Goal: Task Accomplishment & Management: Complete application form

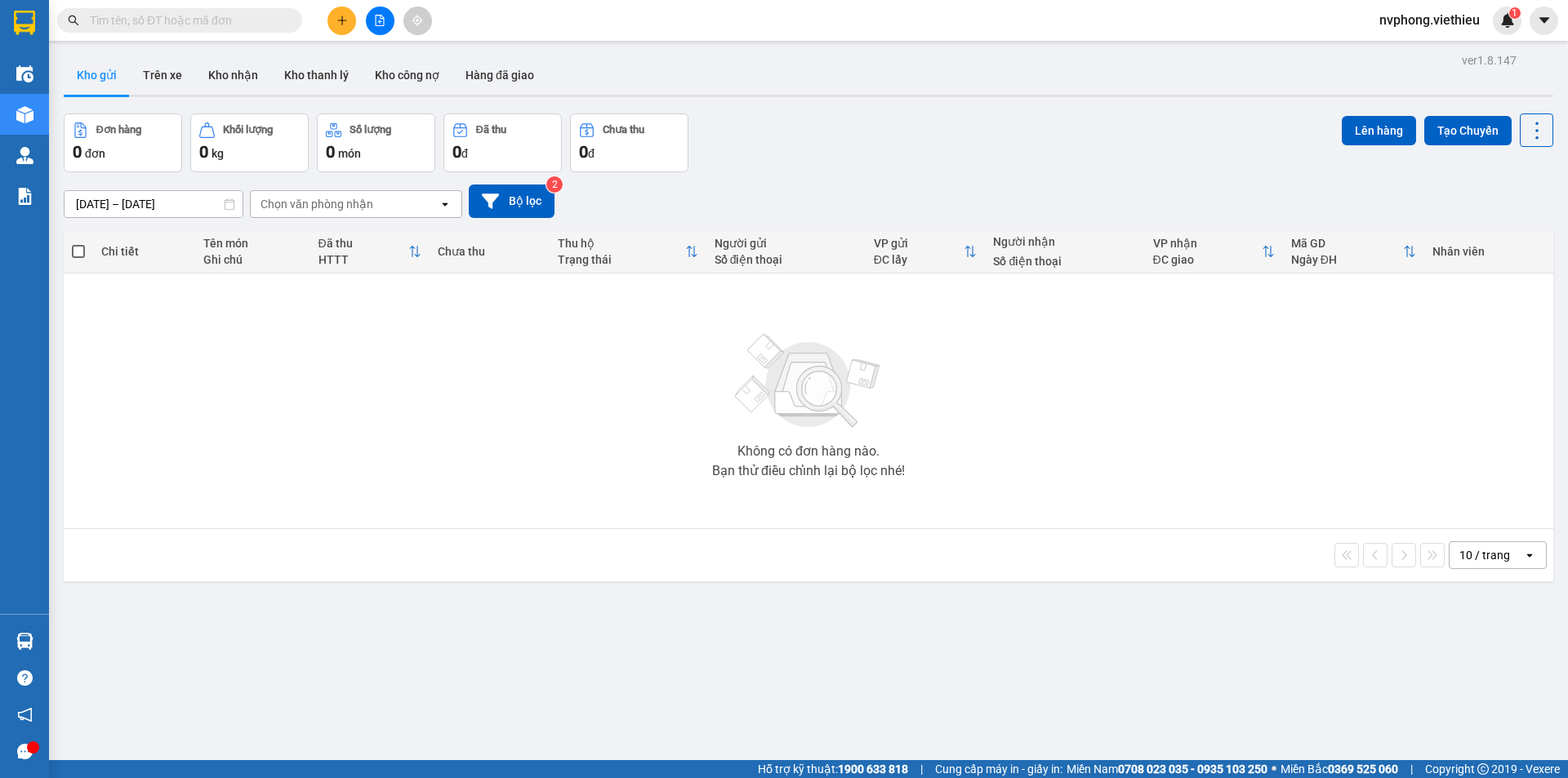
click at [191, 25] on input "text" at bounding box center [186, 20] width 192 height 18
click at [154, 25] on input "text" at bounding box center [186, 20] width 192 height 18
click at [344, 23] on icon "plus" at bounding box center [342, 20] width 11 height 11
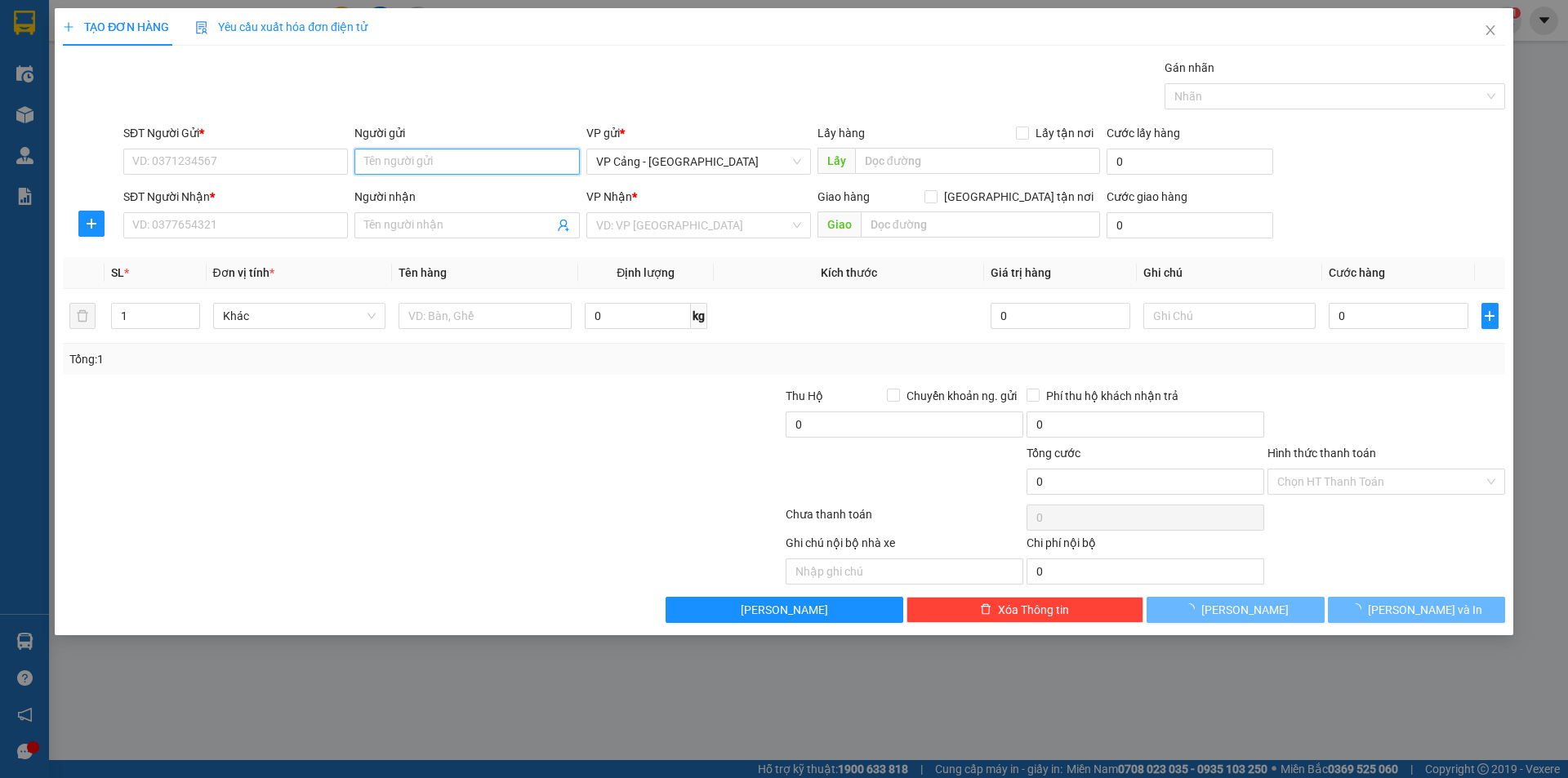
click at [418, 157] on input "Người gửi" at bounding box center [467, 162] width 224 height 26
type input "hcl"
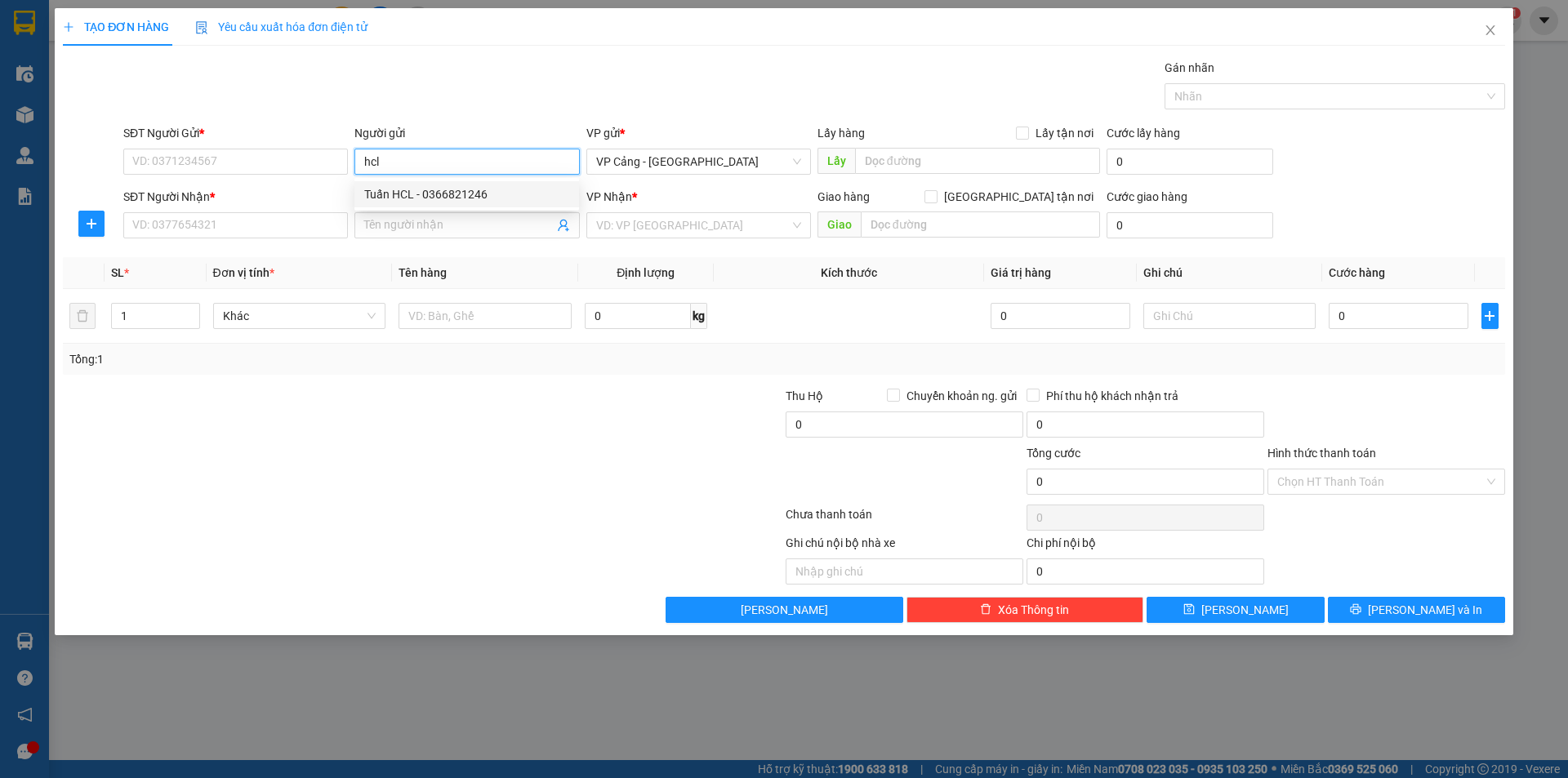
click at [441, 197] on div "Tuấn HCL - 0366821246" at bounding box center [467, 194] width 205 height 18
type input "0366821246"
type input "Tuấn HCL"
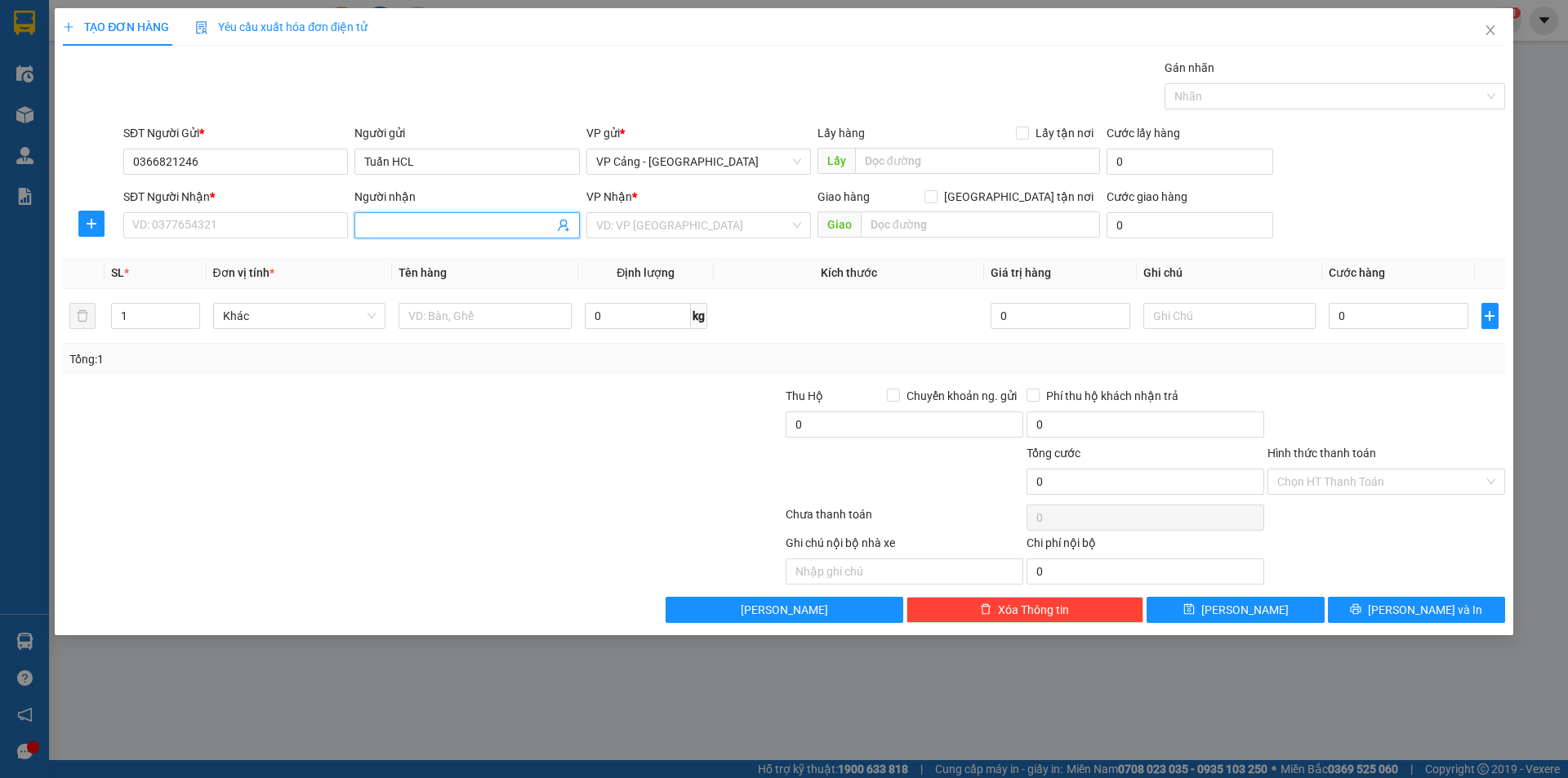
click at [428, 224] on input "Người nhận" at bounding box center [459, 225] width 188 height 18
drag, startPoint x: 432, startPoint y: 224, endPoint x: 165, endPoint y: 233, distance: 267.2
click at [165, 233] on div "SĐT Người Nhận * VD: 0377654321 Người nhận nam hair nam hair VP Nhận * VD: VP S…" at bounding box center [814, 216] width 1388 height 57
type input "nam hải"
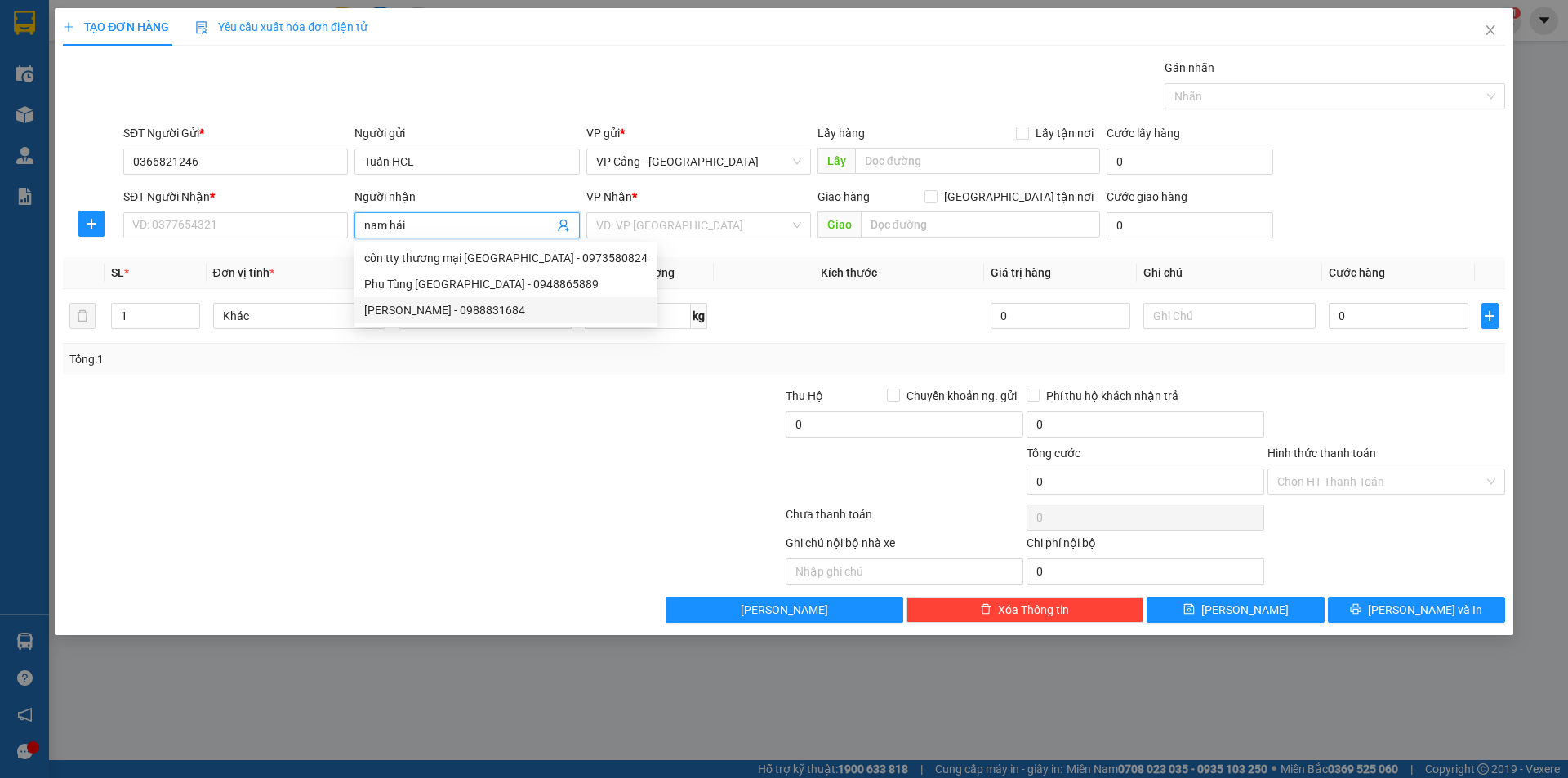
click at [441, 317] on div "Nam Hải - 0988831684" at bounding box center [506, 310] width 283 height 18
type input "0988831684"
type input "[PERSON_NAME]"
checkbox input "true"
type input "KCN Bắc Duyên Hải, LC"
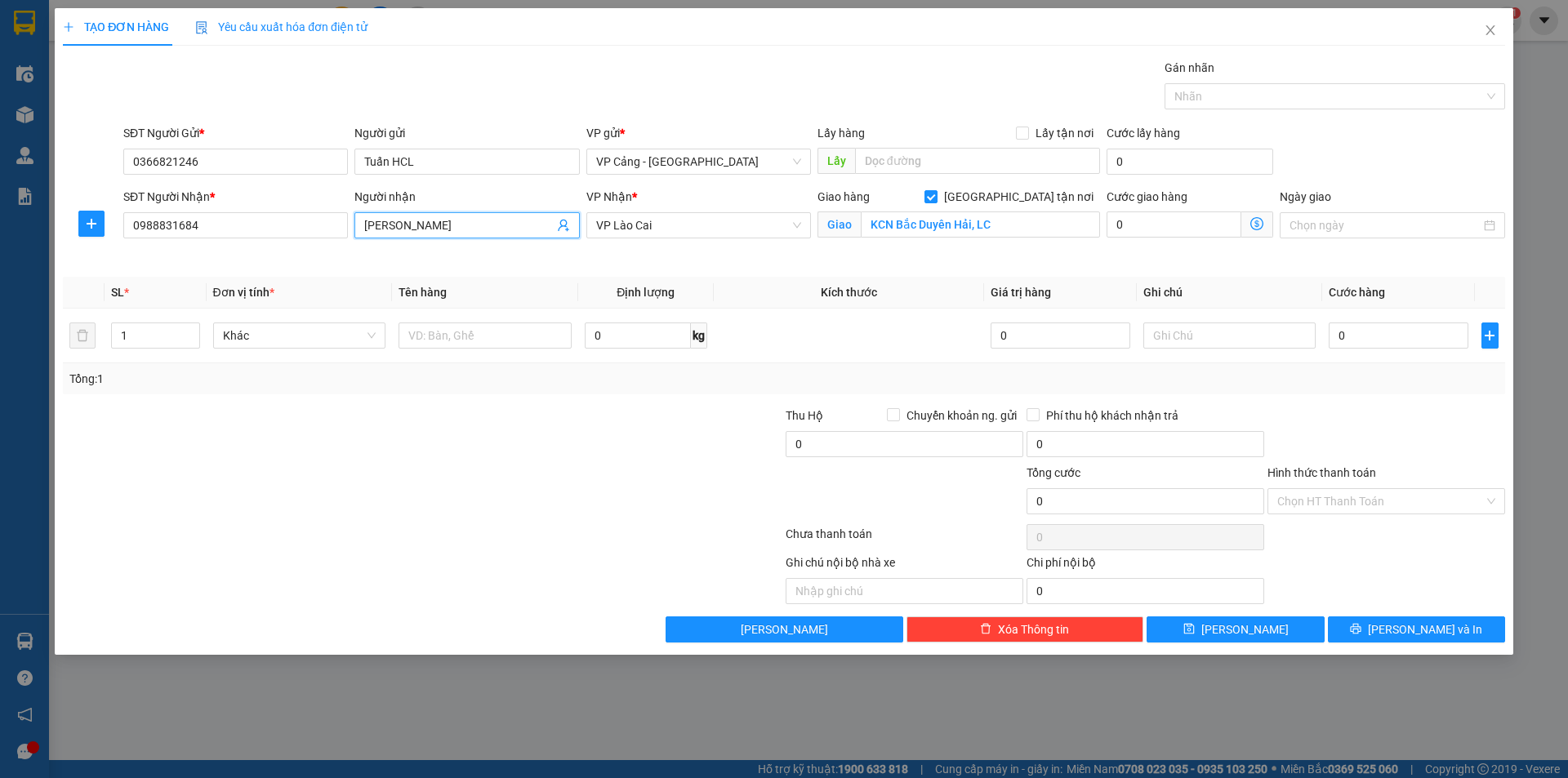
type input "[PERSON_NAME]"
click at [136, 339] on input "1" at bounding box center [156, 336] width 87 height 25
type input "2"
click at [503, 341] on input "text" at bounding box center [485, 336] width 173 height 26
type input "2 kiện"
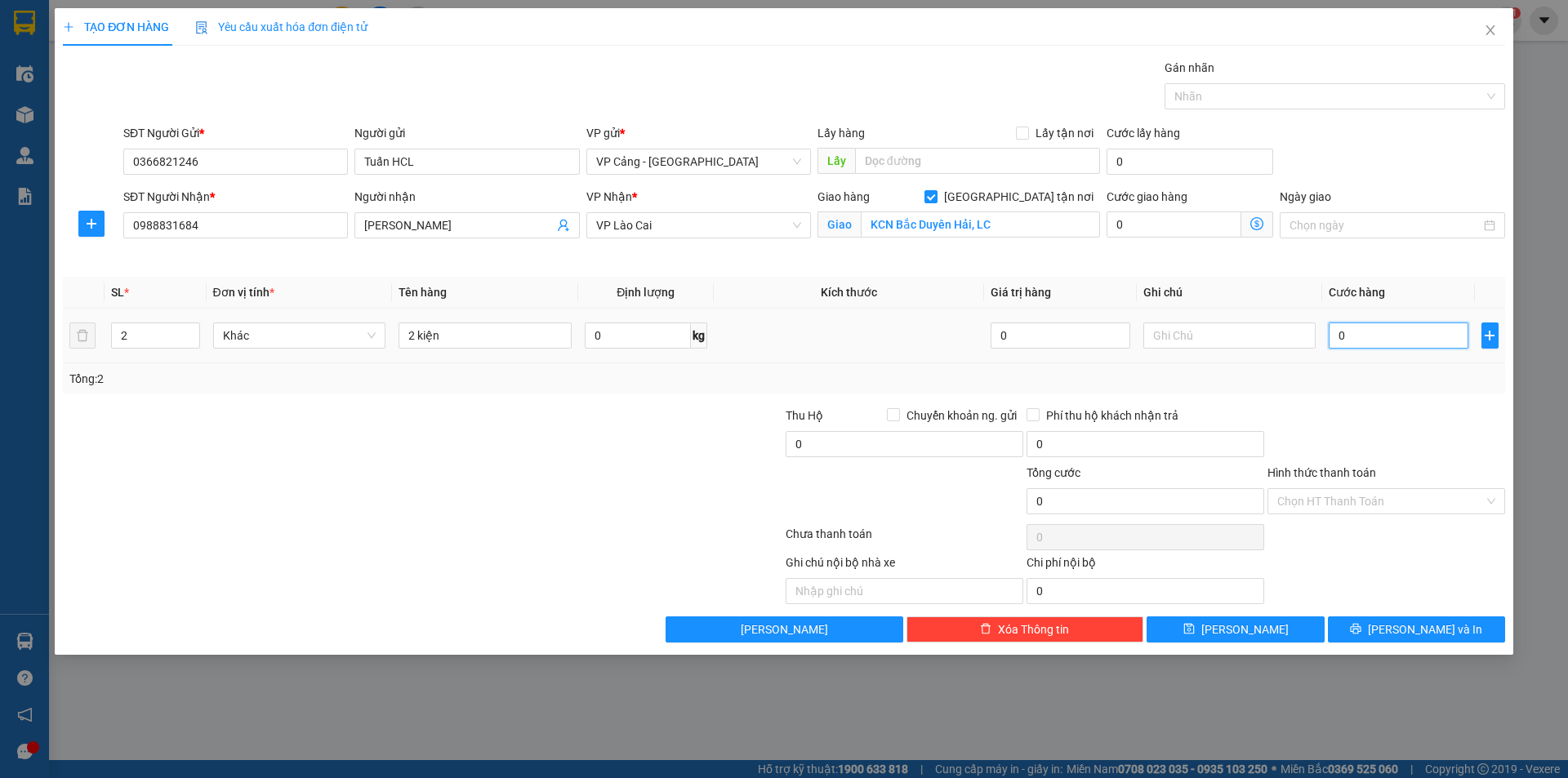
click at [1418, 342] on input "0" at bounding box center [1399, 336] width 139 height 26
type input "1"
type input "1.000"
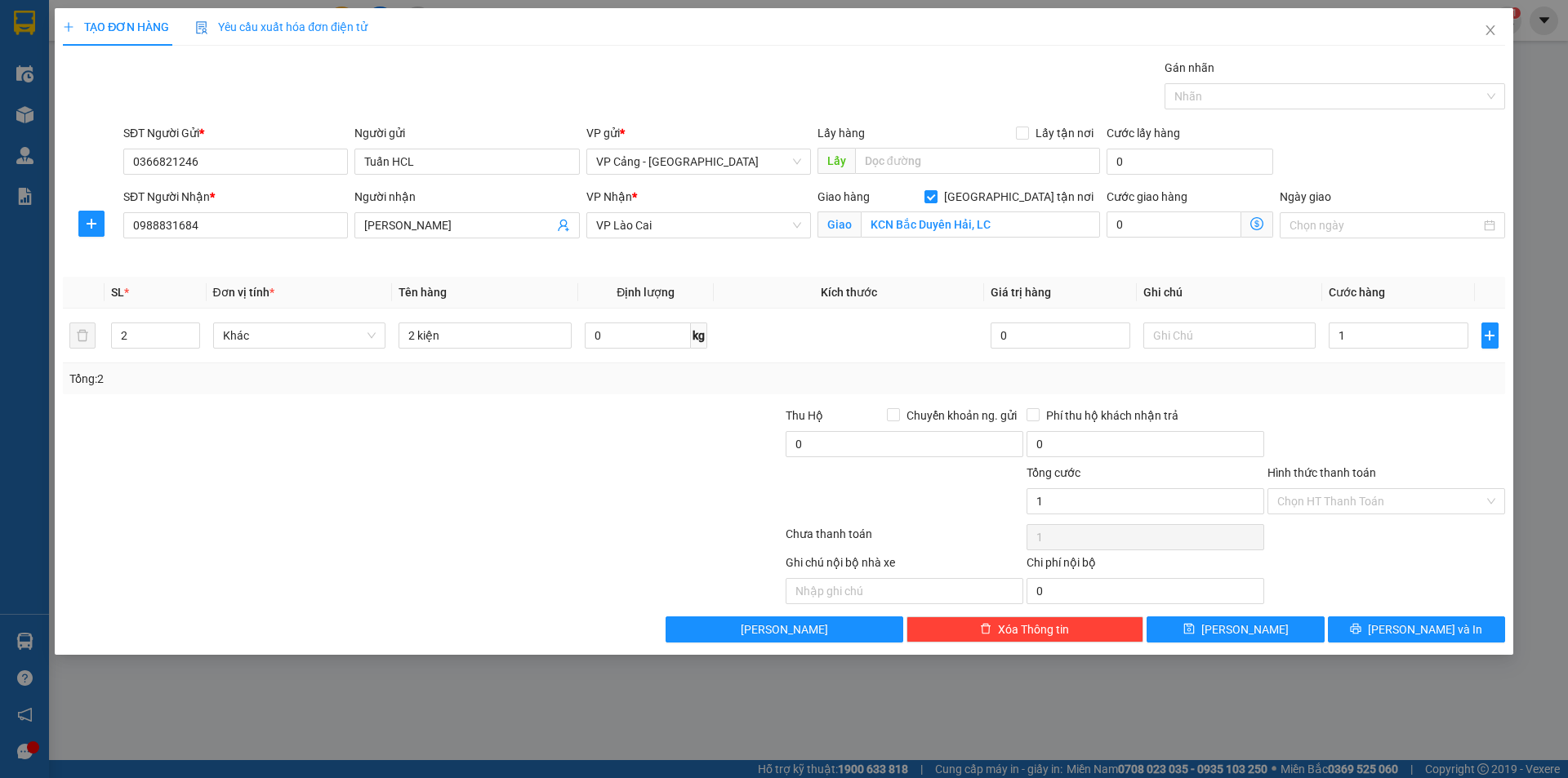
type input "1.000"
type input "1.000.000"
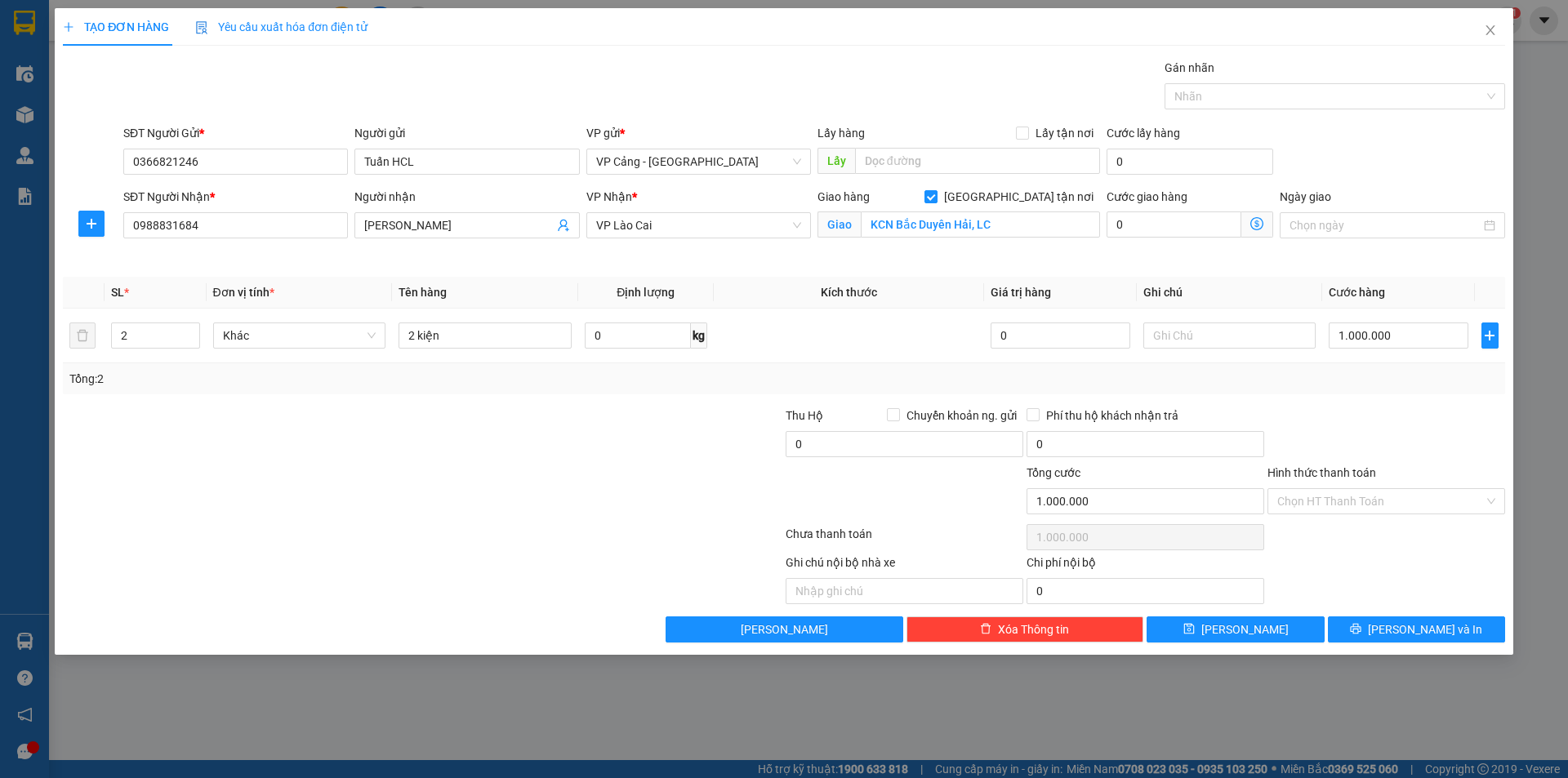
click at [1459, 643] on div "TẠO ĐƠN HÀNG Yêu cầu xuất hóa đơn điện tử Transit Pickup Surcharge Ids Transit …" at bounding box center [784, 332] width 1458 height 647
click at [1461, 634] on button "[PERSON_NAME] và In" at bounding box center [1417, 630] width 177 height 26
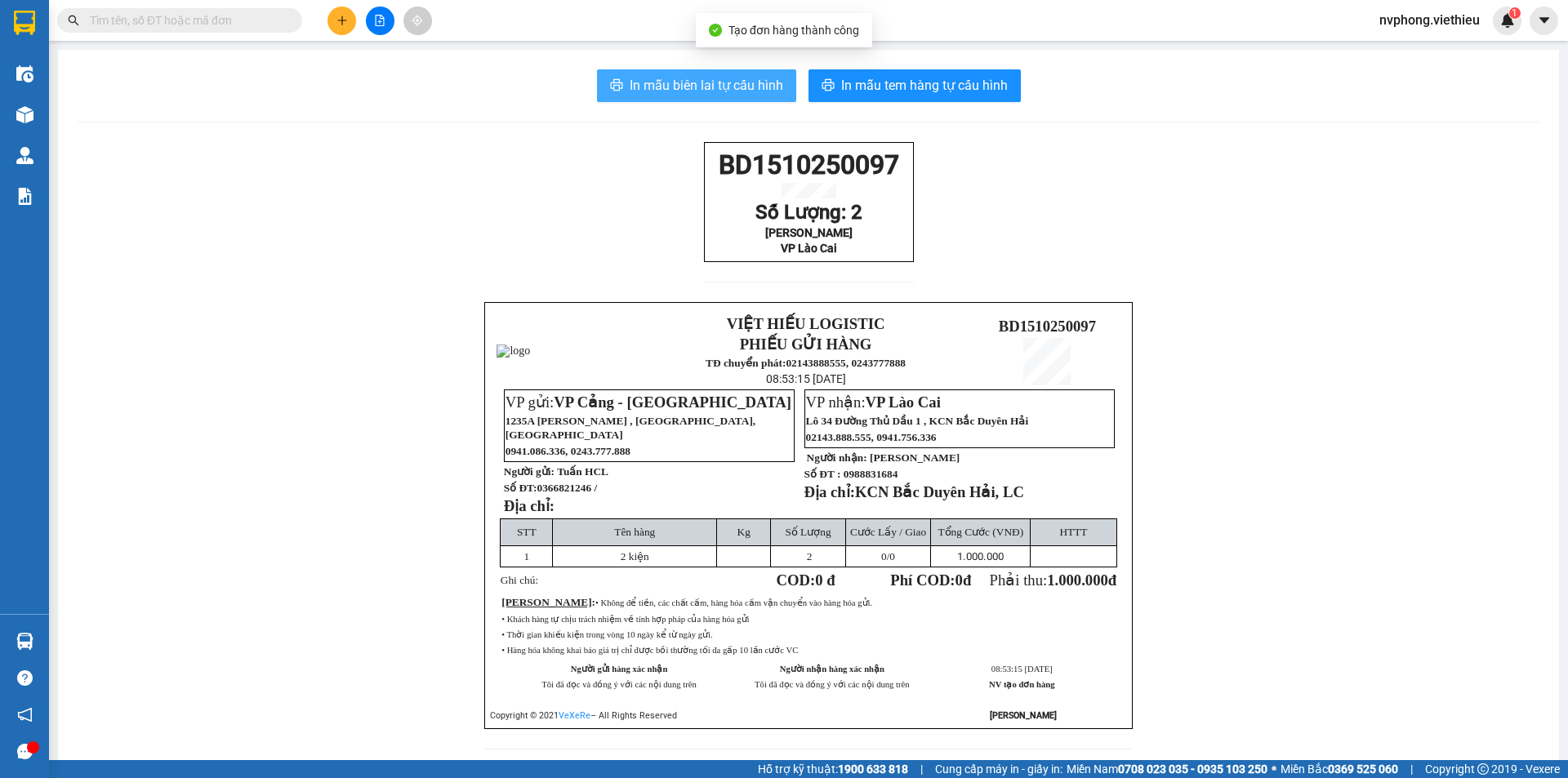
click at [758, 85] on span "In mẫu biên lai tự cấu hình" at bounding box center [707, 85] width 154 height 20
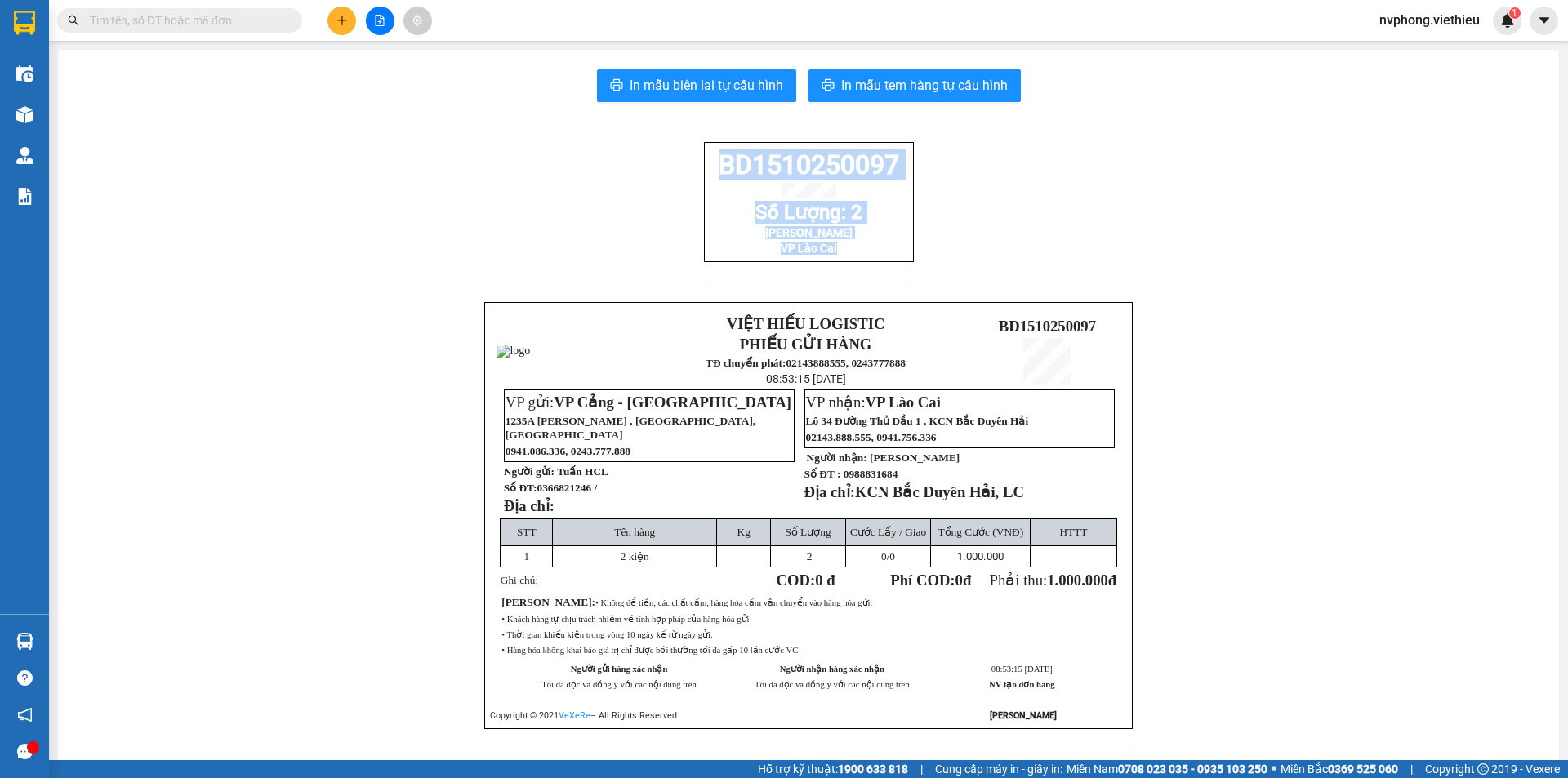
drag, startPoint x: 832, startPoint y: 265, endPoint x: 699, endPoint y: 167, distance: 165.2
click at [704, 167] on div "BD1510250097 Số Lượng: 2 Nam Hải VP Lào Cai" at bounding box center [809, 202] width 210 height 120
copy div "BD1510250097 Số Lượng: 2 Nam Hải VP Lào Cai"
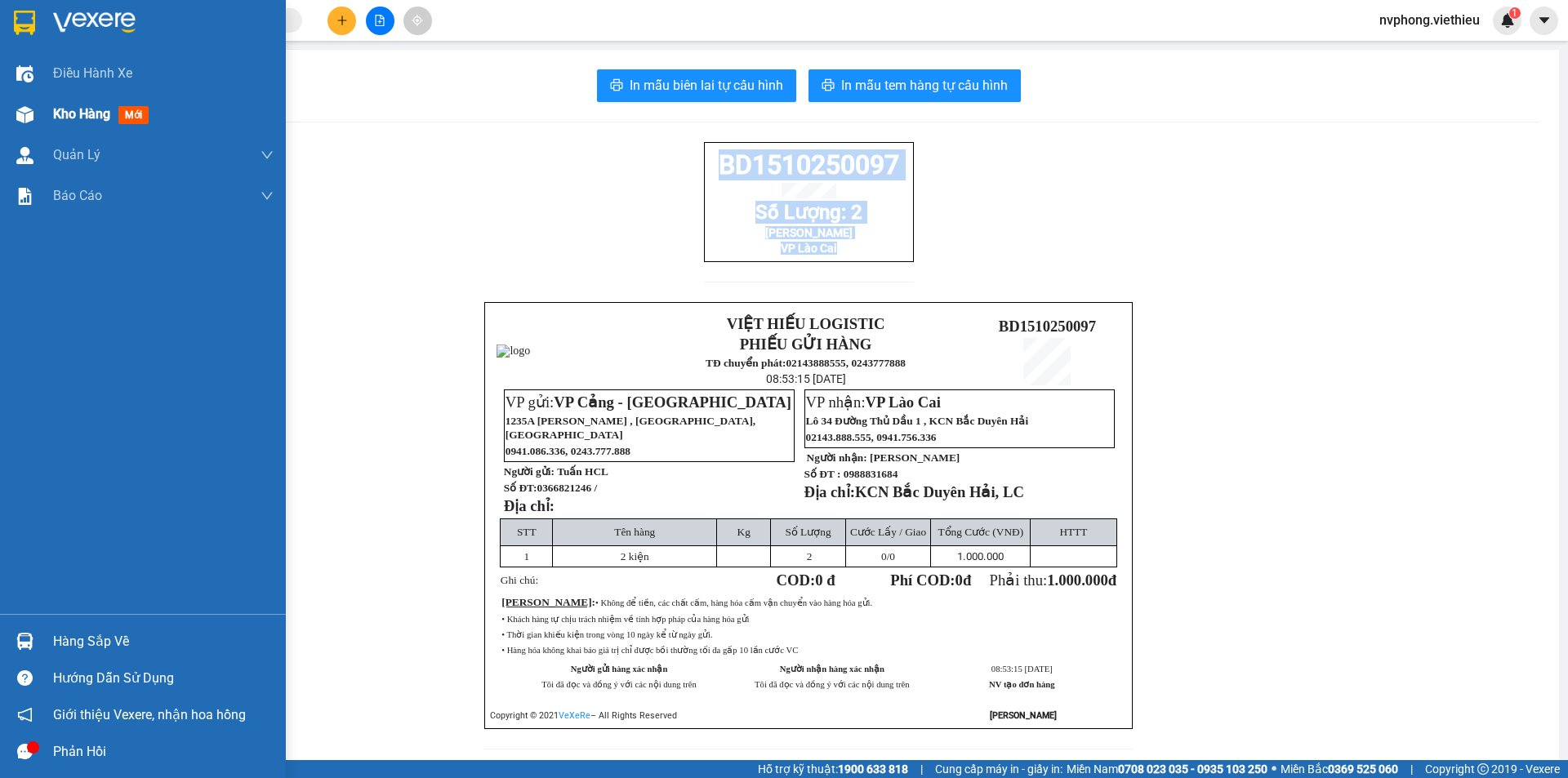
click at [79, 127] on div "Kho hàng mới" at bounding box center [163, 115] width 220 height 41
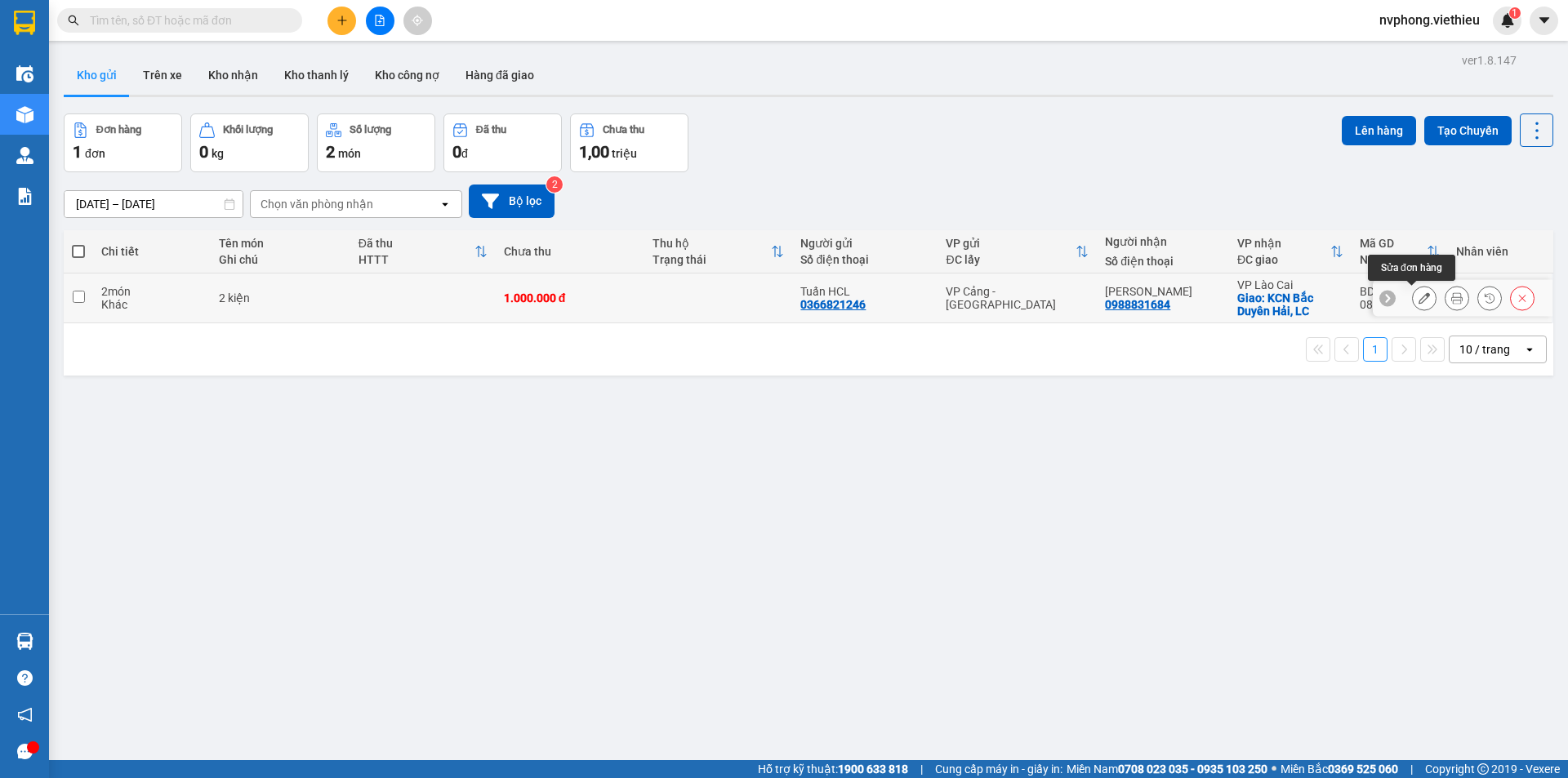
click at [1412, 295] on button at bounding box center [1424, 298] width 23 height 29
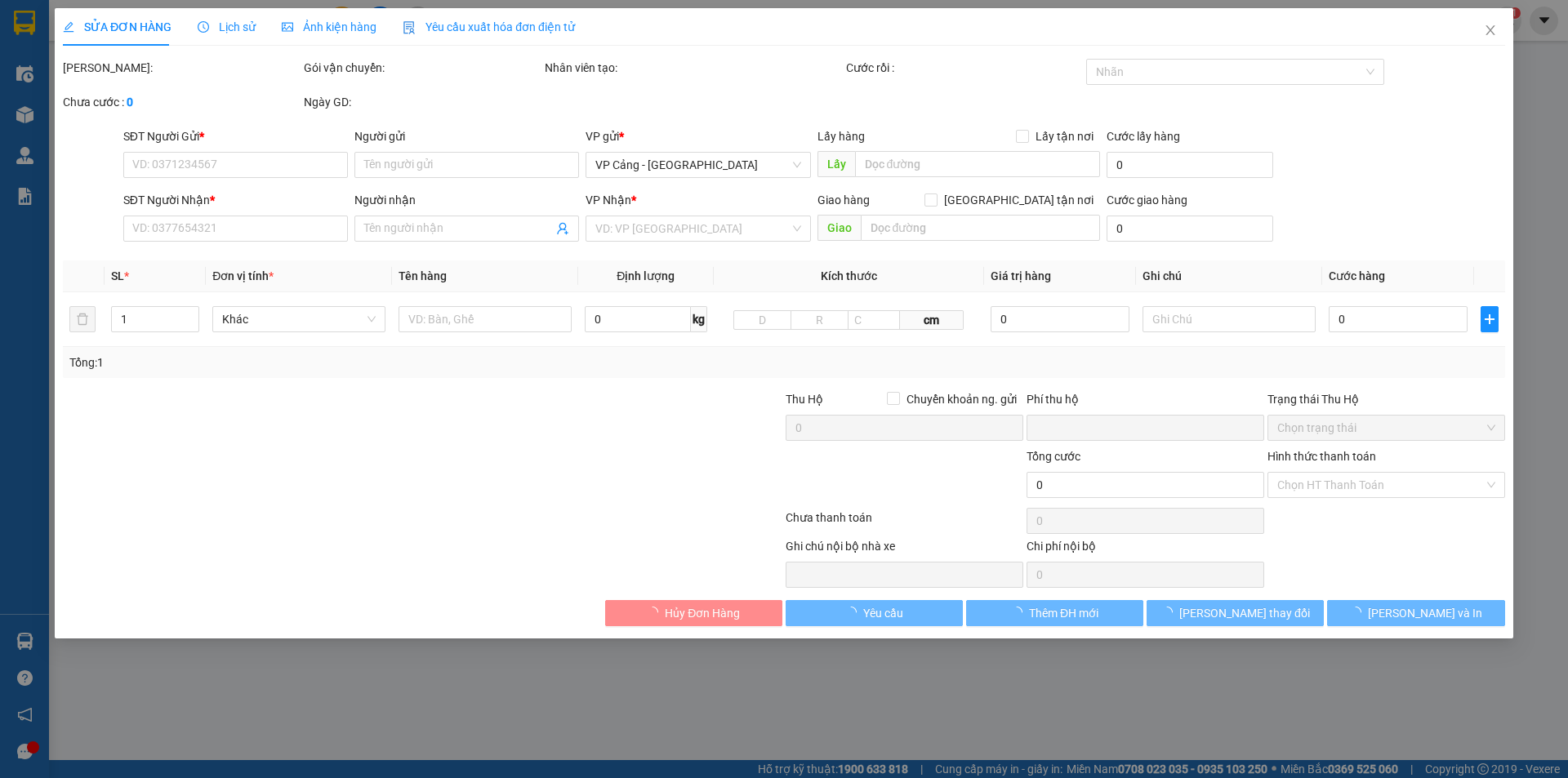
type input "0366821246"
type input "Tuấn HCL"
type input "0988831684"
type input "[PERSON_NAME]"
checkbox input "true"
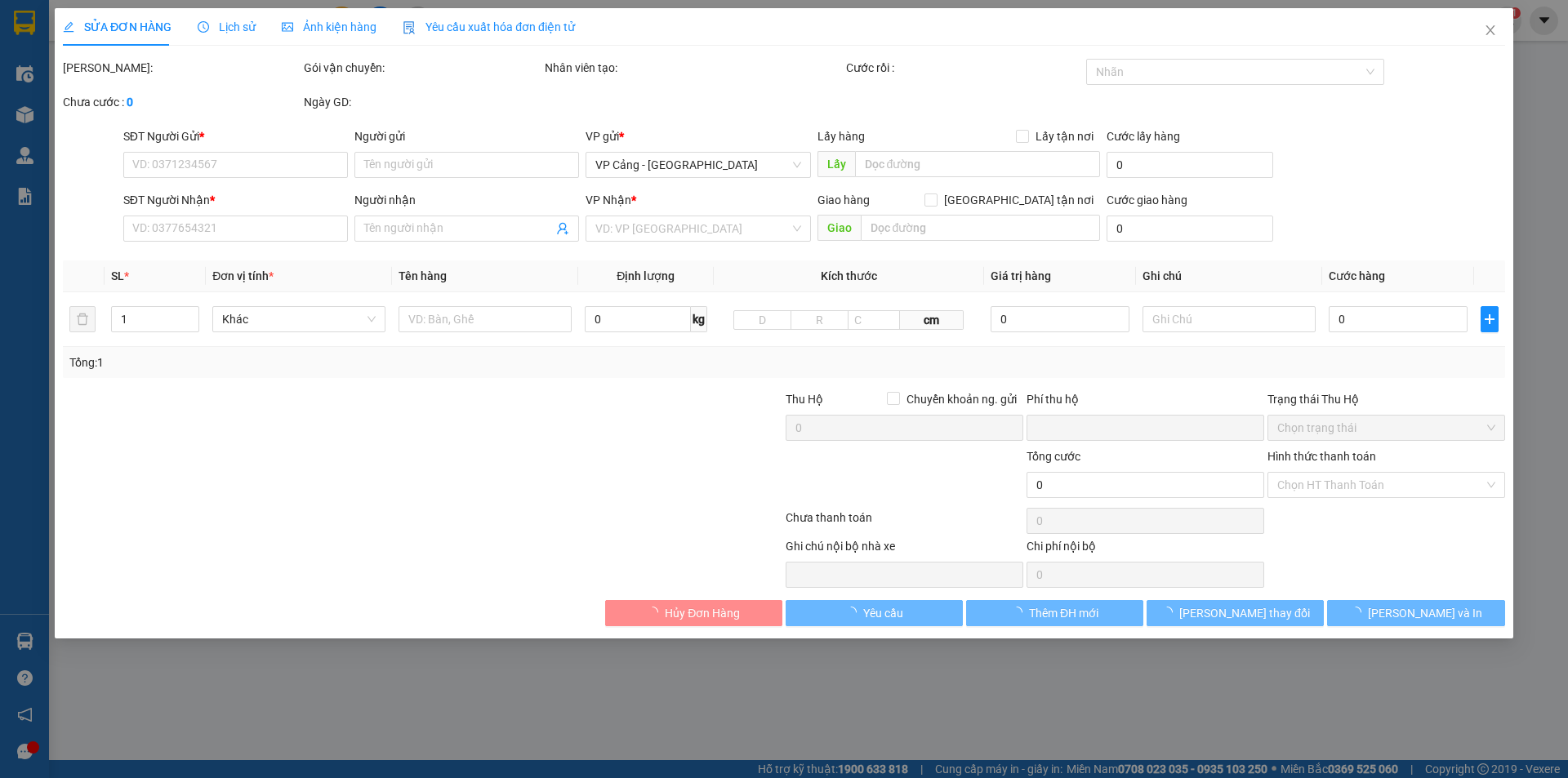
type input "KCN Bắc Duyên Hải, LC"
type input "0"
type input "1.000.000"
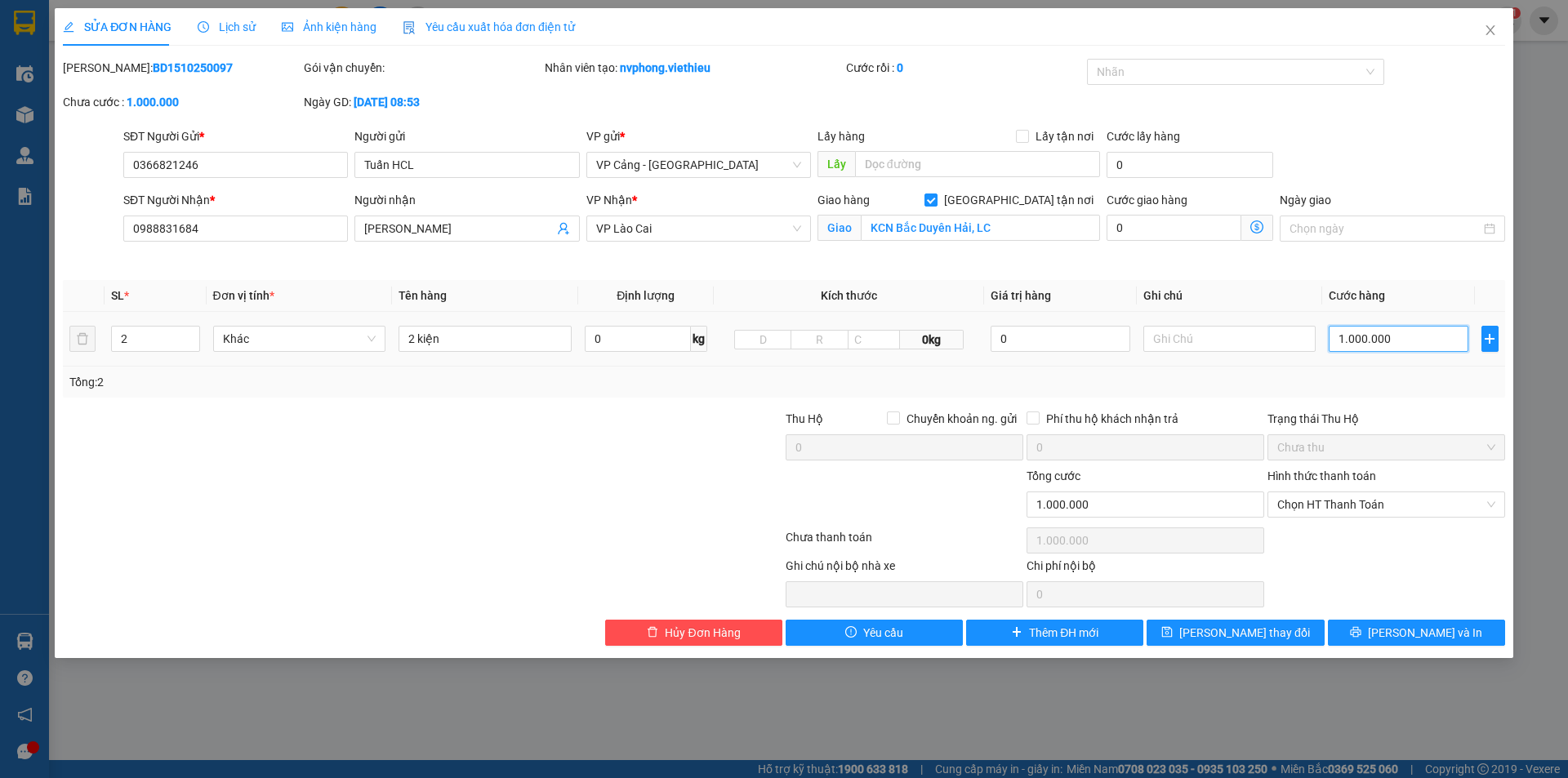
click at [1404, 335] on input "1.000.000" at bounding box center [1399, 339] width 139 height 26
type input "1"
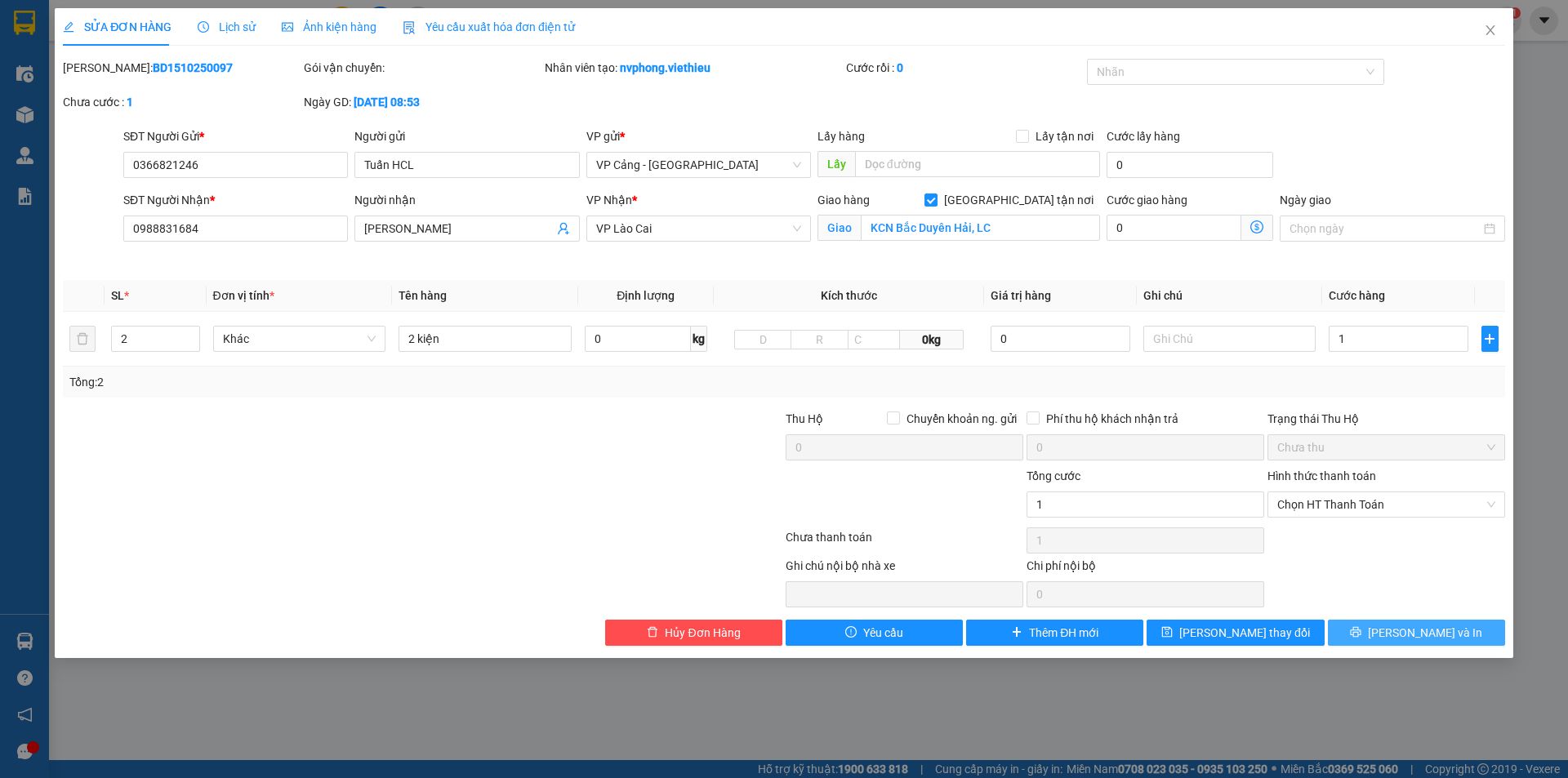
type input "1.000"
click at [1381, 638] on button "[PERSON_NAME] và In" at bounding box center [1417, 633] width 177 height 26
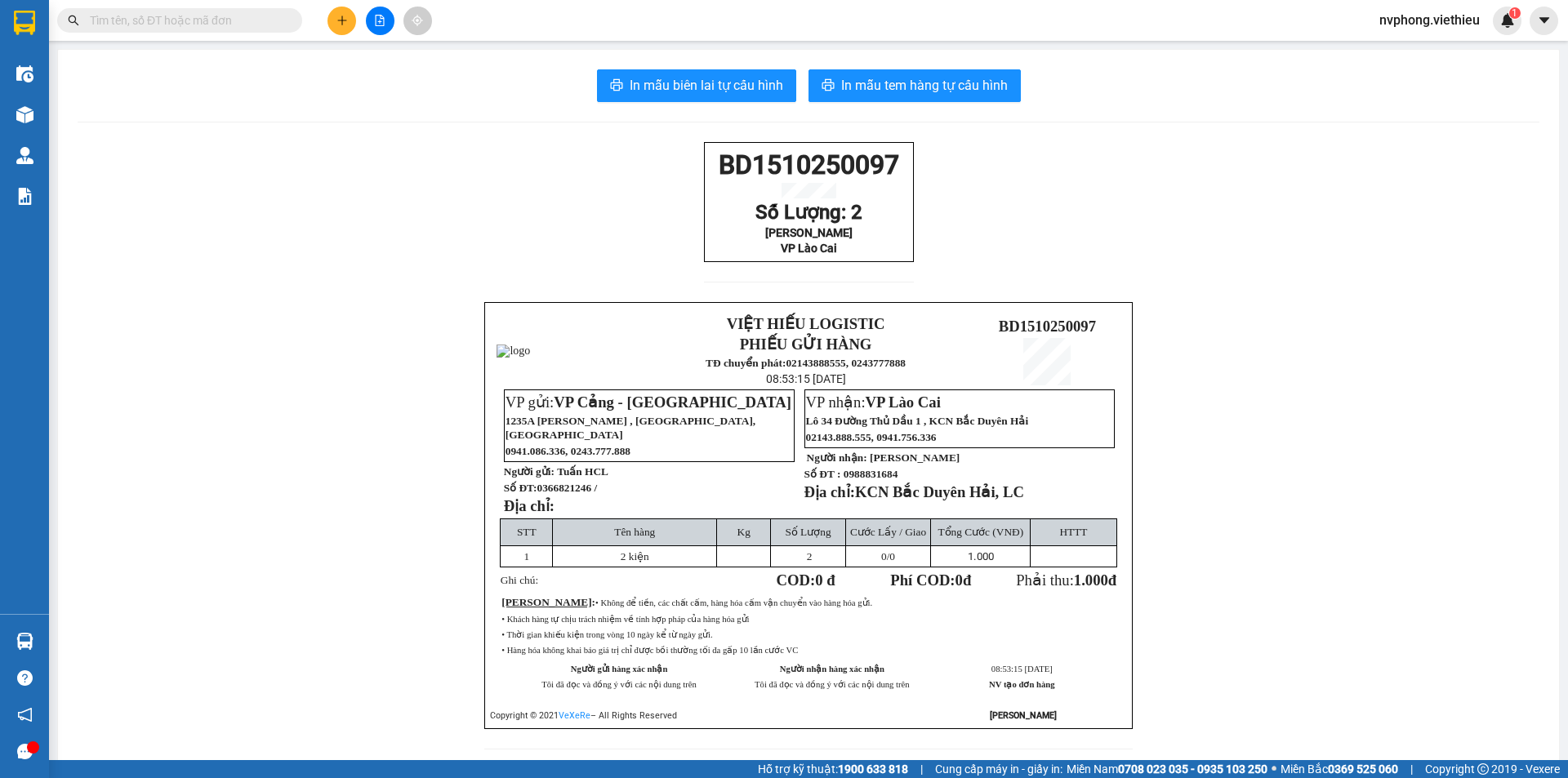
click at [340, 11] on button at bounding box center [341, 20] width 29 height 29
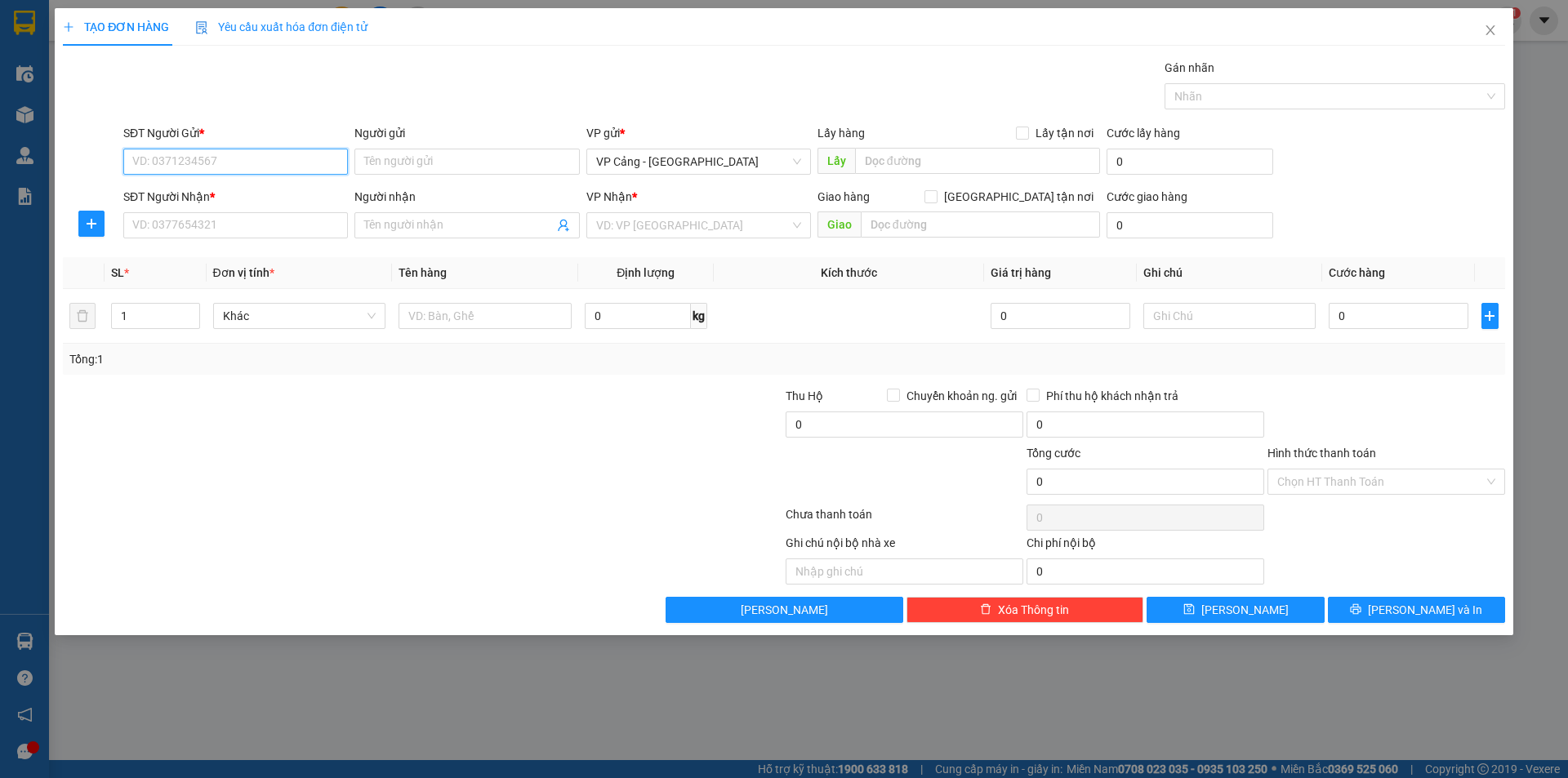
click at [212, 162] on input "SĐT Người Gửi *" at bounding box center [236, 162] width 224 height 26
type input "0919826884"
click at [262, 198] on div "0919826884 - A Tiến" at bounding box center [236, 194] width 205 height 18
type input "A Tiến"
type input "0919826884"
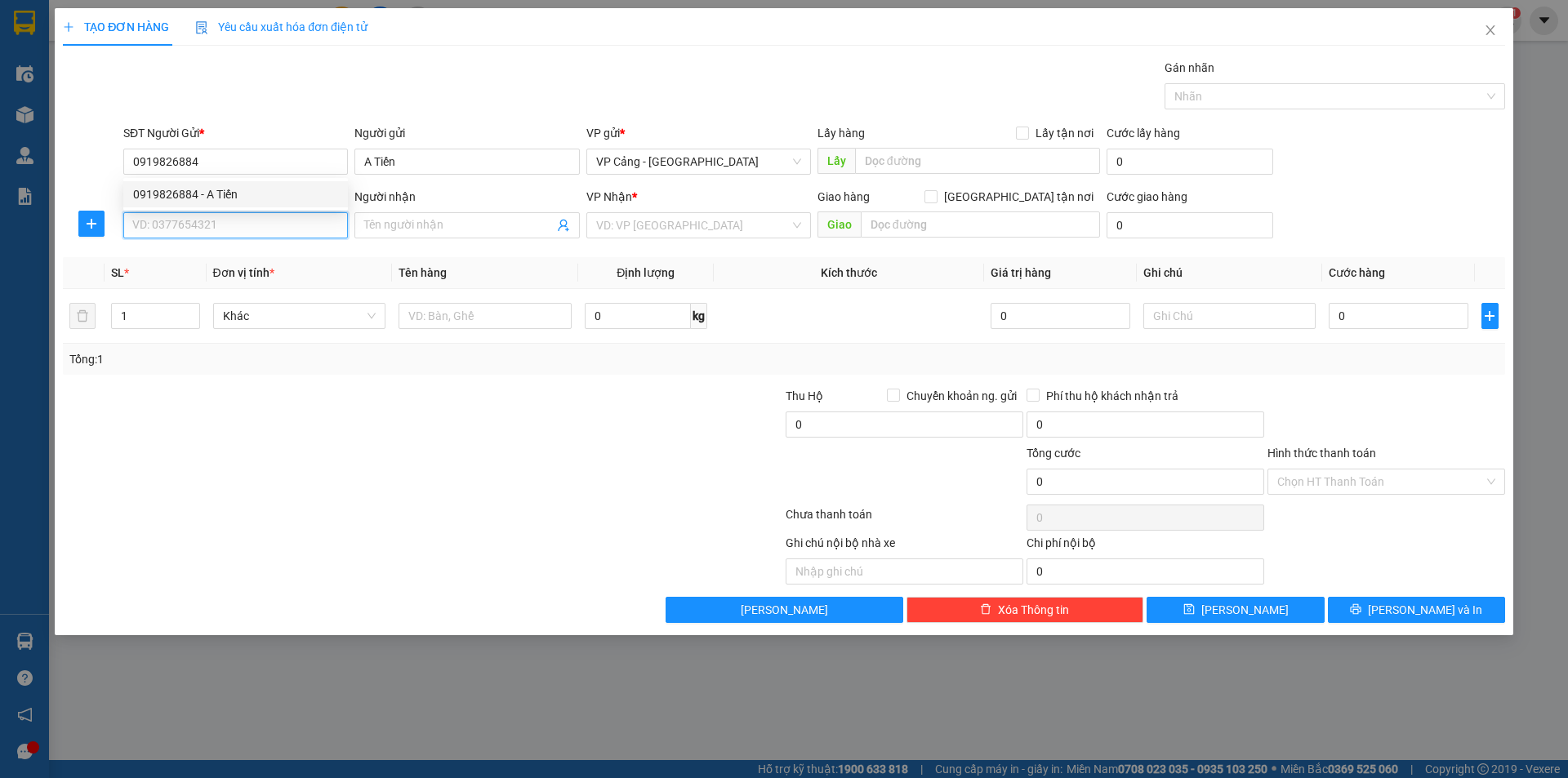
click at [252, 228] on input "SĐT Người Nhận *" at bounding box center [236, 225] width 224 height 26
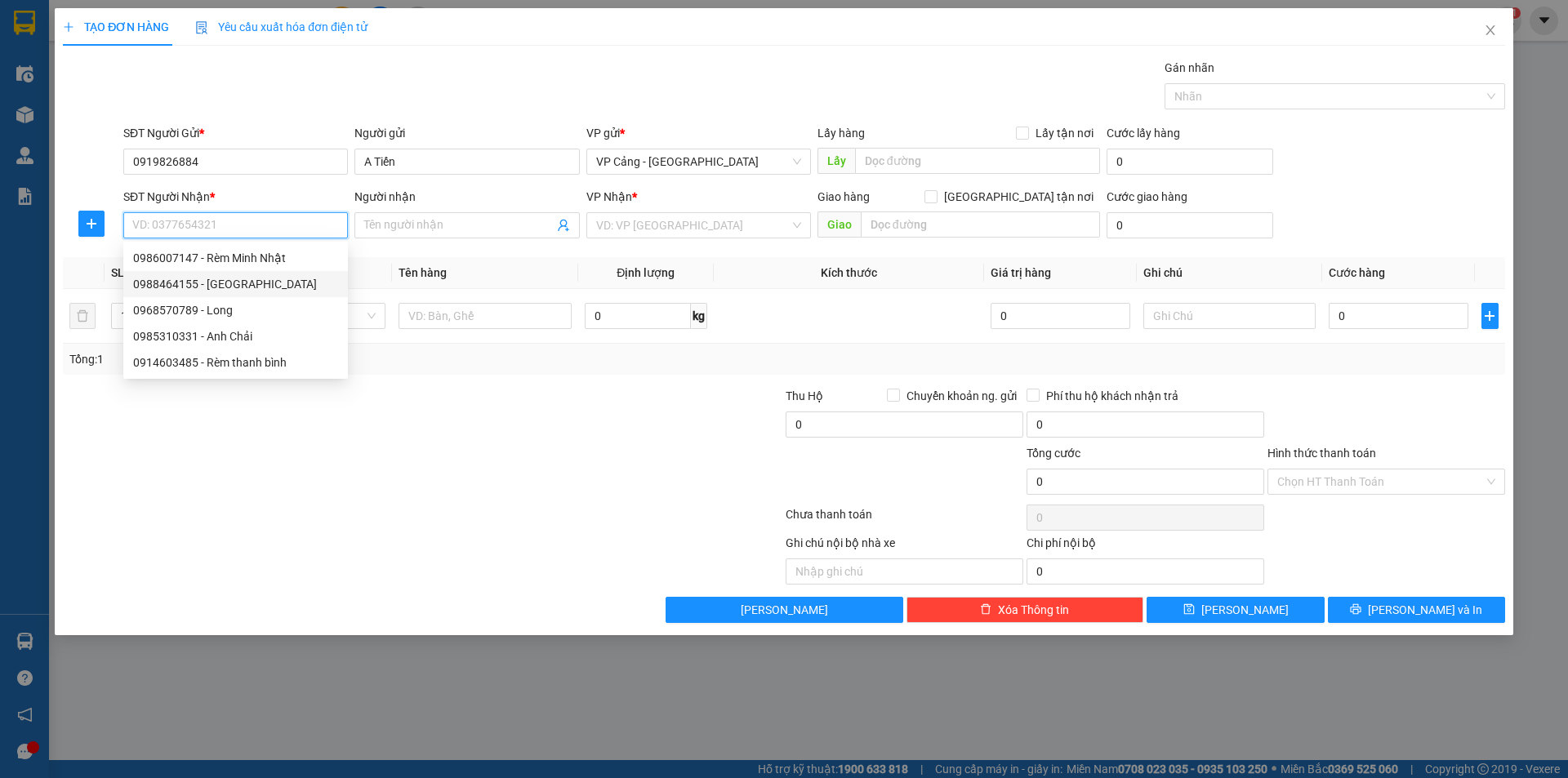
click at [247, 282] on div "0988464155 - Sáng Huế" at bounding box center [236, 284] width 205 height 18
type input "0988464155"
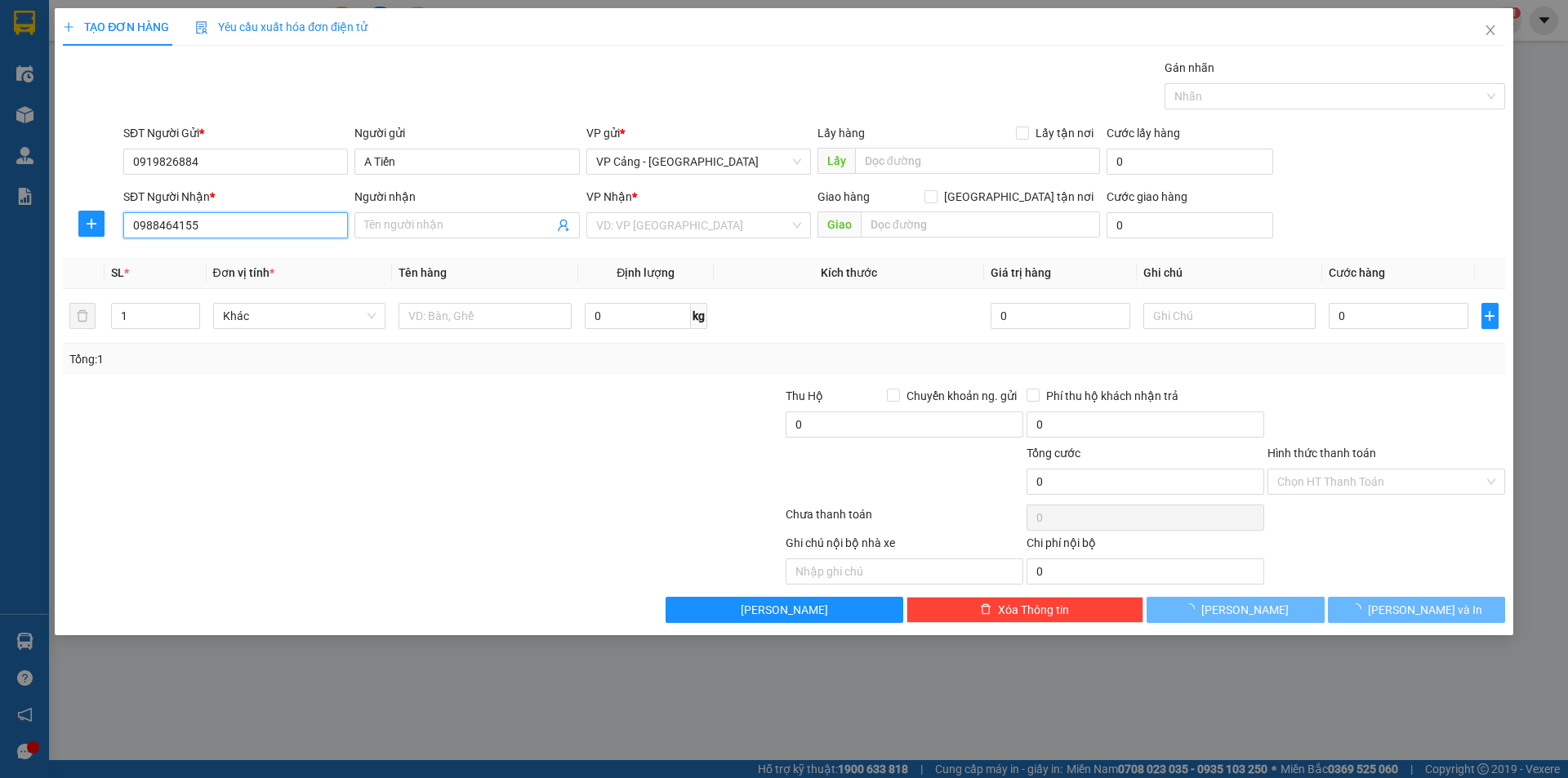
type input "Sáng Huế"
checkbox input "true"
type input "139 Hoàng Liên, Cốc Lếu, LC"
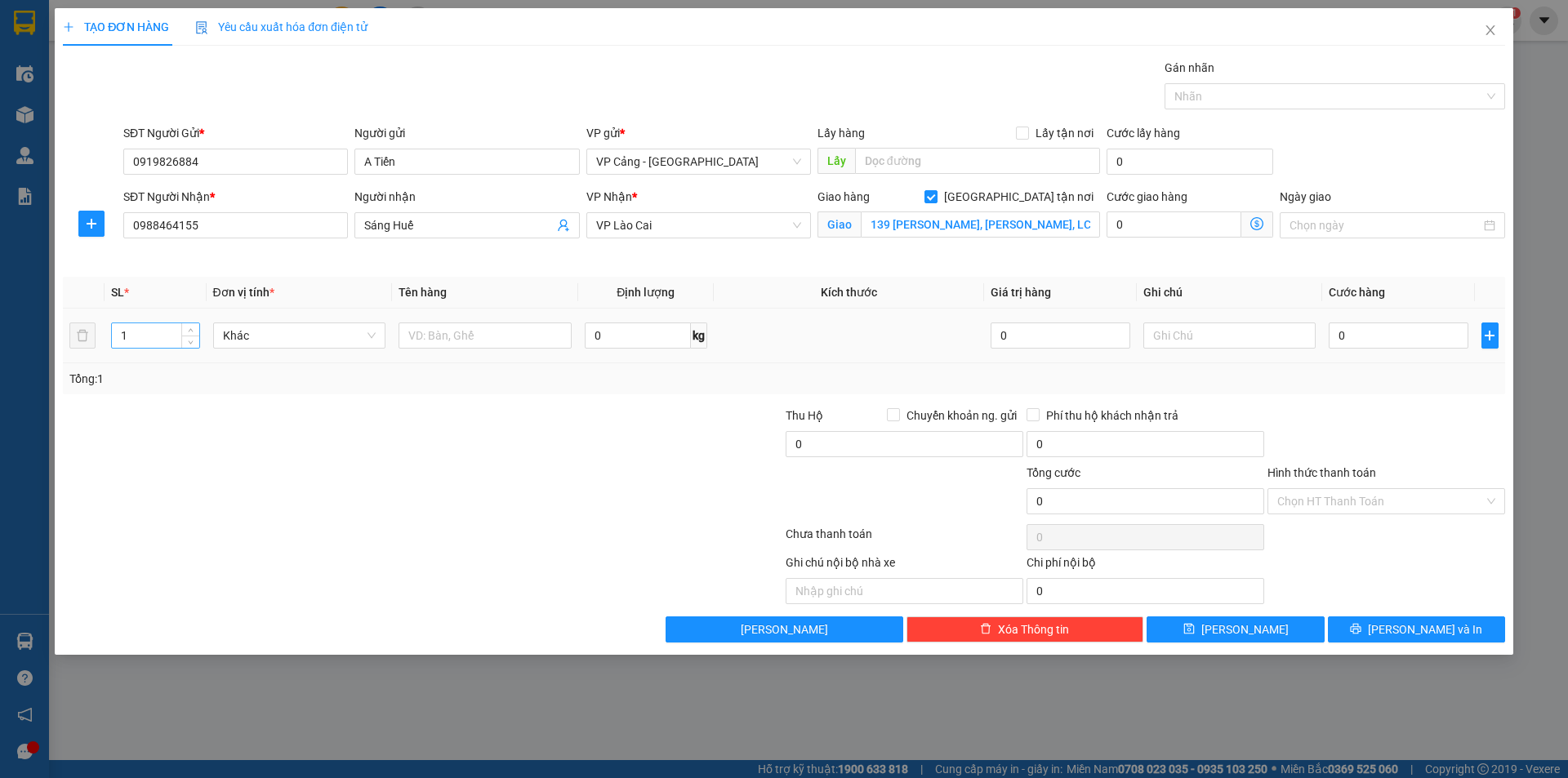
click at [119, 340] on input "1" at bounding box center [156, 336] width 87 height 25
click at [142, 337] on input "1" at bounding box center [156, 336] width 87 height 25
type input "2"
click at [480, 334] on input "text" at bounding box center [485, 336] width 173 height 26
type input "2 kiện rèm"
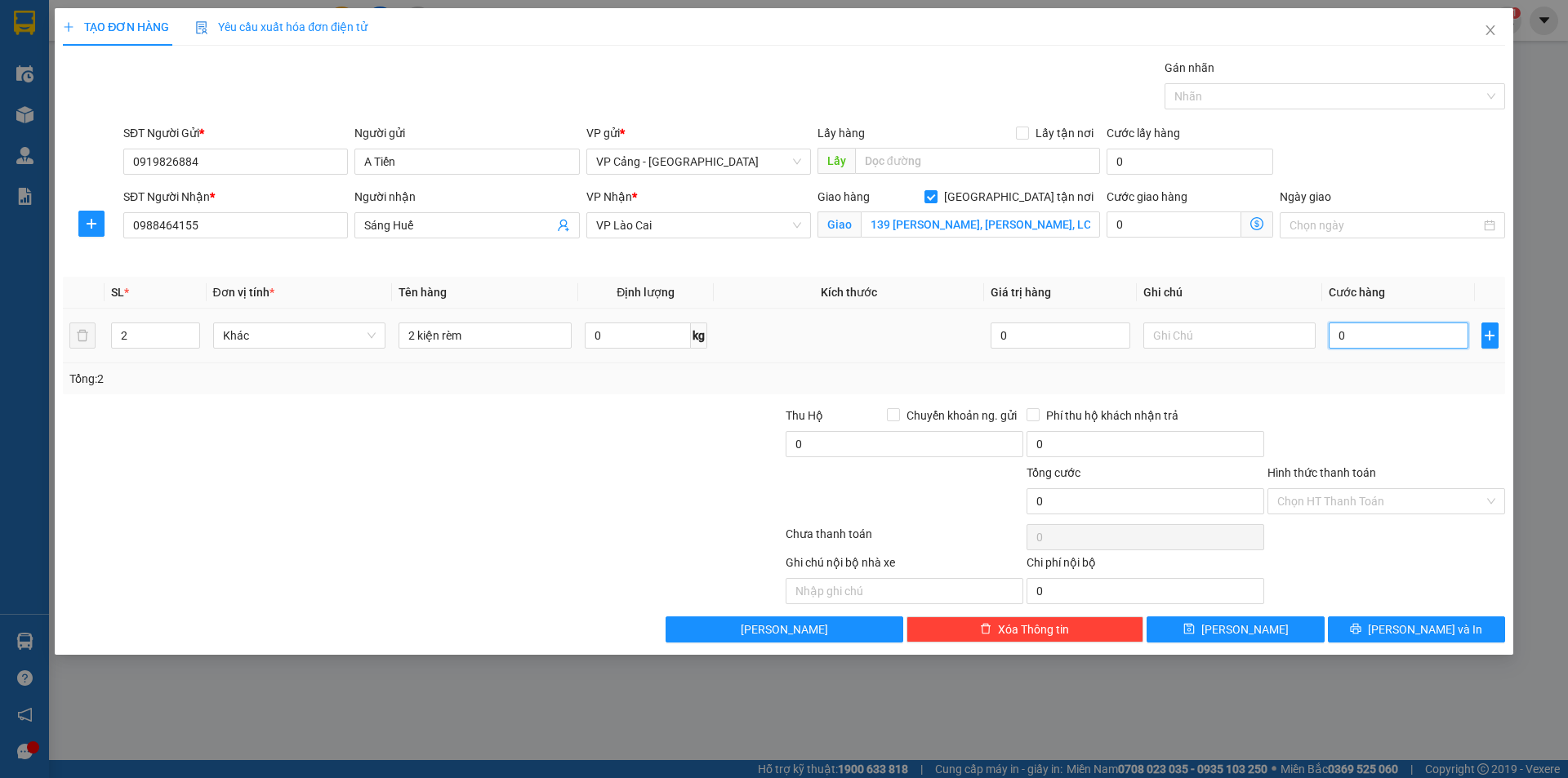
click at [1402, 342] on input "0" at bounding box center [1399, 336] width 139 height 26
type input "1"
type input "1.000"
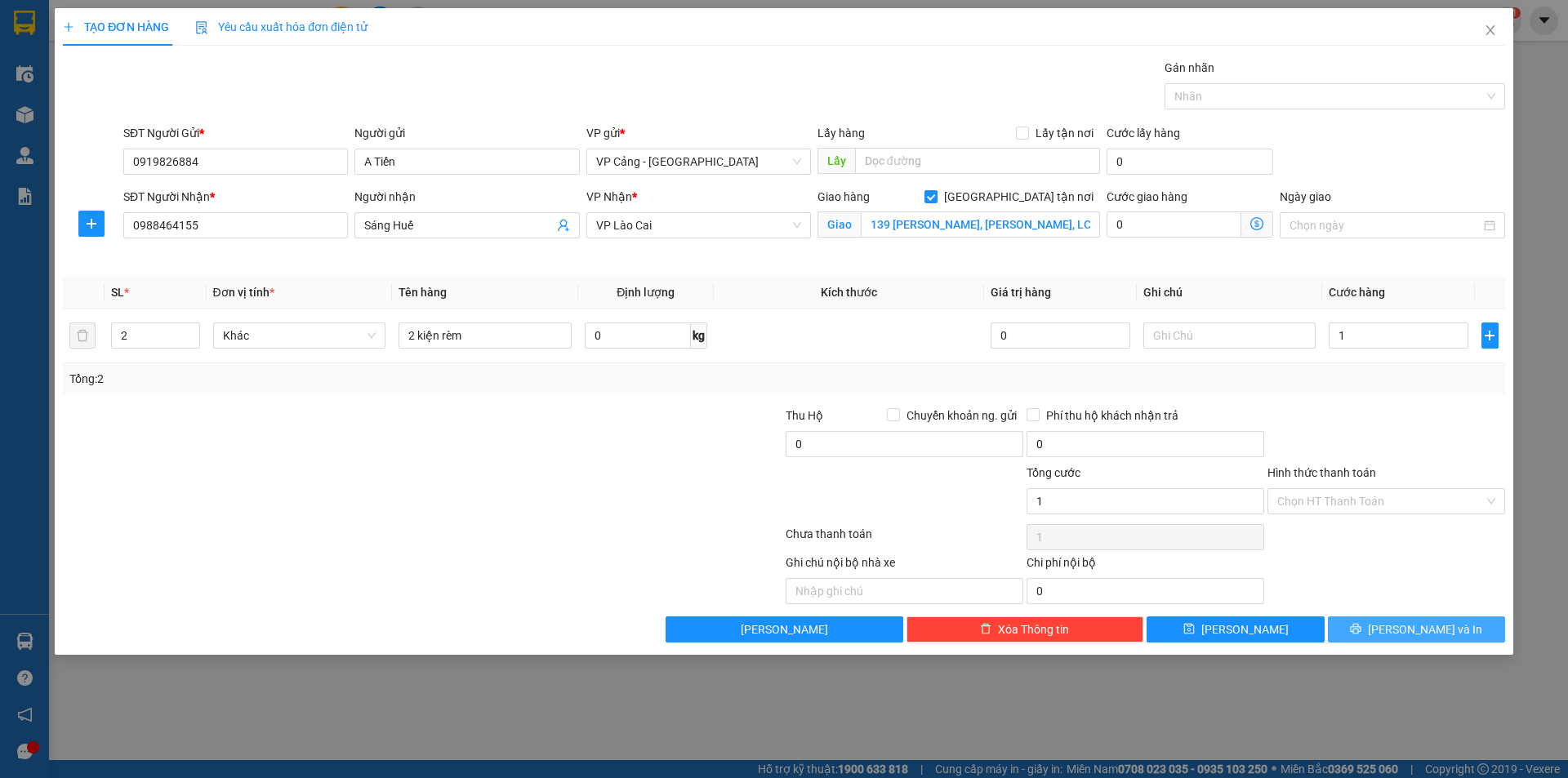
type input "1.000"
click at [1408, 629] on span "[PERSON_NAME] và In" at bounding box center [1426, 630] width 115 height 18
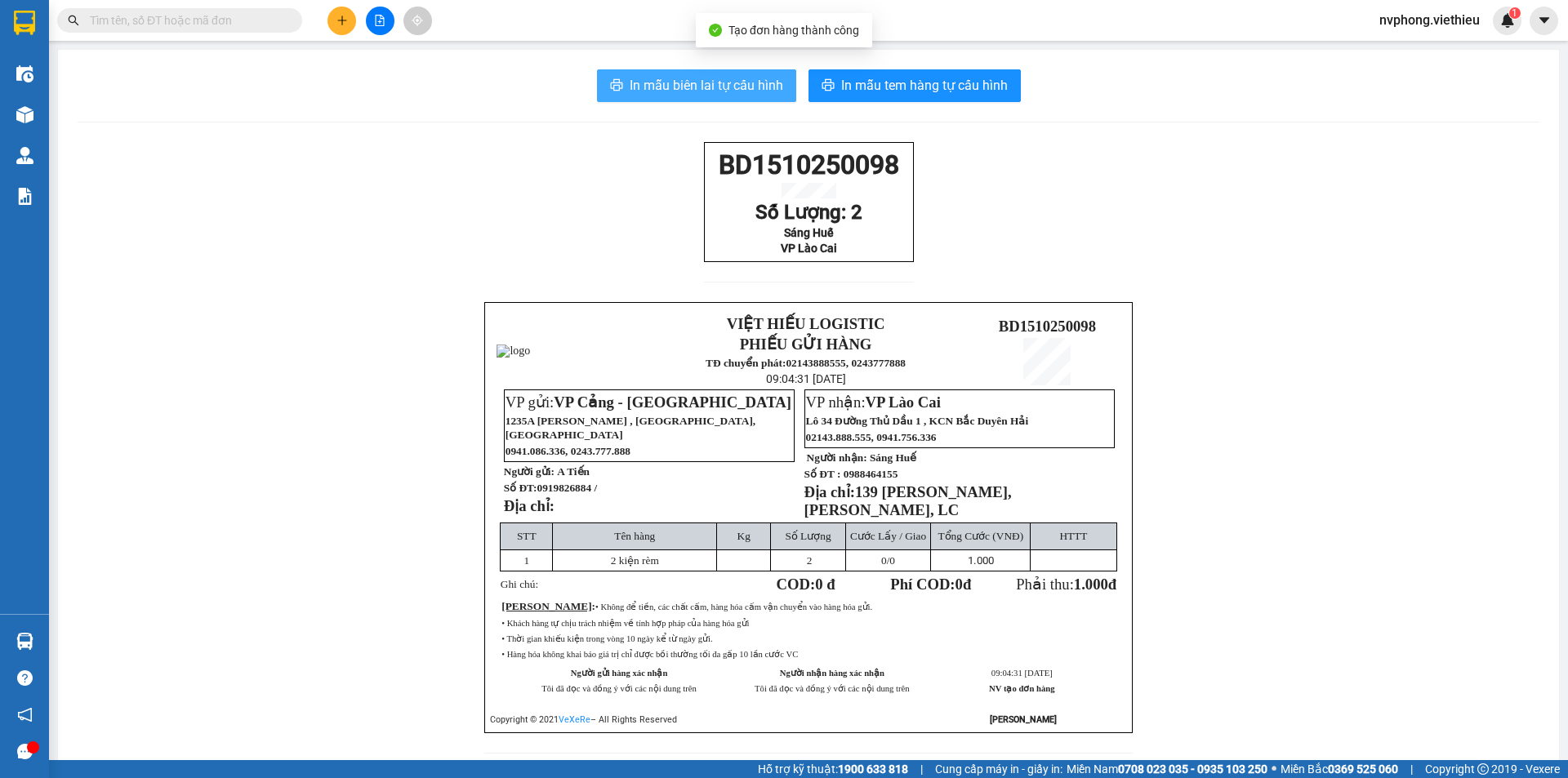
click at [725, 79] on span "In mẫu biên lai tự cấu hình" at bounding box center [707, 85] width 154 height 20
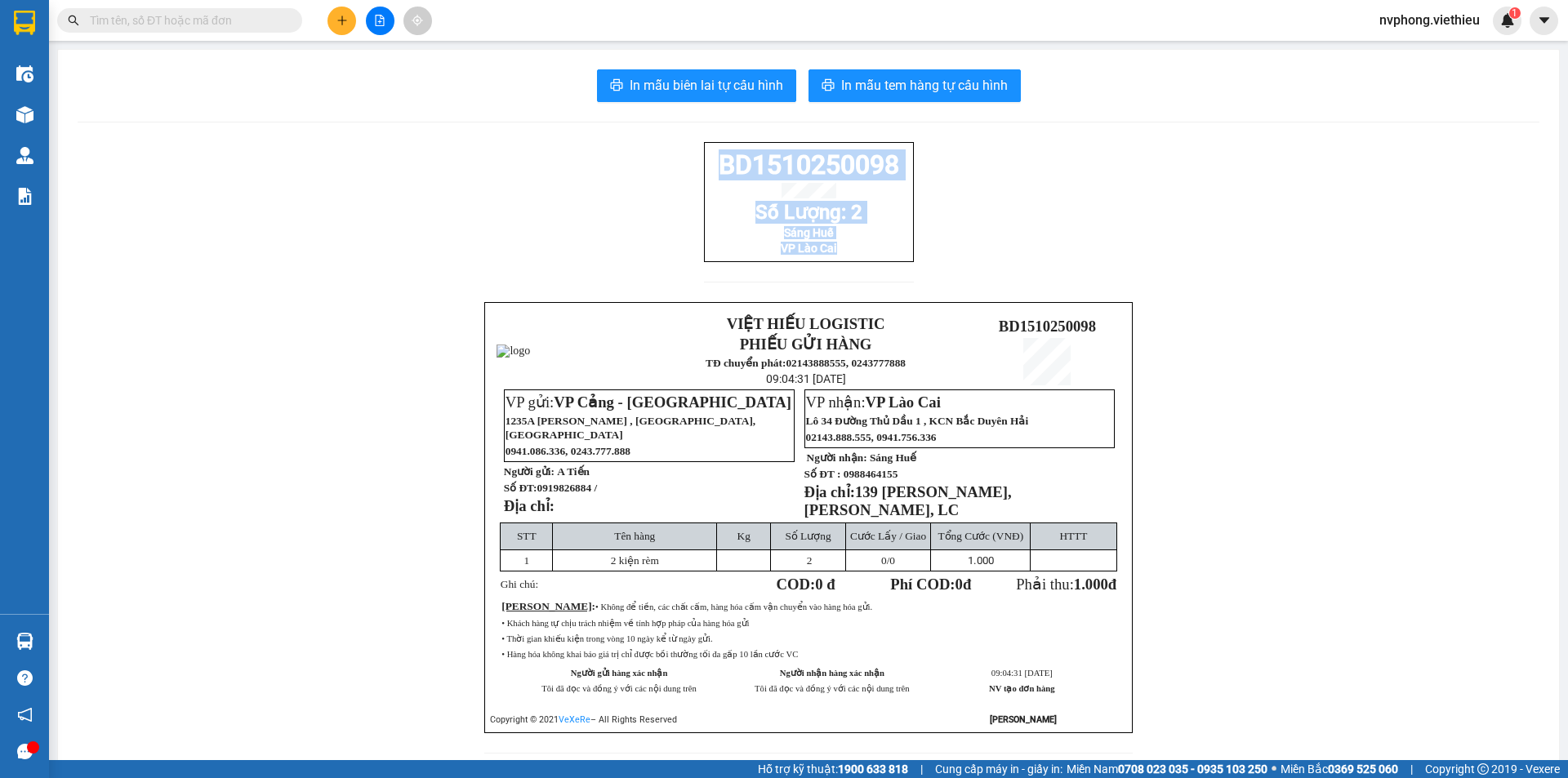
drag, startPoint x: 847, startPoint y: 271, endPoint x: 695, endPoint y: 173, distance: 180.9
click at [695, 173] on div "BD1510250098 Số Lượng: 2 Sáng Huế VP Lào Cai VIỆT HIẾU LOGISTIC PHIẾU GỬI HÀNG …" at bounding box center [808, 458] width 1462 height 631
copy div "BD1510250098 Số Lượng: 2 Sáng Huế VP Lào Cai"
click at [341, 13] on button at bounding box center [341, 20] width 29 height 29
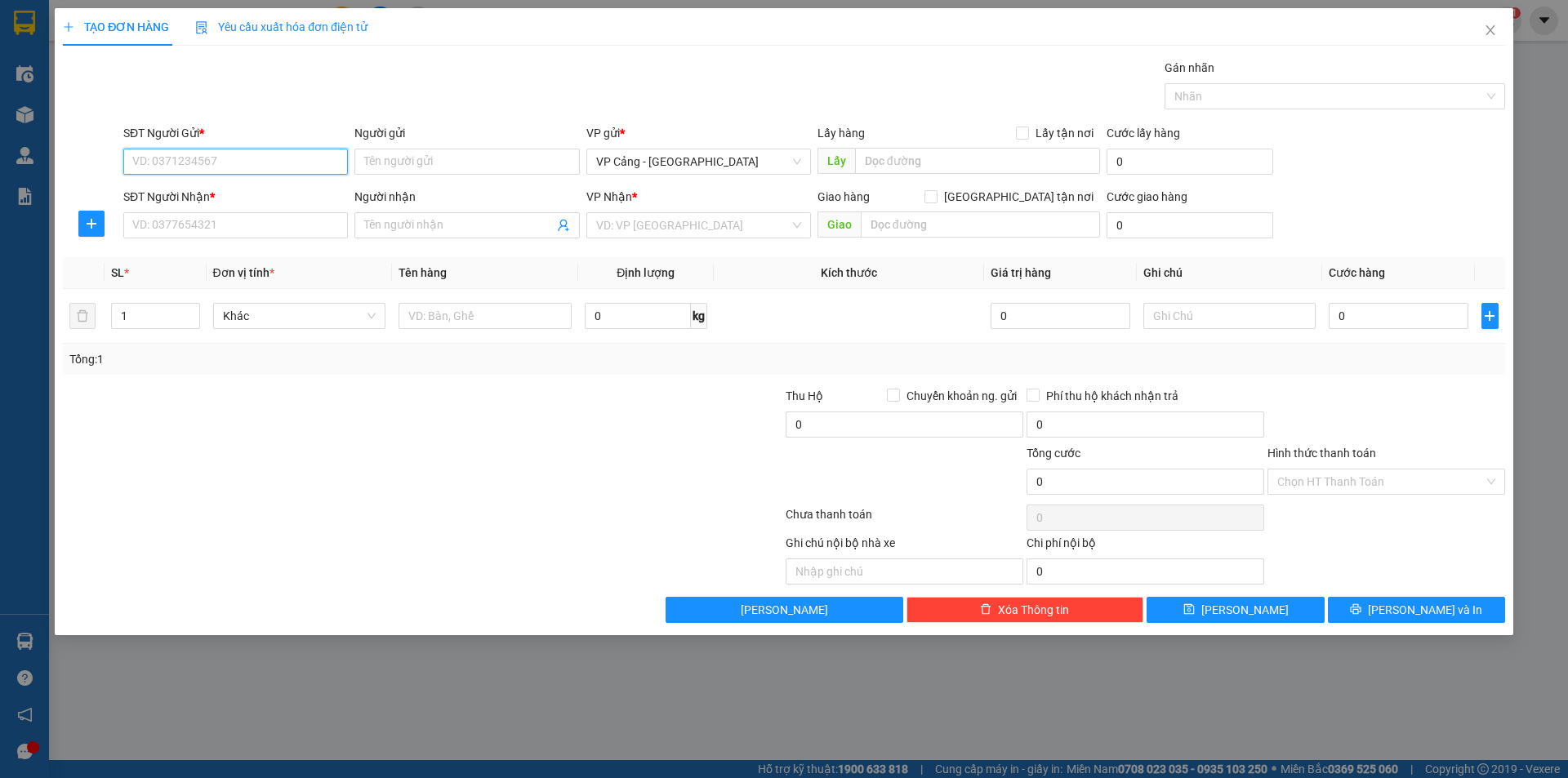
click at [260, 171] on input "SĐT Người Gửi *" at bounding box center [236, 162] width 224 height 26
type input "0919826884"
click at [256, 180] on div "0919826884 0919826884 - A Tiến" at bounding box center [236, 194] width 224 height 33
click at [247, 200] on div "SĐT Người Nhận *" at bounding box center [236, 197] width 224 height 18
click at [247, 212] on input "SĐT Người Nhận *" at bounding box center [236, 225] width 224 height 26
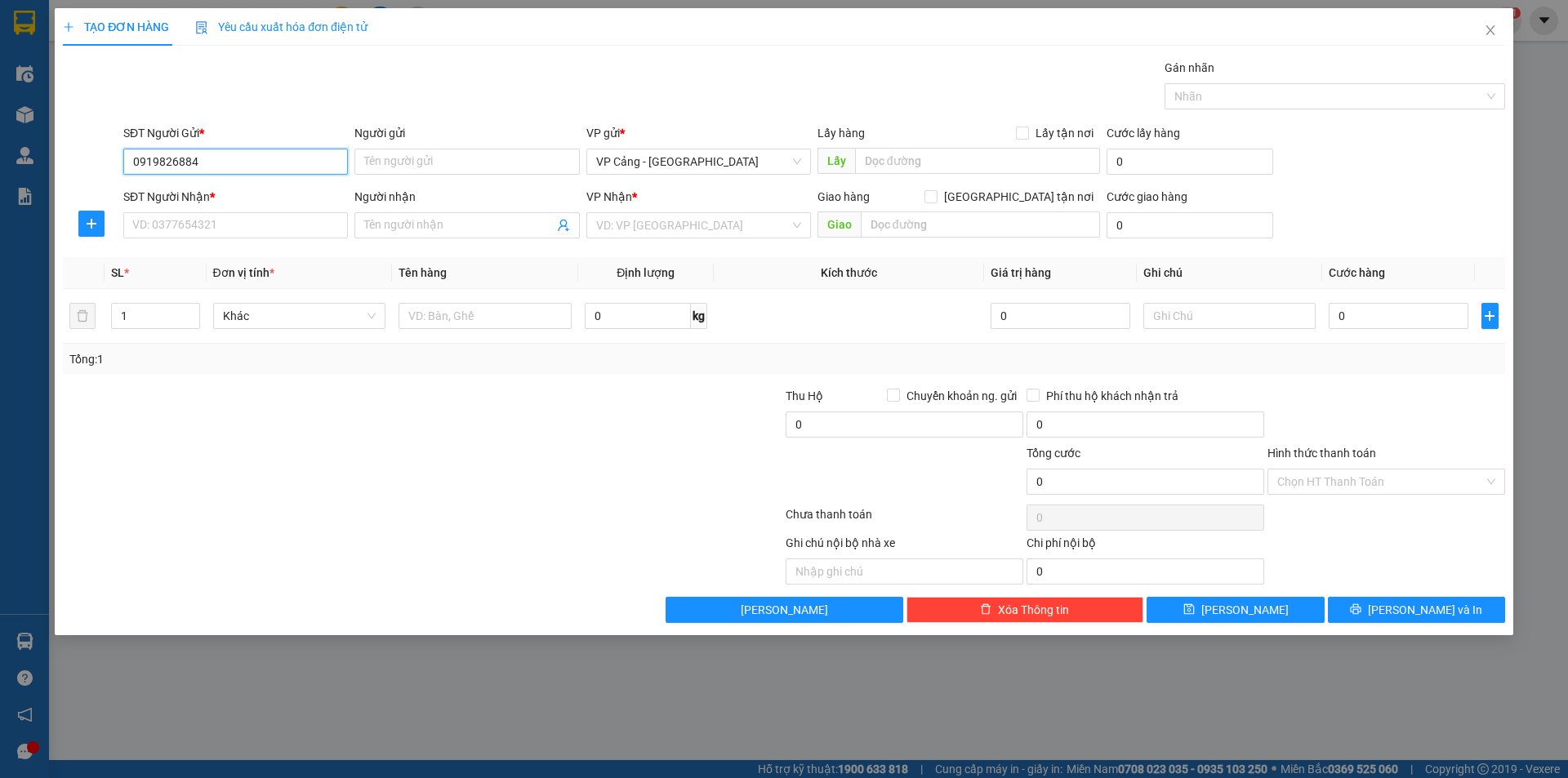
click at [276, 161] on input "0919826884" at bounding box center [236, 162] width 224 height 26
click at [251, 190] on div "0919826884 - A Tiến" at bounding box center [236, 194] width 205 height 18
type input "A Tiến"
click at [211, 235] on input "SĐT Người Nhận *" at bounding box center [236, 225] width 224 height 26
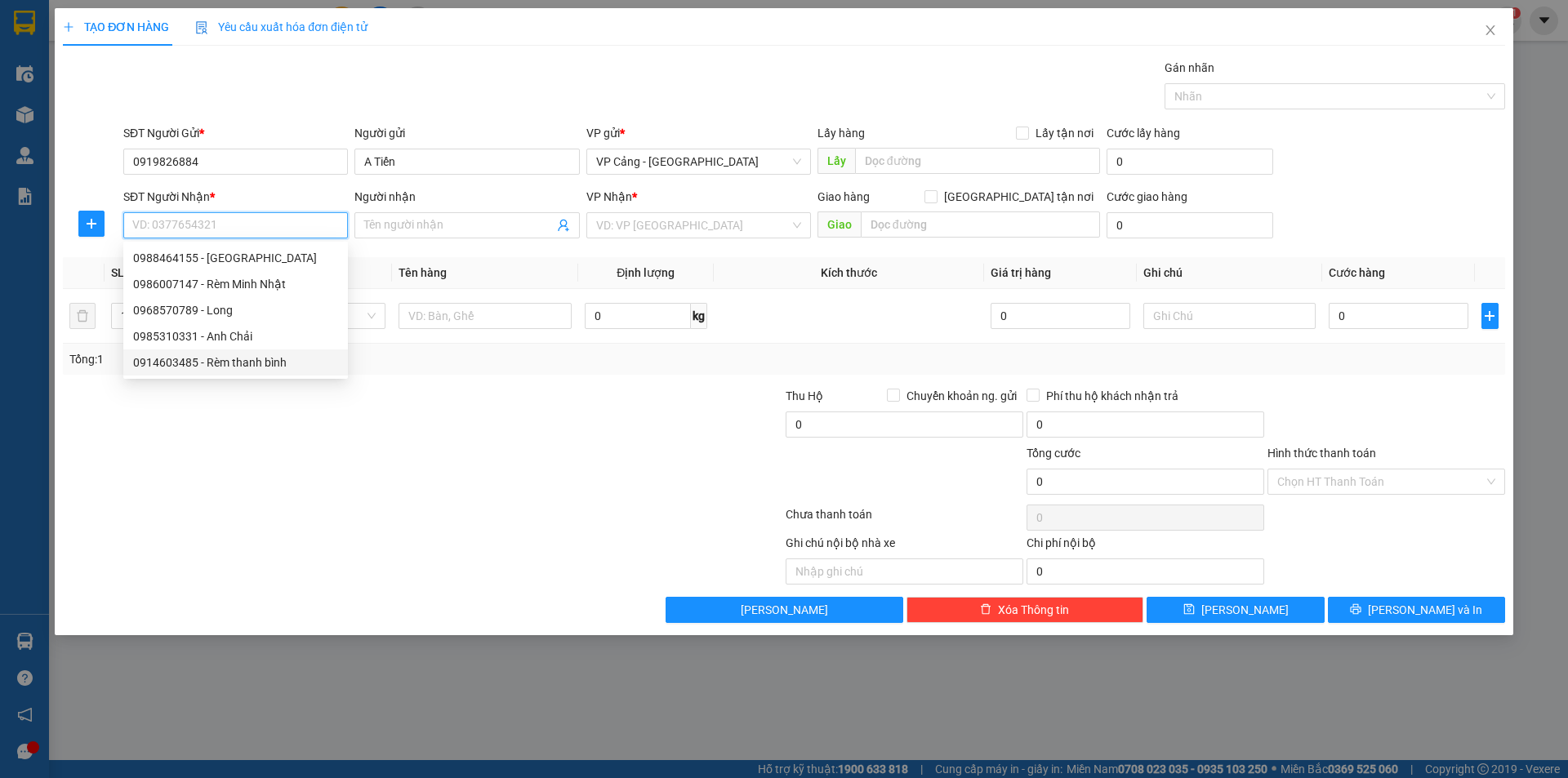
click at [219, 359] on div "0914603485 - Rèm thanh bình" at bounding box center [236, 363] width 205 height 18
type input "0914603485"
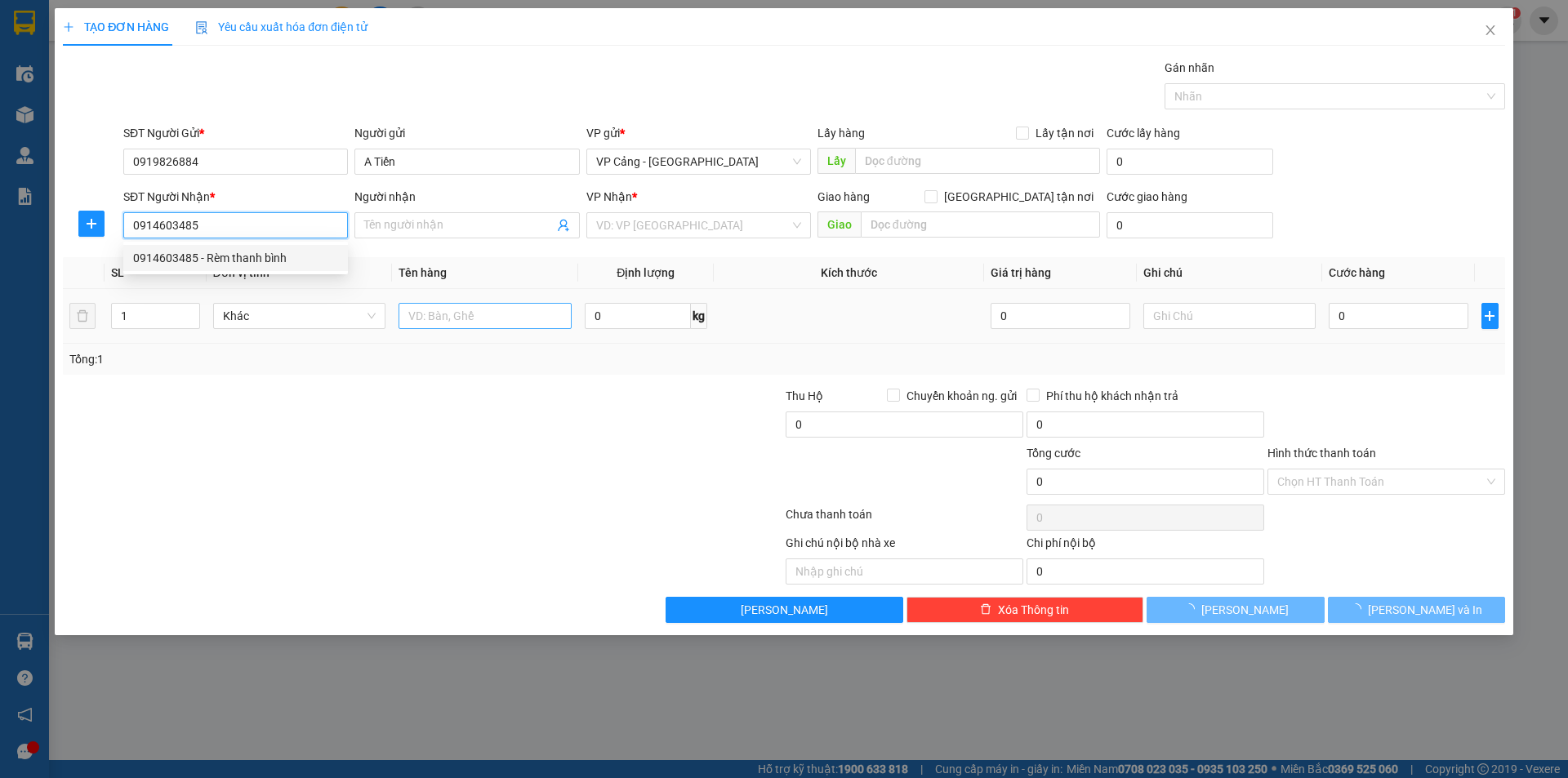
type input "Rèm thanh bình"
checkbox input "true"
type input "tp - lào cai"
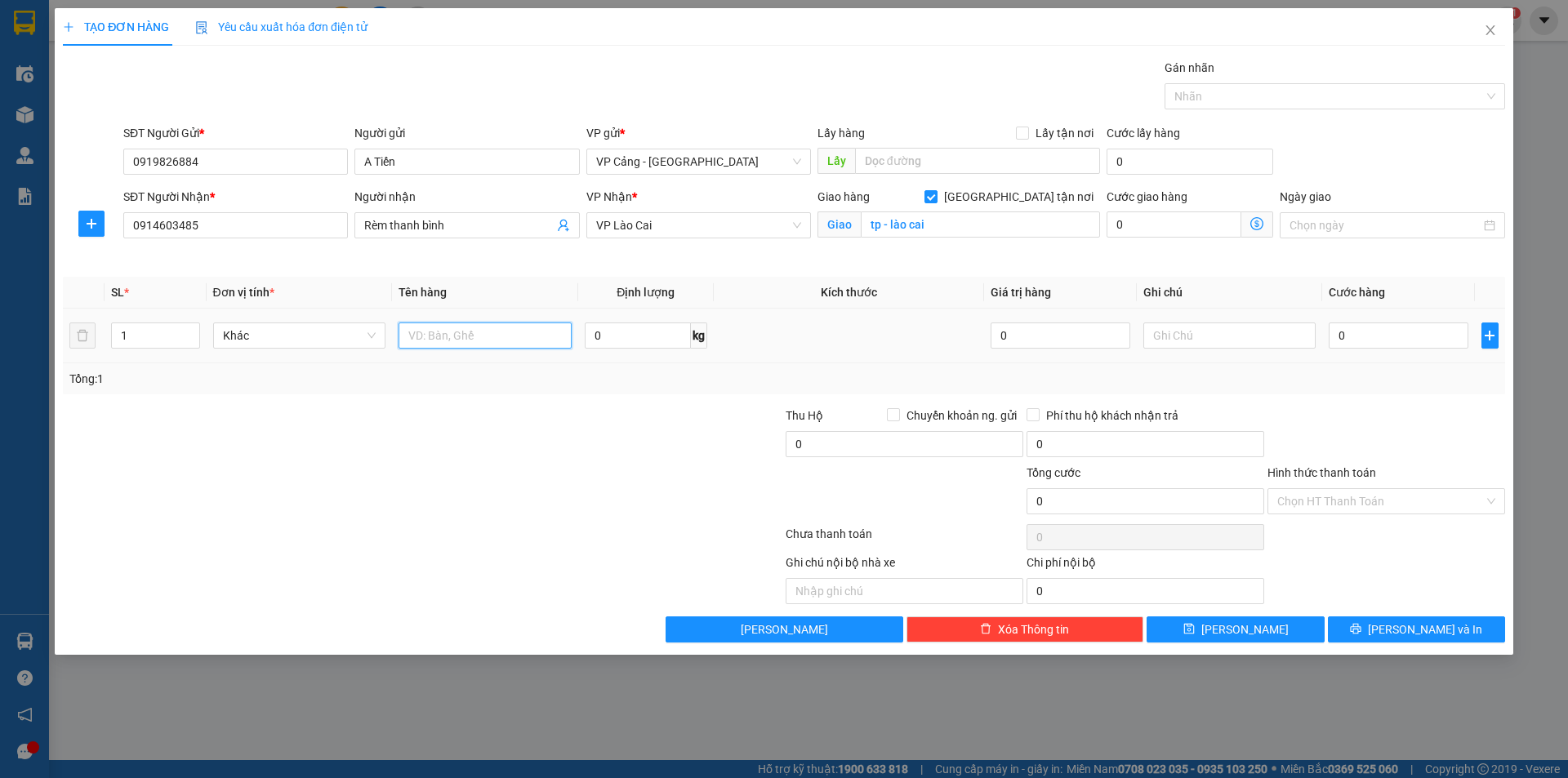
click at [466, 324] on input "text" at bounding box center [485, 336] width 173 height 26
type input "1 kiện rèm"
click at [1399, 328] on input "0" at bounding box center [1399, 336] width 139 height 26
type input "1"
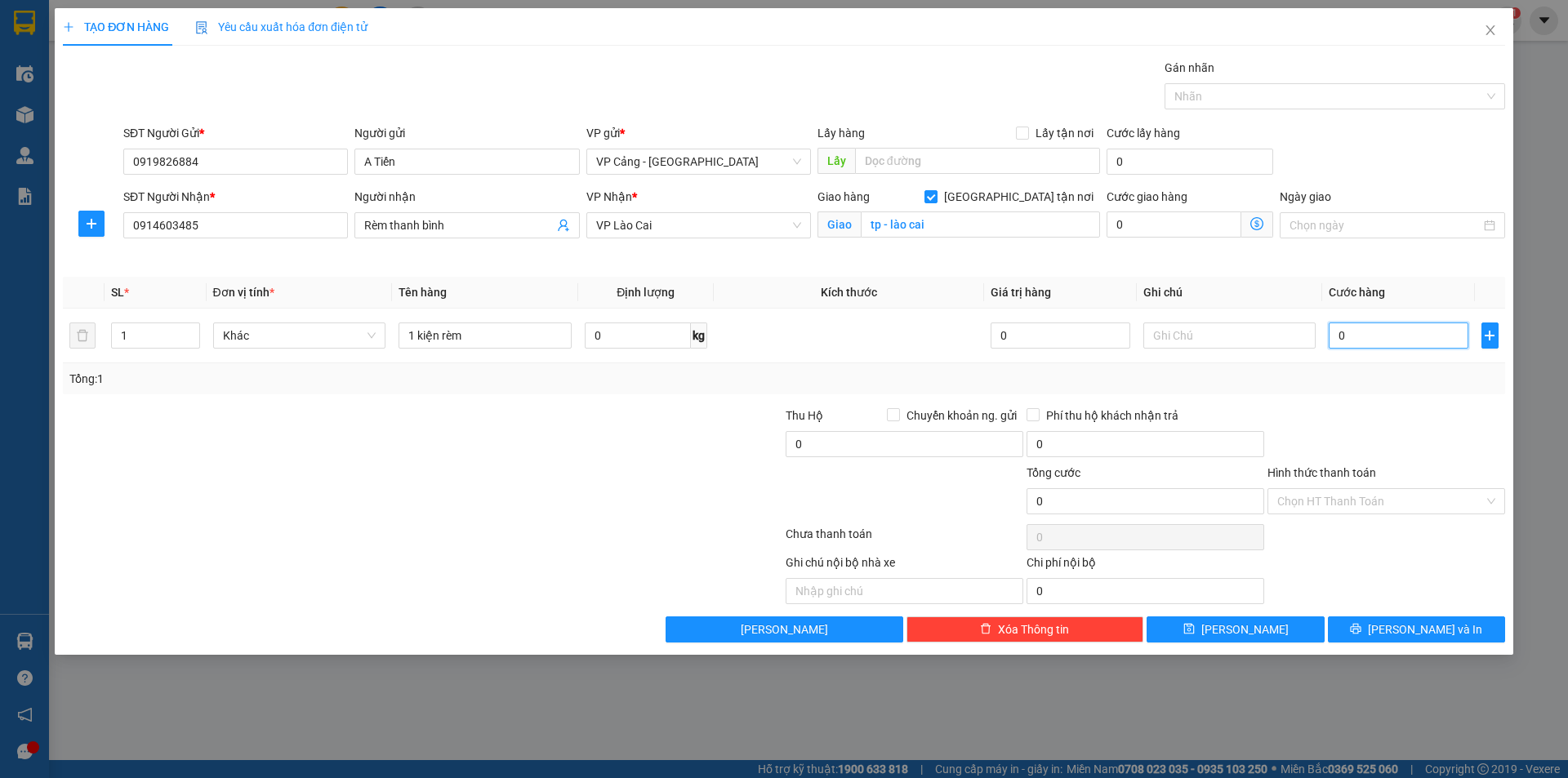
type input "1"
type input "1.000"
click at [1450, 627] on button "[PERSON_NAME] và In" at bounding box center [1417, 630] width 177 height 26
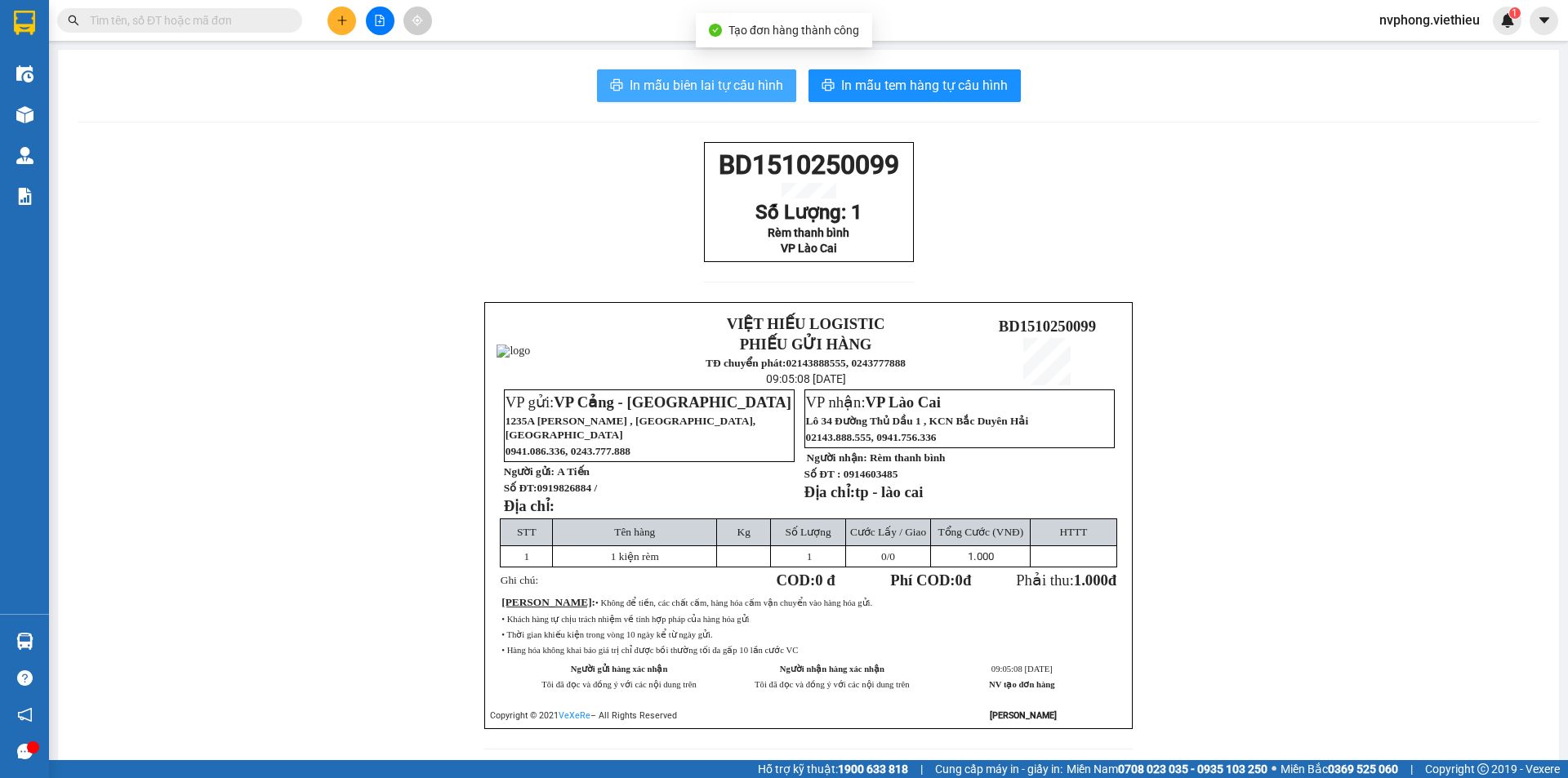
click at [731, 84] on span "In mẫu biên lai tự cấu hình" at bounding box center [707, 85] width 154 height 20
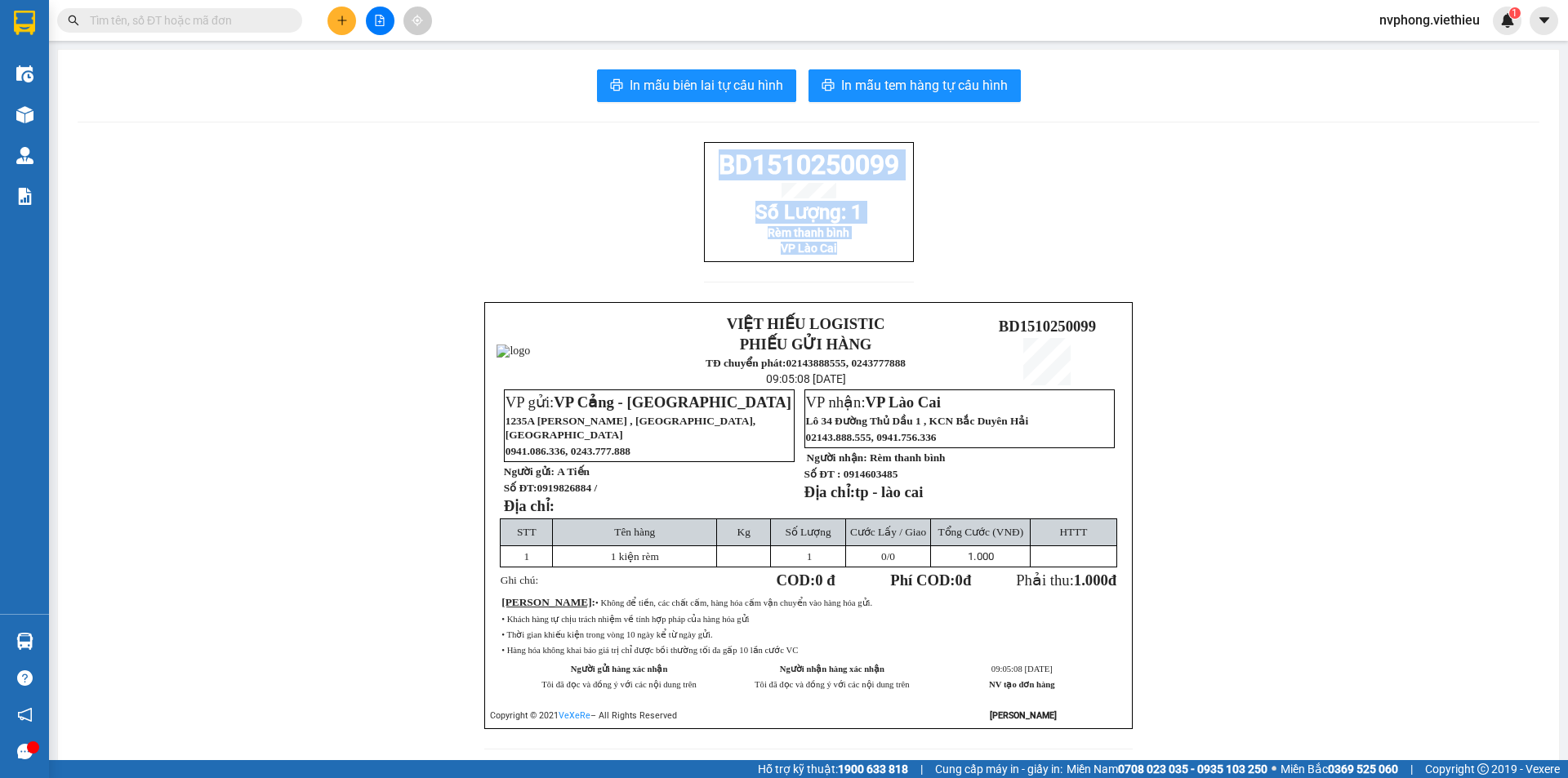
drag, startPoint x: 845, startPoint y: 271, endPoint x: 702, endPoint y: 178, distance: 170.6
click at [704, 178] on div "BD1510250099 Số Lượng: 1 Rèm thanh bình VP Lào Cai" at bounding box center [809, 202] width 210 height 120
copy div "BD1510250099 Số Lượng: 1 Rèm thanh bình VP Lào Cai"
click at [350, 25] on button at bounding box center [341, 20] width 29 height 29
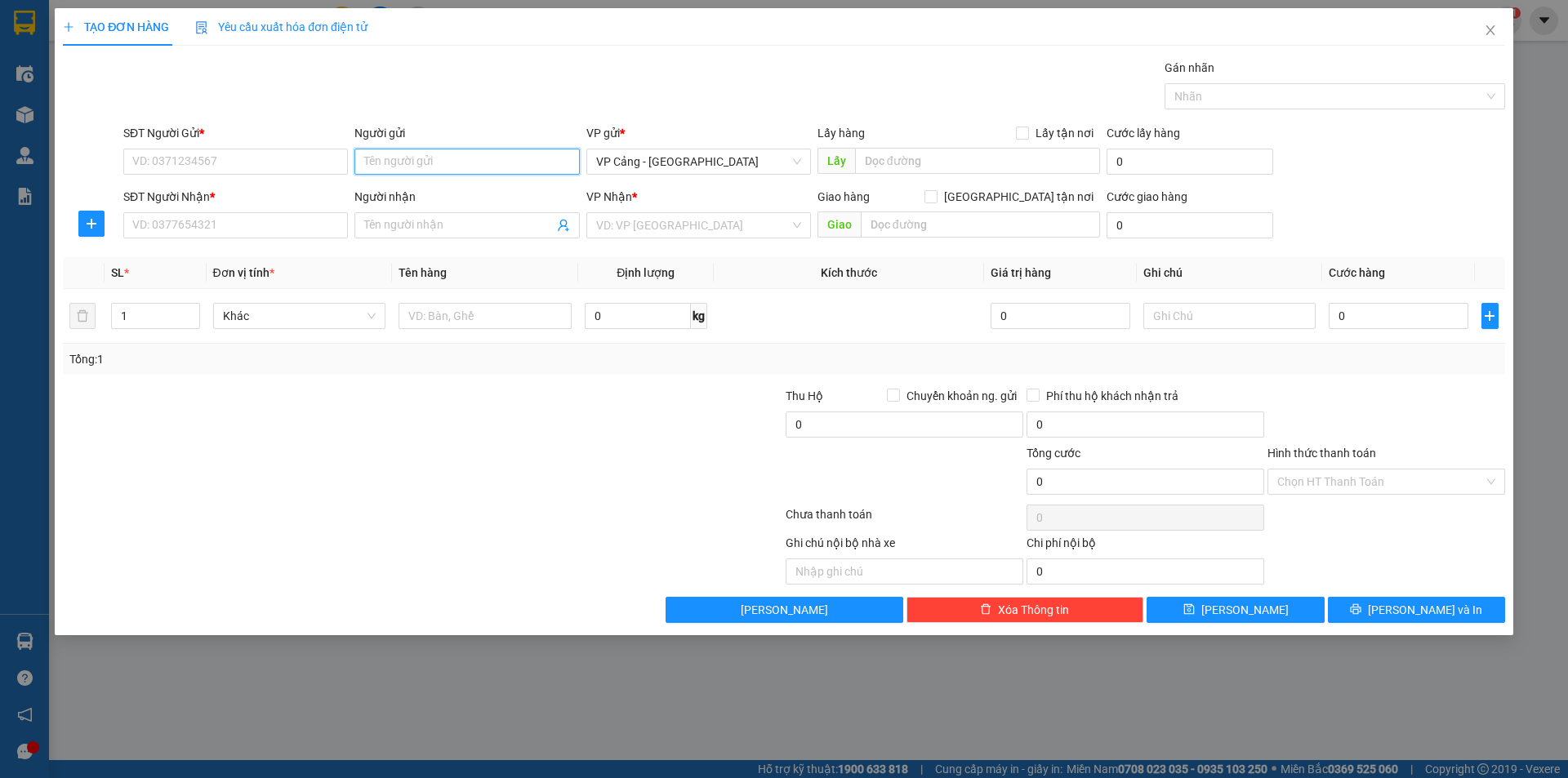
click at [378, 156] on input "Người gửi" at bounding box center [467, 162] width 224 height 26
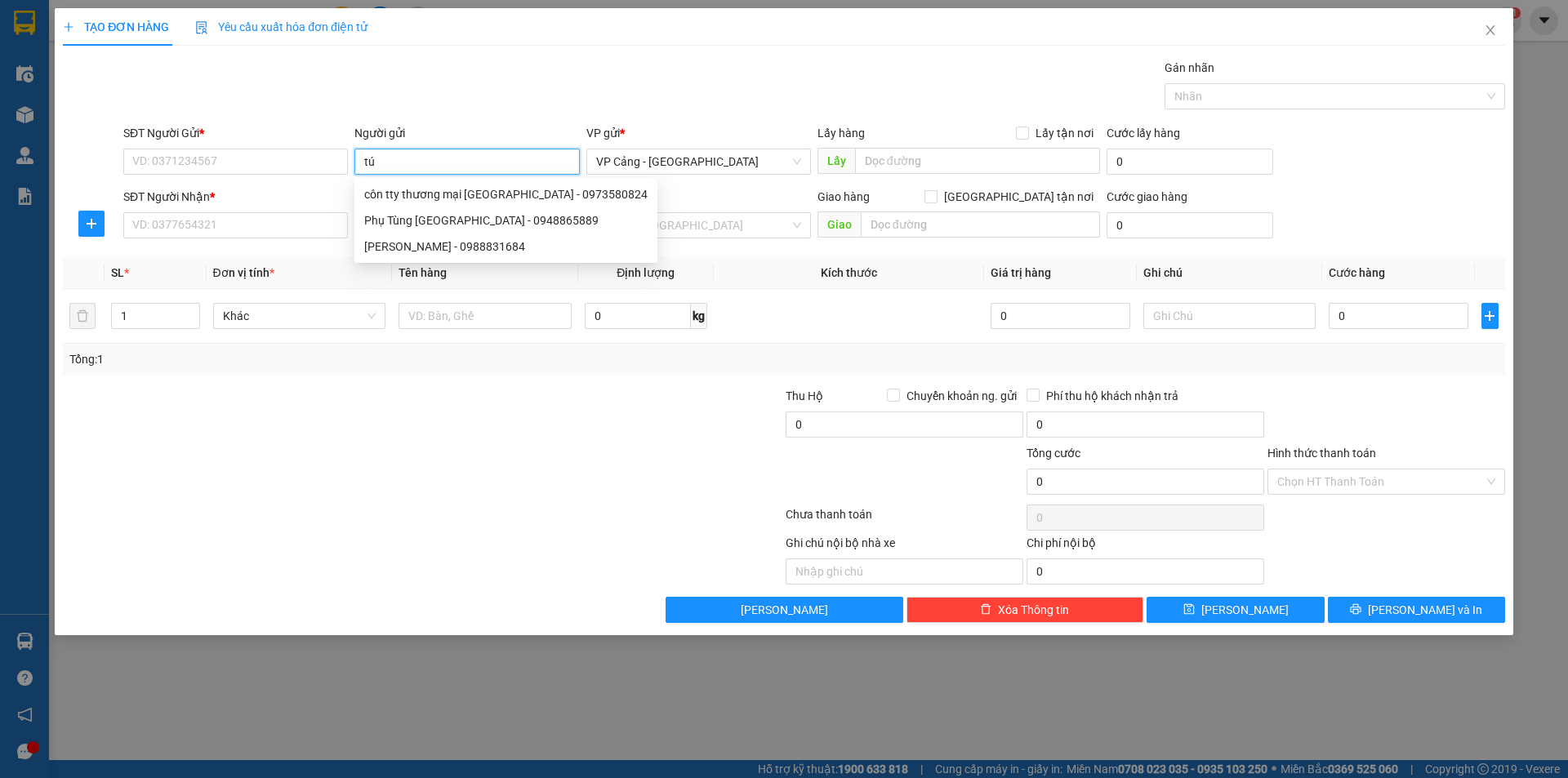
type input "túc"
click at [440, 196] on div "A Túc - 0989121787" at bounding box center [467, 194] width 205 height 18
type input "0989121787"
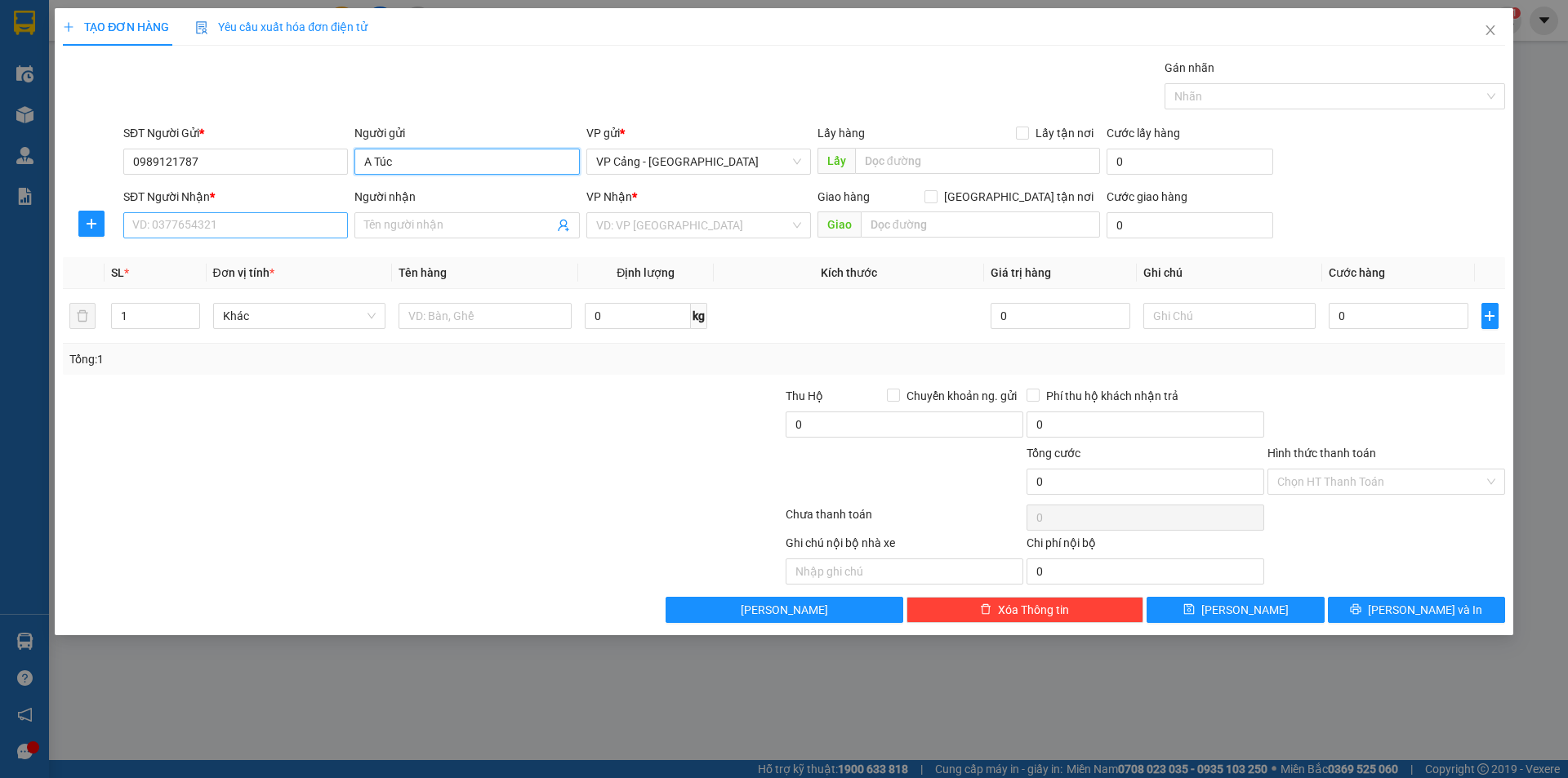
type input "A Túc"
click at [285, 231] on input "SĐT Người Nhận *" at bounding box center [236, 225] width 224 height 26
click at [231, 161] on input "0989121787" at bounding box center [236, 162] width 224 height 26
click at [222, 230] on input "SĐT Người Nhận *" at bounding box center [236, 225] width 224 height 26
click at [422, 229] on input "Người nhận" at bounding box center [459, 225] width 188 height 18
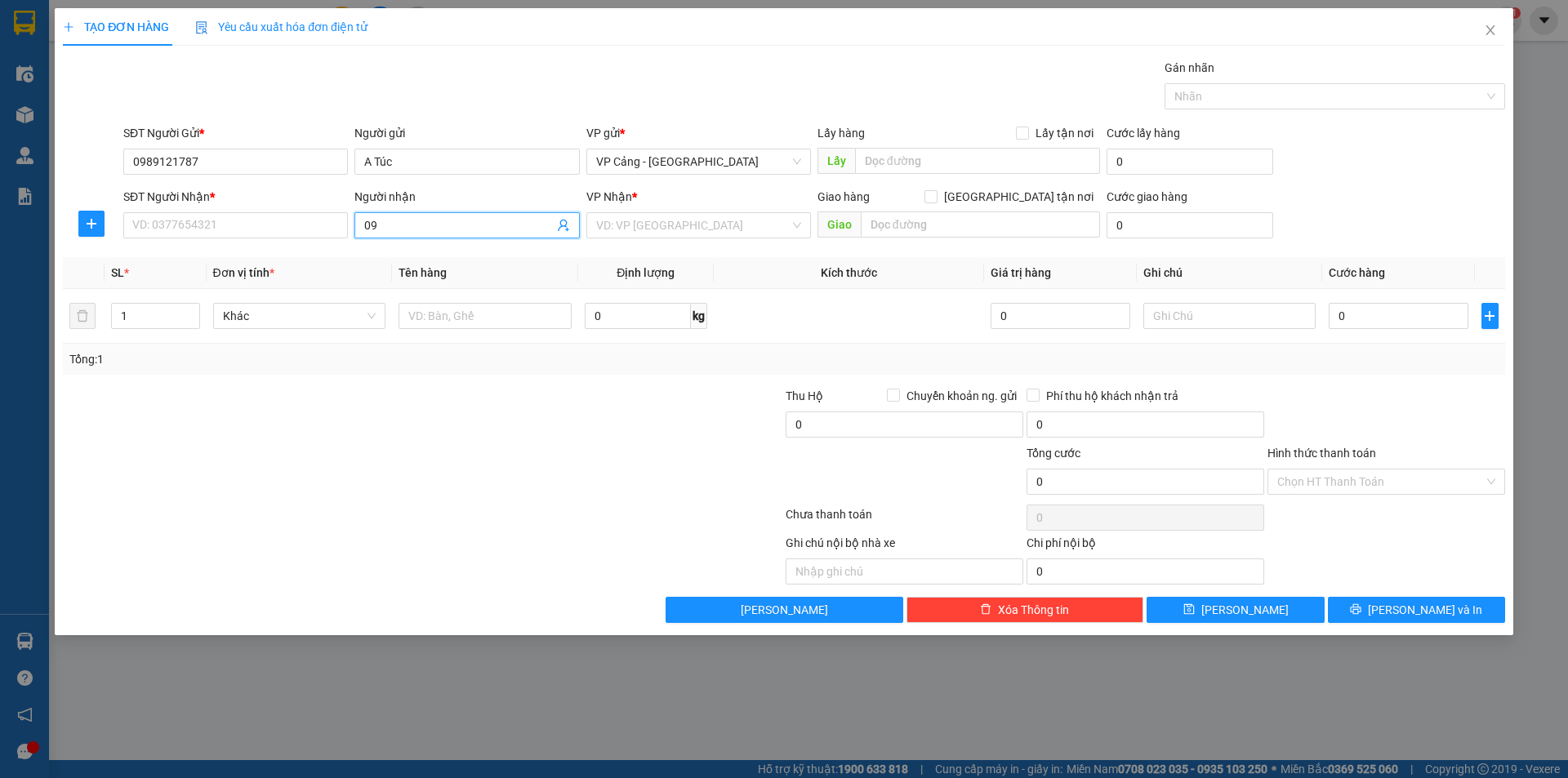
type input "0"
click at [300, 228] on input "SĐT Người Nhận *" at bounding box center [236, 225] width 224 height 26
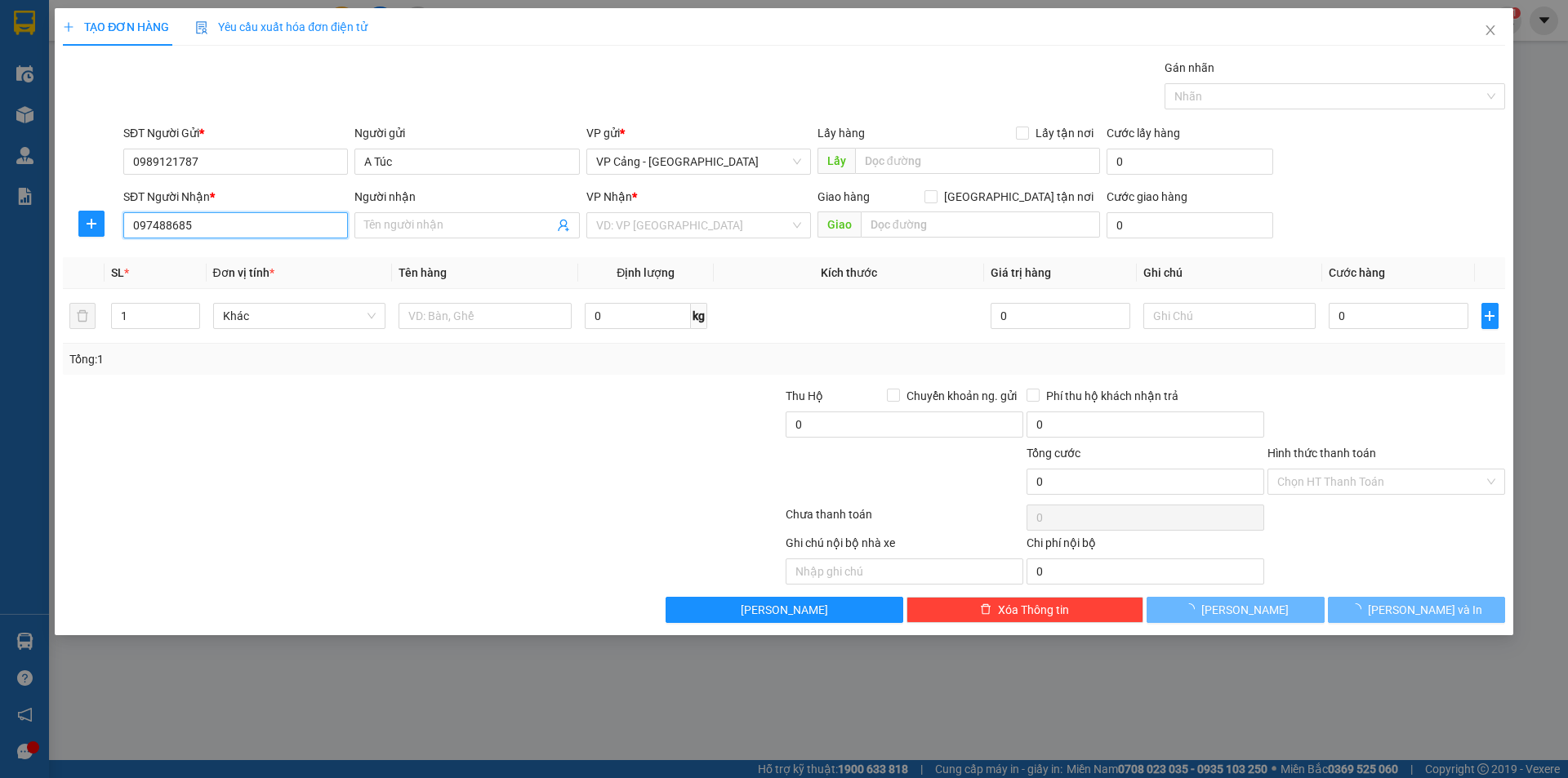
type input "0974886859"
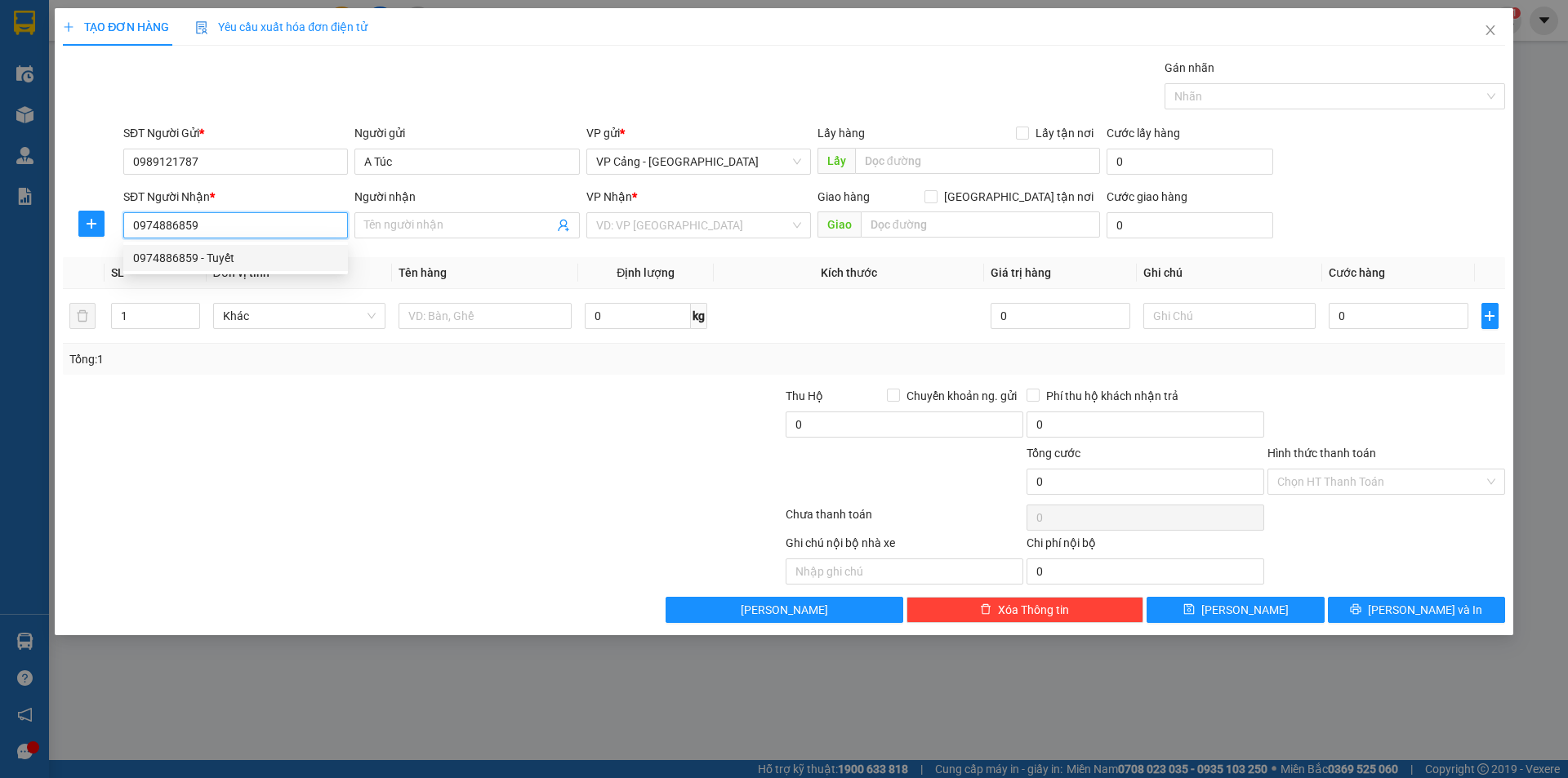
click at [273, 251] on div "0974886859 - Tuyết" at bounding box center [236, 258] width 205 height 18
type input "Tuyết"
checkbox input "true"
type input "Lào Cai"
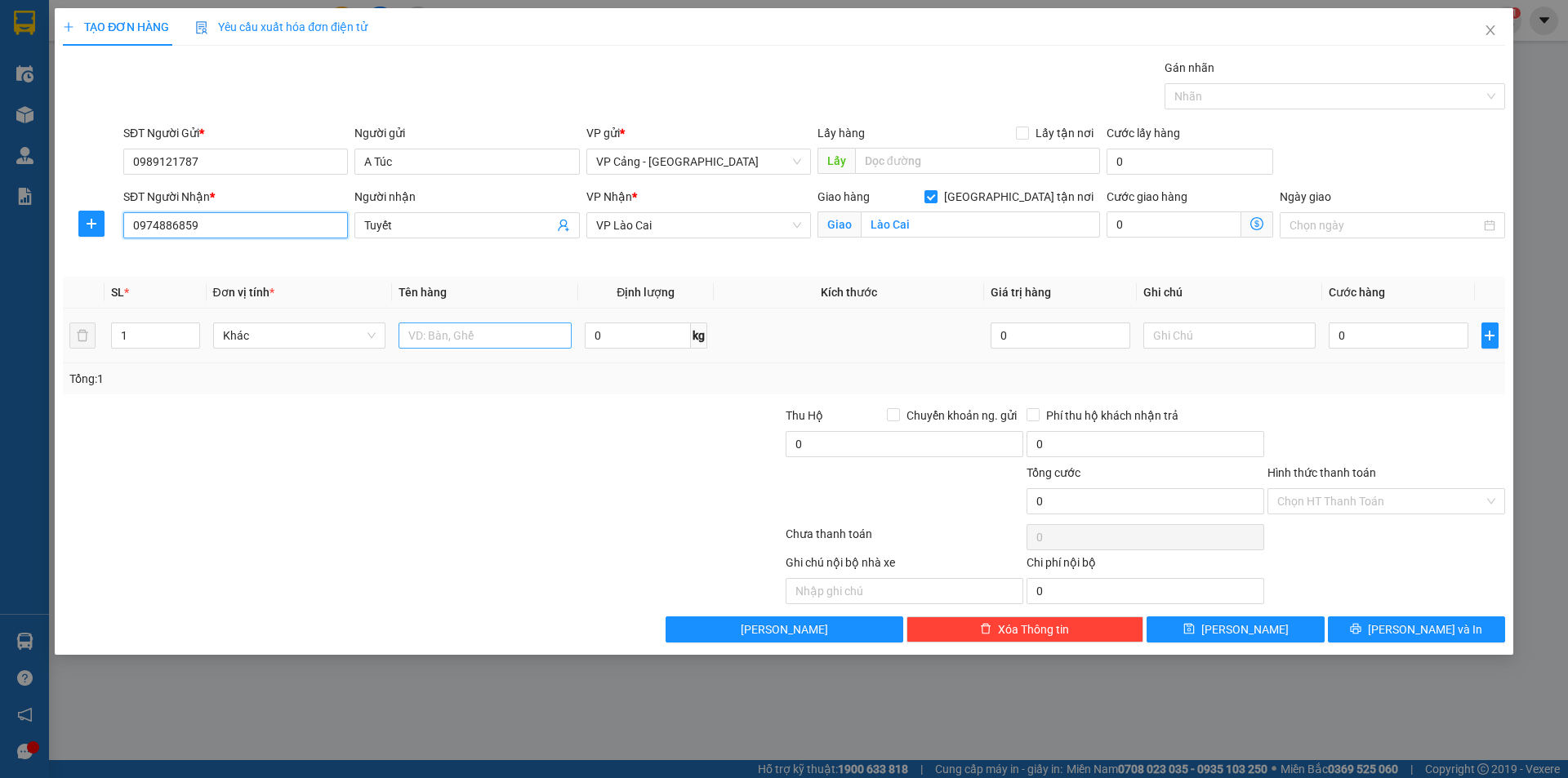
type input "0974886859"
click at [556, 344] on input "text" at bounding box center [485, 336] width 173 height 26
type input "1 tú clear giấy giờ"
click at [1397, 330] on input "0" at bounding box center [1399, 336] width 139 height 26
type input "3"
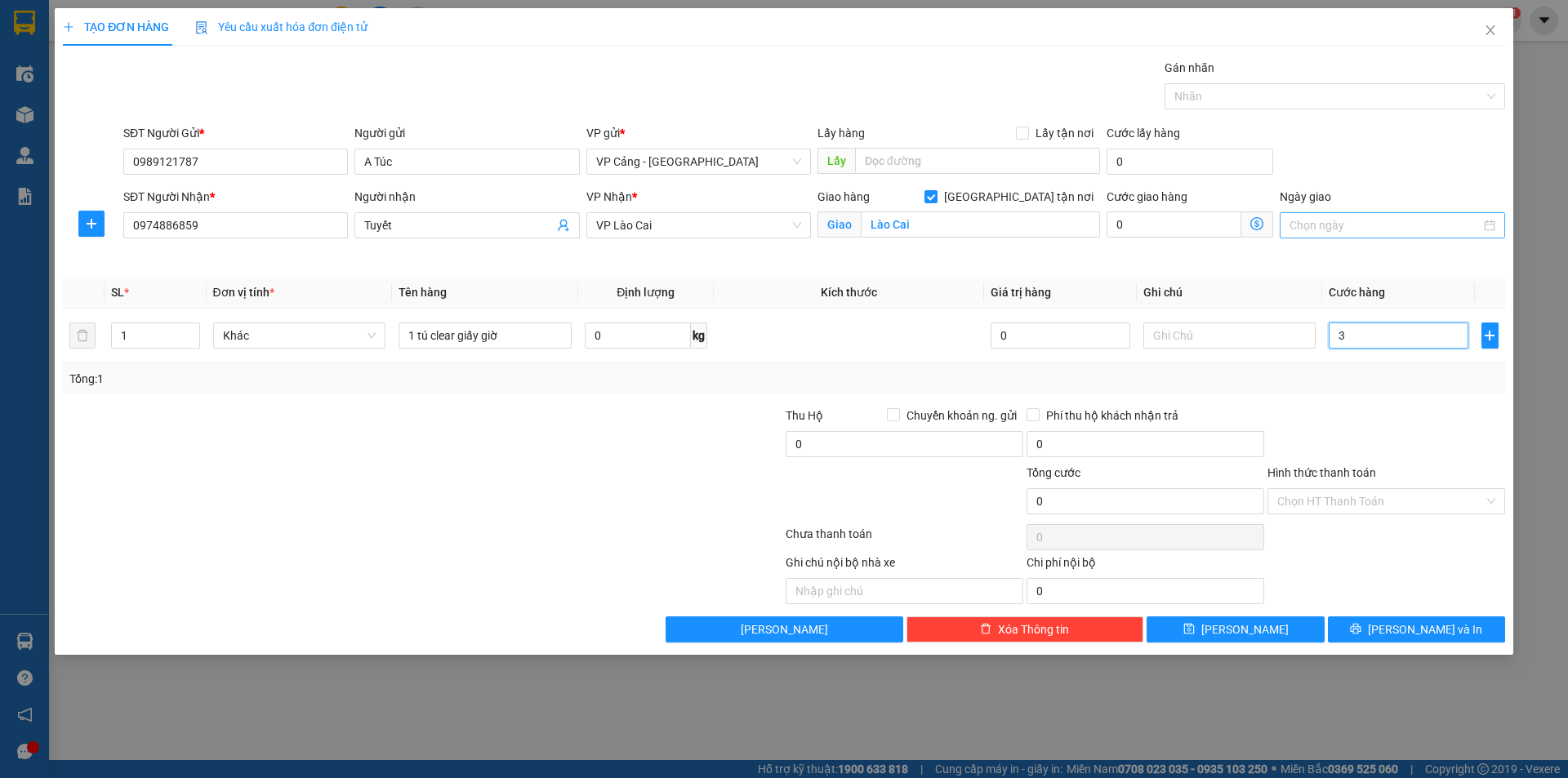
type input "3"
type input "30"
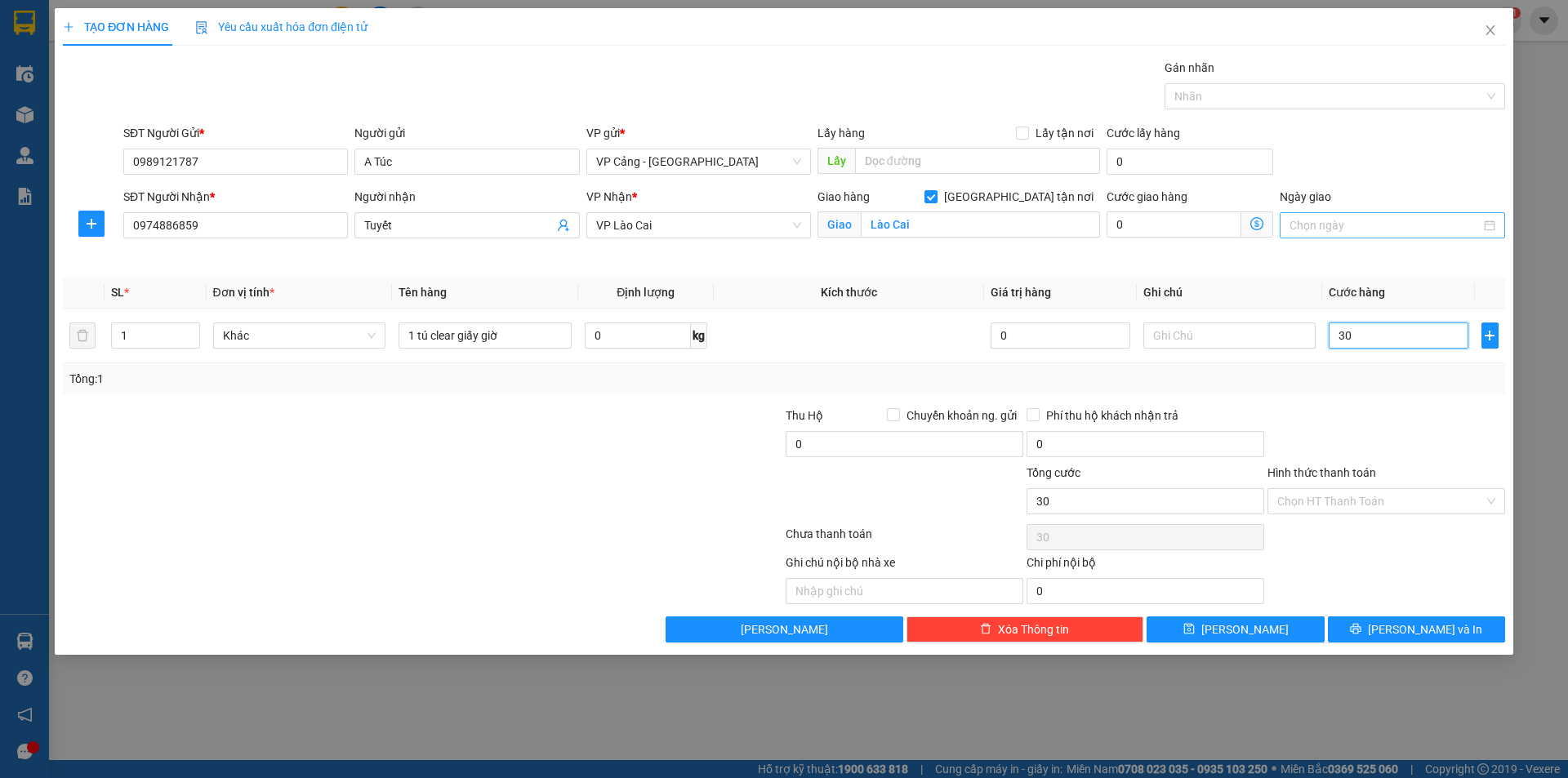
type input "300"
type input "3.000"
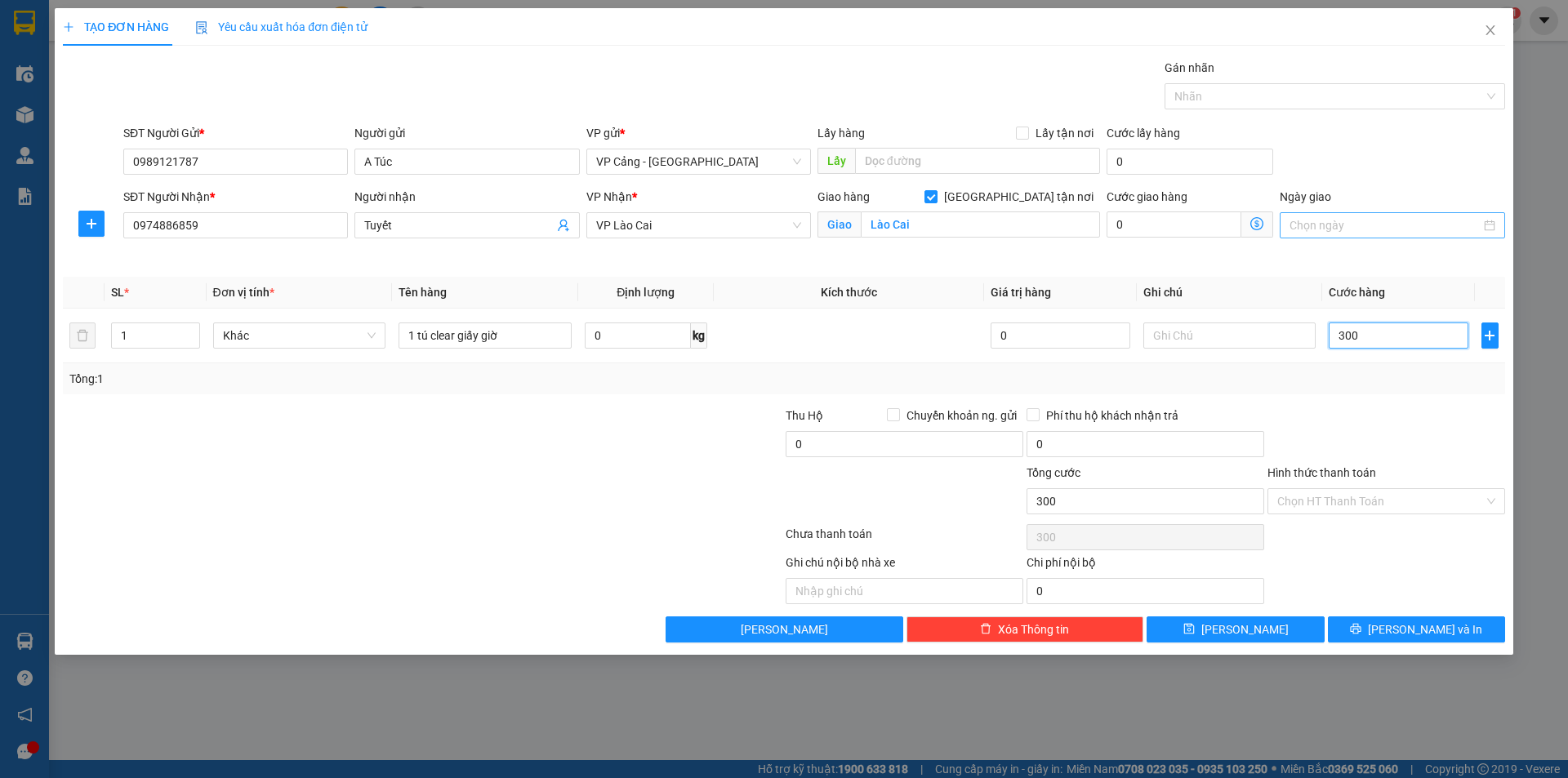
type input "3.000"
type input "30.000"
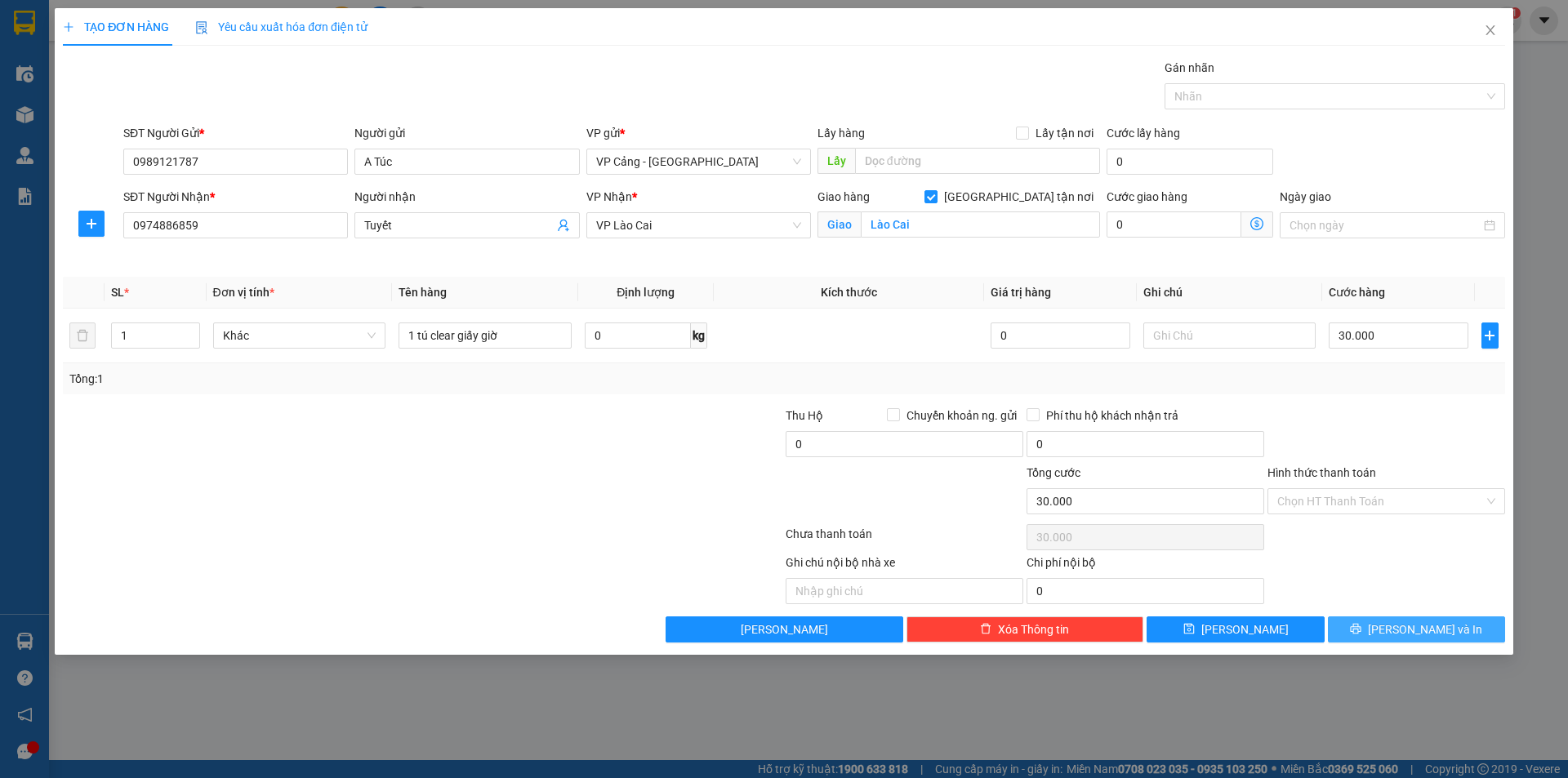
click at [1370, 620] on button "[PERSON_NAME] và In" at bounding box center [1417, 630] width 177 height 26
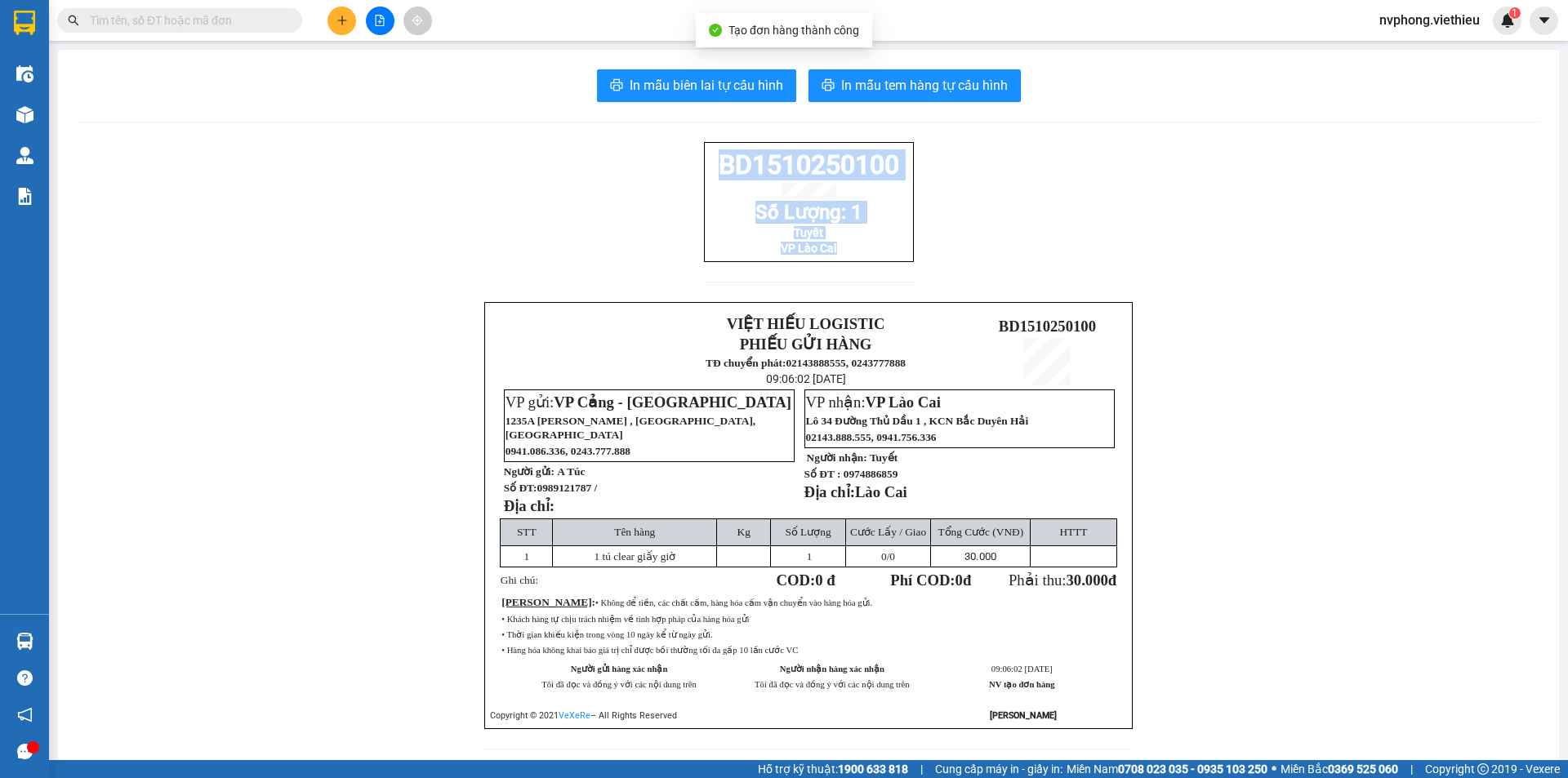
drag, startPoint x: 845, startPoint y: 260, endPoint x: 707, endPoint y: 171, distance: 164.2
click at [707, 171] on div "BD1510250100 Số Lượng: 1 Tuyết VP Lào Cai" at bounding box center [809, 202] width 210 height 120
copy div "BD1510250100 Số Lượng: 1 Tuyết VP Lào Cai"
click at [337, 29] on button at bounding box center [341, 20] width 29 height 29
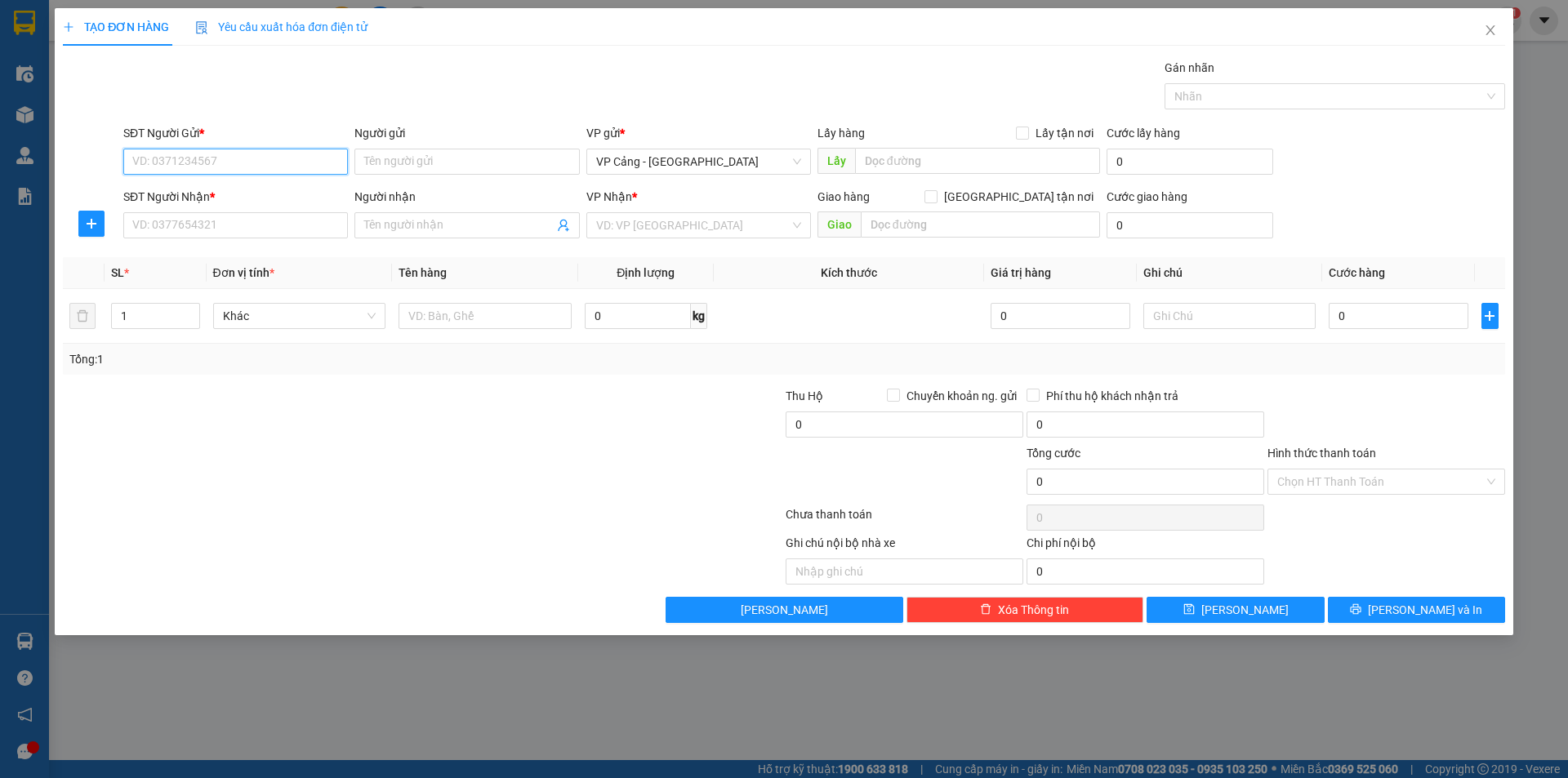
click at [291, 164] on input "SĐT Người Gửi *" at bounding box center [236, 162] width 224 height 26
click at [459, 161] on input "Người gửi" at bounding box center [467, 162] width 224 height 26
type input "thúy ("
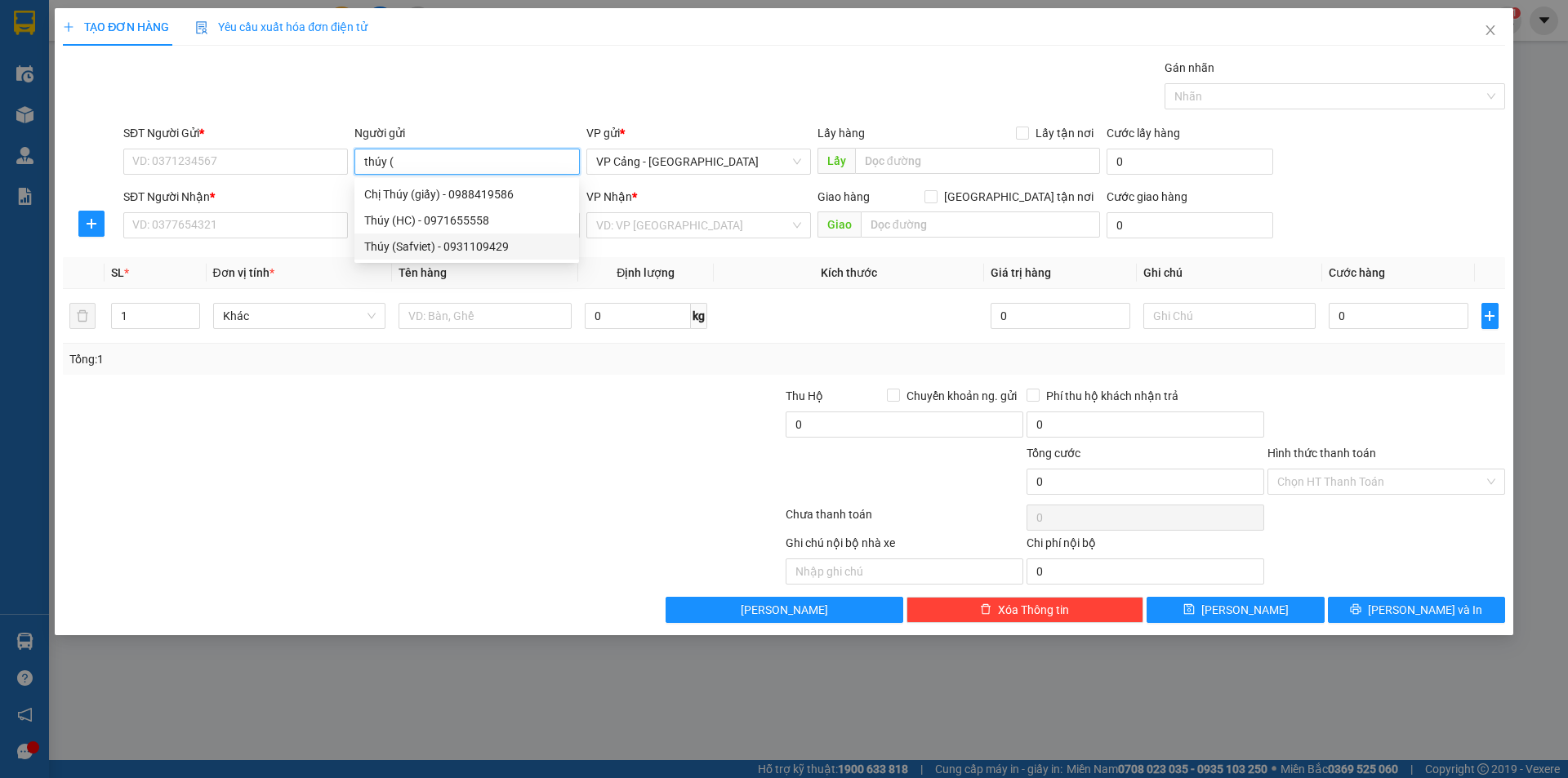
click at [416, 248] on div "Thúy (Safviet) - 0931109429" at bounding box center [467, 247] width 205 height 18
type input "0931109429"
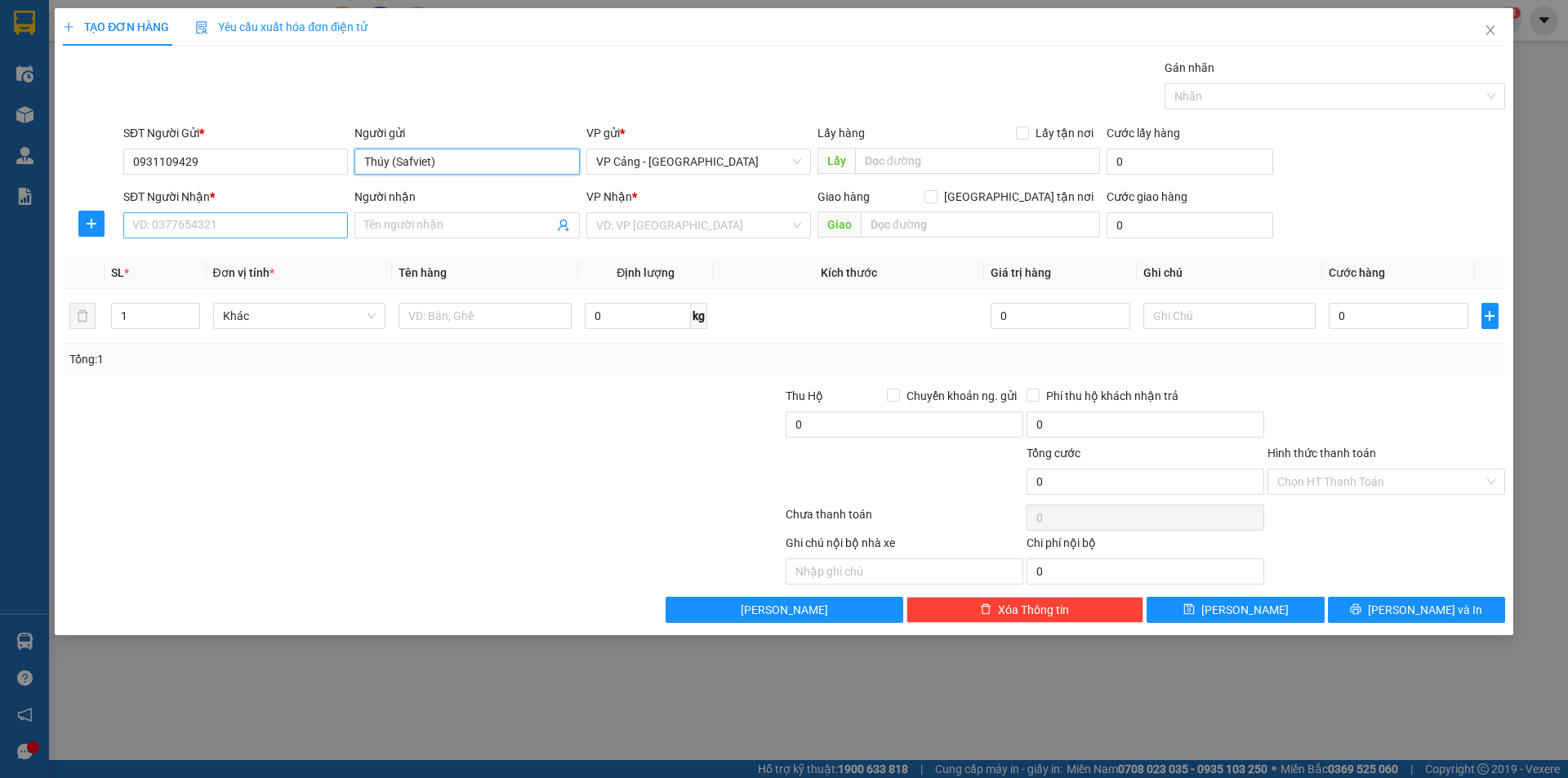
type input "Thúy (Safviet)"
click at [299, 224] on input "SĐT Người Nhận *" at bounding box center [236, 225] width 224 height 26
click at [236, 229] on input "SĐT Người Nhận *" at bounding box center [236, 225] width 224 height 26
click at [419, 233] on input "Người nhận" at bounding box center [459, 225] width 188 height 18
click at [245, 218] on input "SĐT Người Nhận *" at bounding box center [236, 225] width 224 height 26
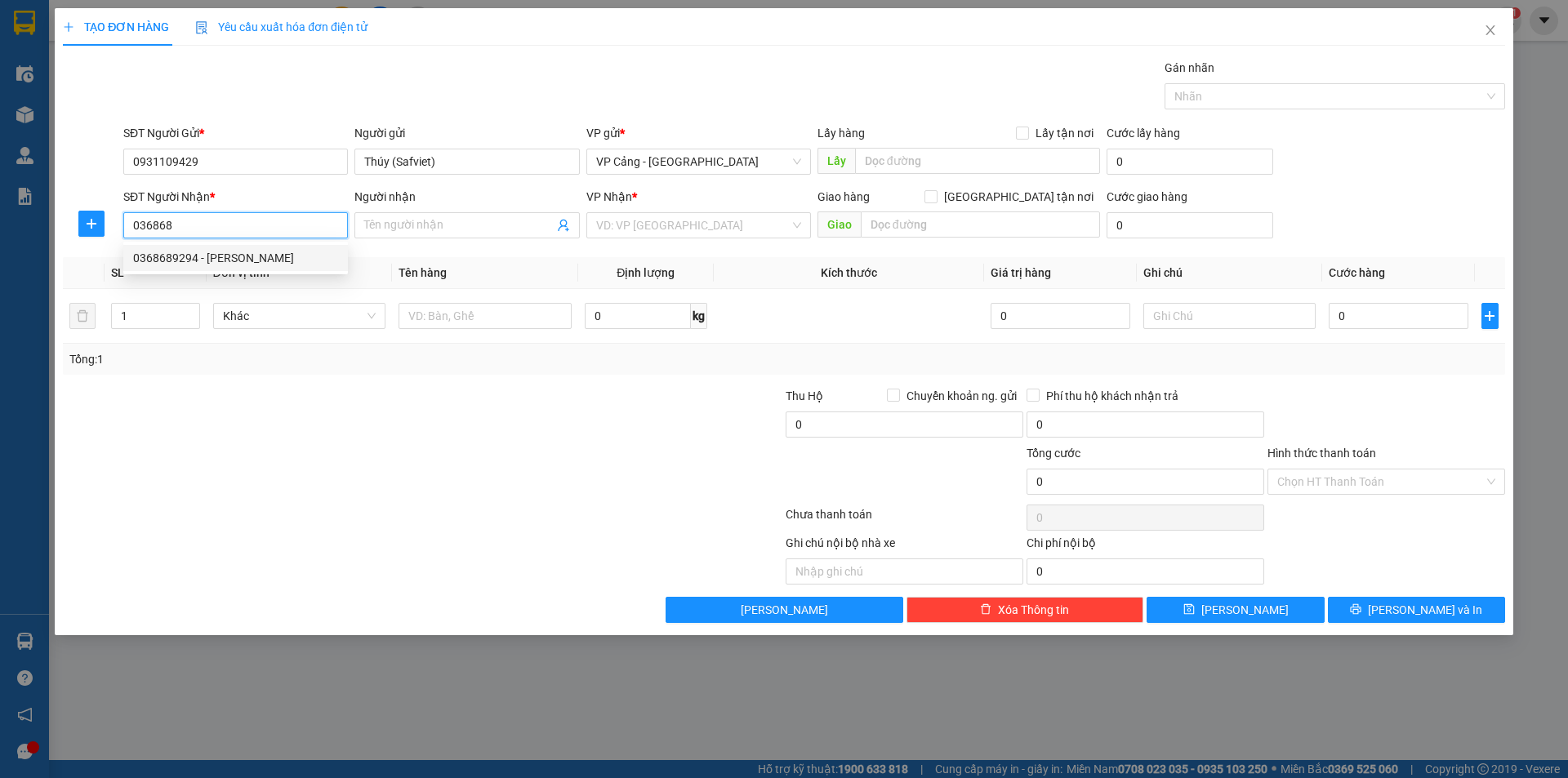
click at [215, 247] on div "0368689294 - Anh Công" at bounding box center [236, 258] width 224 height 26
type input "0368689294"
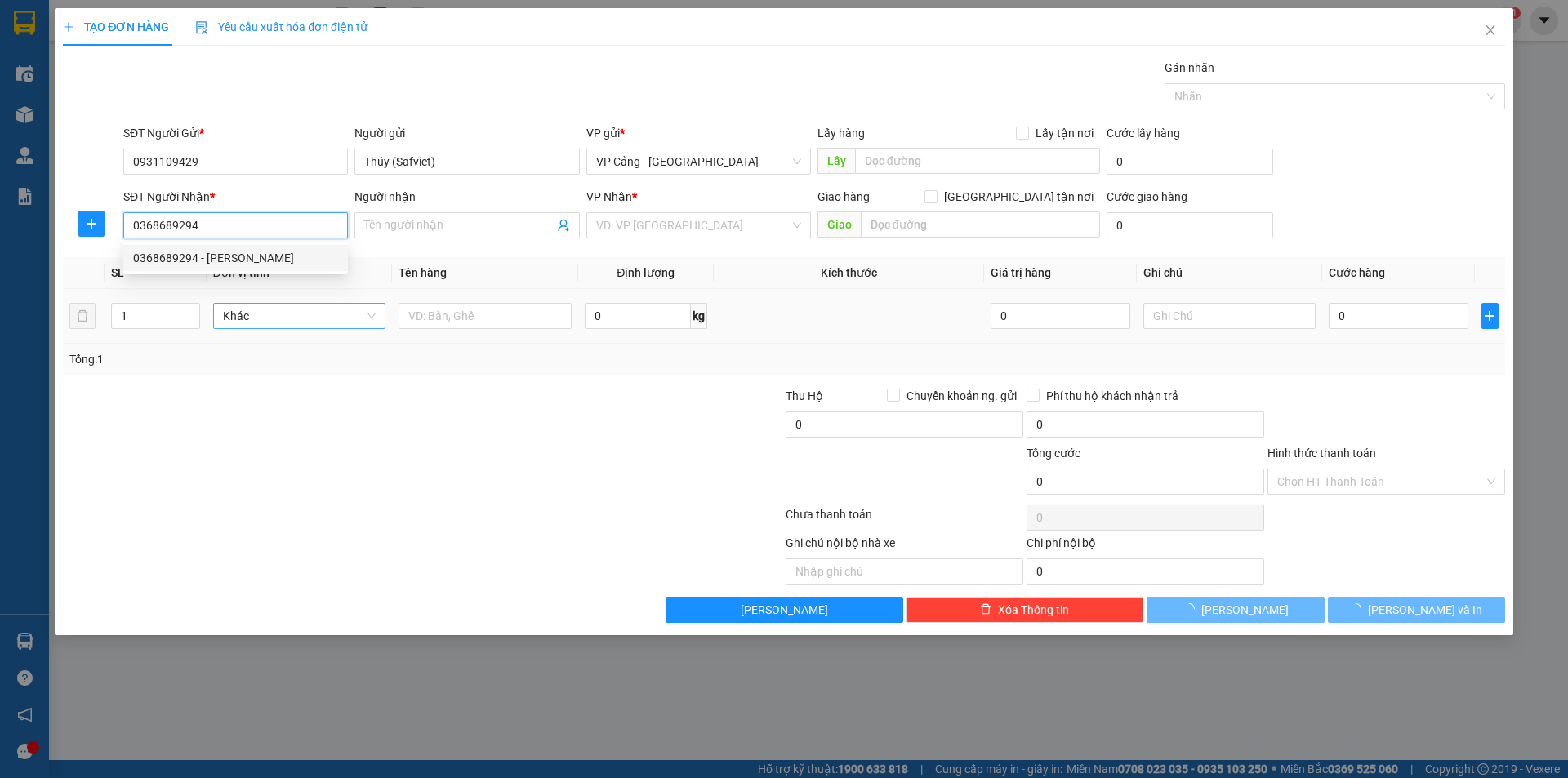
type input "[PERSON_NAME]"
checkbox input "true"
type input "Go, Lào Cai"
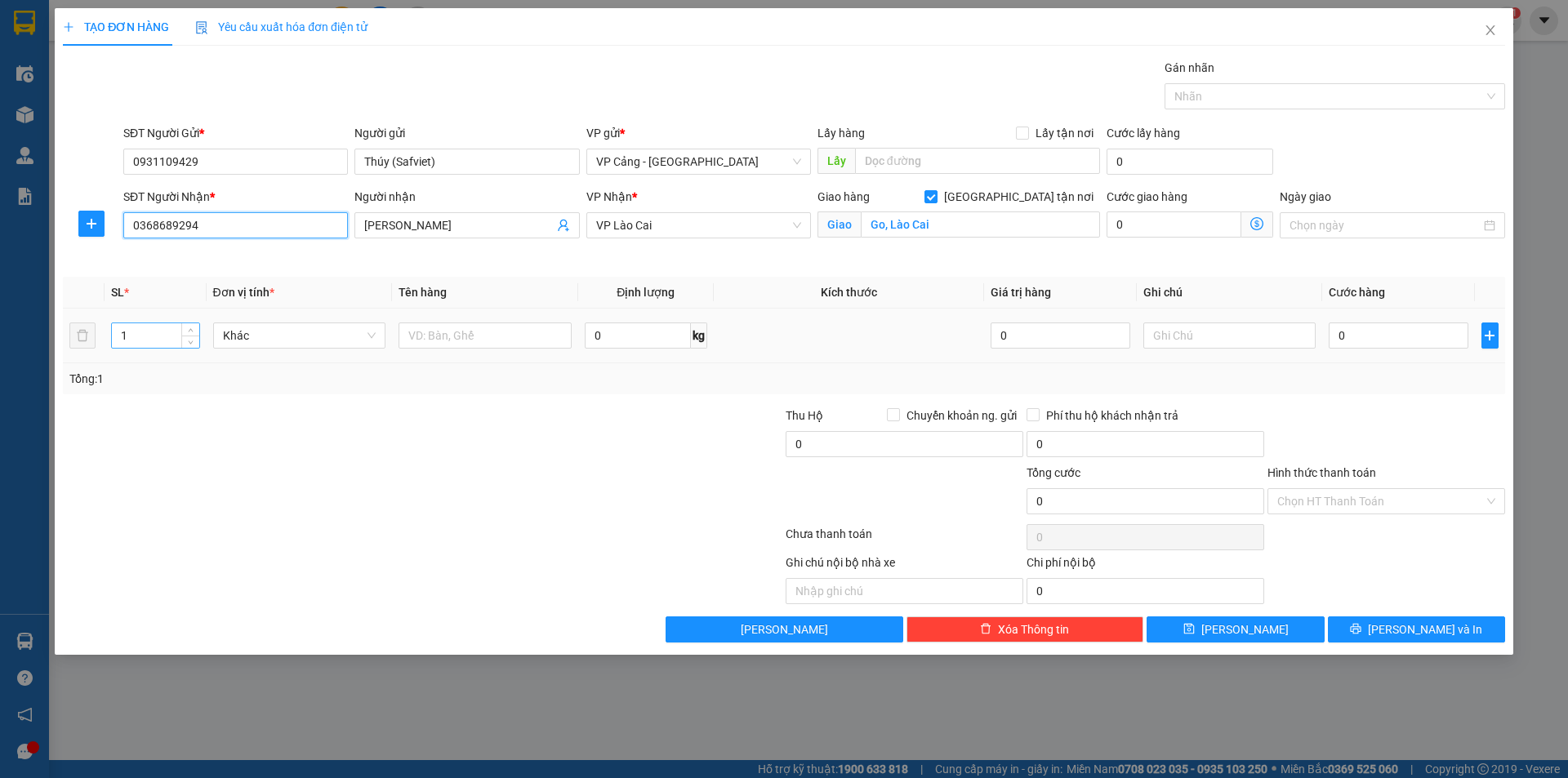
type input "0368689294"
click at [135, 335] on input "1" at bounding box center [156, 336] width 87 height 25
type input "2"
click at [457, 322] on div at bounding box center [485, 336] width 173 height 33
click at [450, 346] on input "text" at bounding box center [485, 336] width 173 height 26
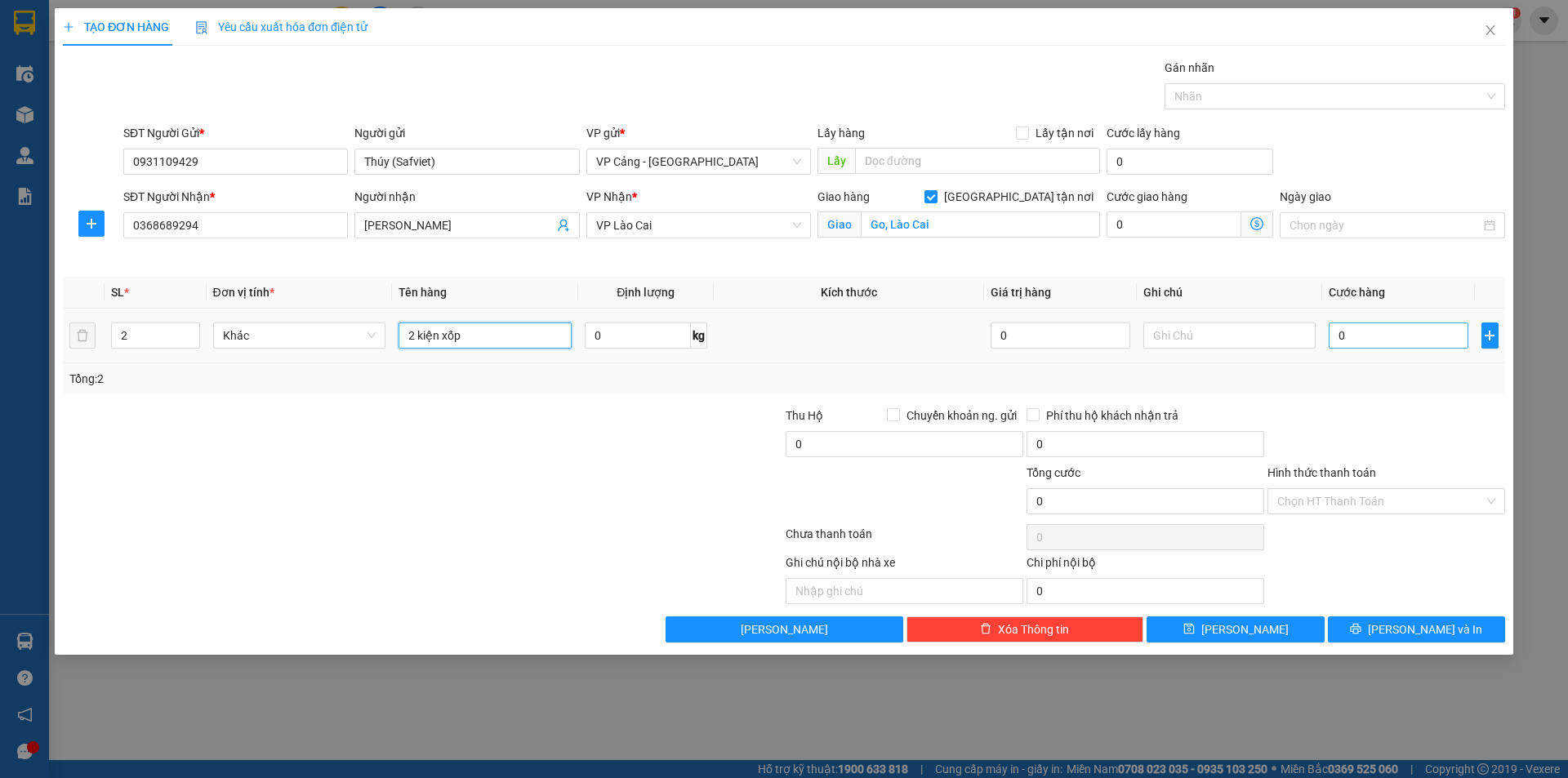
type input "2 kiện xốp"
click at [1409, 337] on input "0" at bounding box center [1399, 336] width 139 height 26
type input "3"
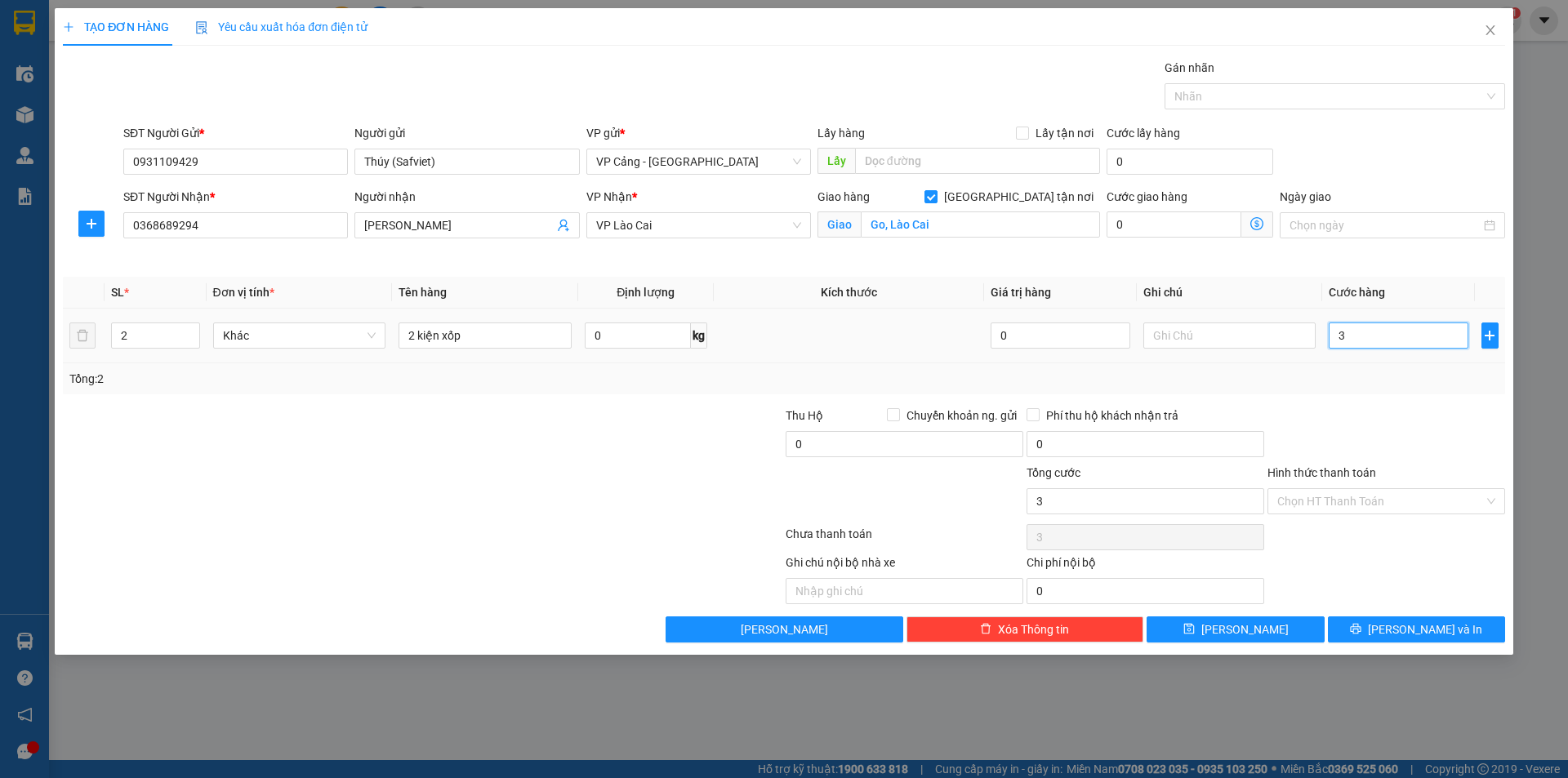
type input "30"
type input "300"
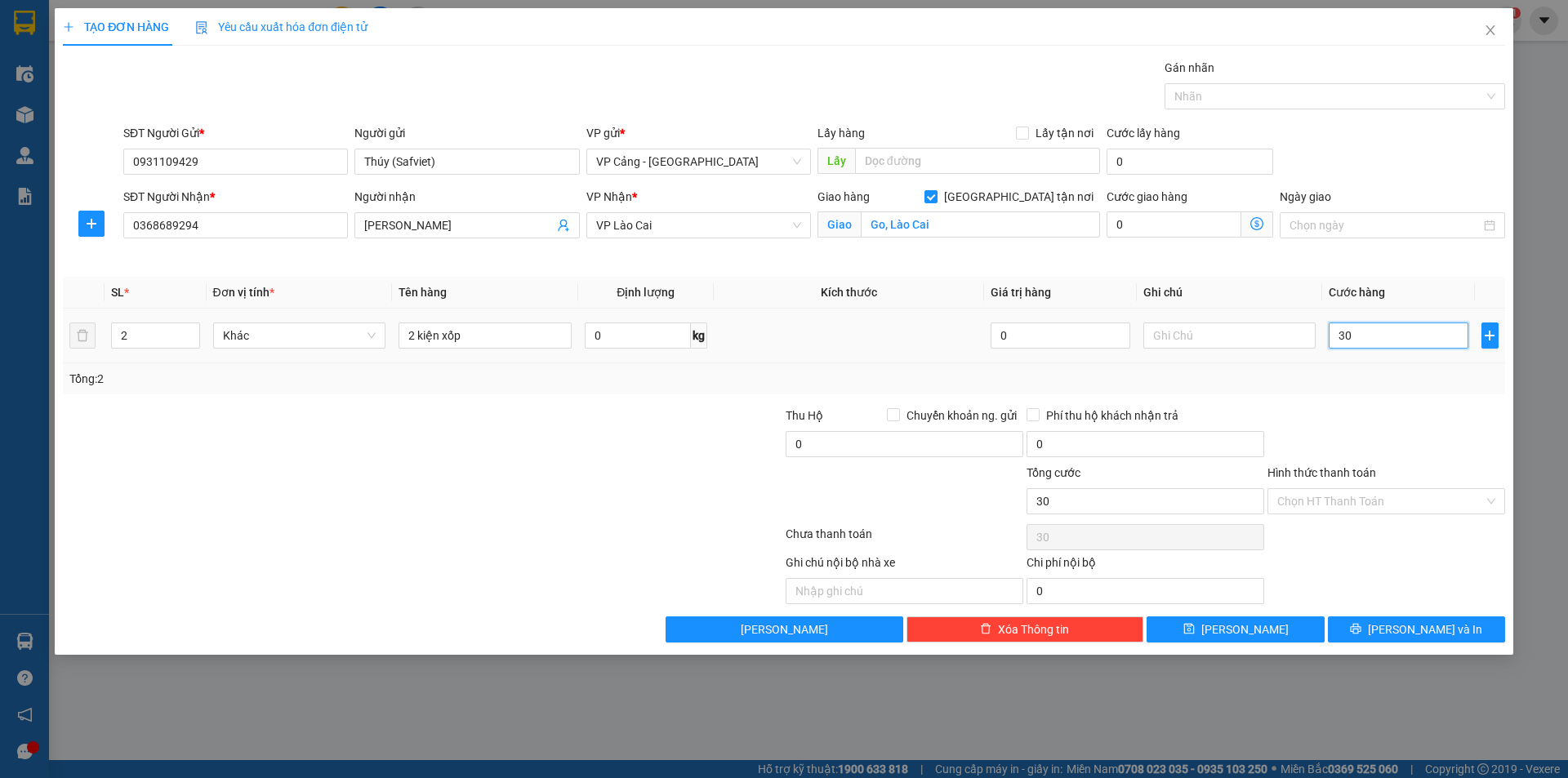
type input "300"
type input "3.000"
type input "30.000"
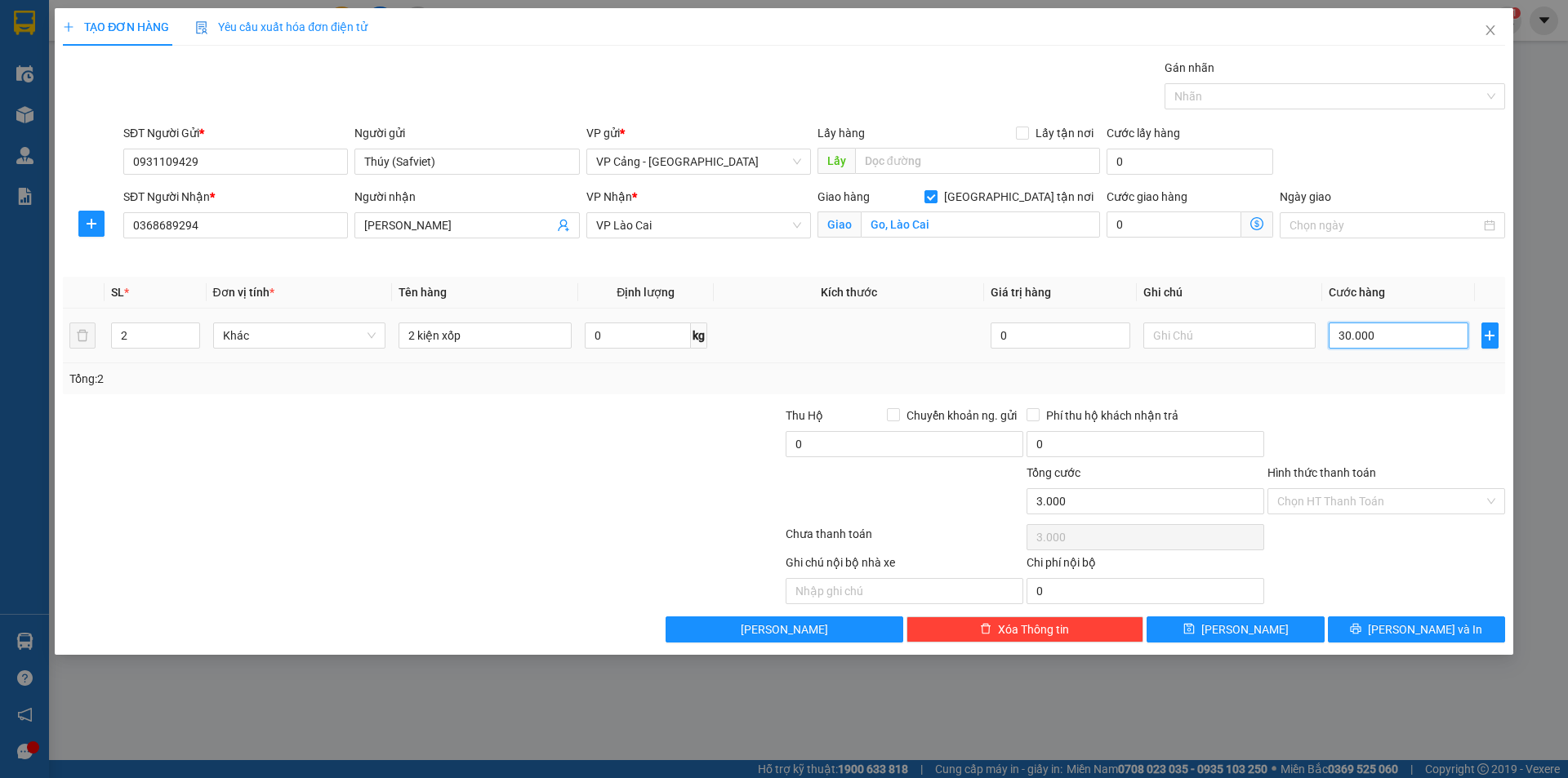
type input "30.000"
type input "300.000"
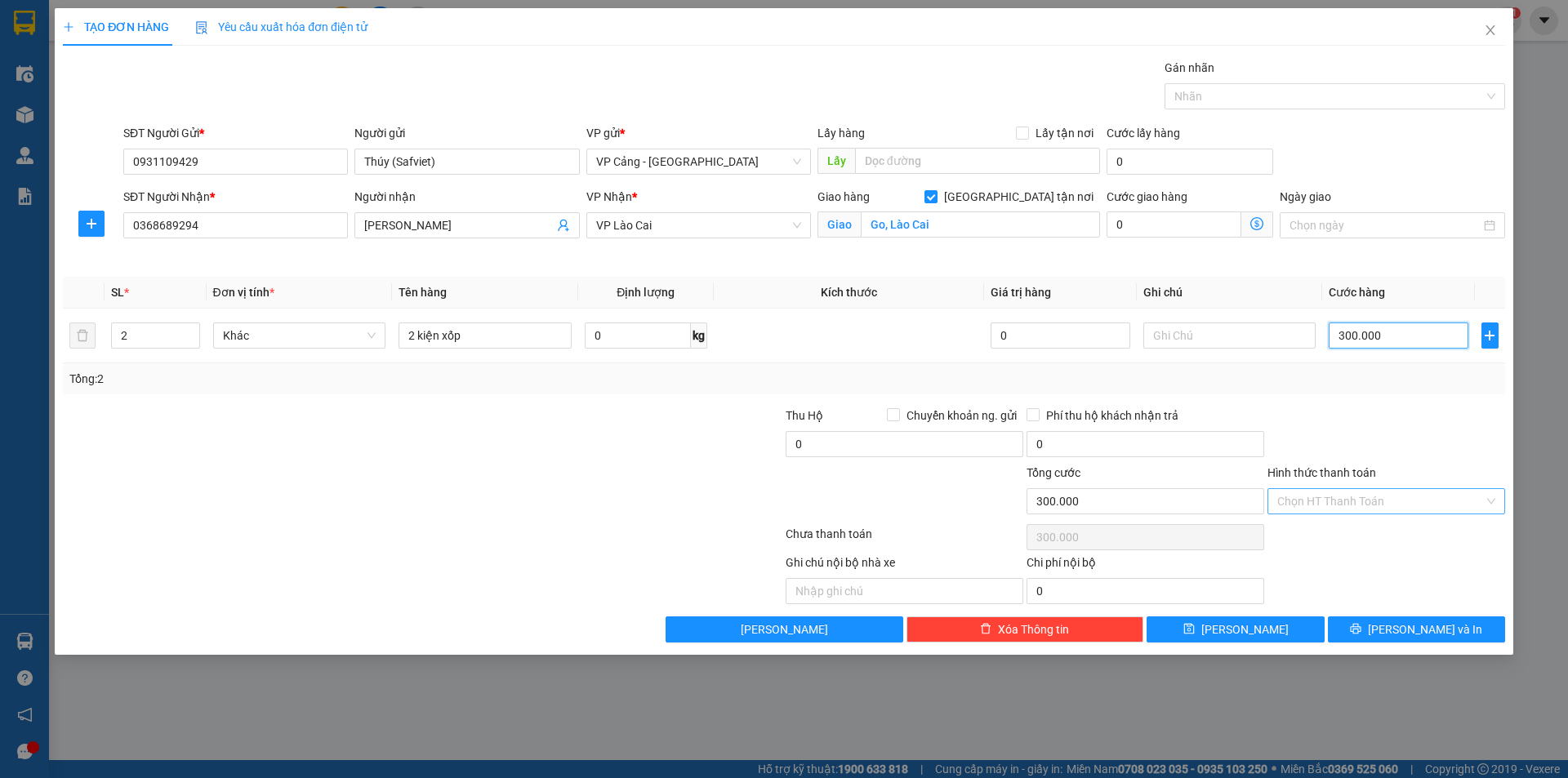
type input "300.000"
click at [1368, 493] on input "Hình thức thanh toán" at bounding box center [1380, 501] width 206 height 25
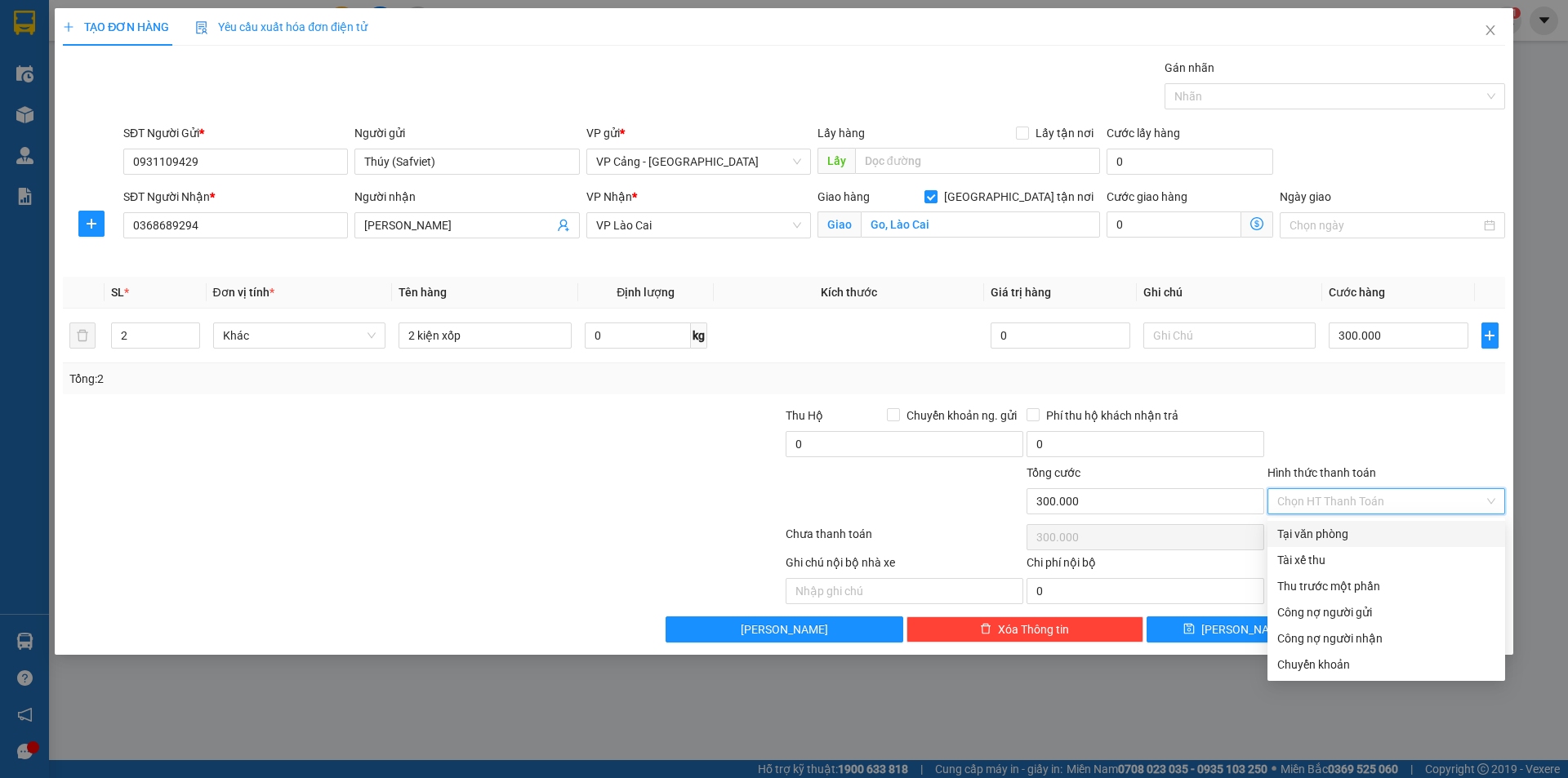
click at [1340, 531] on div "Tại văn phòng" at bounding box center [1386, 534] width 218 height 18
type input "0"
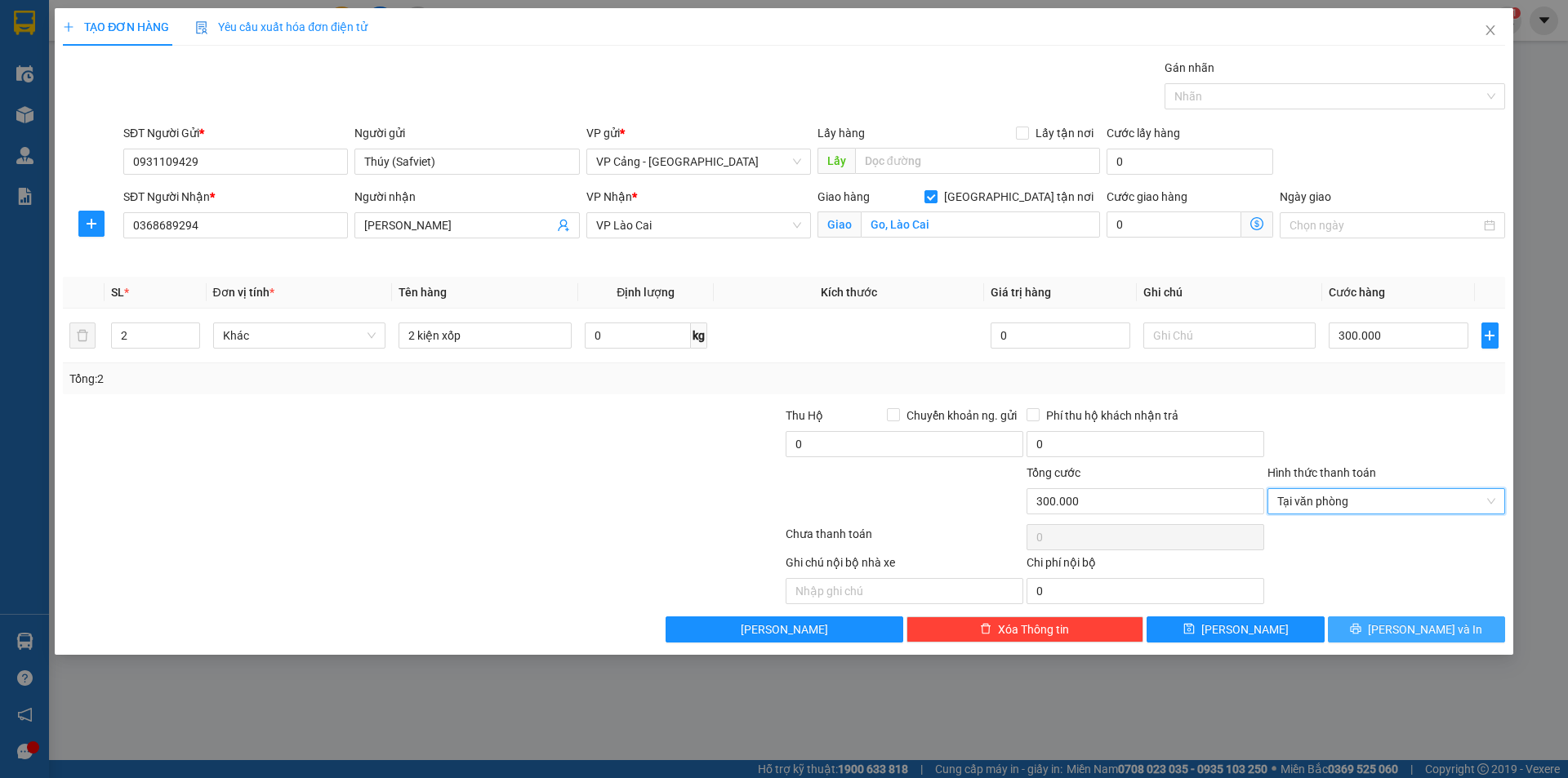
click at [1417, 631] on span "[PERSON_NAME] và In" at bounding box center [1426, 630] width 115 height 18
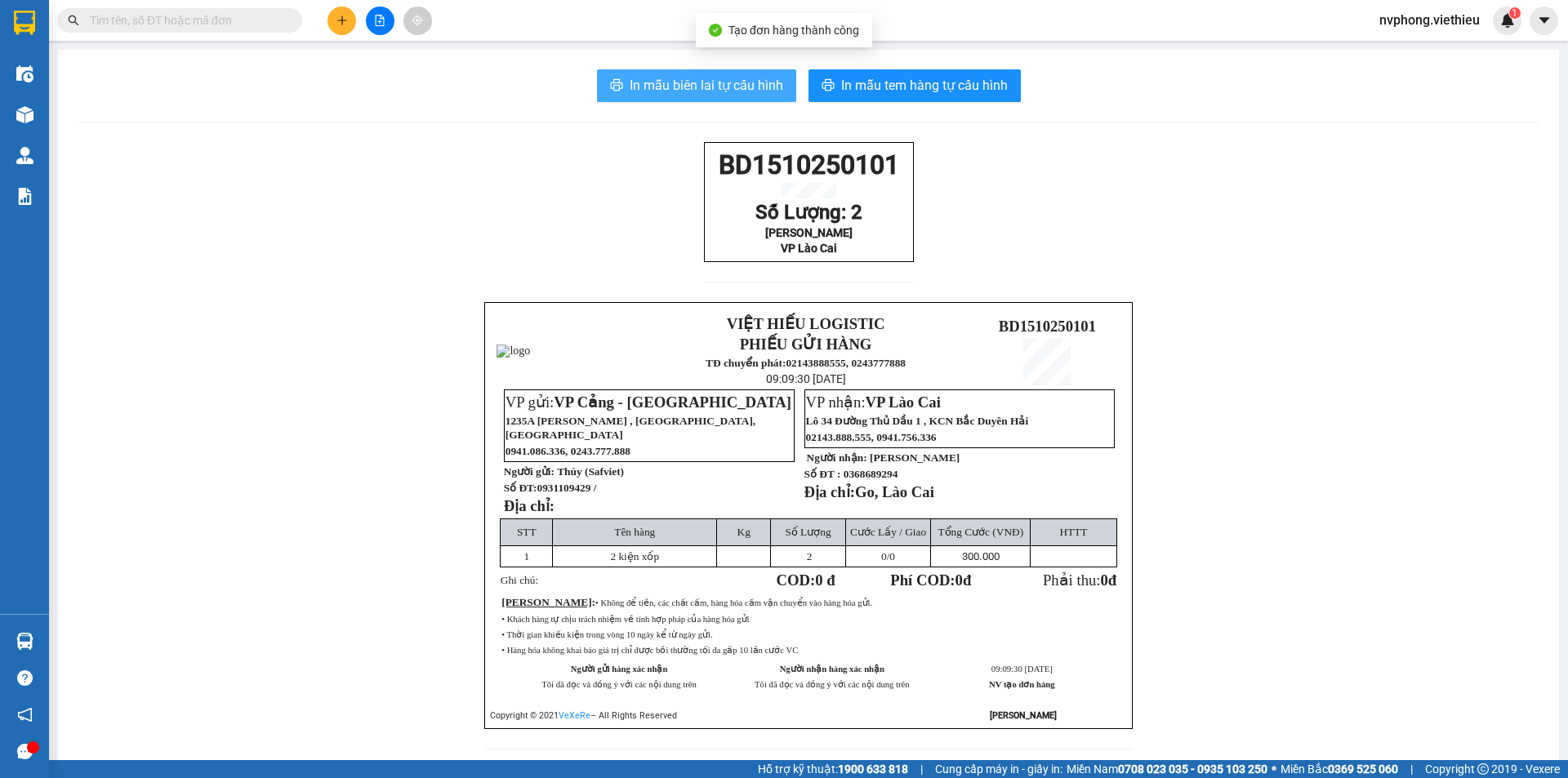
click at [760, 91] on span "In mẫu biên lai tự cấu hình" at bounding box center [707, 85] width 154 height 20
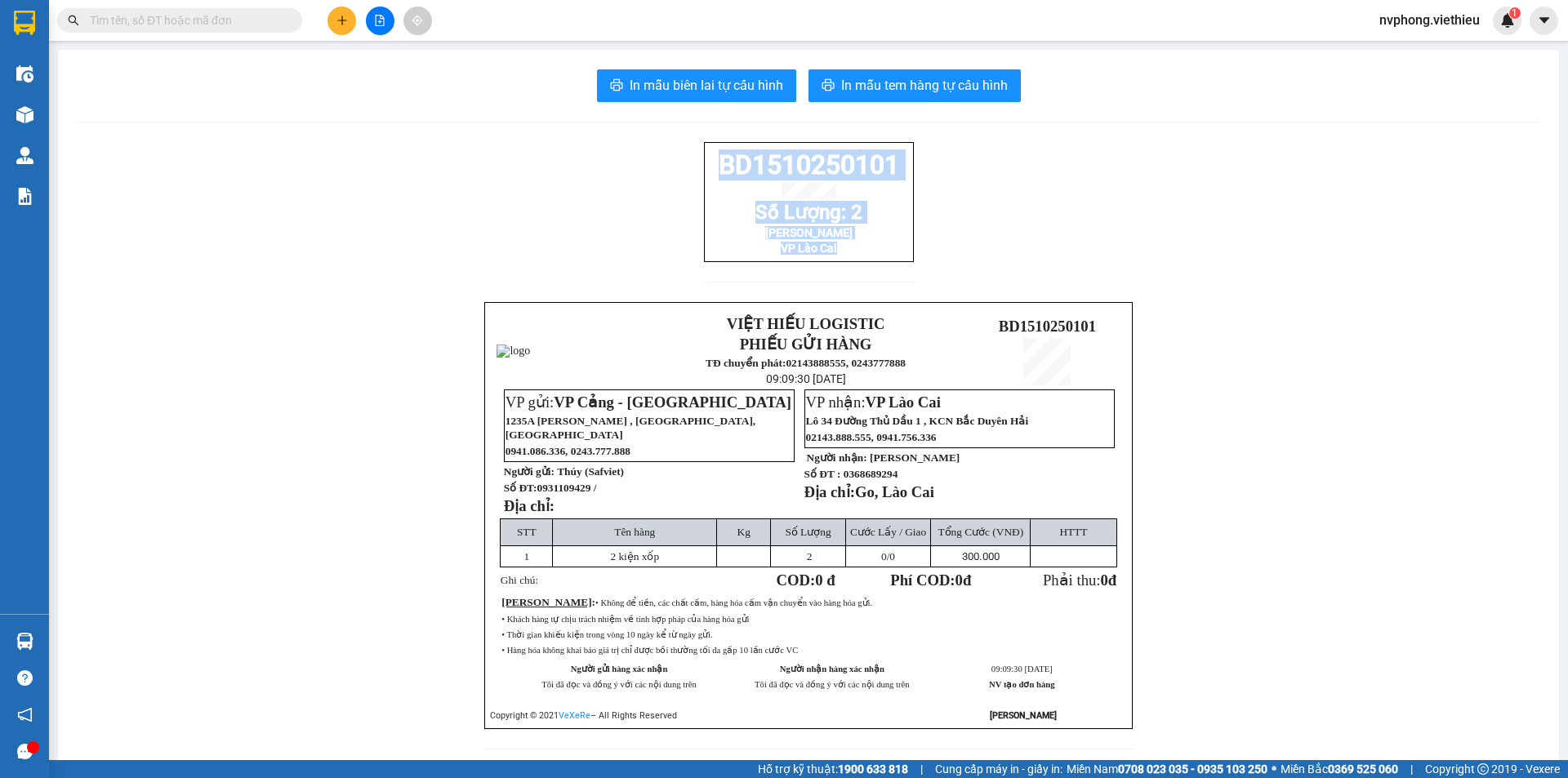
drag, startPoint x: 854, startPoint y: 274, endPoint x: 709, endPoint y: 161, distance: 183.8
click at [709, 161] on div "BD1510250101 Số Lượng: 2 Anh Công VP Lào Cai" at bounding box center [809, 222] width 210 height 160
copy div "BD1510250101 Số Lượng: 2 Anh Công VP Lào Cai"
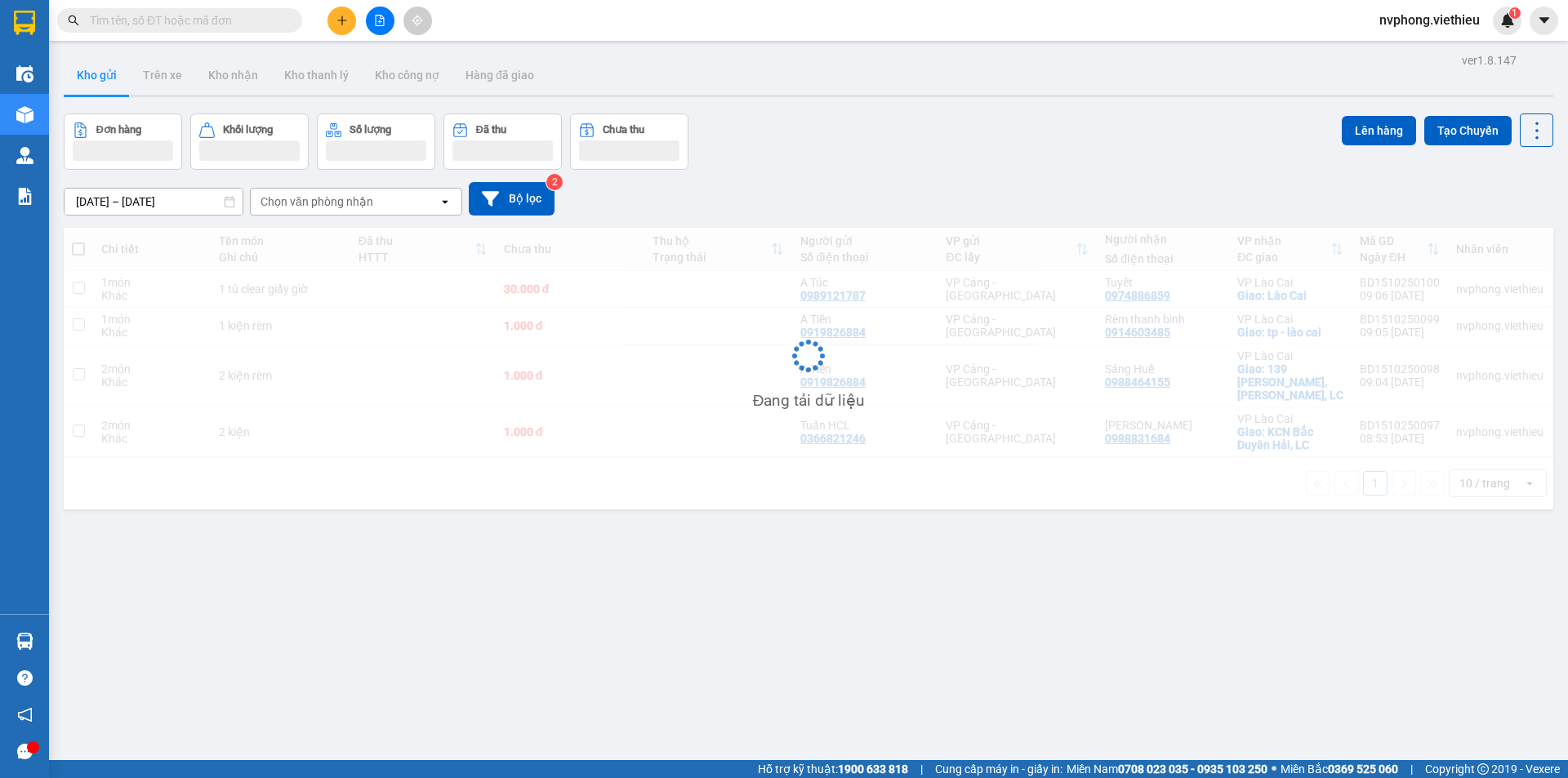
click at [223, 28] on input "text" at bounding box center [186, 20] width 192 height 18
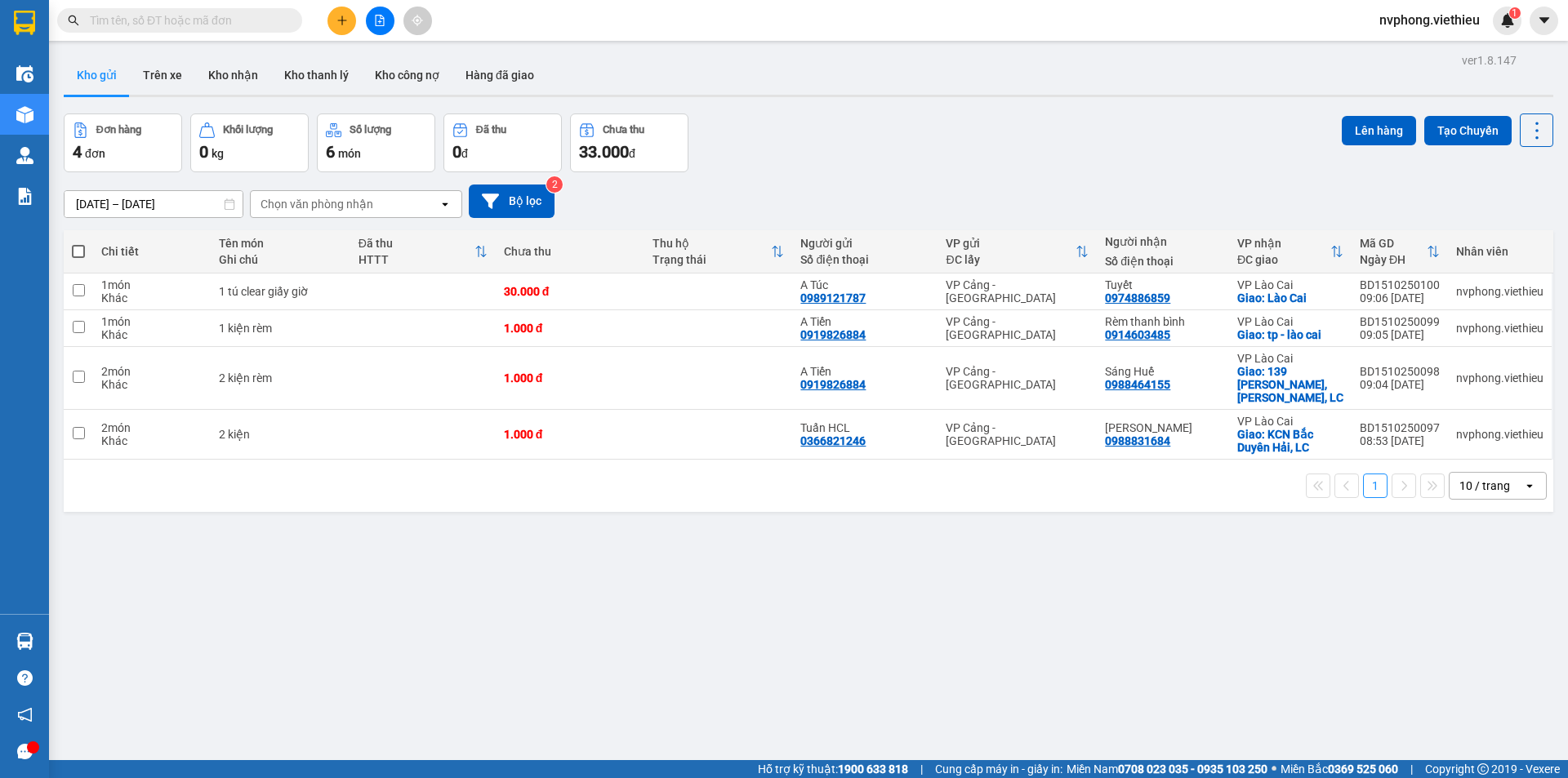
click at [223, 28] on input "text" at bounding box center [186, 20] width 192 height 18
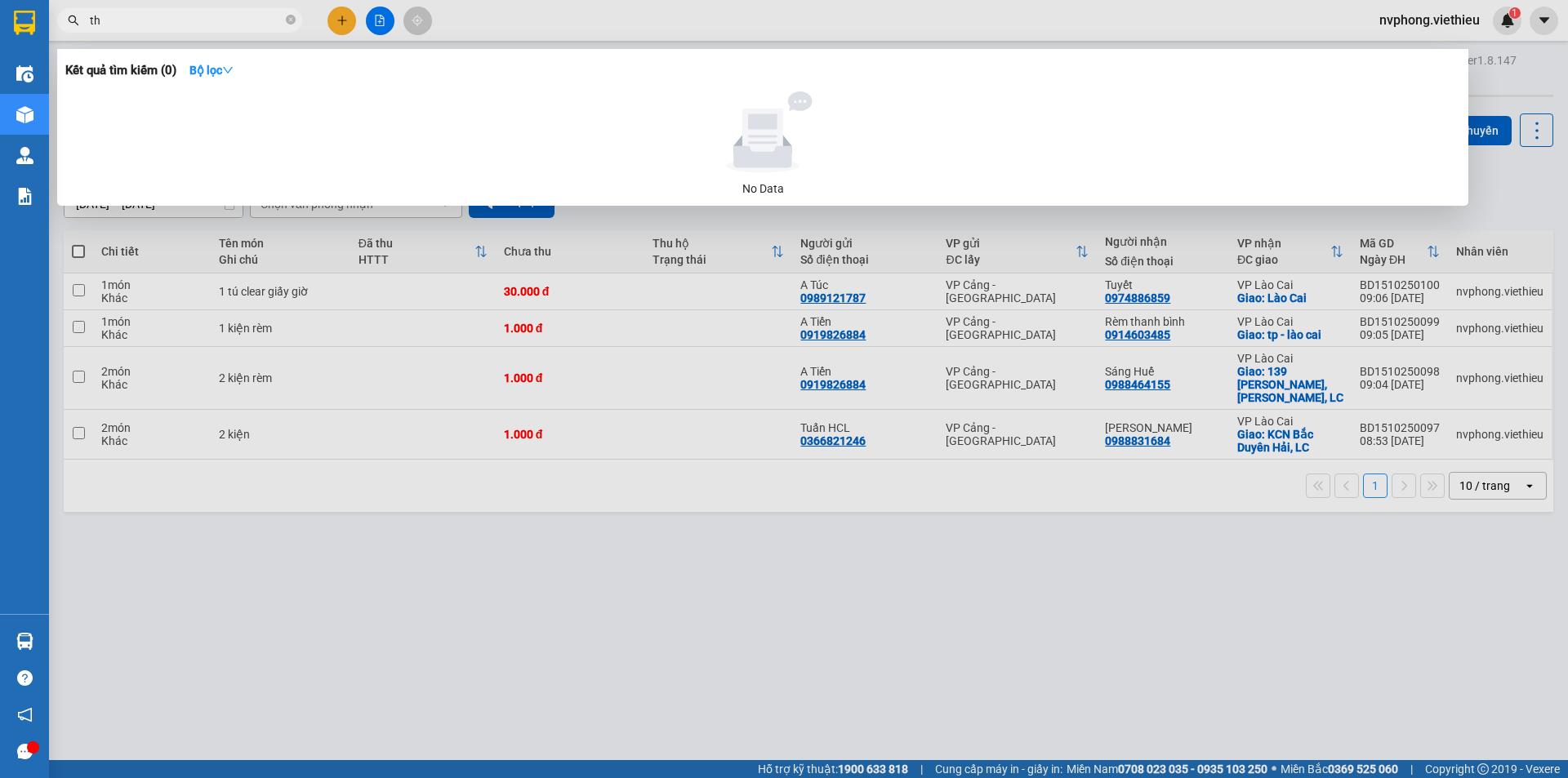
type input "t"
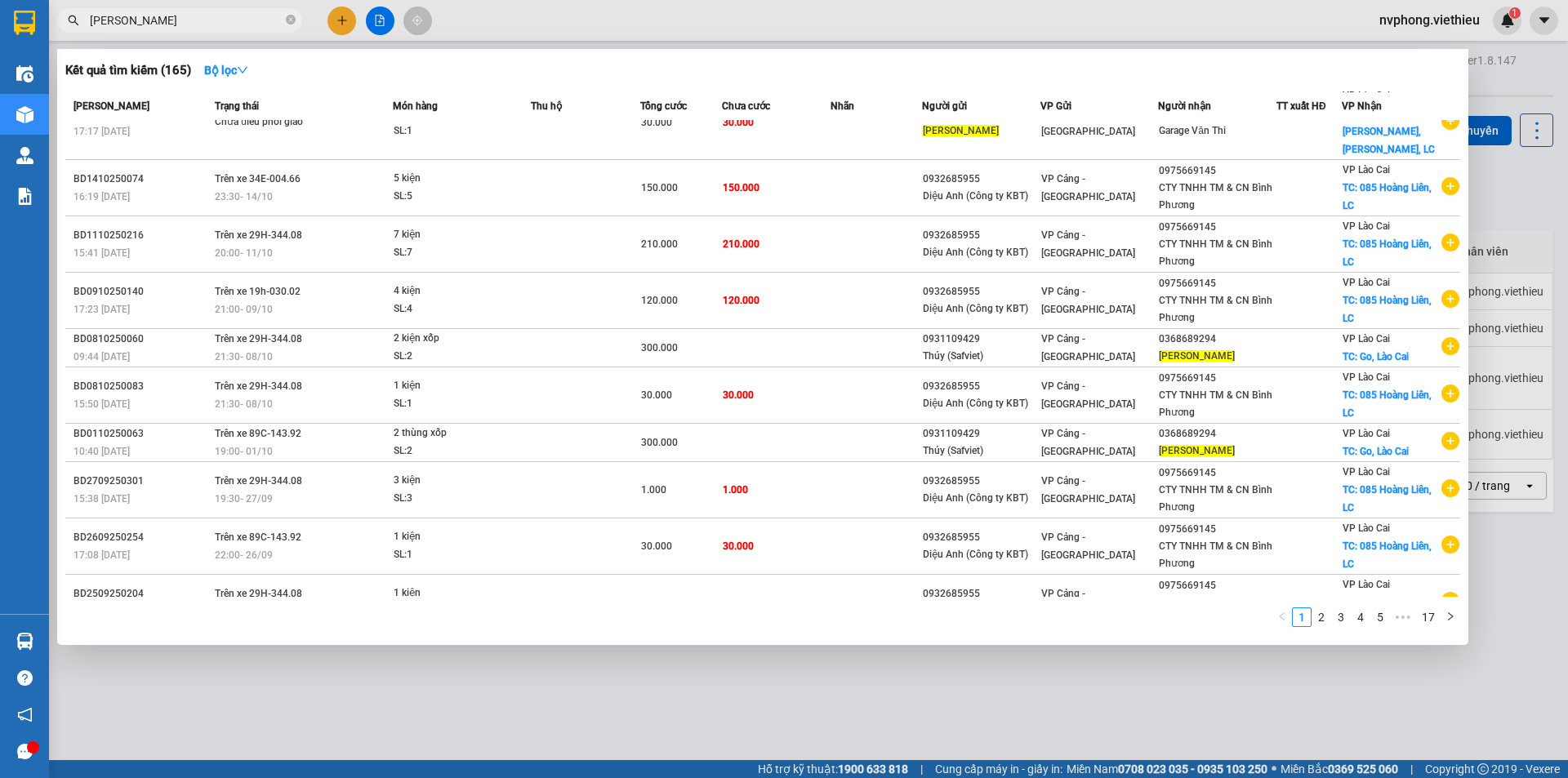
scroll to position [52, 0]
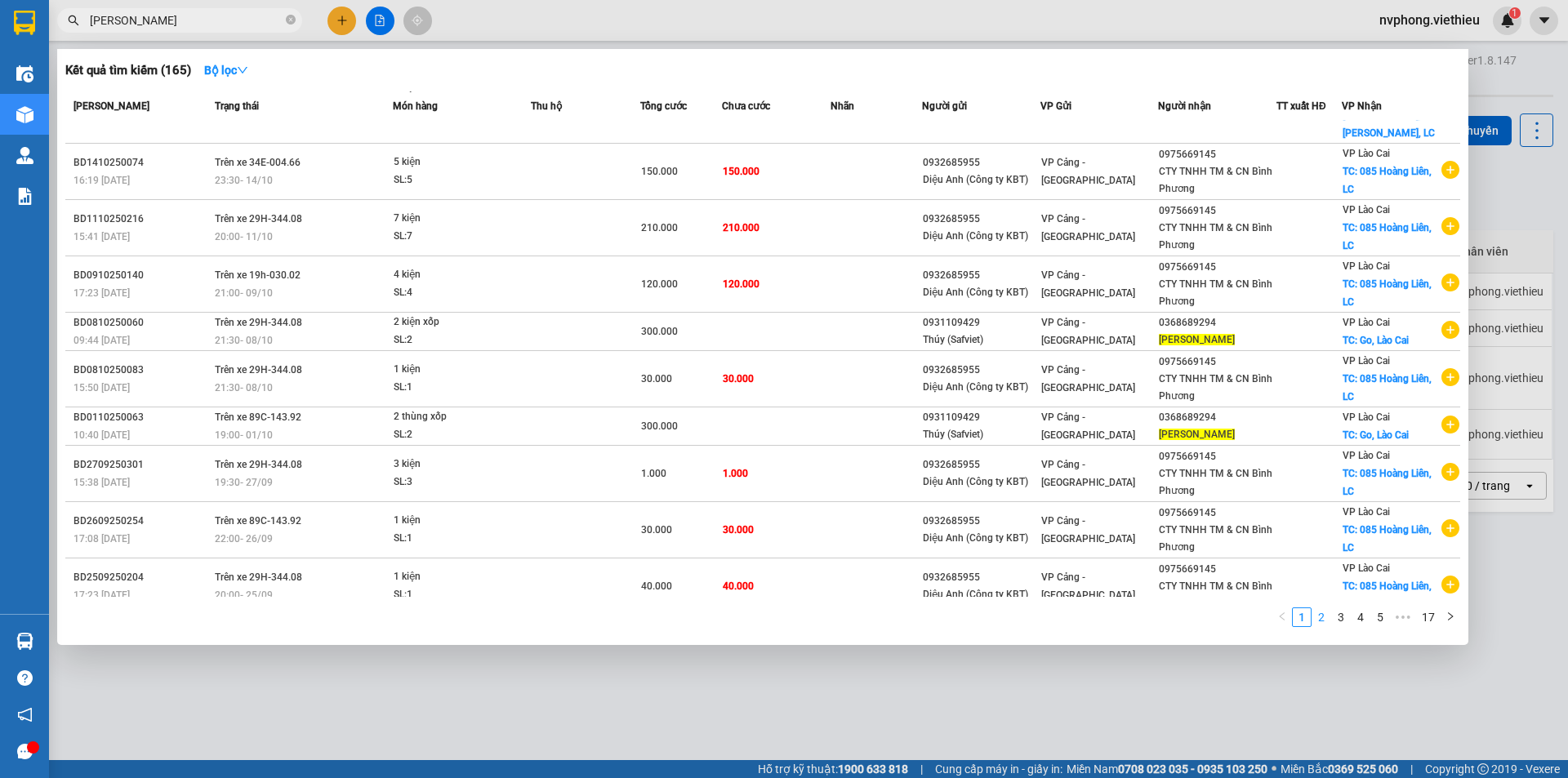
type input "[PERSON_NAME]"
click at [1325, 616] on link "2" at bounding box center [1322, 617] width 18 height 18
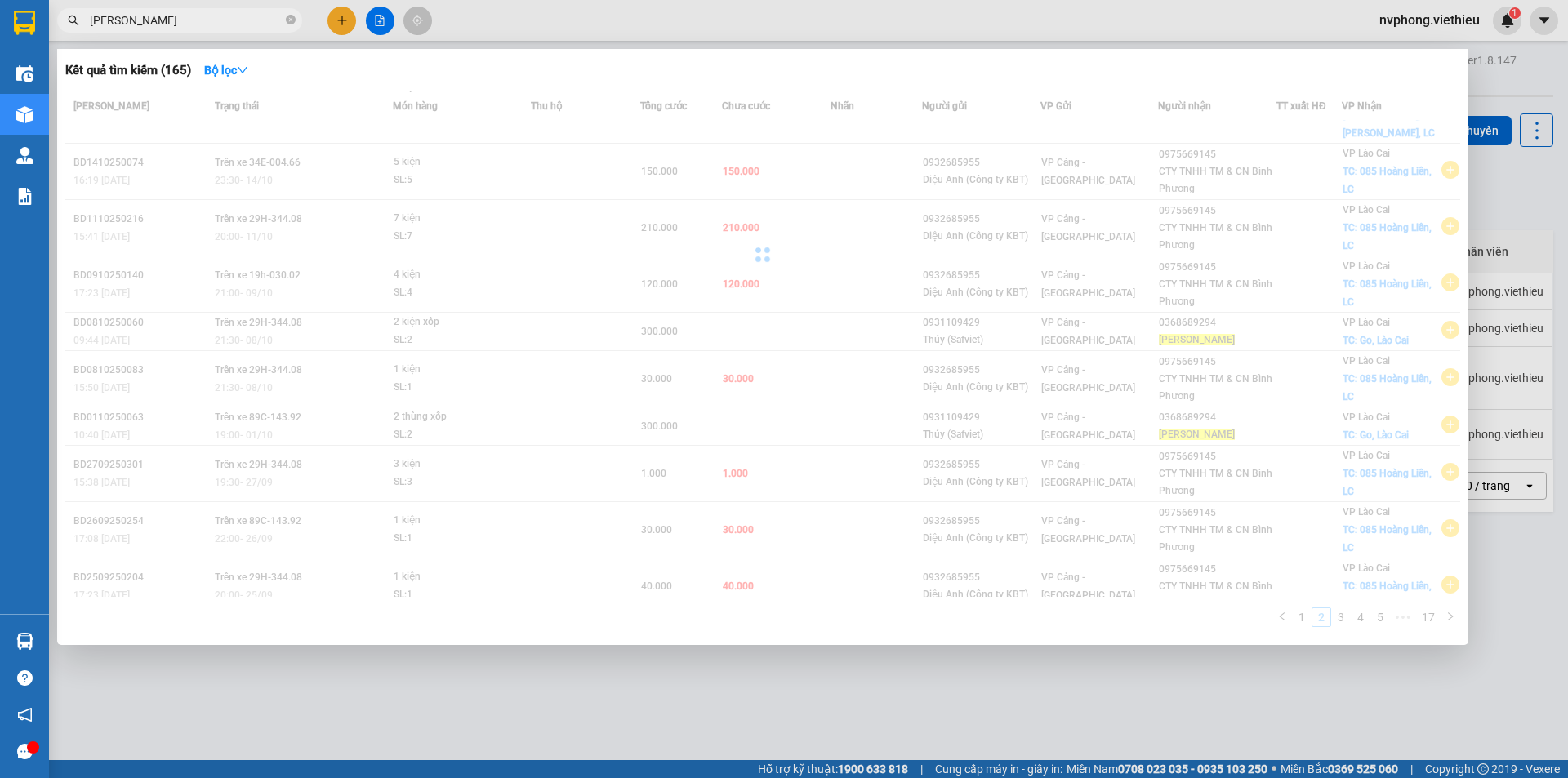
scroll to position [34, 0]
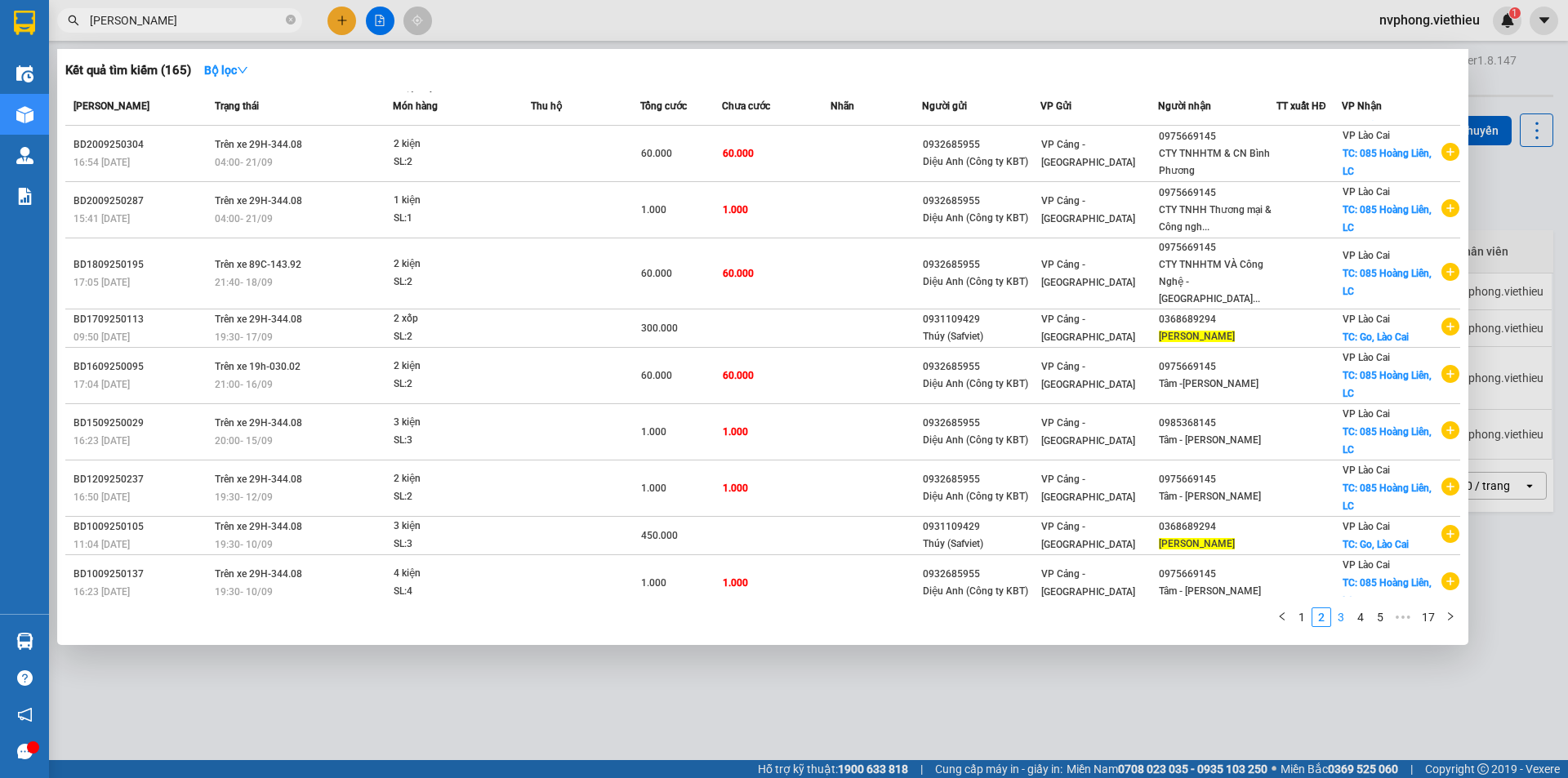
click at [1341, 617] on link "3" at bounding box center [1341, 617] width 18 height 18
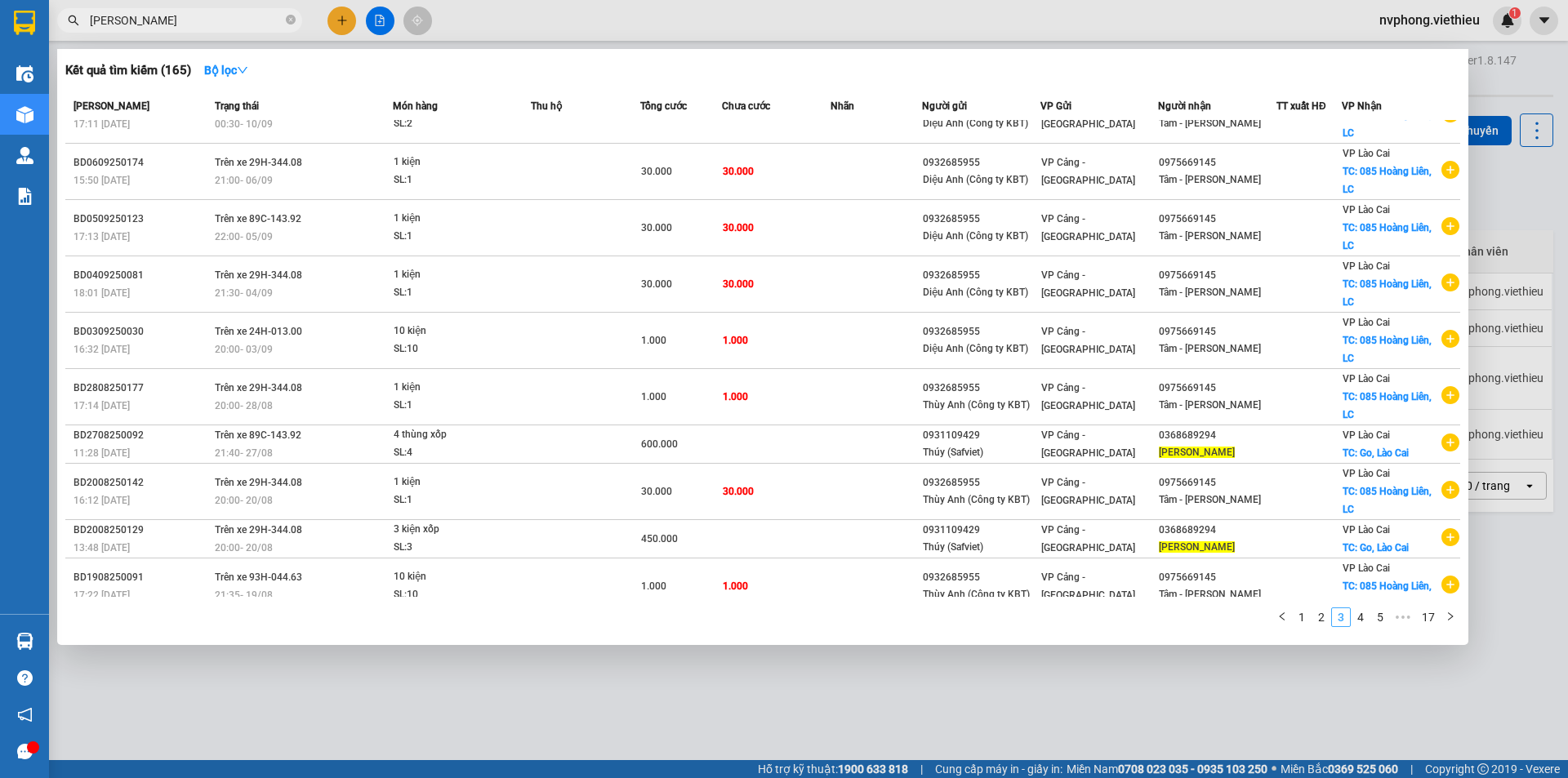
scroll to position [52, 0]
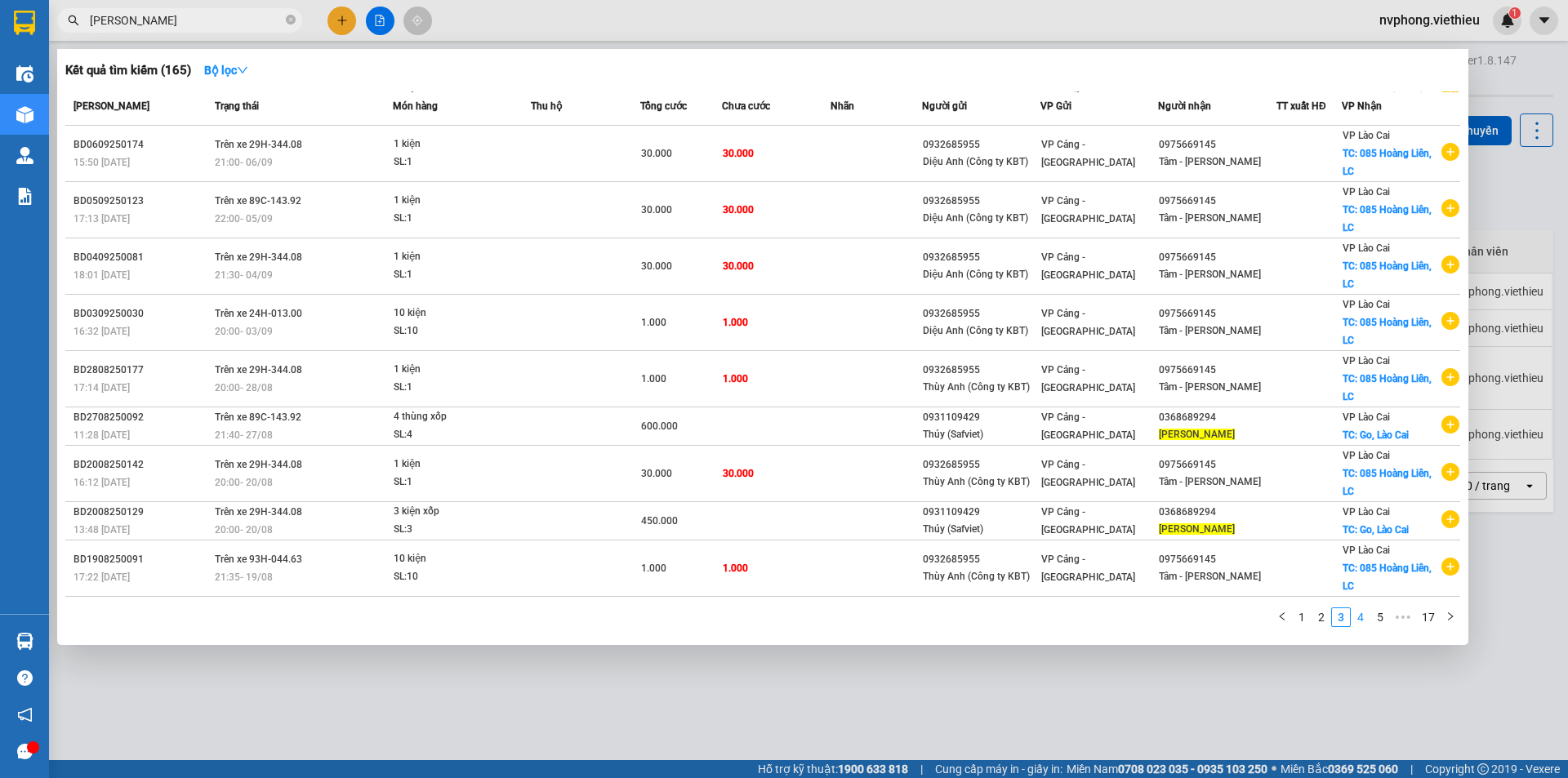
click at [1362, 621] on link "4" at bounding box center [1361, 617] width 18 height 18
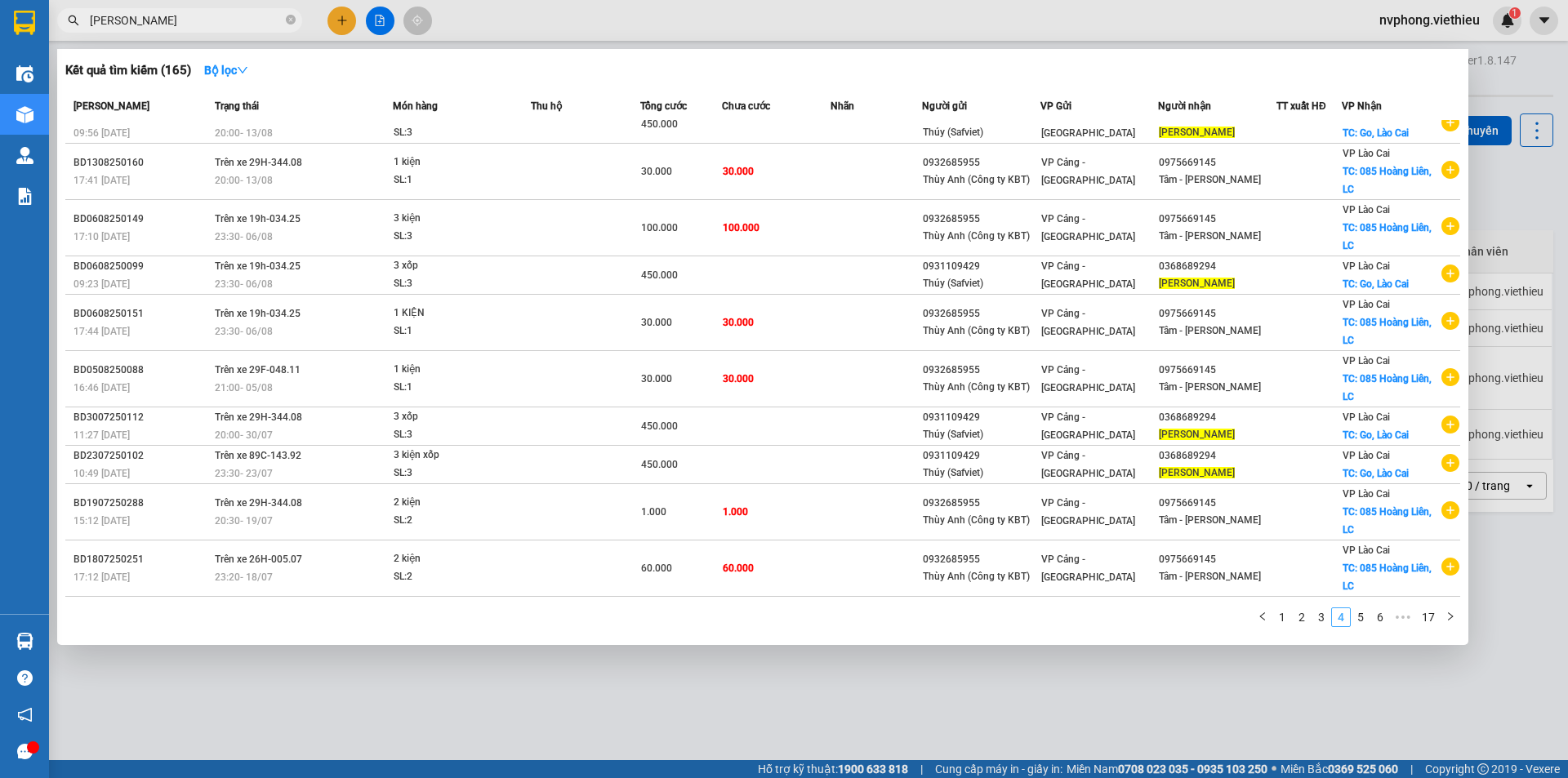
scroll to position [16, 0]
click at [1322, 616] on link "3" at bounding box center [1322, 617] width 18 height 18
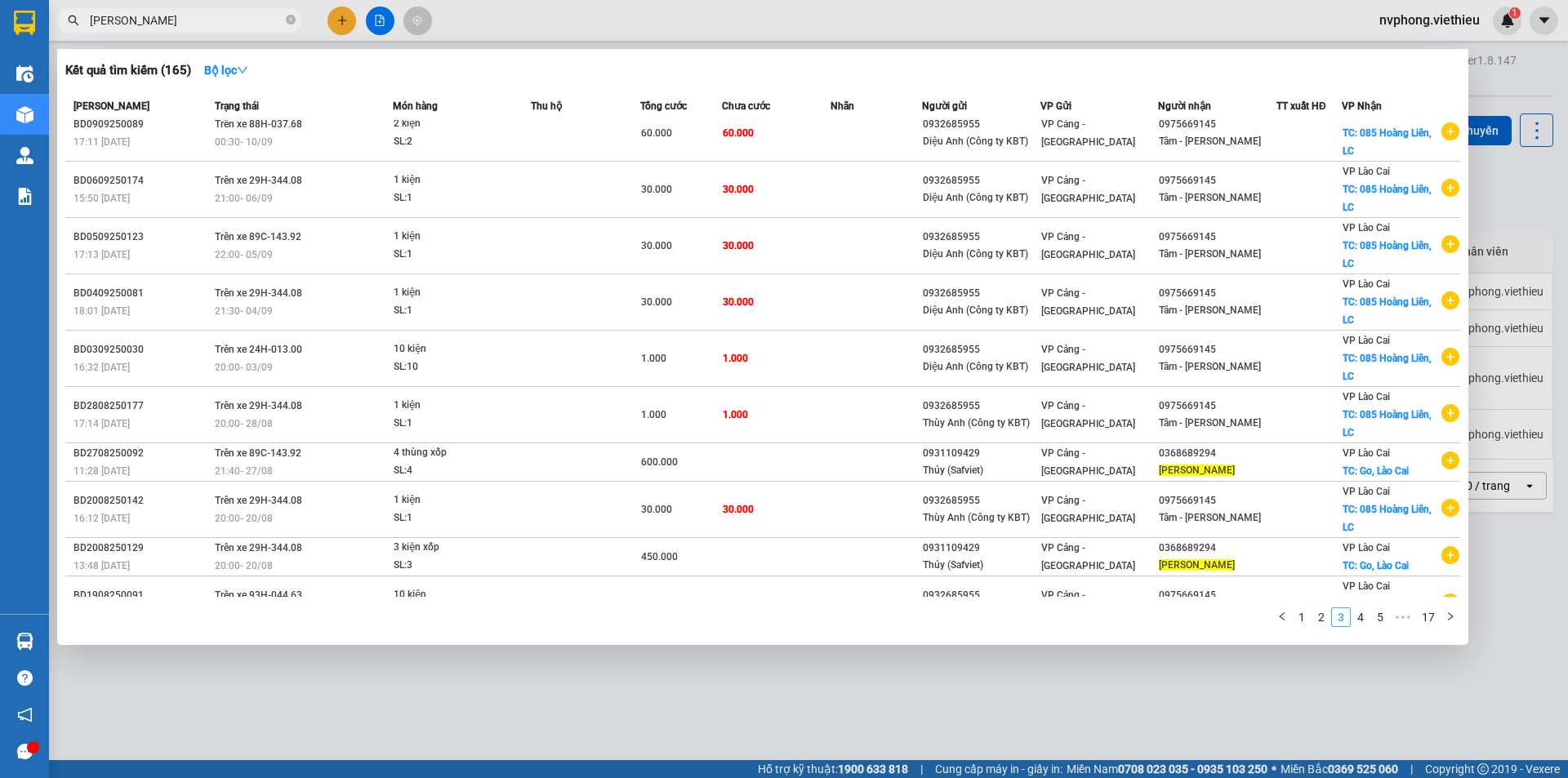
scroll to position [52, 0]
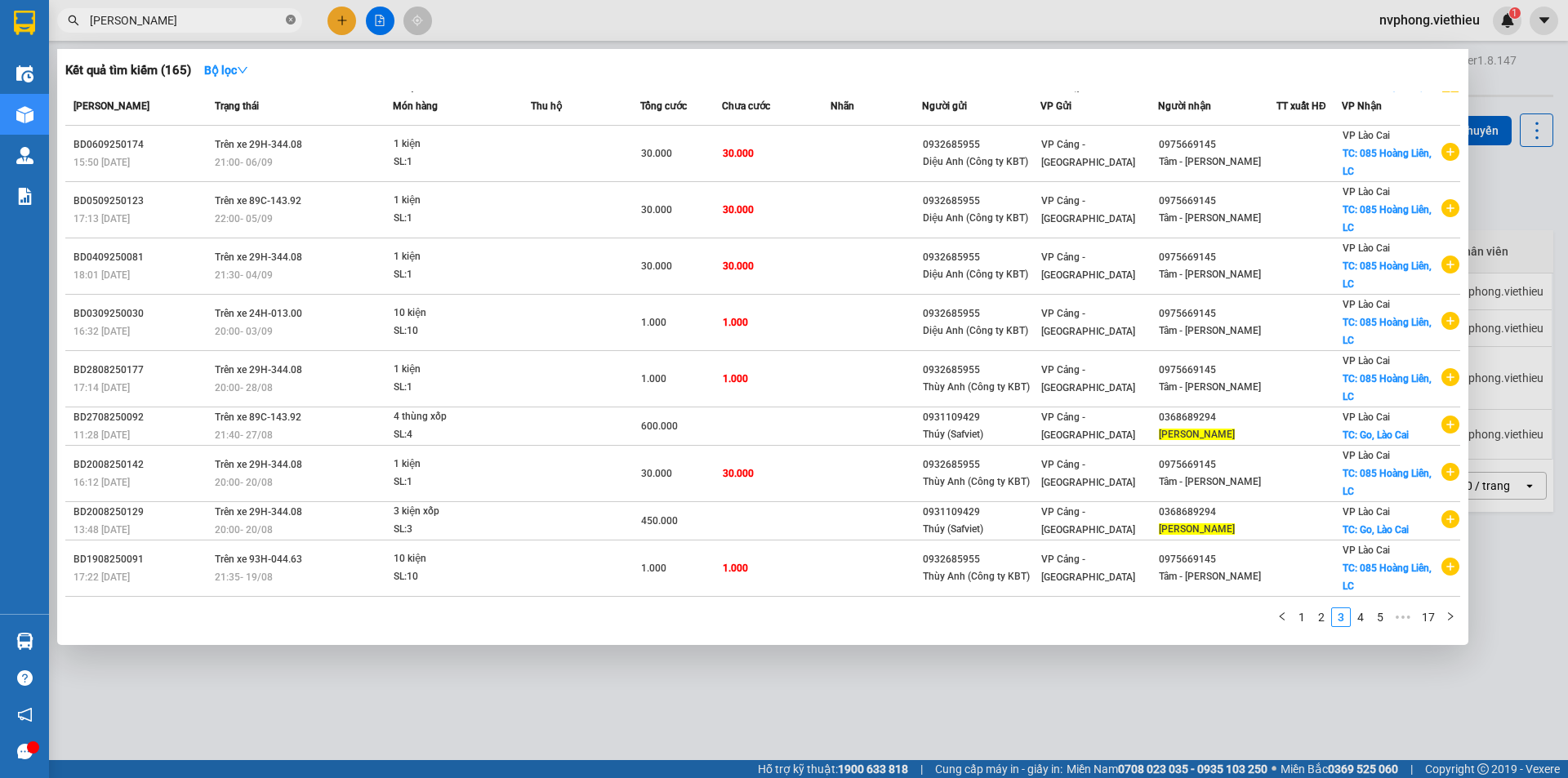
click at [293, 17] on icon "close-circle" at bounding box center [291, 20] width 10 height 10
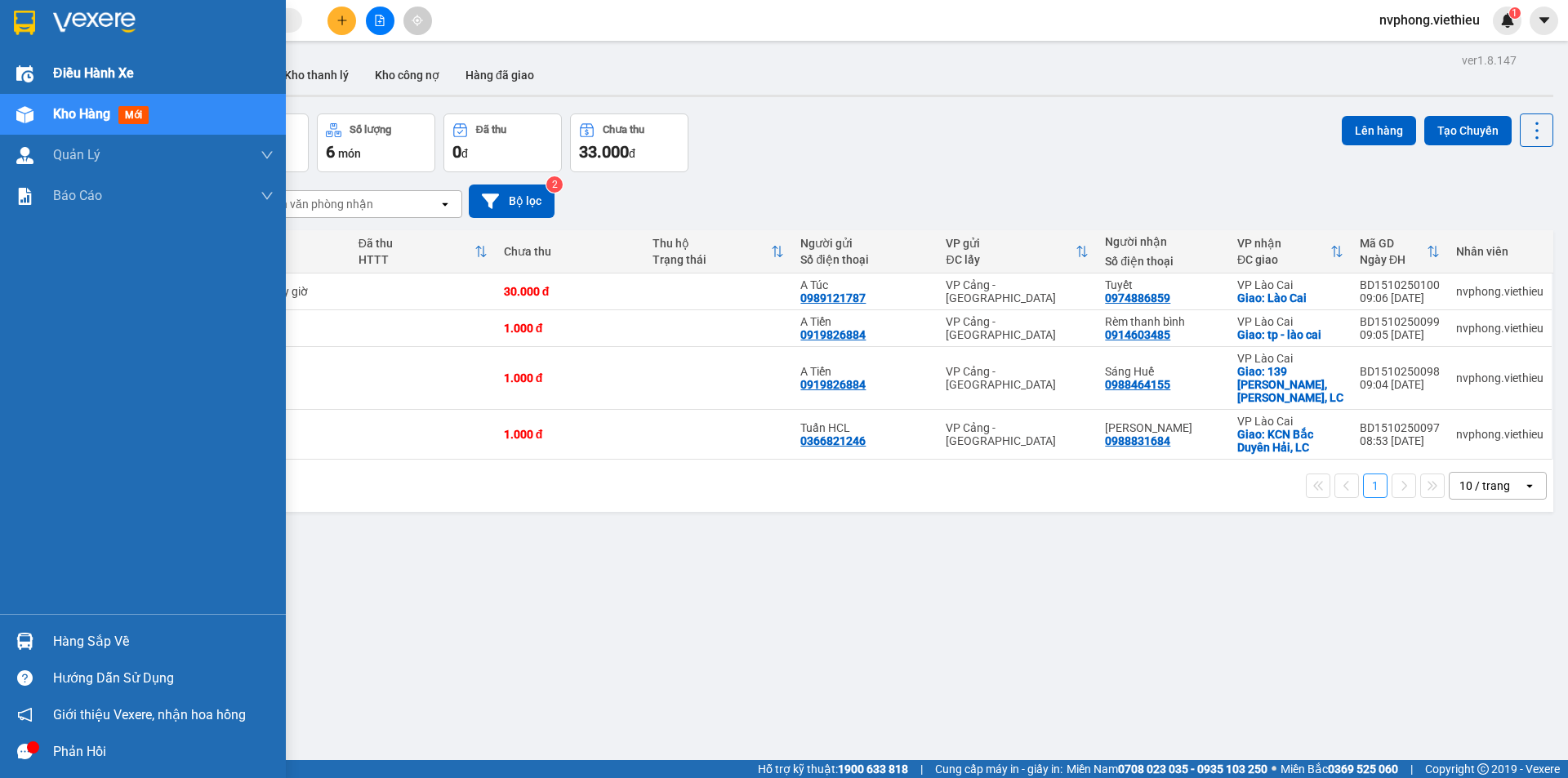
click at [31, 80] on img at bounding box center [25, 74] width 17 height 17
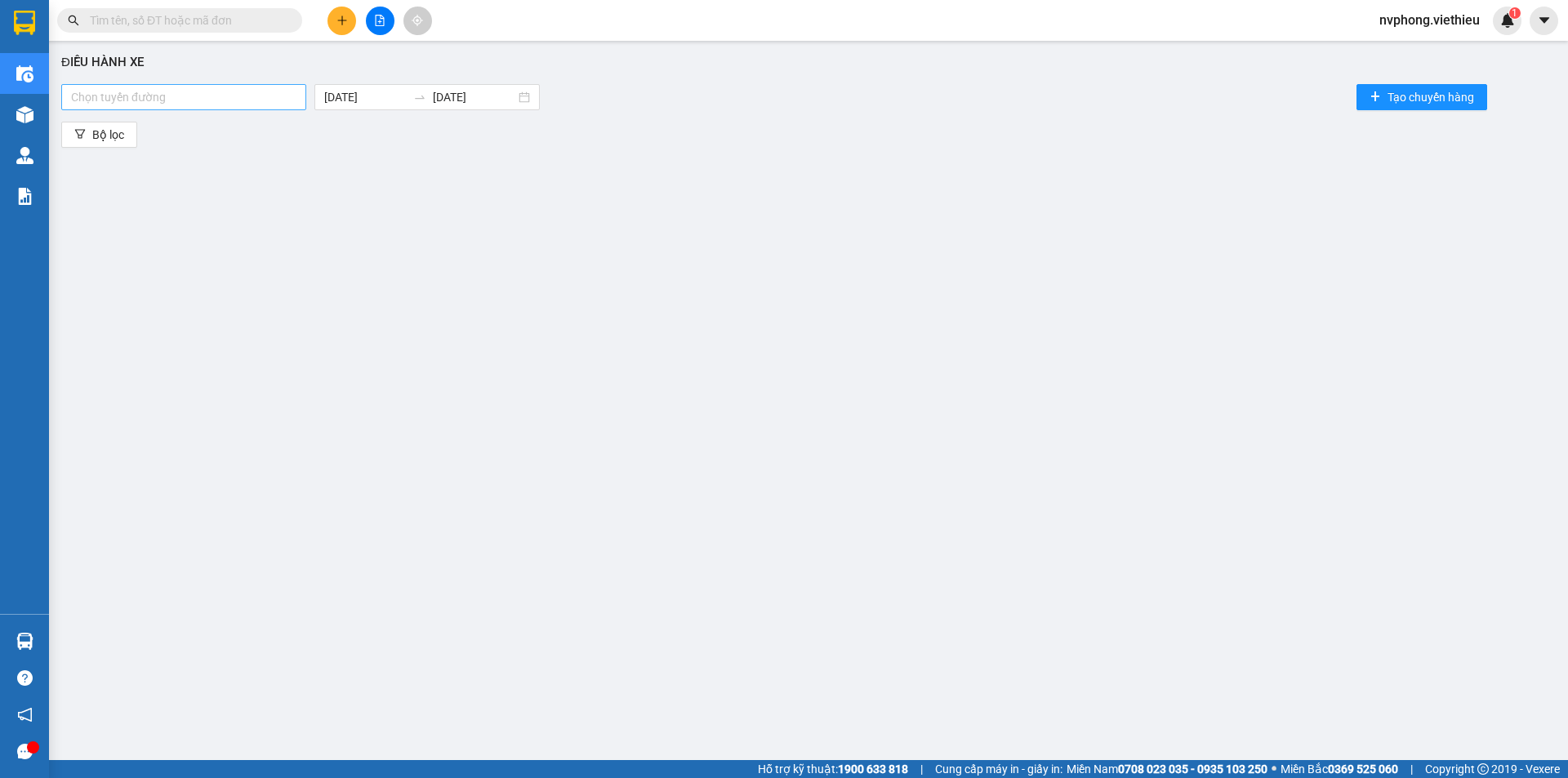
click at [200, 96] on div at bounding box center [183, 97] width 237 height 20
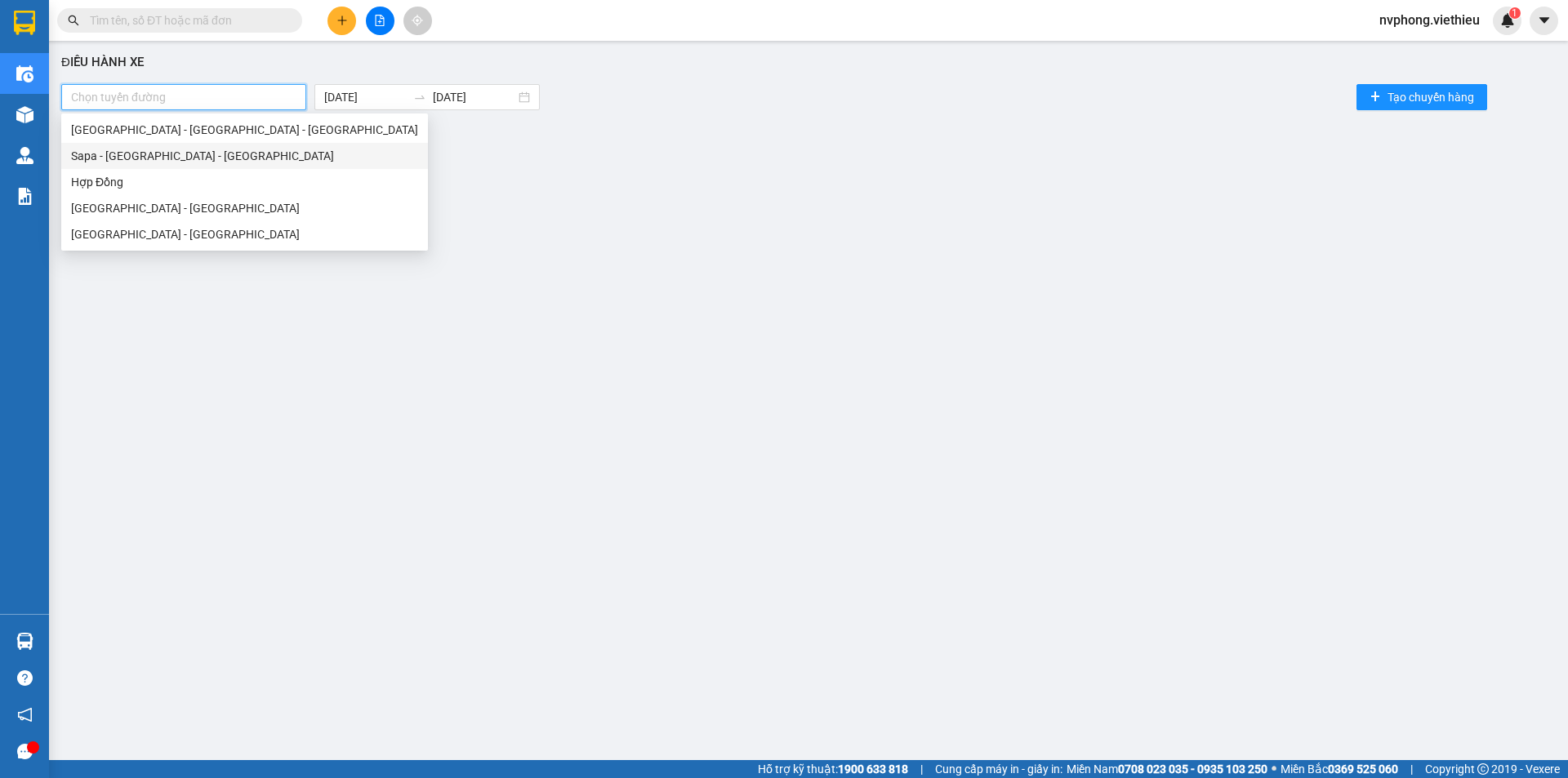
click at [153, 153] on div "Sapa - [GEOGRAPHIC_DATA] - [GEOGRAPHIC_DATA]" at bounding box center [245, 156] width 347 height 18
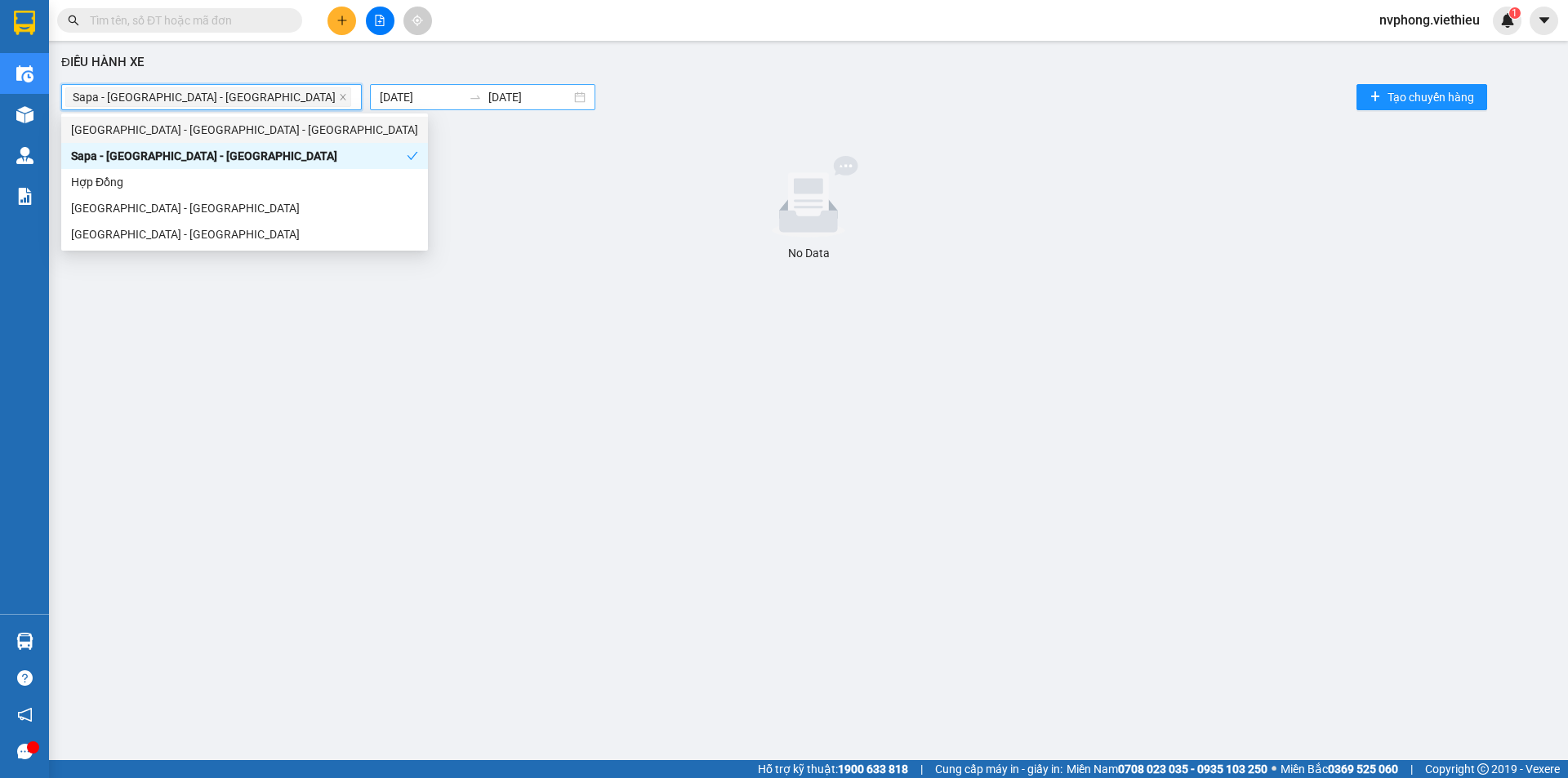
click at [340, 100] on body "Kết quả tìm kiếm ( 165 ) Bộ lọc Mã ĐH Trạng thái Món hàng Thu hộ Tổng cước Chưa…" at bounding box center [784, 389] width 1568 height 778
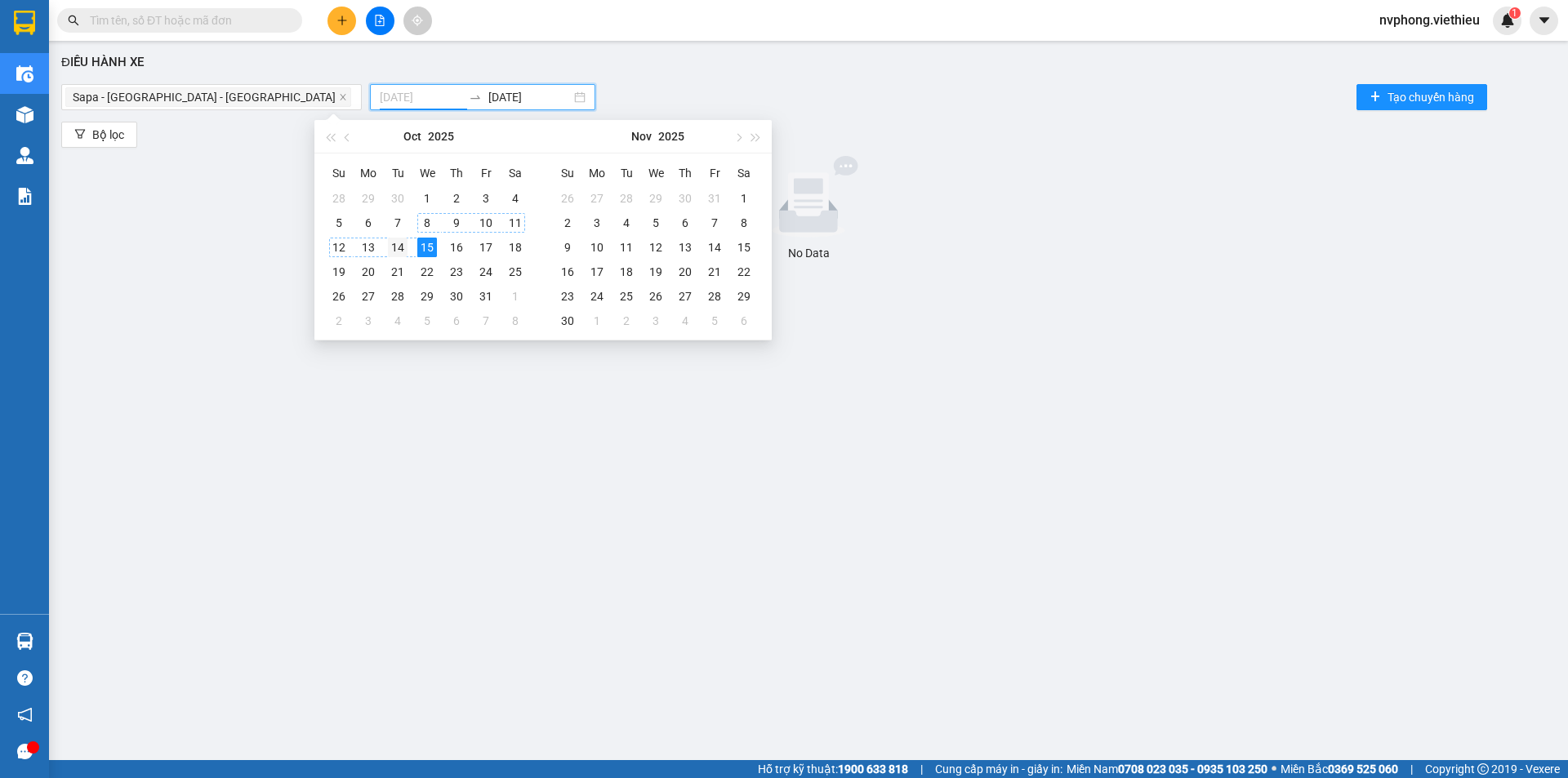
type input "[DATE]"
click at [391, 247] on div "14" at bounding box center [398, 247] width 20 height 20
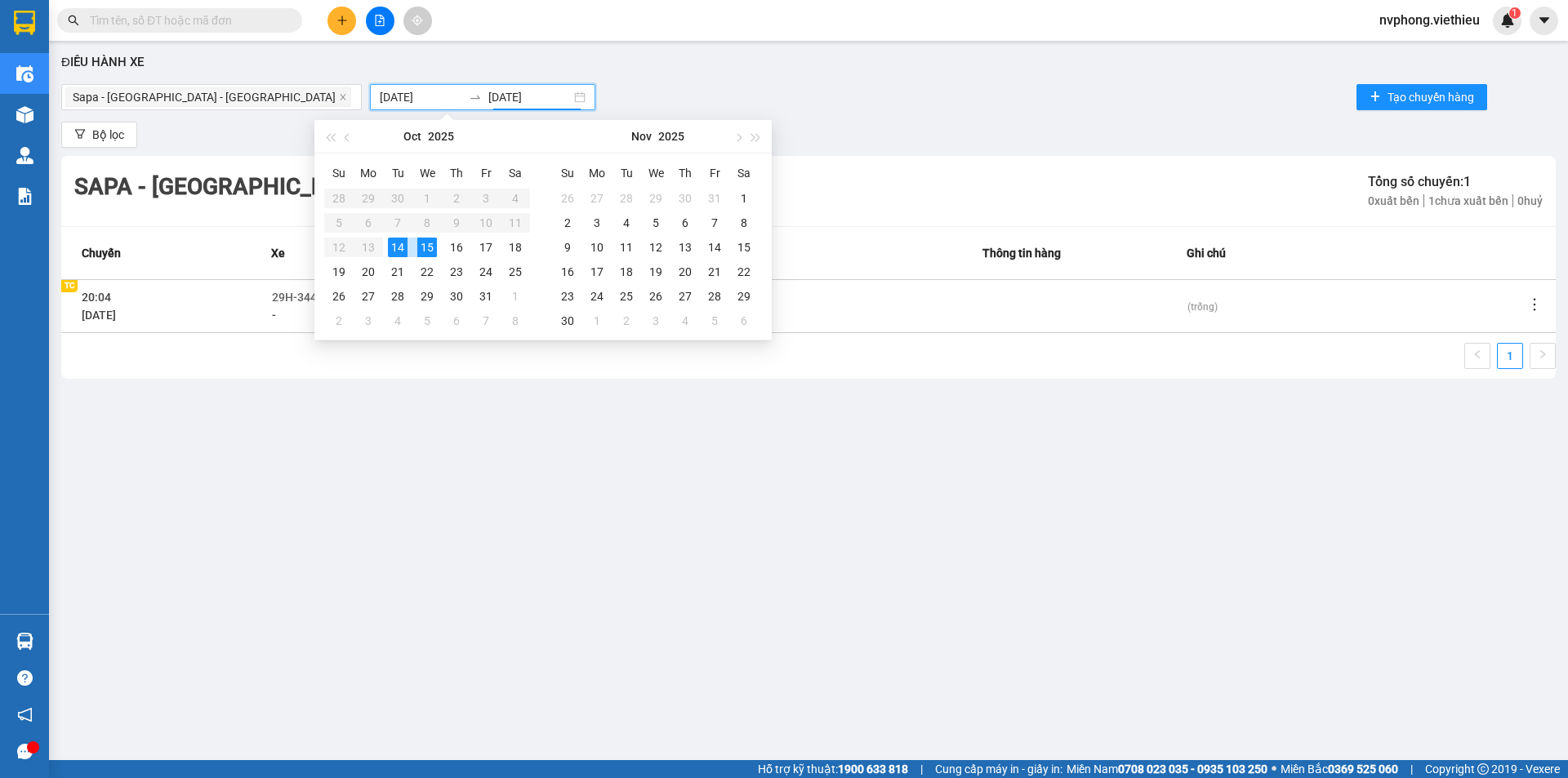
type input "[DATE]"
click at [1529, 297] on icon "more" at bounding box center [1534, 305] width 16 height 16
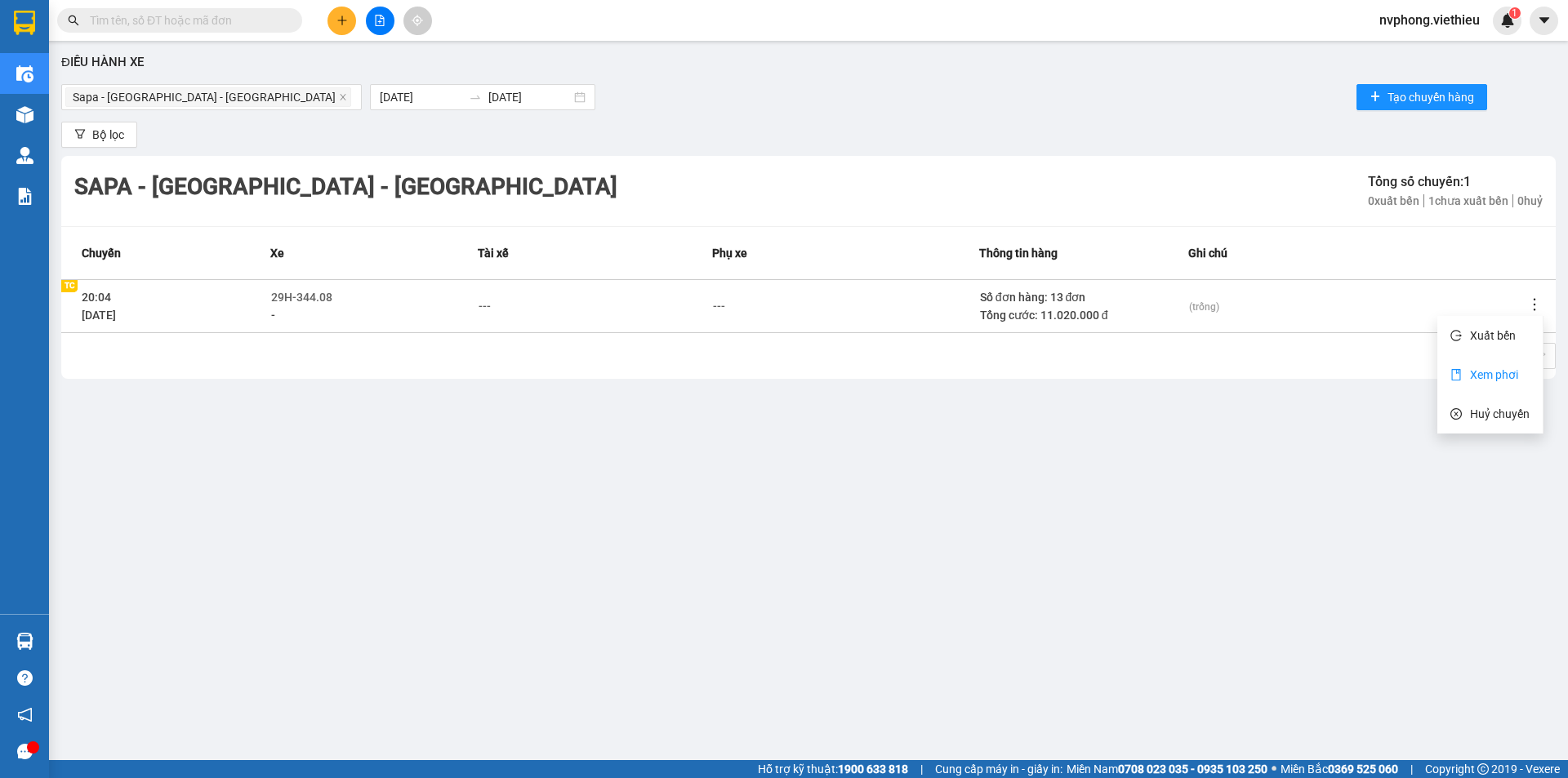
click at [1494, 378] on span "Xem phơi" at bounding box center [1493, 375] width 48 height 13
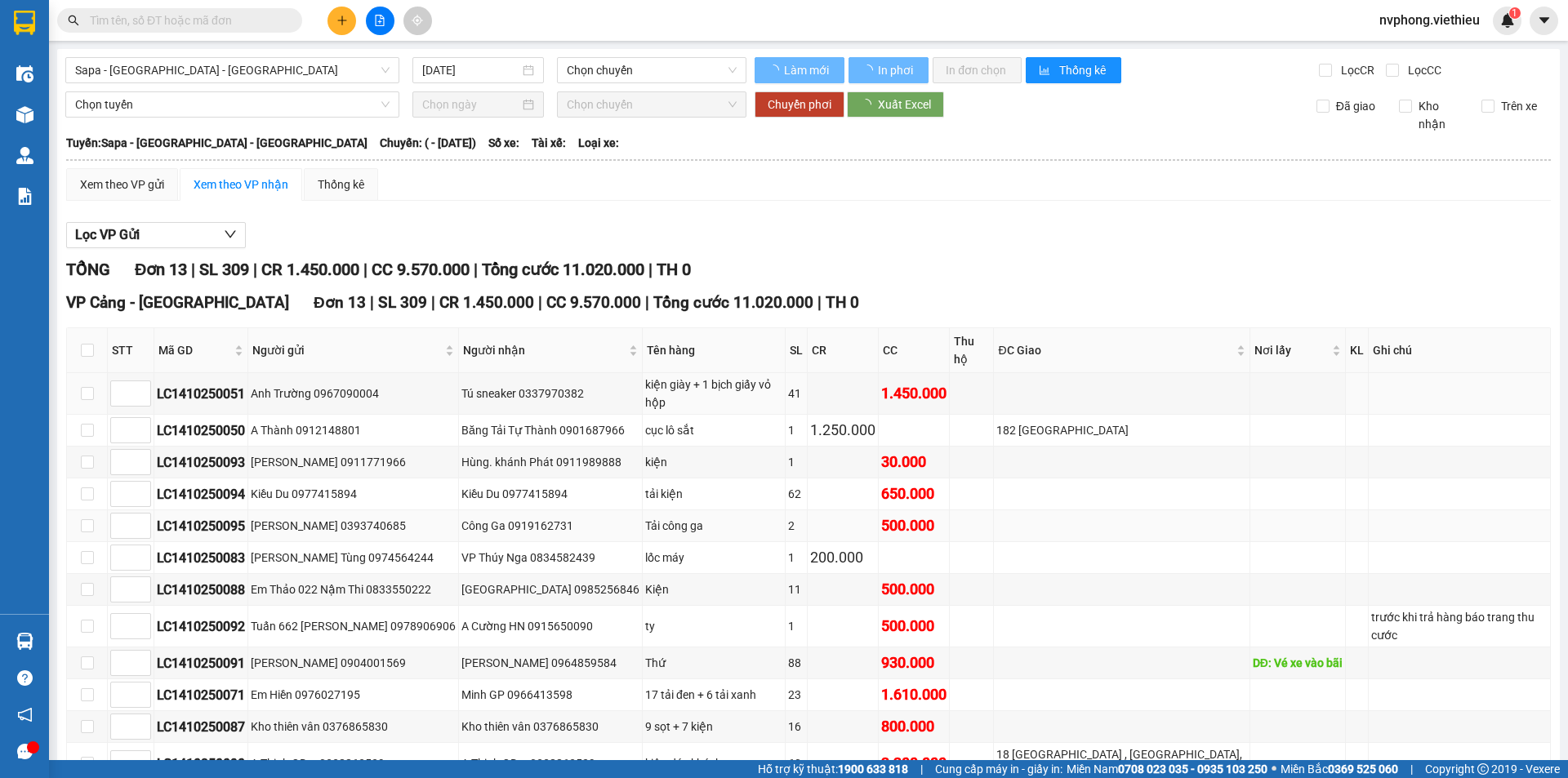
type input "[DATE]"
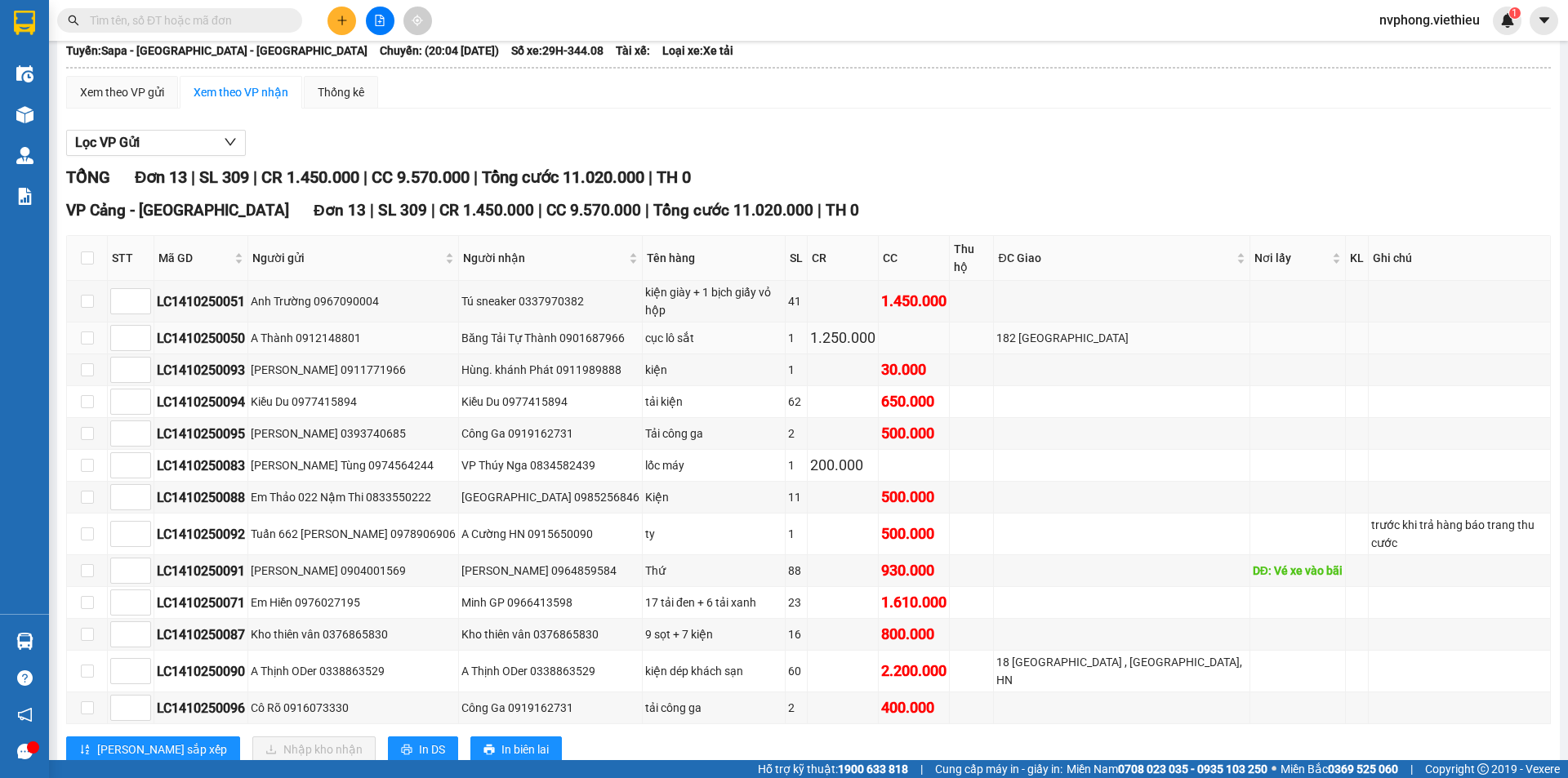
scroll to position [95, 0]
click at [90, 251] on input "checkbox" at bounding box center [88, 257] width 13 height 13
checkbox input "true"
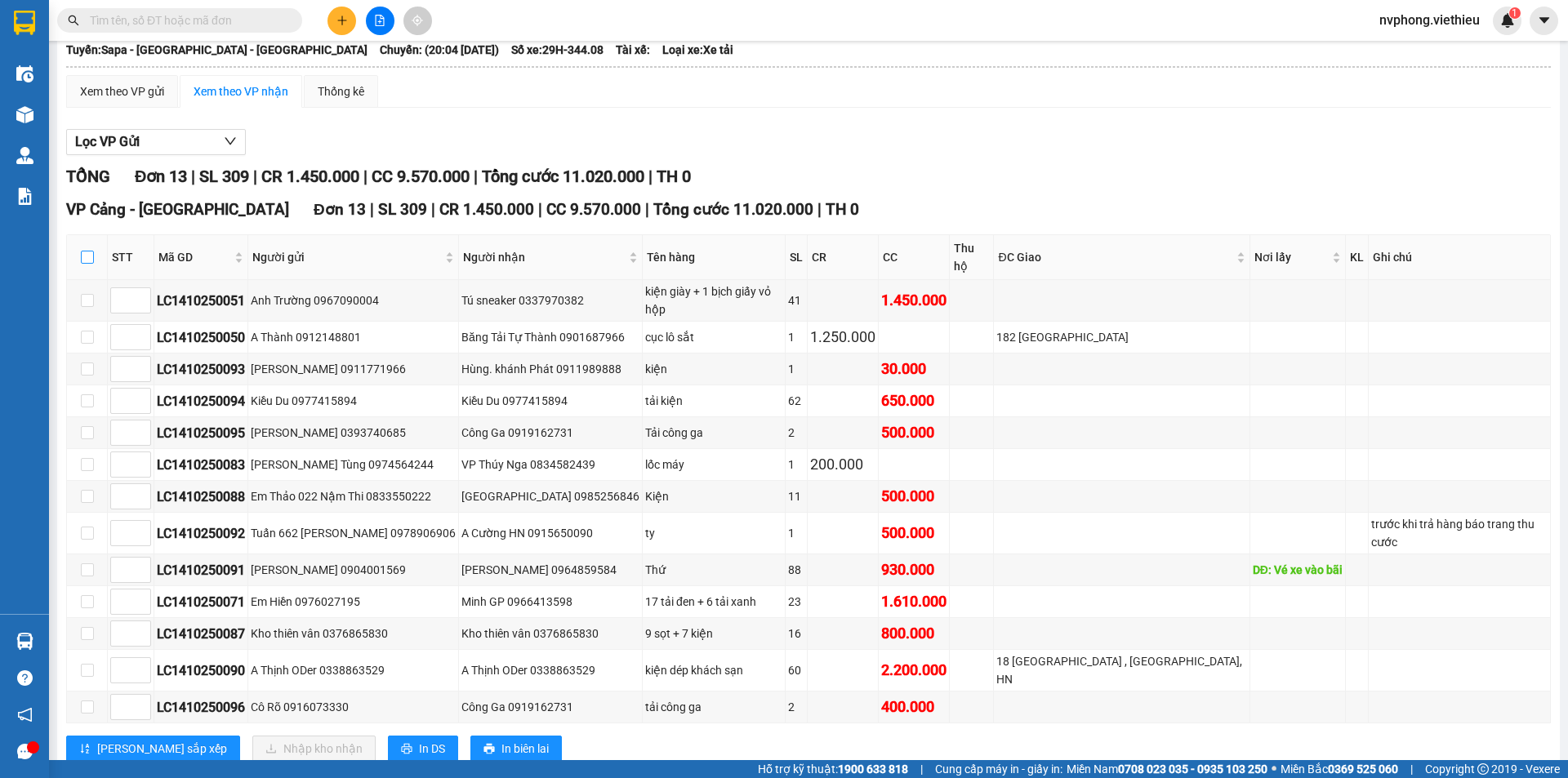
checkbox input "true"
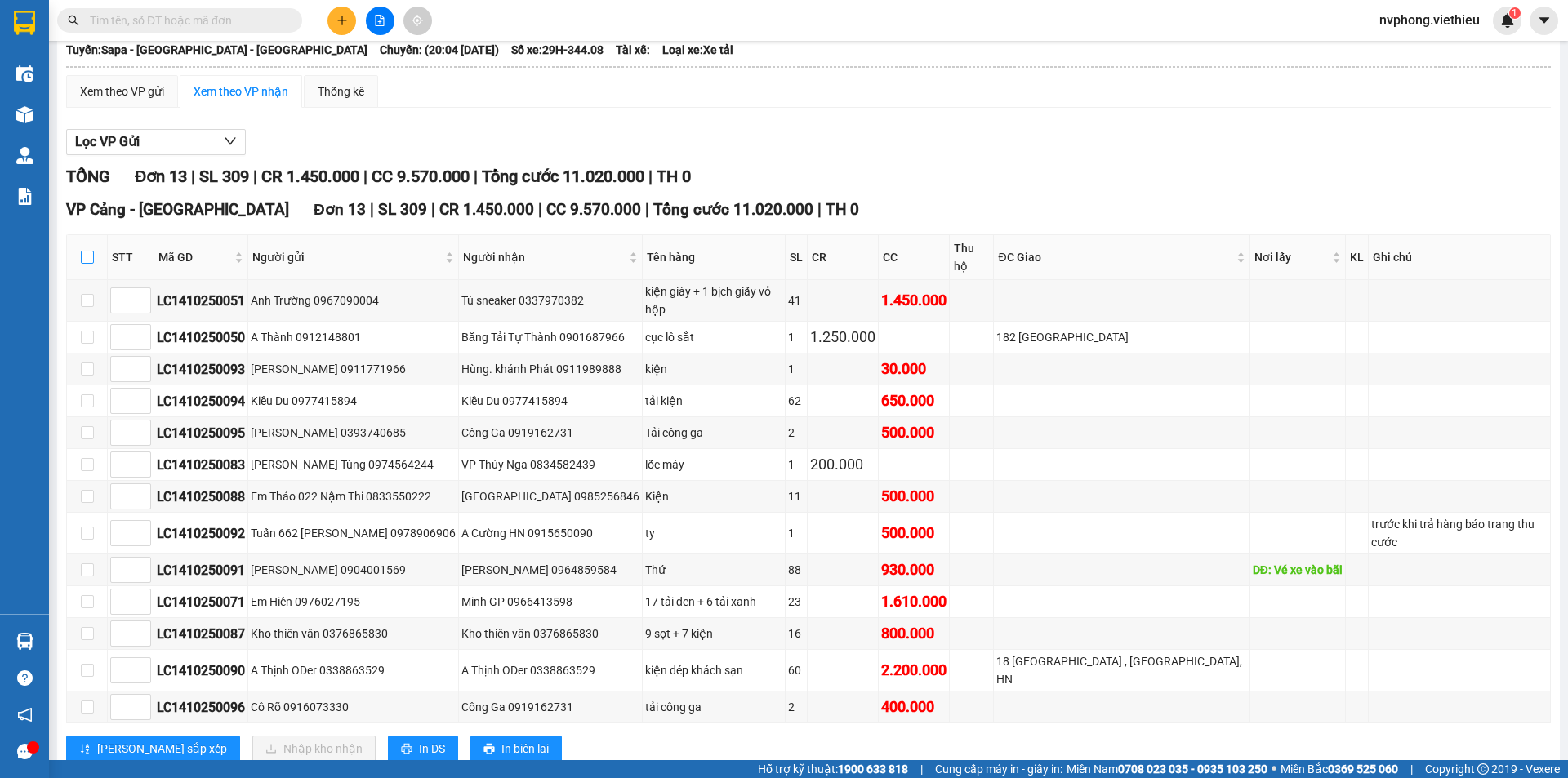
checkbox input "true"
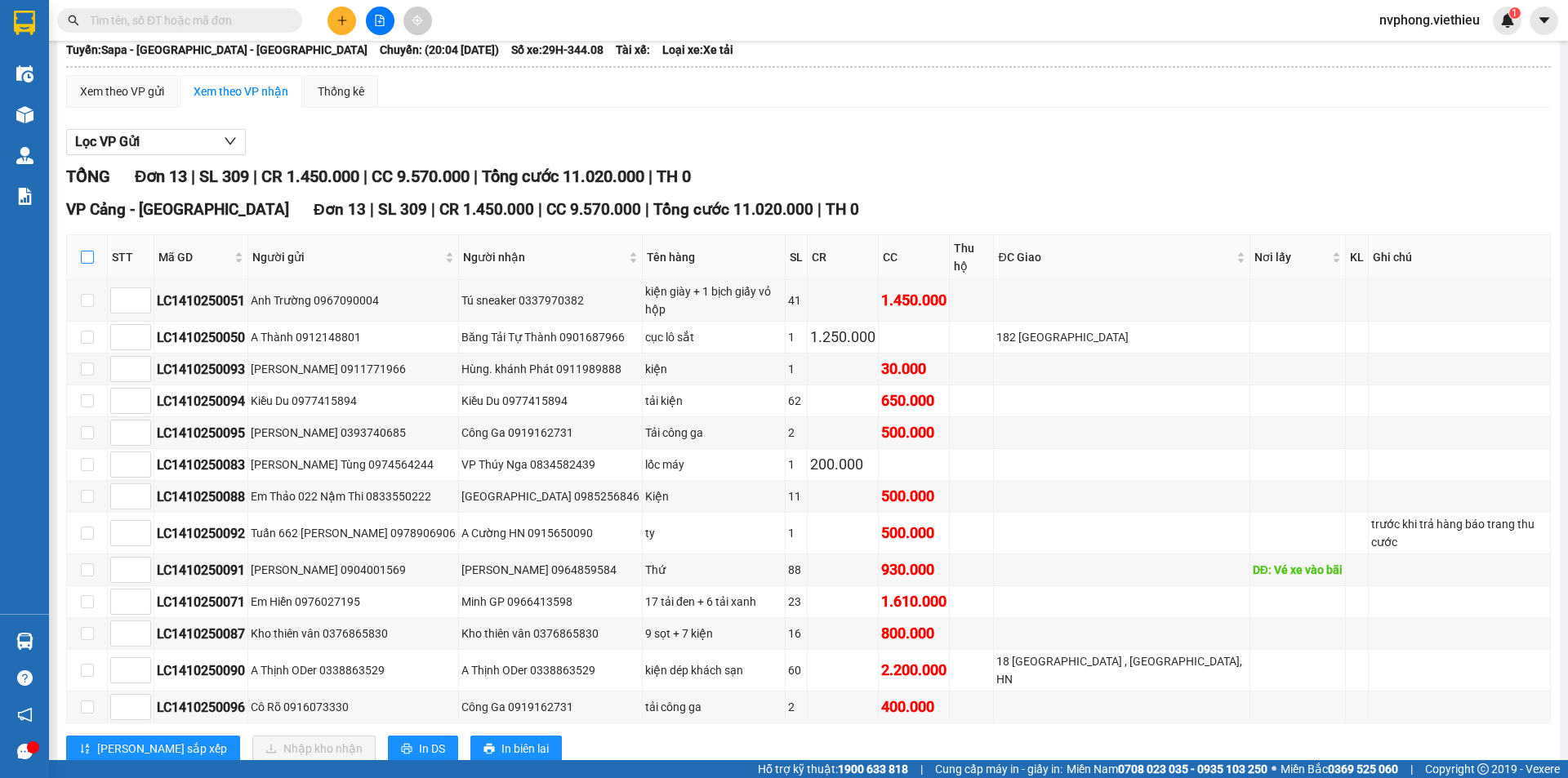
checkbox input "true"
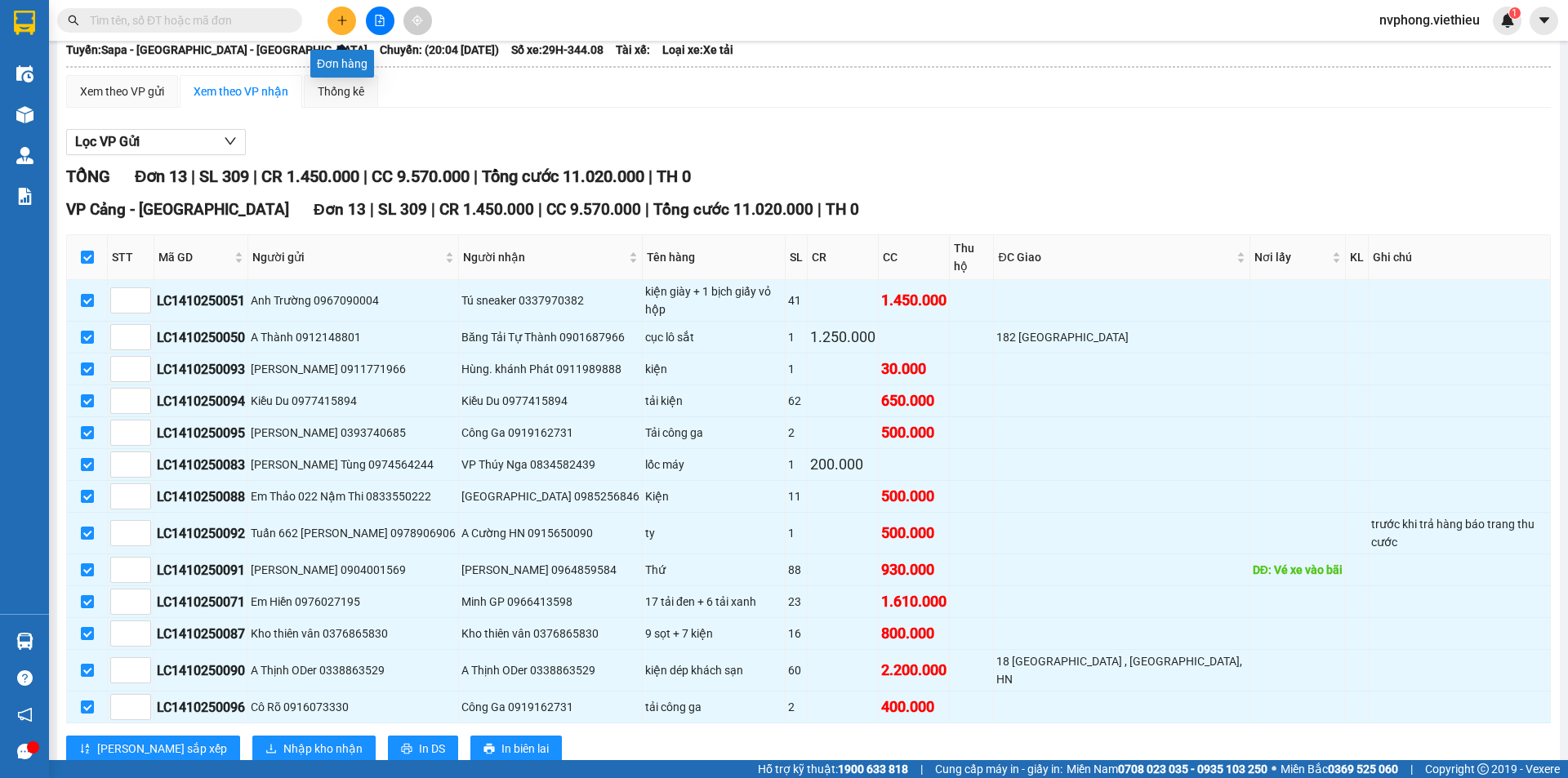
click at [338, 14] on button at bounding box center [341, 20] width 29 height 29
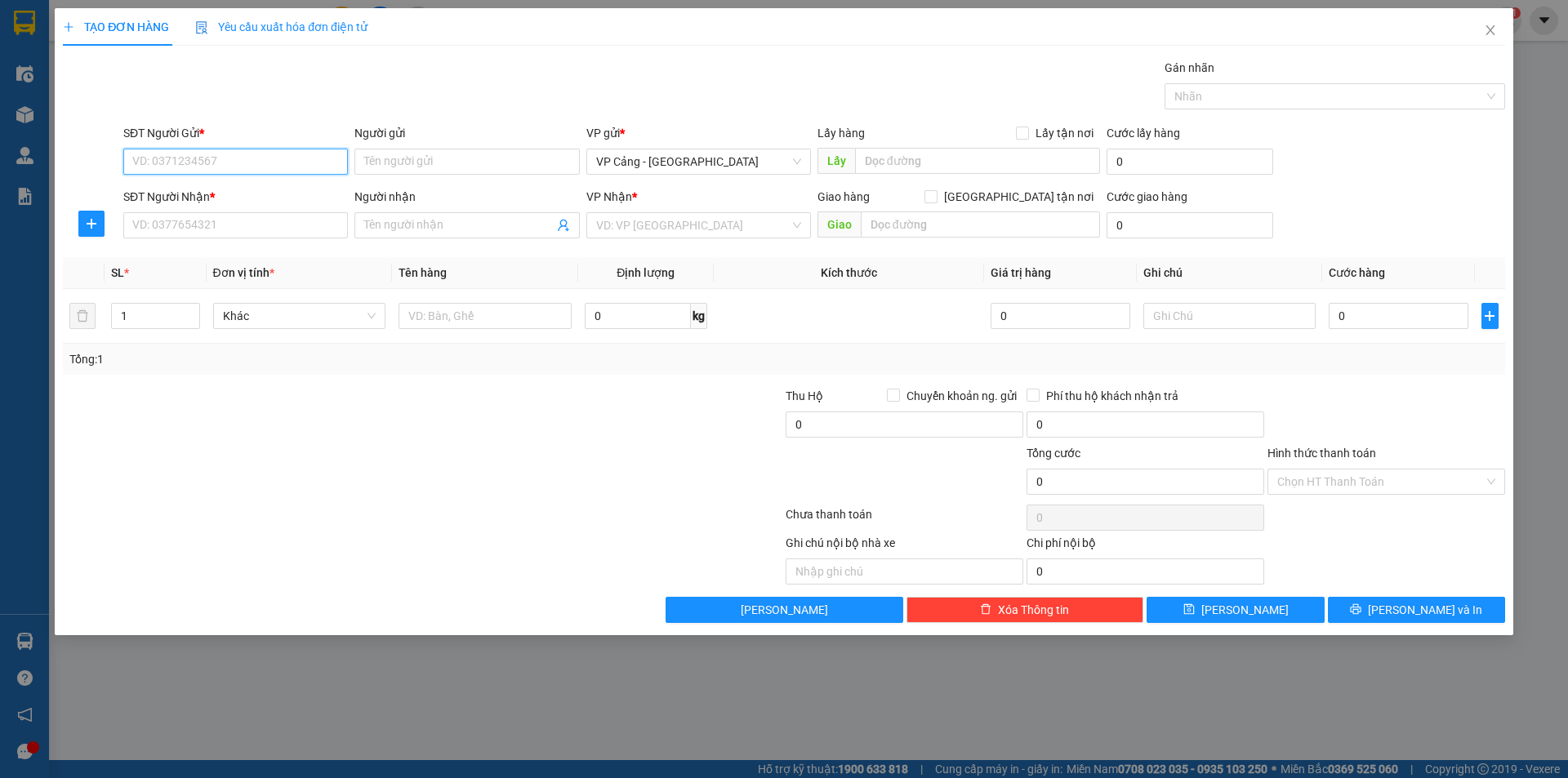
click at [140, 169] on input "SĐT Người Gửi *" at bounding box center [236, 162] width 224 height 26
click at [233, 201] on div "0989726189 - Dũng Công ty H&C" at bounding box center [236, 194] width 205 height 18
type input "0989726189"
type input "Dũng Công ty H&C"
type input "0989726189"
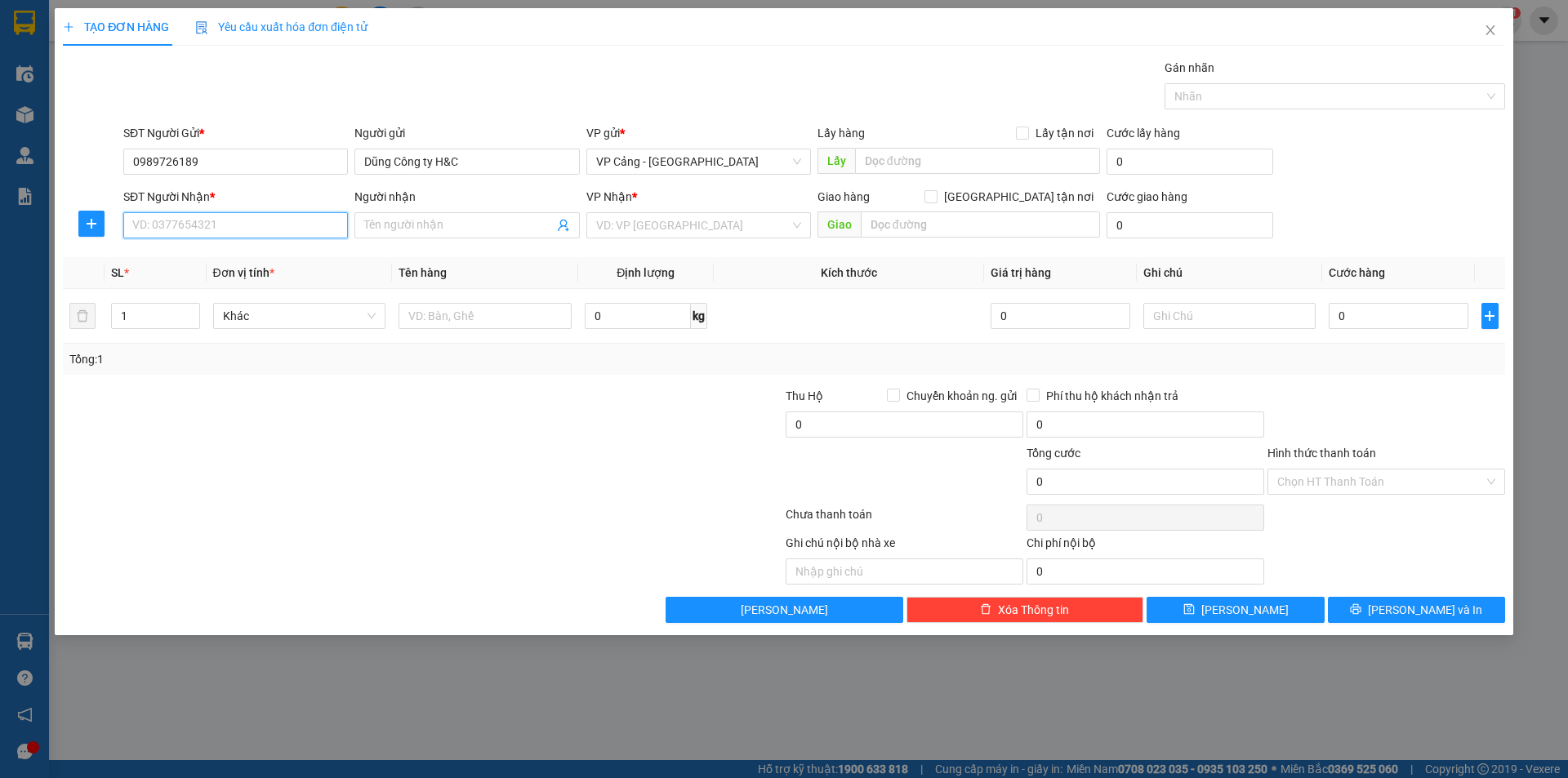
click at [219, 228] on input "SĐT Người Nhận *" at bounding box center [236, 225] width 224 height 26
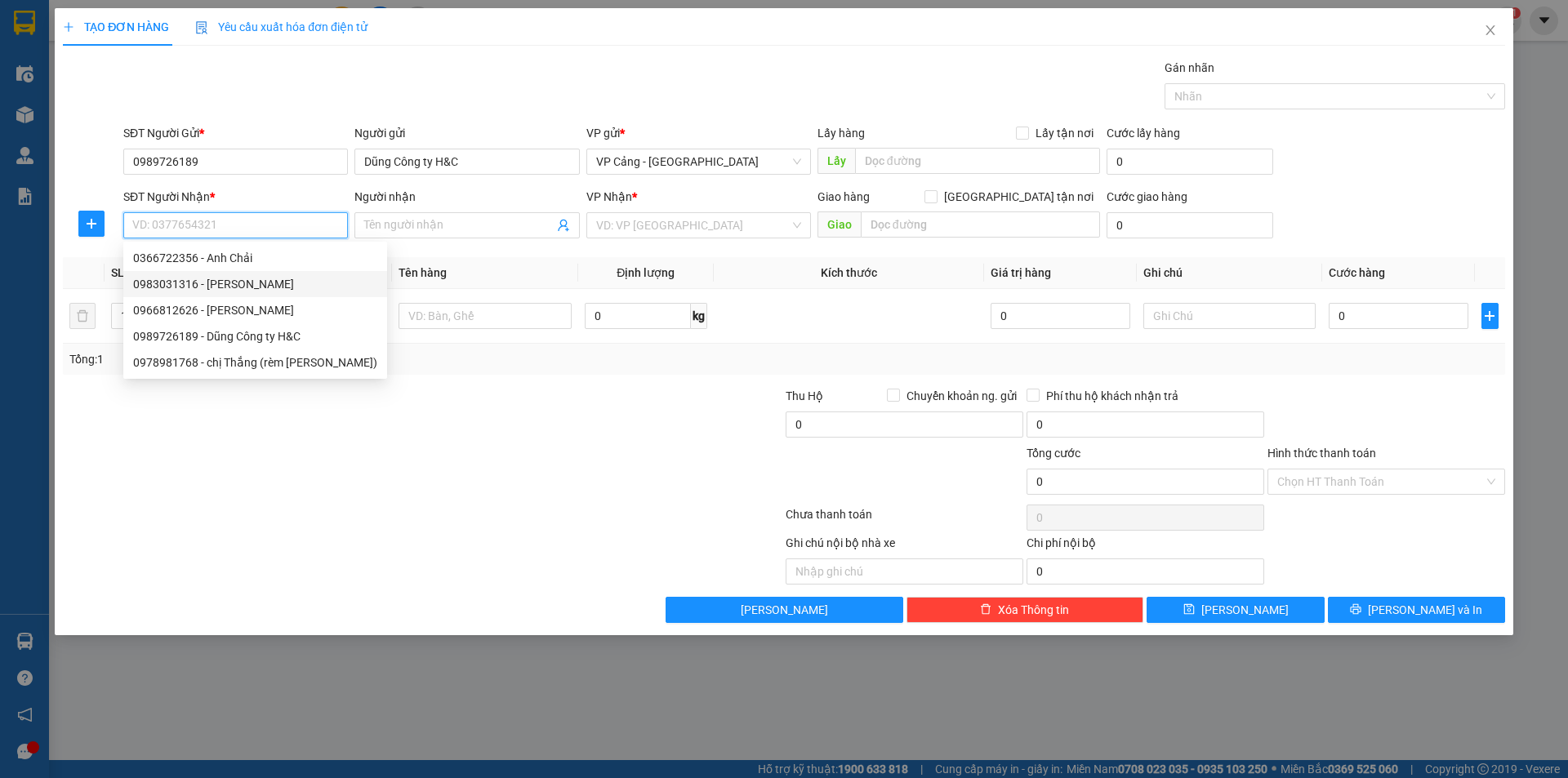
click at [220, 283] on div "0983031316 - [PERSON_NAME]" at bounding box center [255, 284] width 244 height 18
type input "0983031316"
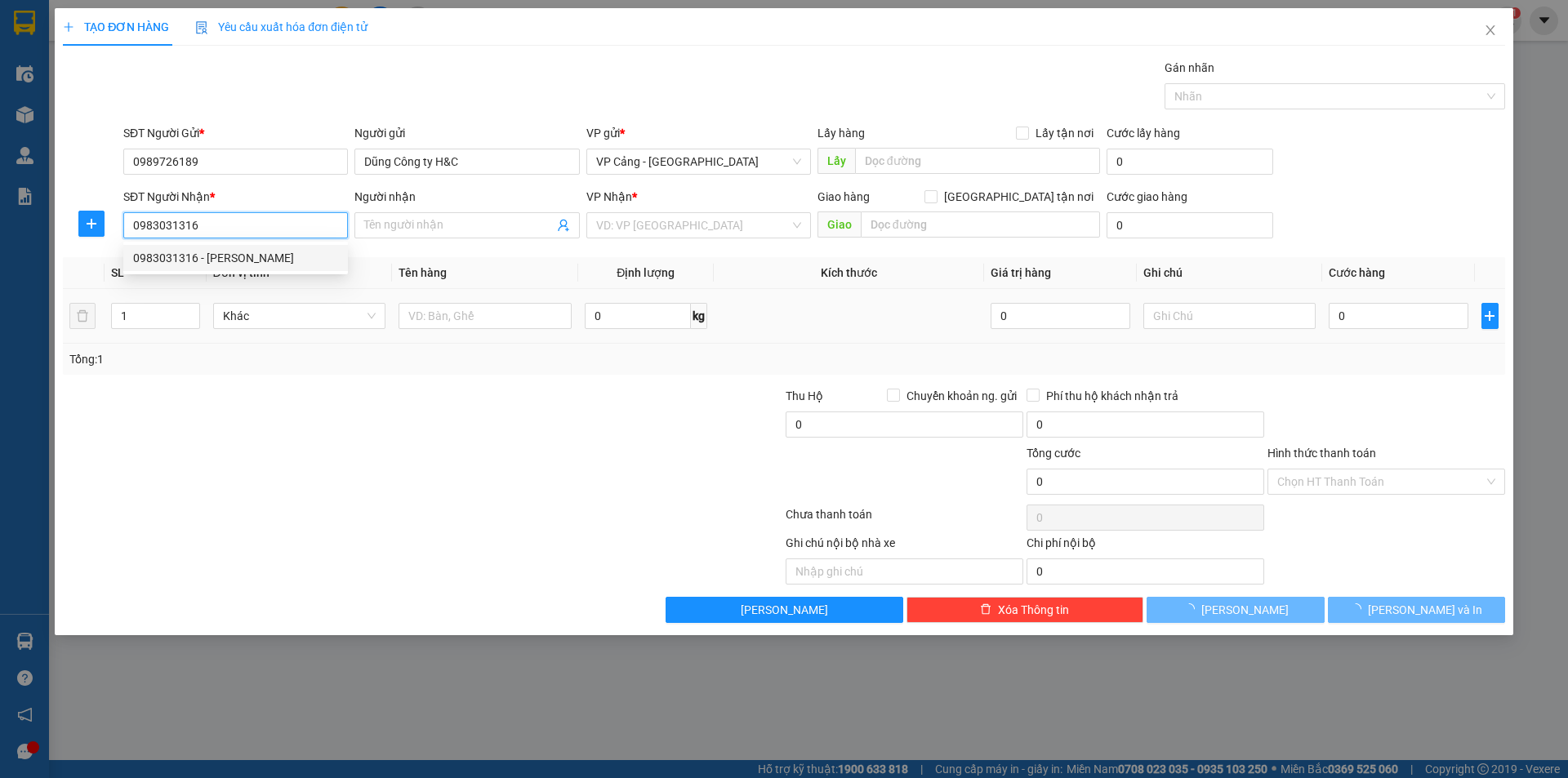
type input "[PERSON_NAME]"
checkbox input "true"
type input "443 [PERSON_NAME],[GEOGRAPHIC_DATA],LC"
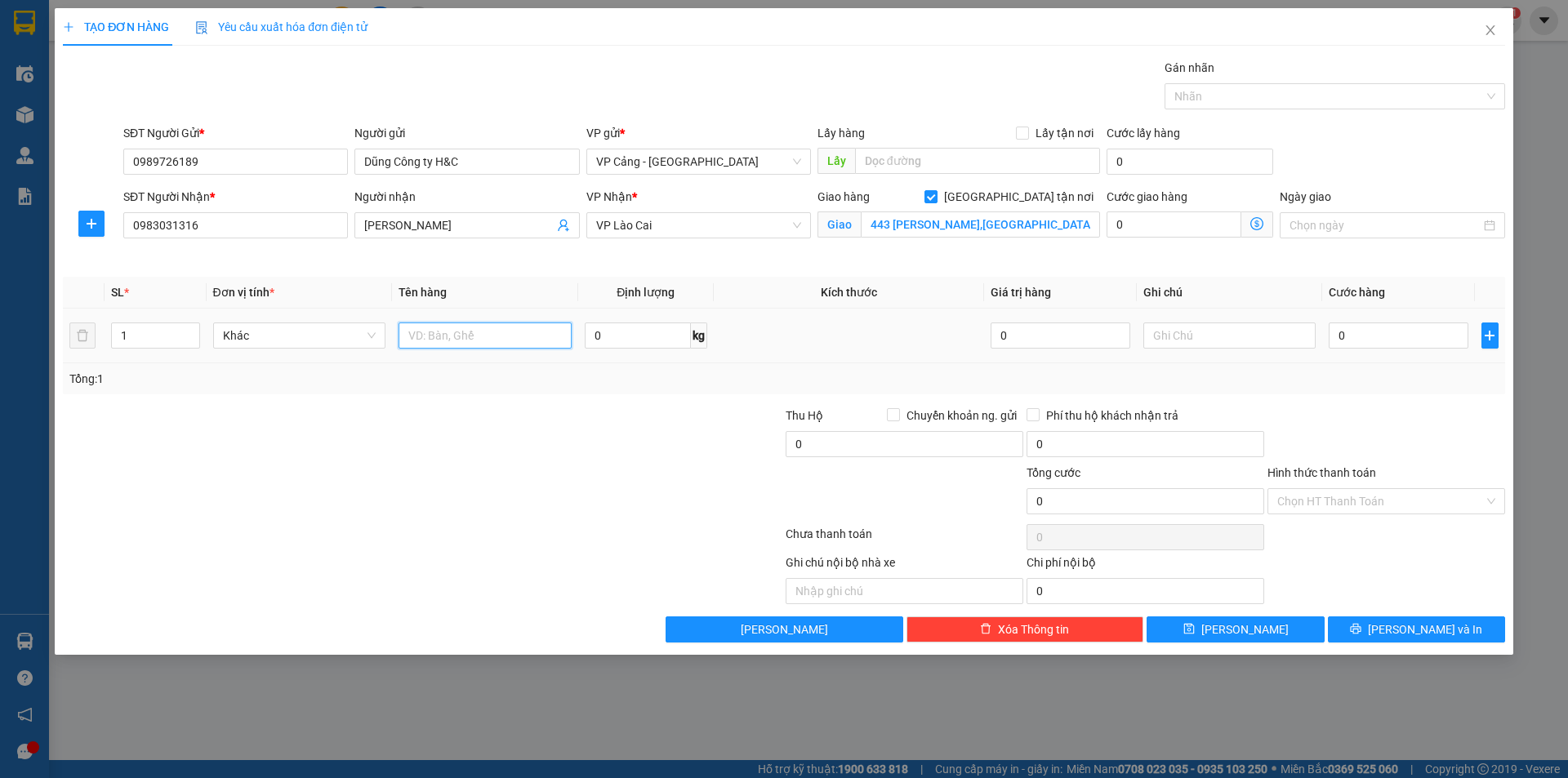
click at [447, 337] on input "text" at bounding box center [485, 336] width 173 height 26
type input "1 kiện rèm"
click at [1382, 347] on input "0" at bounding box center [1399, 336] width 139 height 26
type input "1"
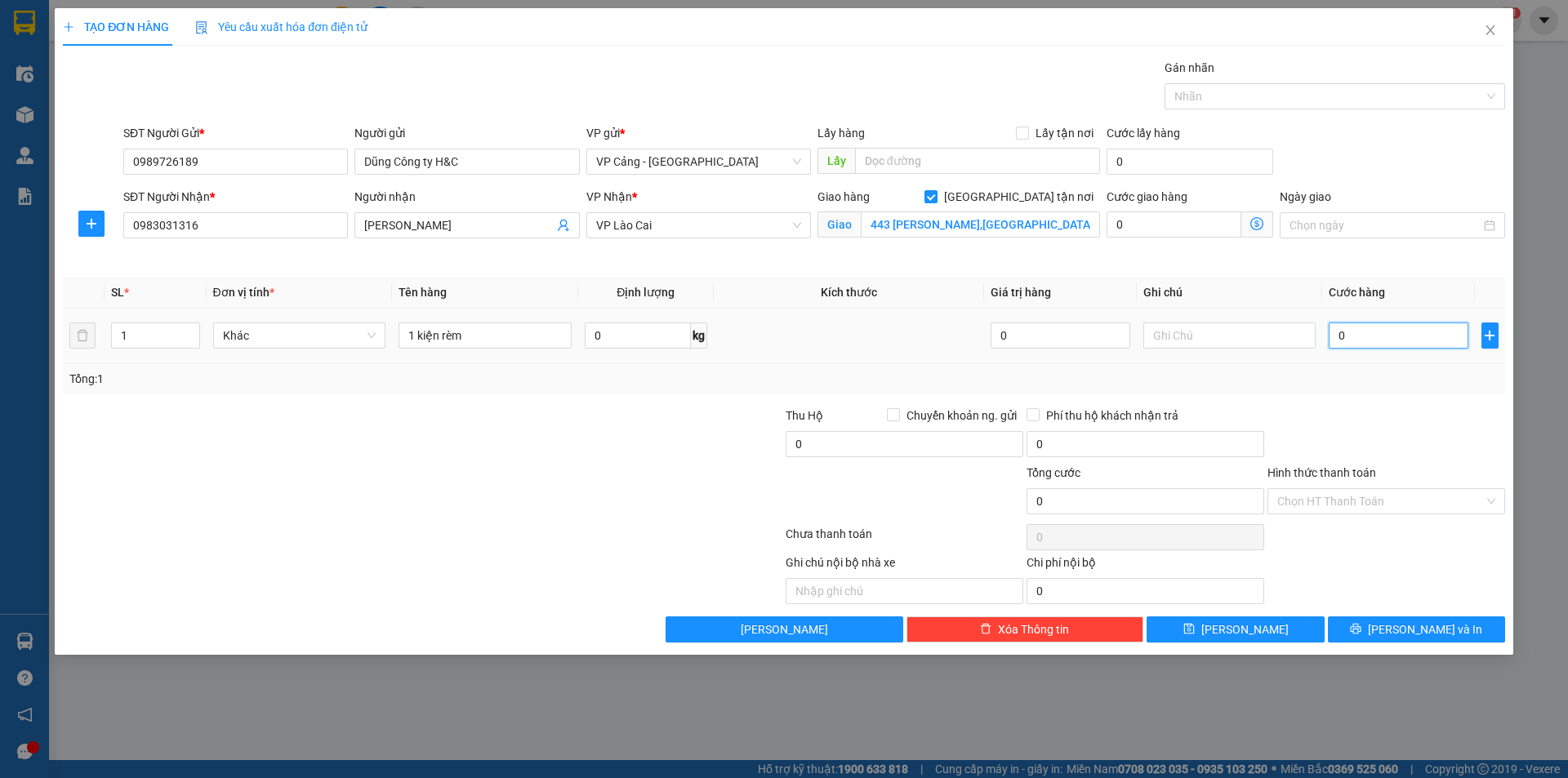
type input "1"
type input "1.000"
click at [1406, 621] on span "[PERSON_NAME] và In" at bounding box center [1426, 630] width 115 height 18
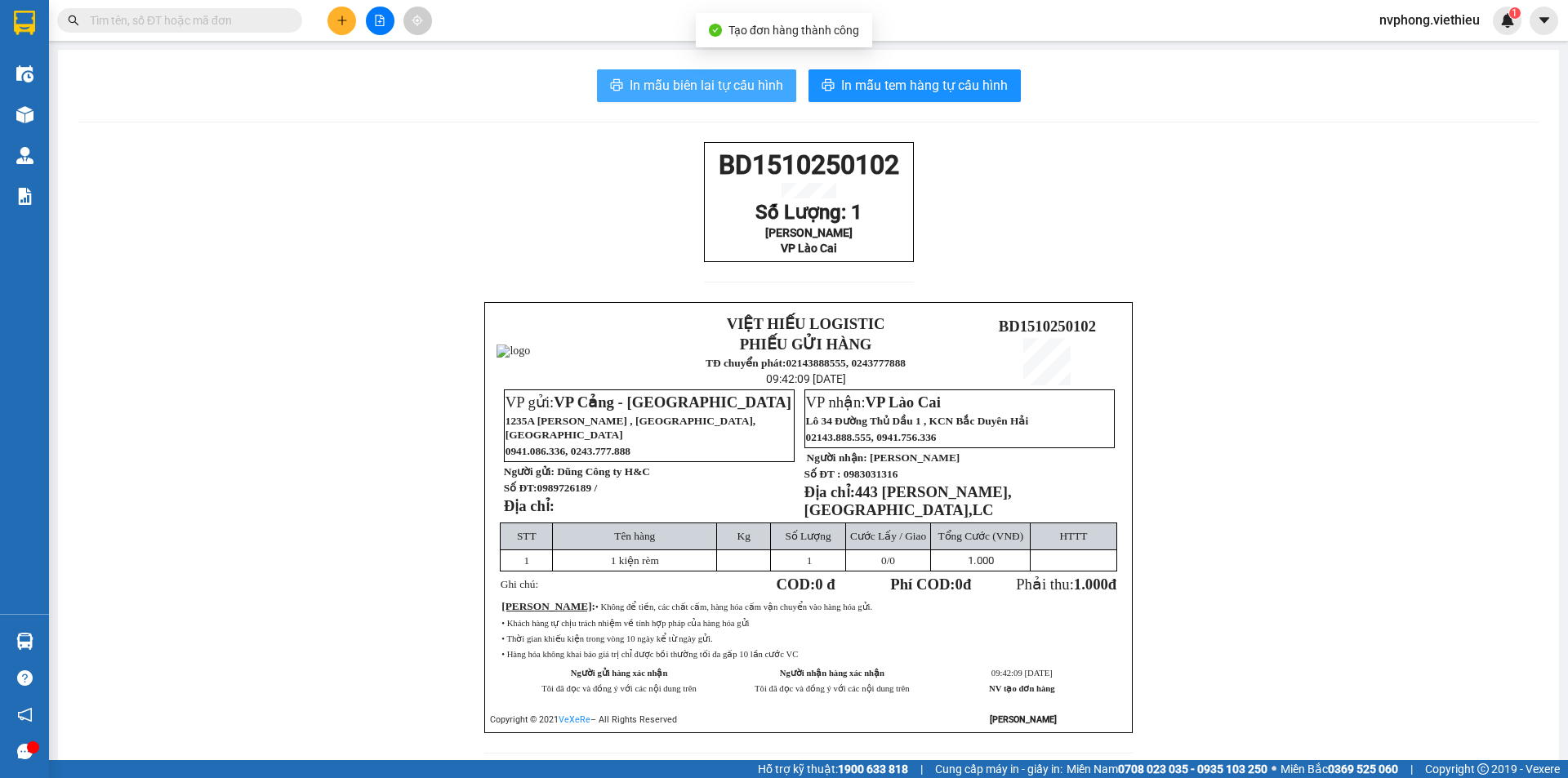
click at [712, 93] on span "In mẫu biên lai tự cấu hình" at bounding box center [707, 85] width 154 height 20
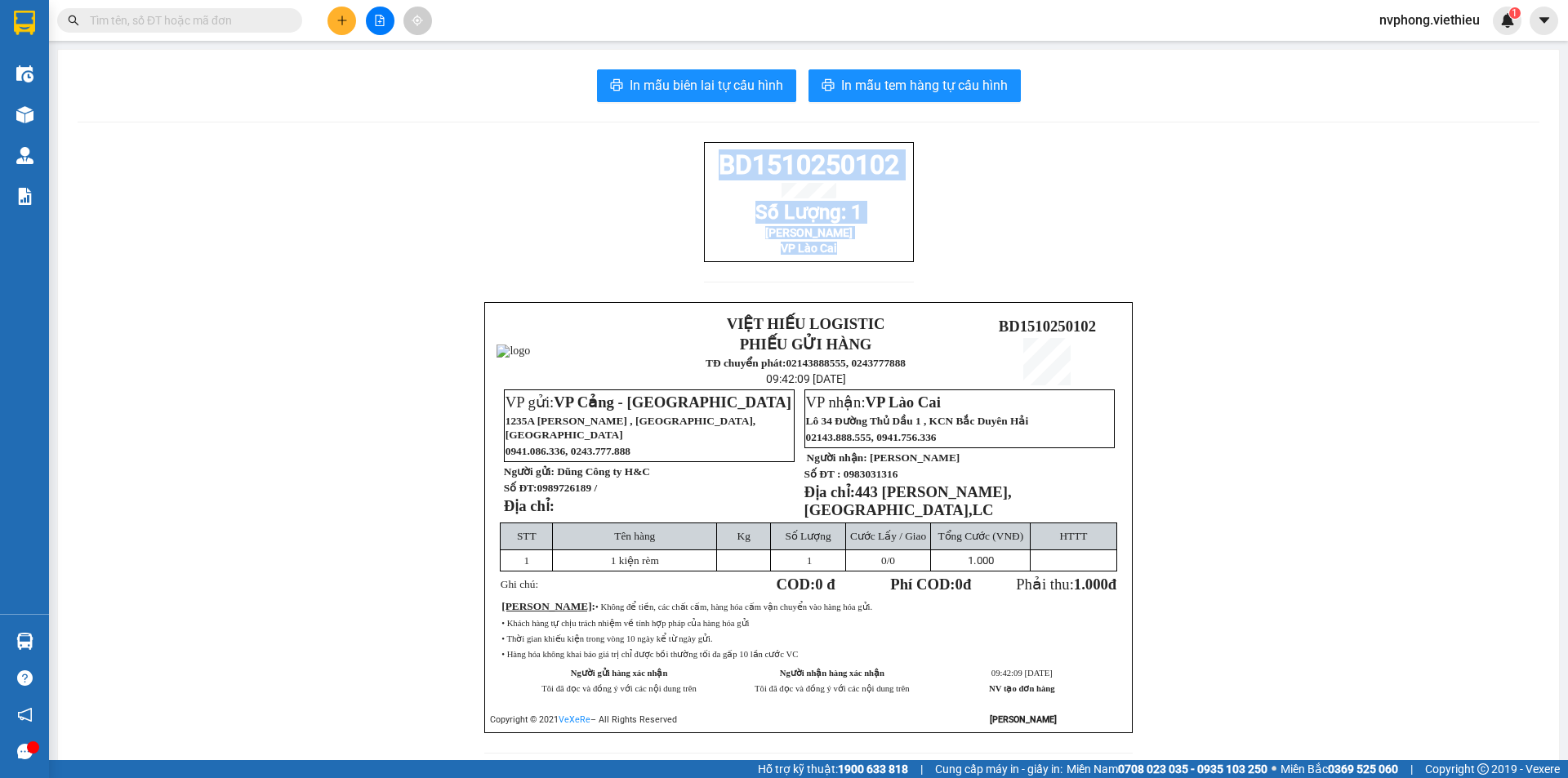
drag, startPoint x: 838, startPoint y: 275, endPoint x: 709, endPoint y: 162, distance: 171.5
click at [709, 162] on div "BD1510250102 Số Lượng: 1 Rèm Hồng Ngọc VP Lào Cai" at bounding box center [809, 222] width 210 height 160
copy div "BD1510250102 Số Lượng: 1 Rèm Hồng Ngọc VP Lào Cai"
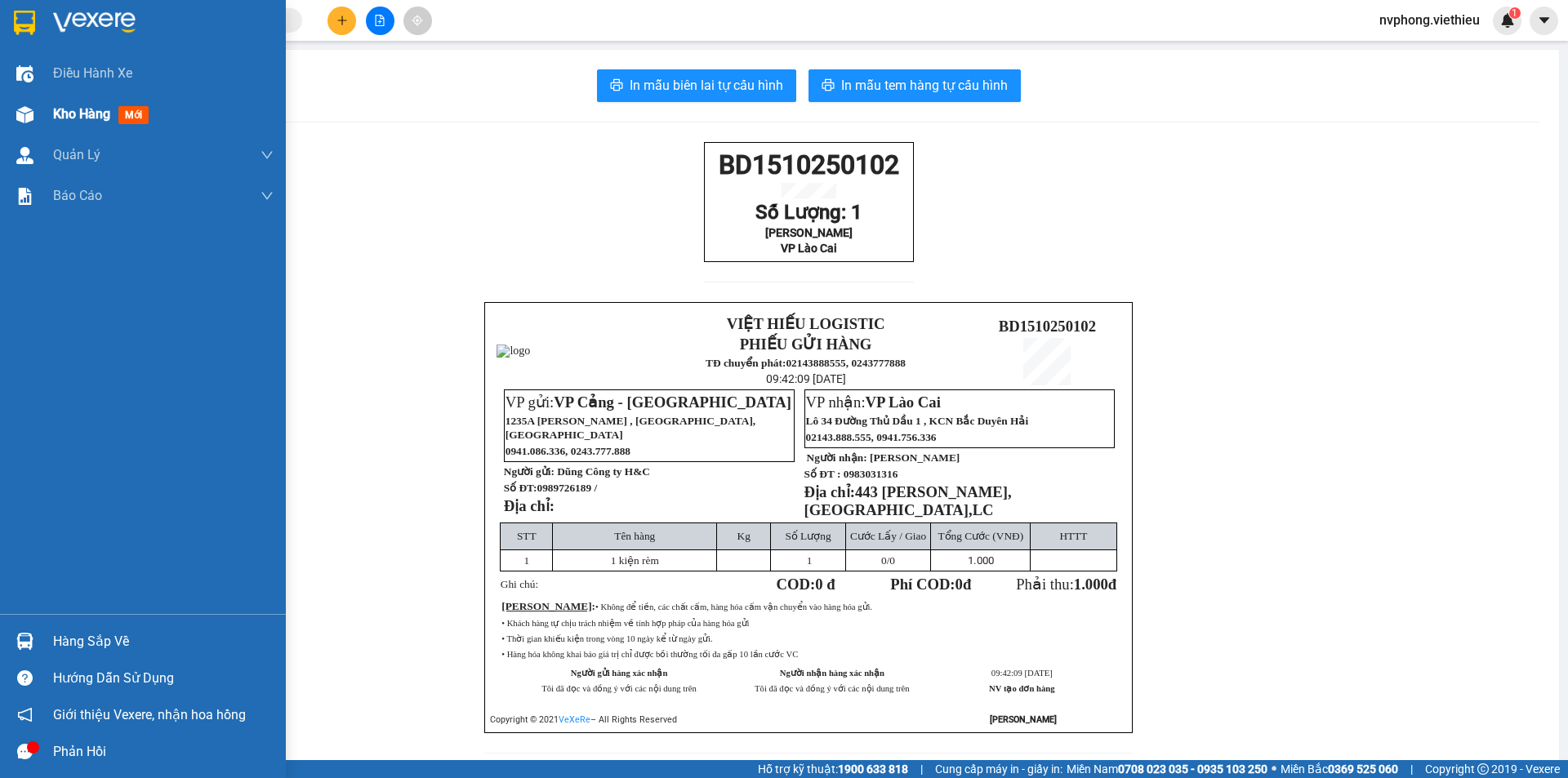
click at [35, 118] on div at bounding box center [25, 115] width 29 height 29
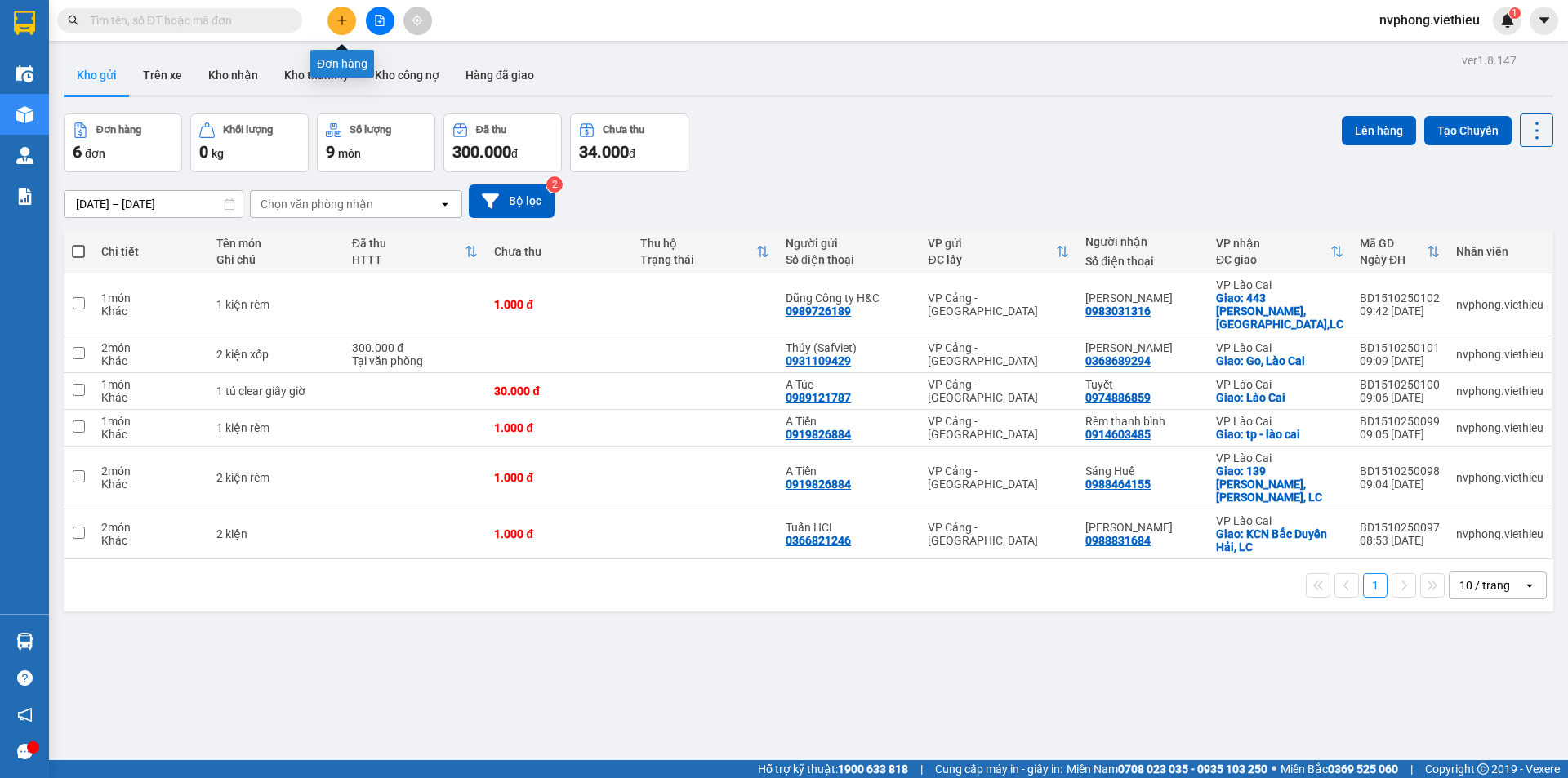
click at [341, 15] on icon "plus" at bounding box center [342, 20] width 11 height 11
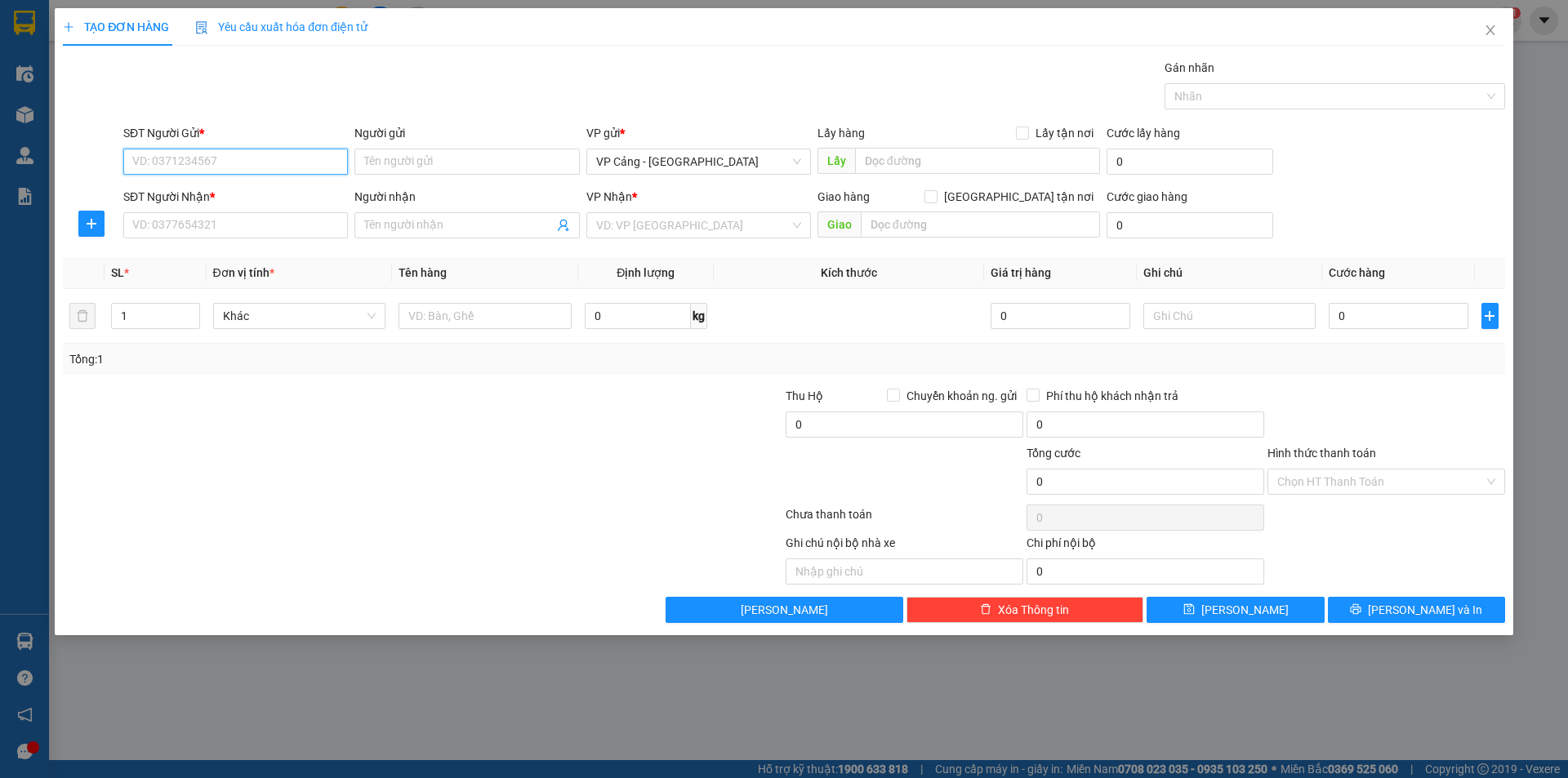
click at [182, 158] on input "SĐT Người Gửi *" at bounding box center [236, 162] width 224 height 26
click at [386, 224] on input "Người nhận" at bounding box center [459, 225] width 188 height 18
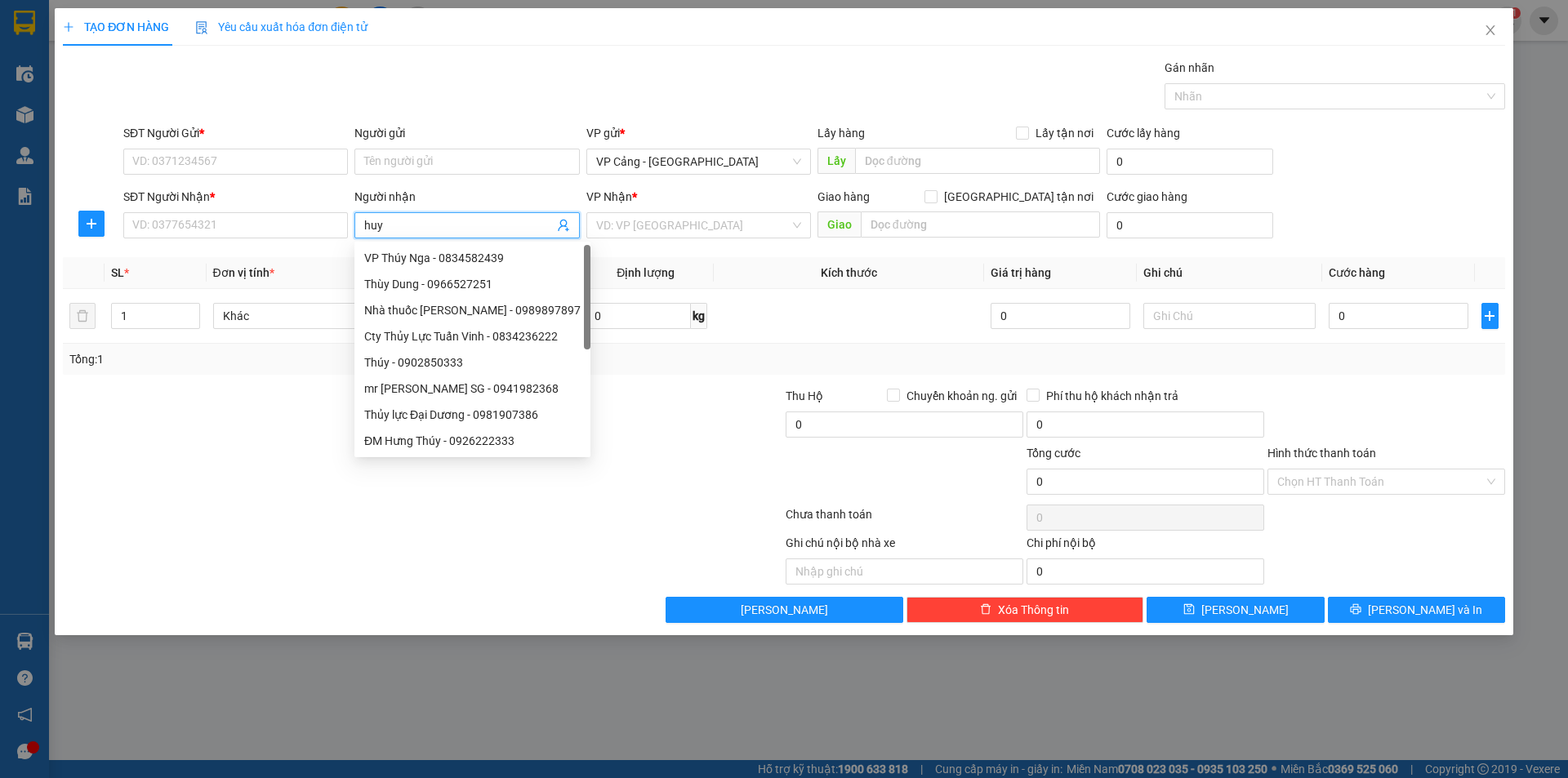
type input "huy h"
click at [447, 308] on div "[PERSON_NAME] - 0966231855" at bounding box center [475, 310] width 221 height 18
type input "0966231855"
type input "[PERSON_NAME]"
checkbox input "true"
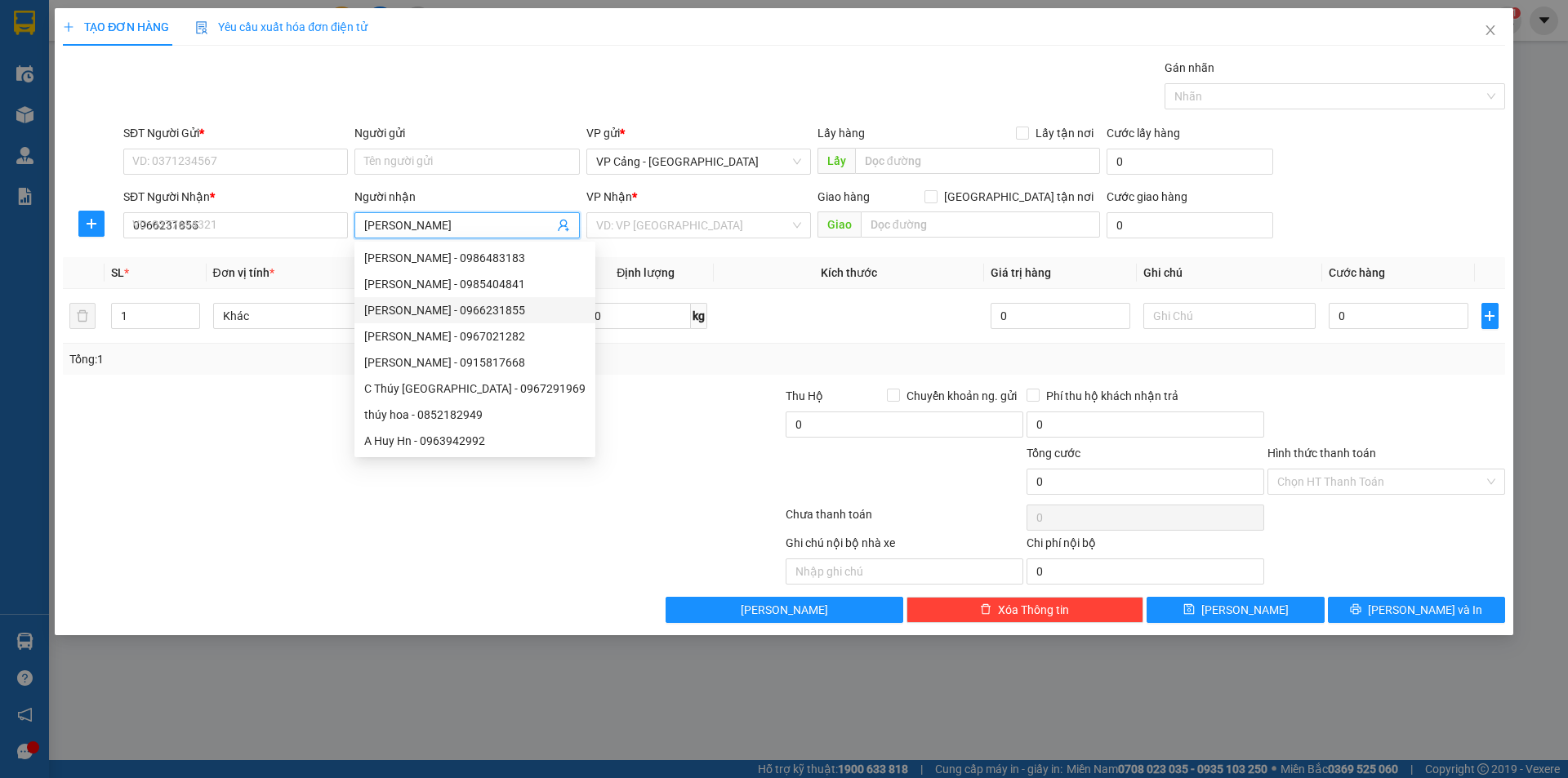
type input "[GEOGRAPHIC_DATA][PERSON_NAME], [GEOGRAPHIC_DATA], [GEOGRAPHIC_DATA]"
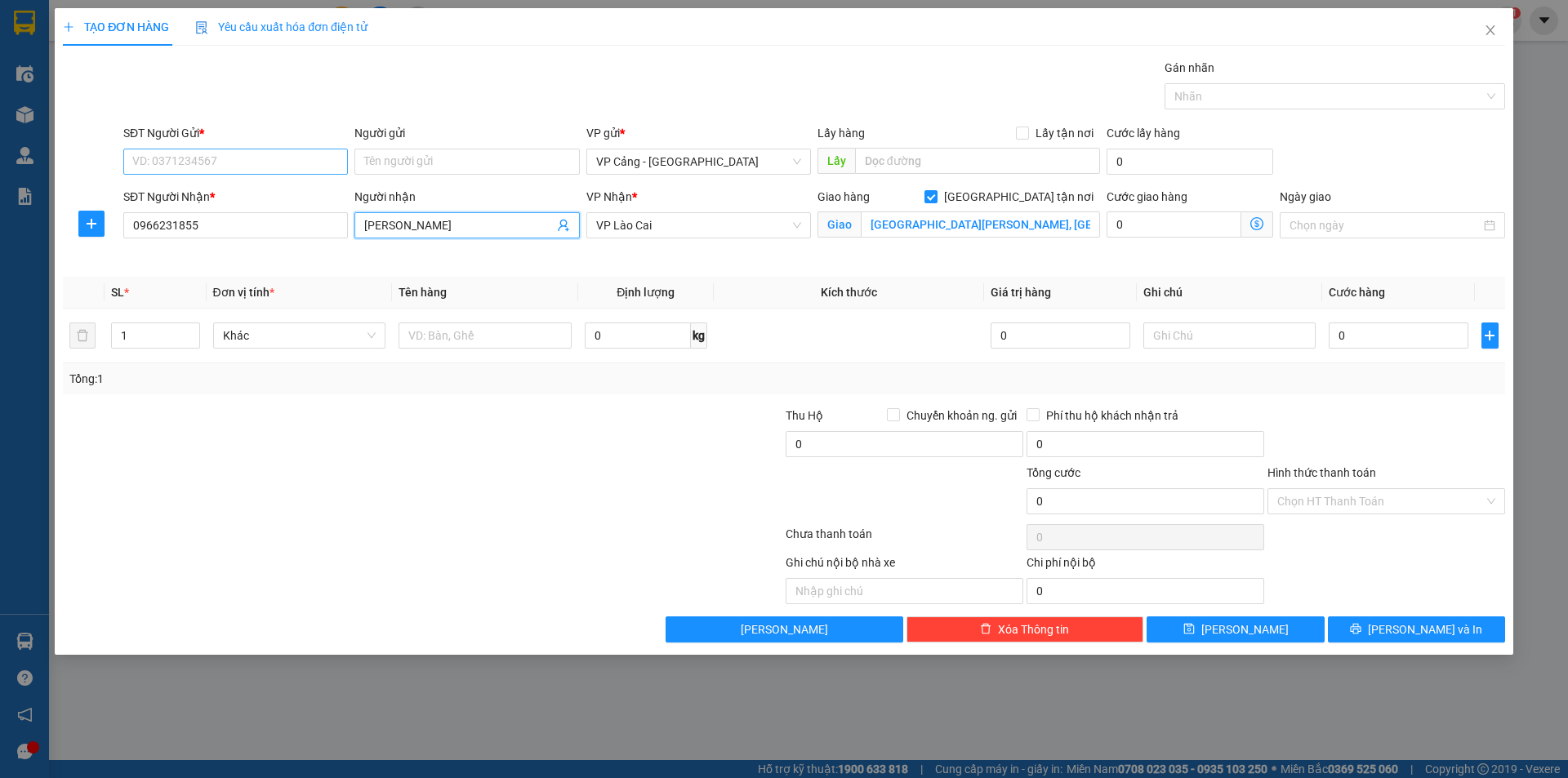
type input "[PERSON_NAME]"
click at [224, 160] on input "SĐT Người Gửi *" at bounding box center [236, 162] width 224 height 26
click at [219, 219] on input "0966231855" at bounding box center [236, 225] width 224 height 26
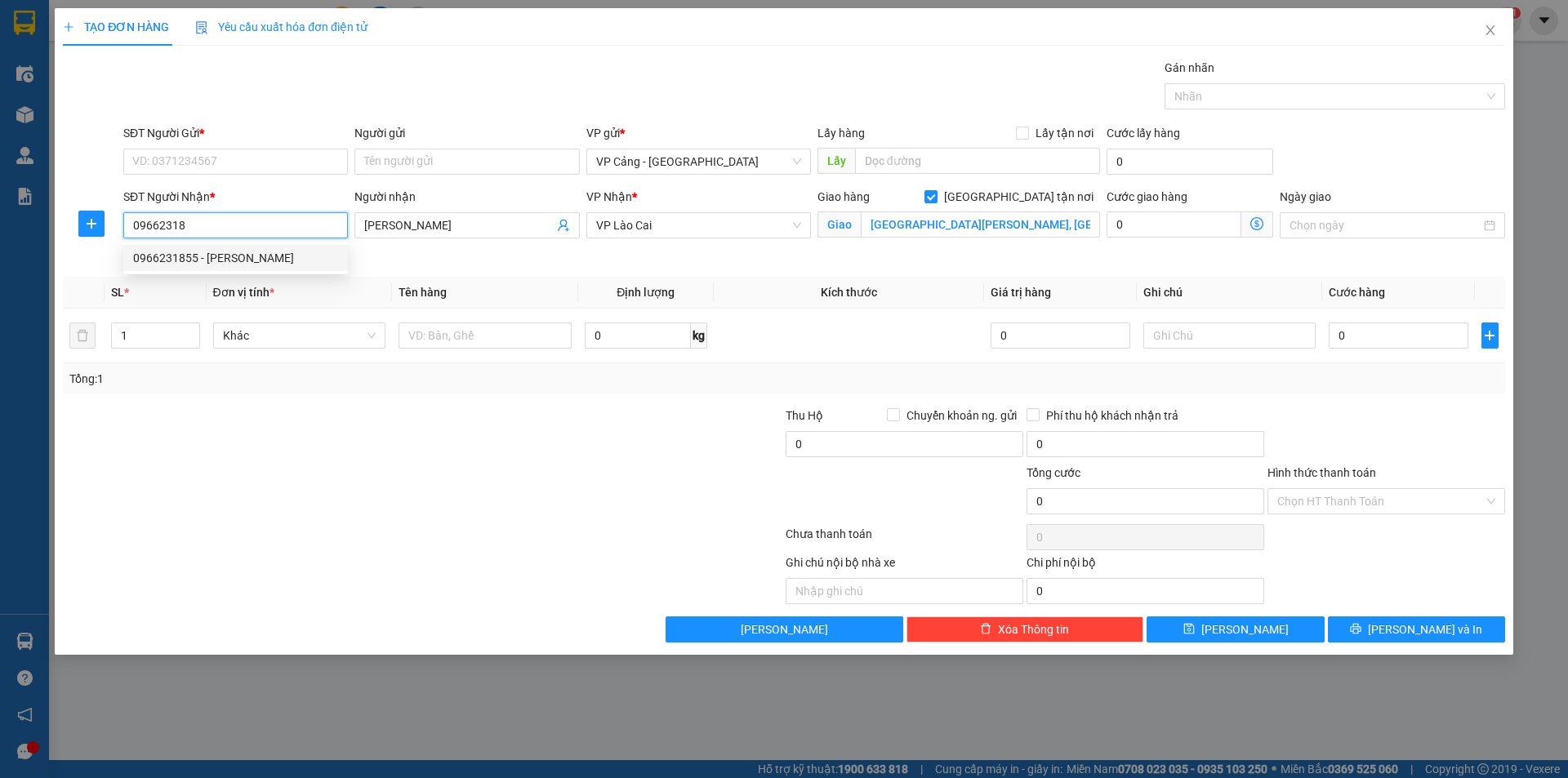
click at [237, 254] on div "0966231855 - [PERSON_NAME]" at bounding box center [236, 258] width 205 height 18
type input "0966231855"
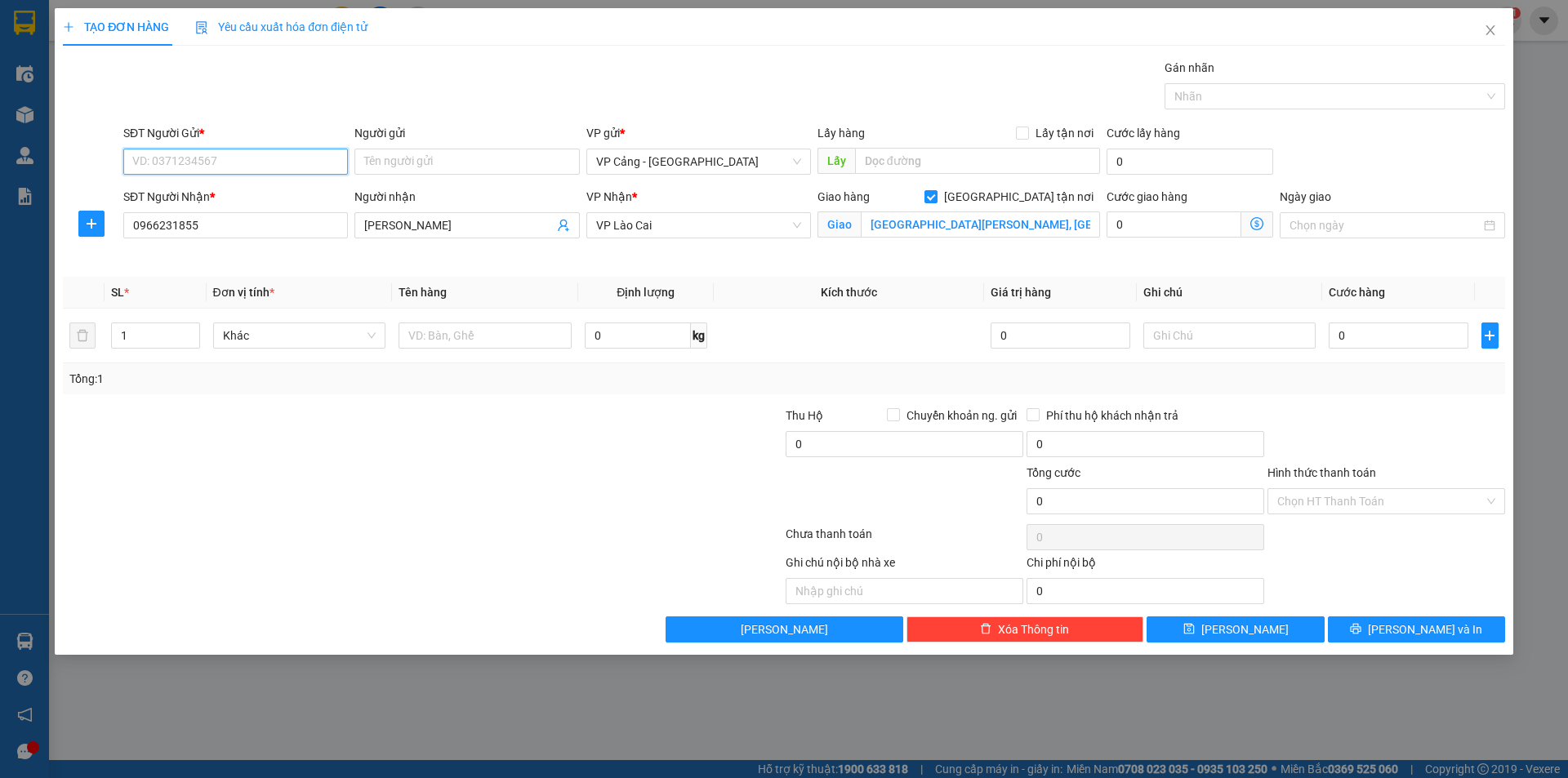
click at [216, 153] on input "SĐT Người Gửi *" at bounding box center [236, 162] width 224 height 26
click at [196, 223] on div "0915217011 - [GEOGRAPHIC_DATA]" at bounding box center [236, 220] width 205 height 18
type input "0915217011"
type input "Thịnh"
type input "0915217011"
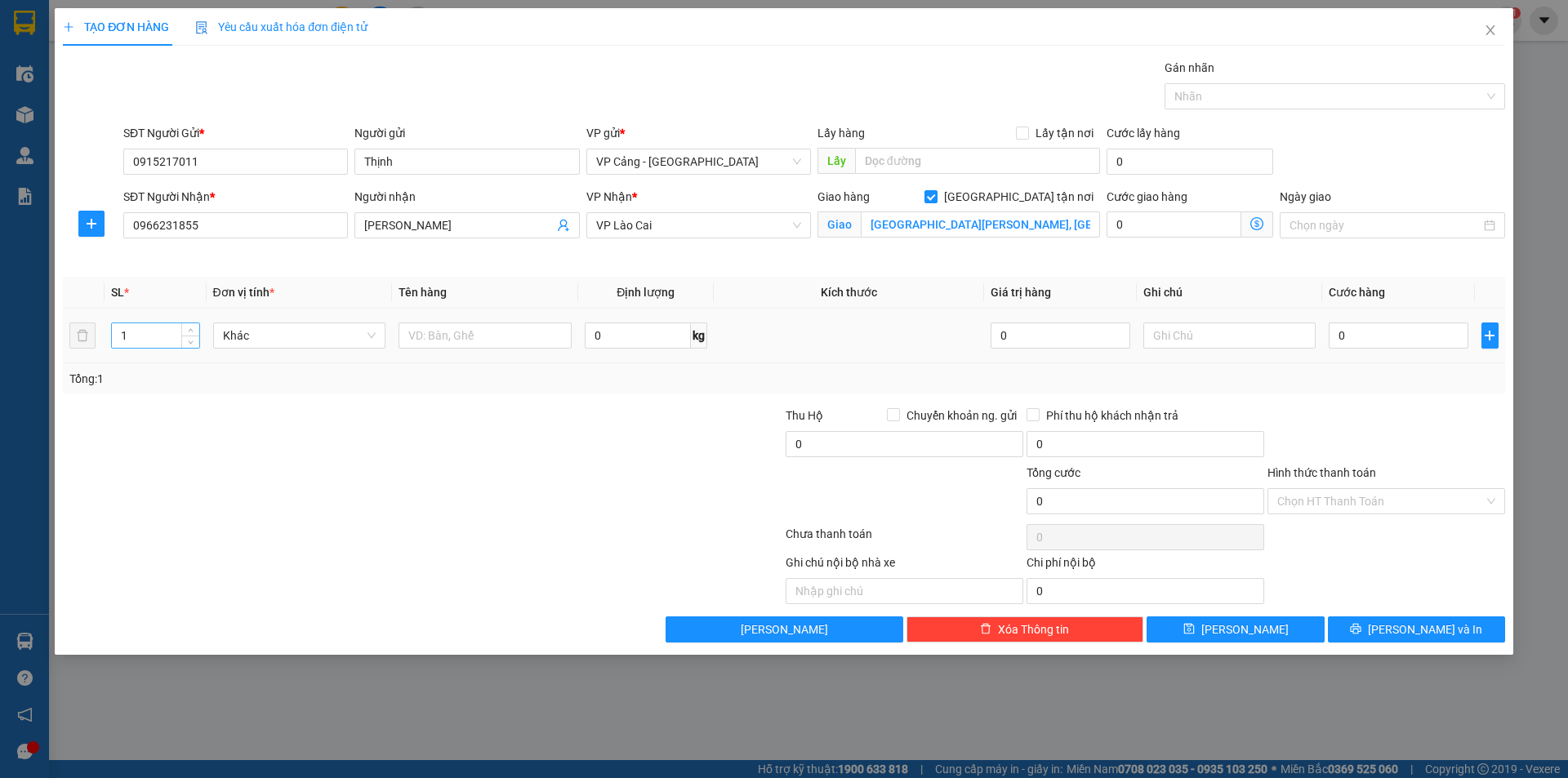
click at [163, 346] on input "1" at bounding box center [156, 336] width 87 height 25
type input "10"
click at [450, 342] on input "text" at bounding box center [485, 336] width 173 height 26
type input "10 lốp"
click at [1376, 336] on input "0" at bounding box center [1399, 336] width 139 height 26
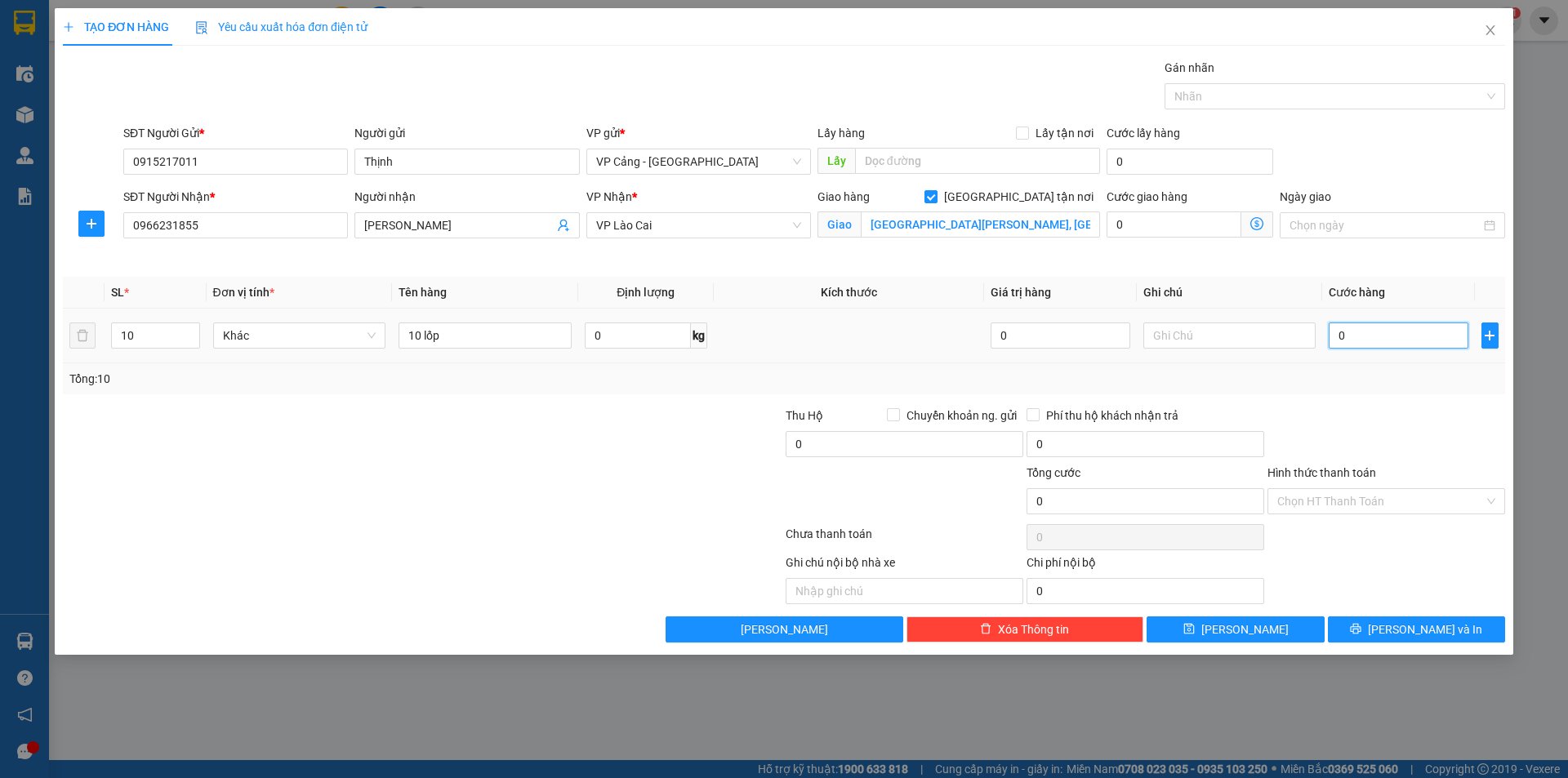
type input "1"
type input "1.000"
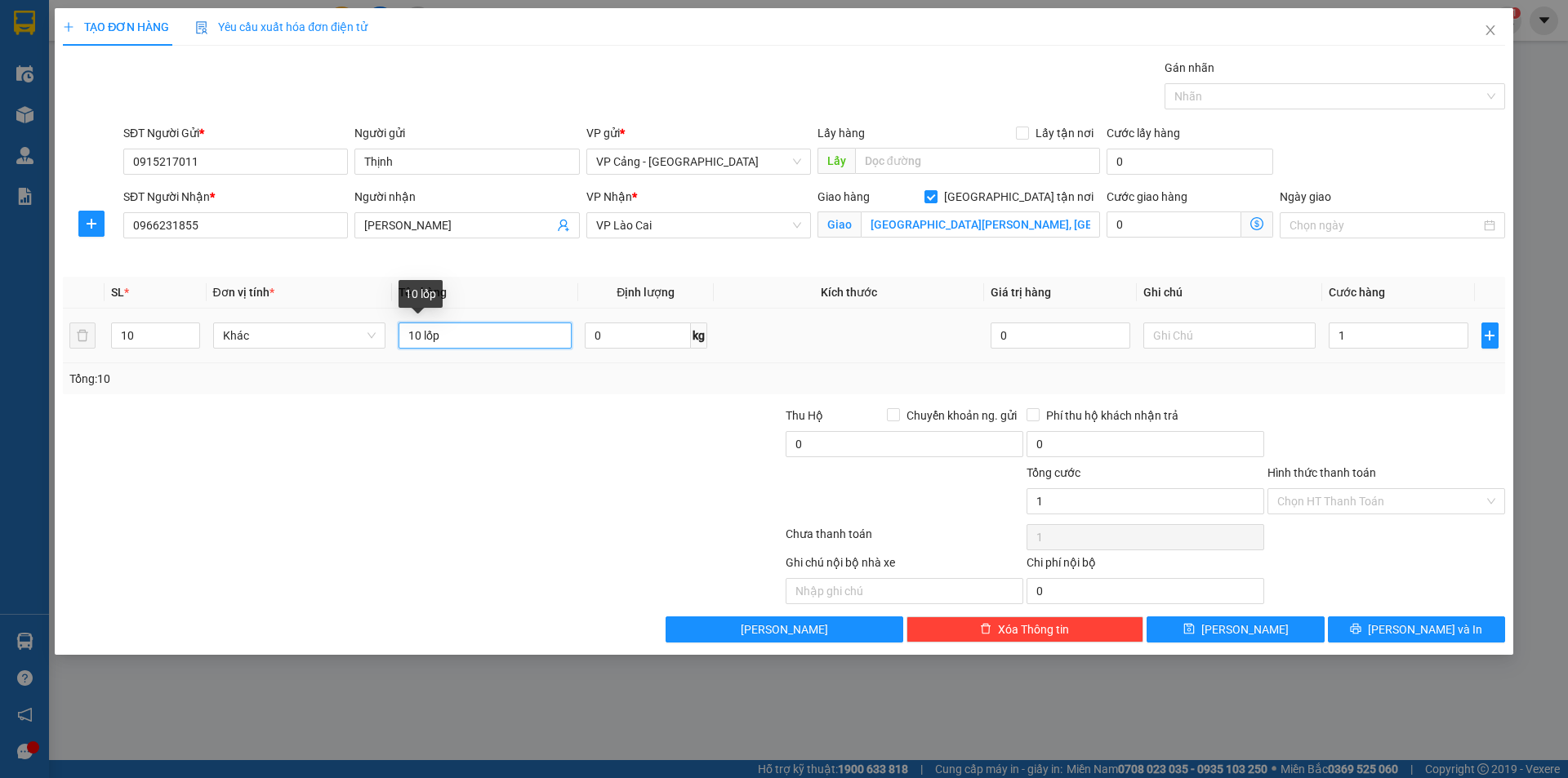
type input "1.000"
click at [488, 332] on input "10 lốp" at bounding box center [485, 336] width 173 height 26
type input "10 lốp + 1 p bì"
click at [1426, 634] on span "[PERSON_NAME] và In" at bounding box center [1426, 630] width 115 height 18
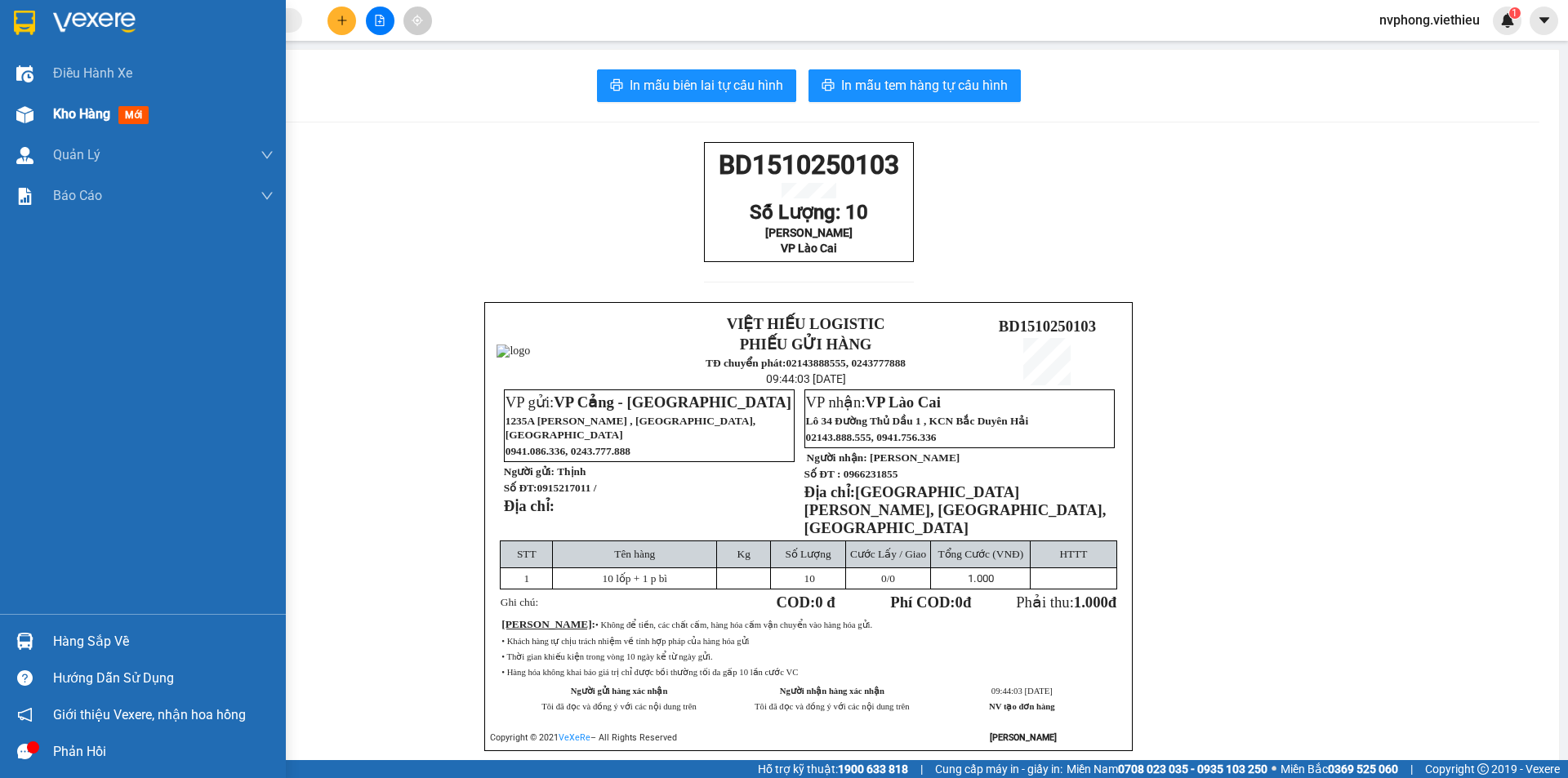
click at [47, 119] on div "Kho hàng mới" at bounding box center [142, 115] width 286 height 41
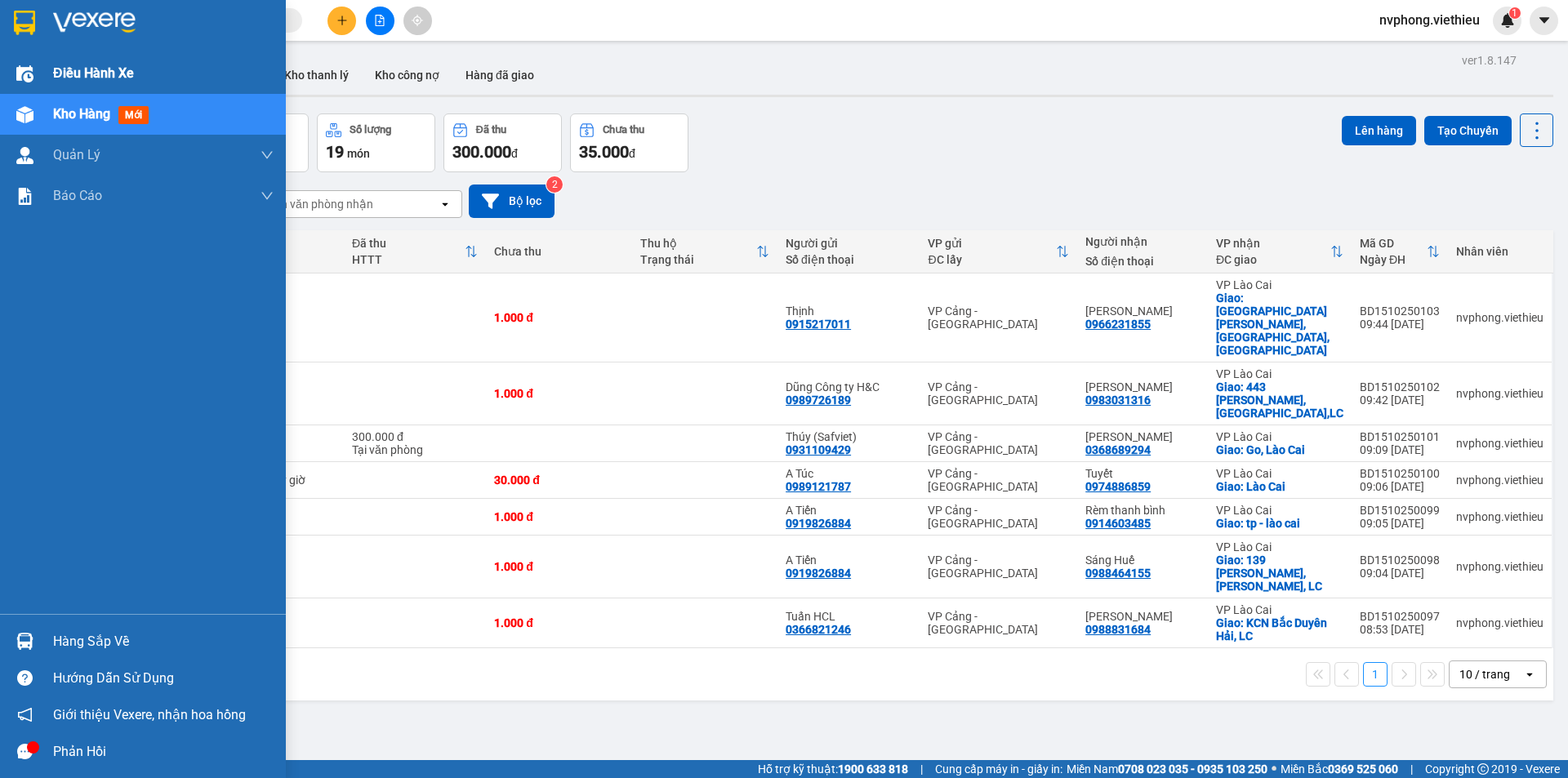
click at [31, 69] on img at bounding box center [25, 74] width 17 height 17
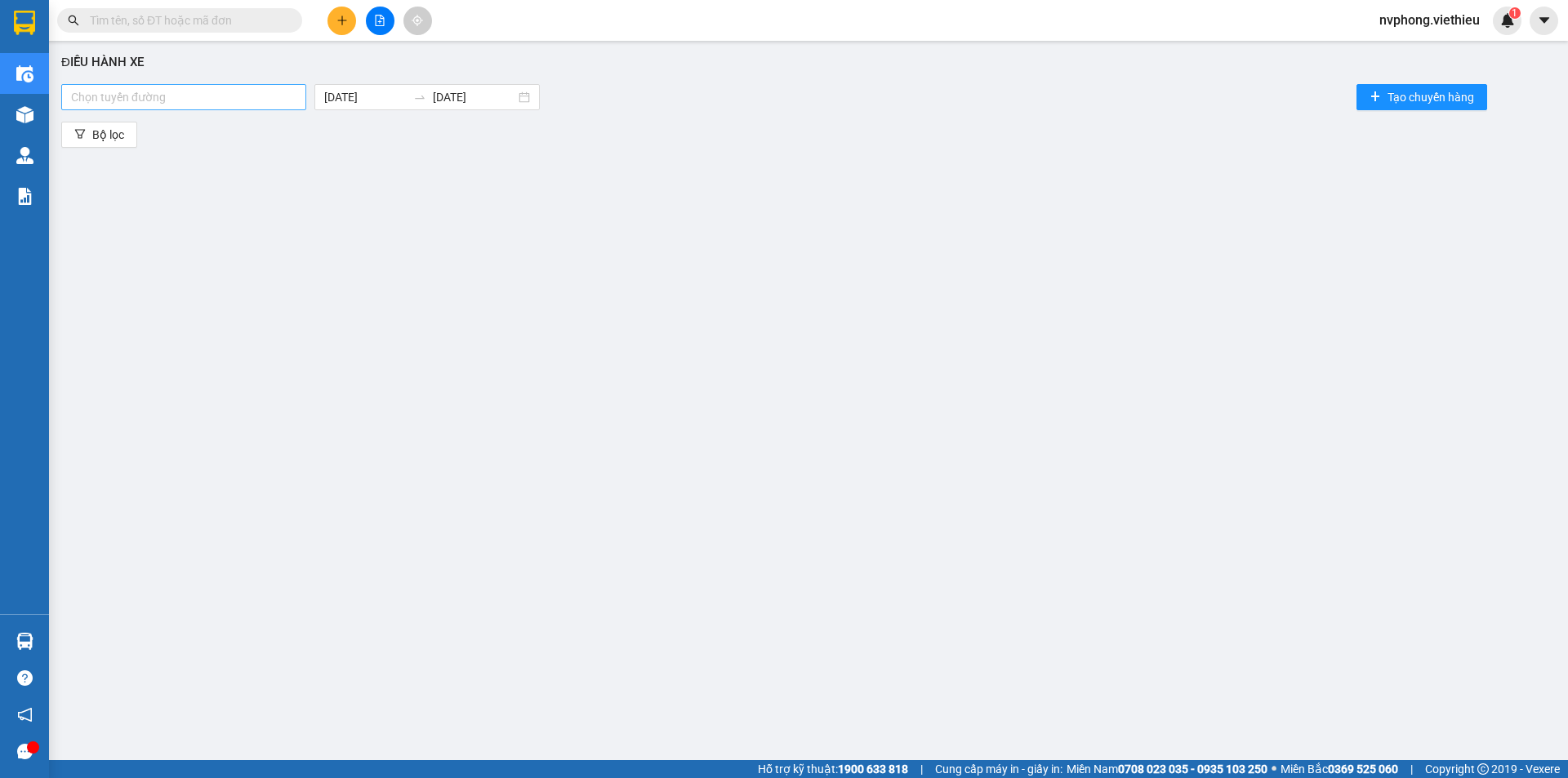
click at [129, 96] on div at bounding box center [183, 97] width 237 height 20
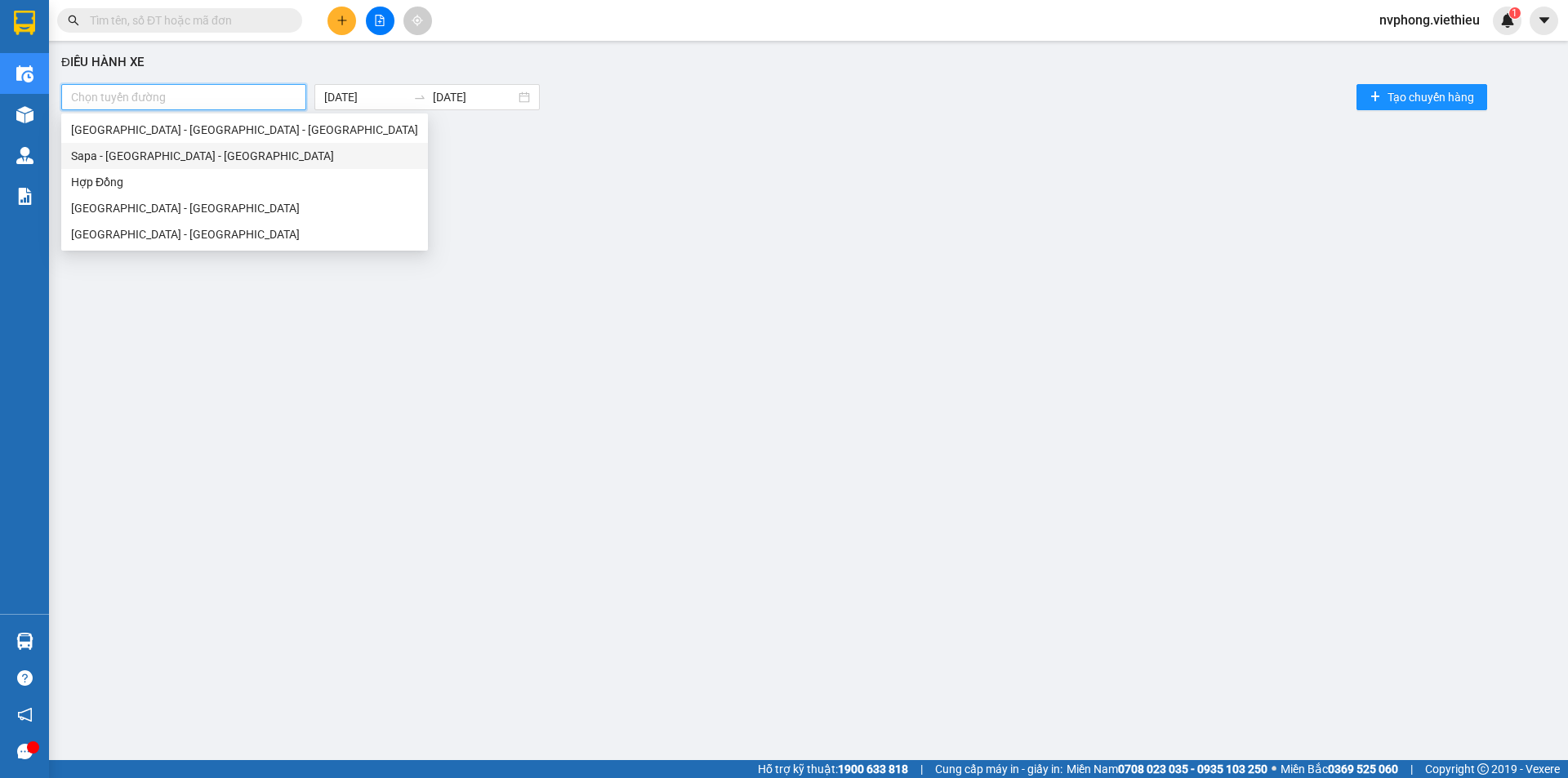
click at [127, 162] on div "Sapa - [GEOGRAPHIC_DATA] - [GEOGRAPHIC_DATA]" at bounding box center [245, 156] width 347 height 18
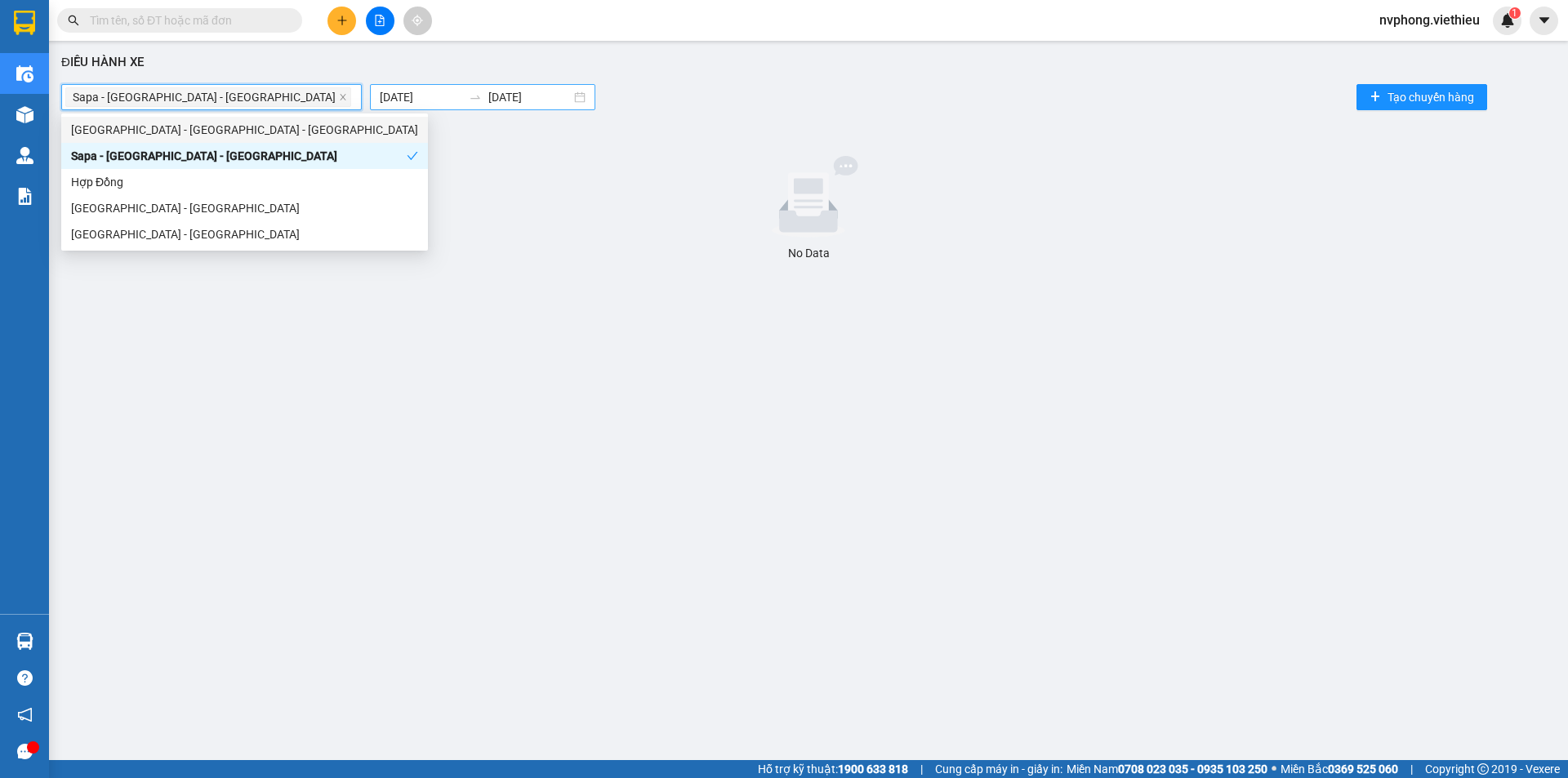
click at [380, 96] on input "[DATE]" at bounding box center [421, 97] width 83 height 18
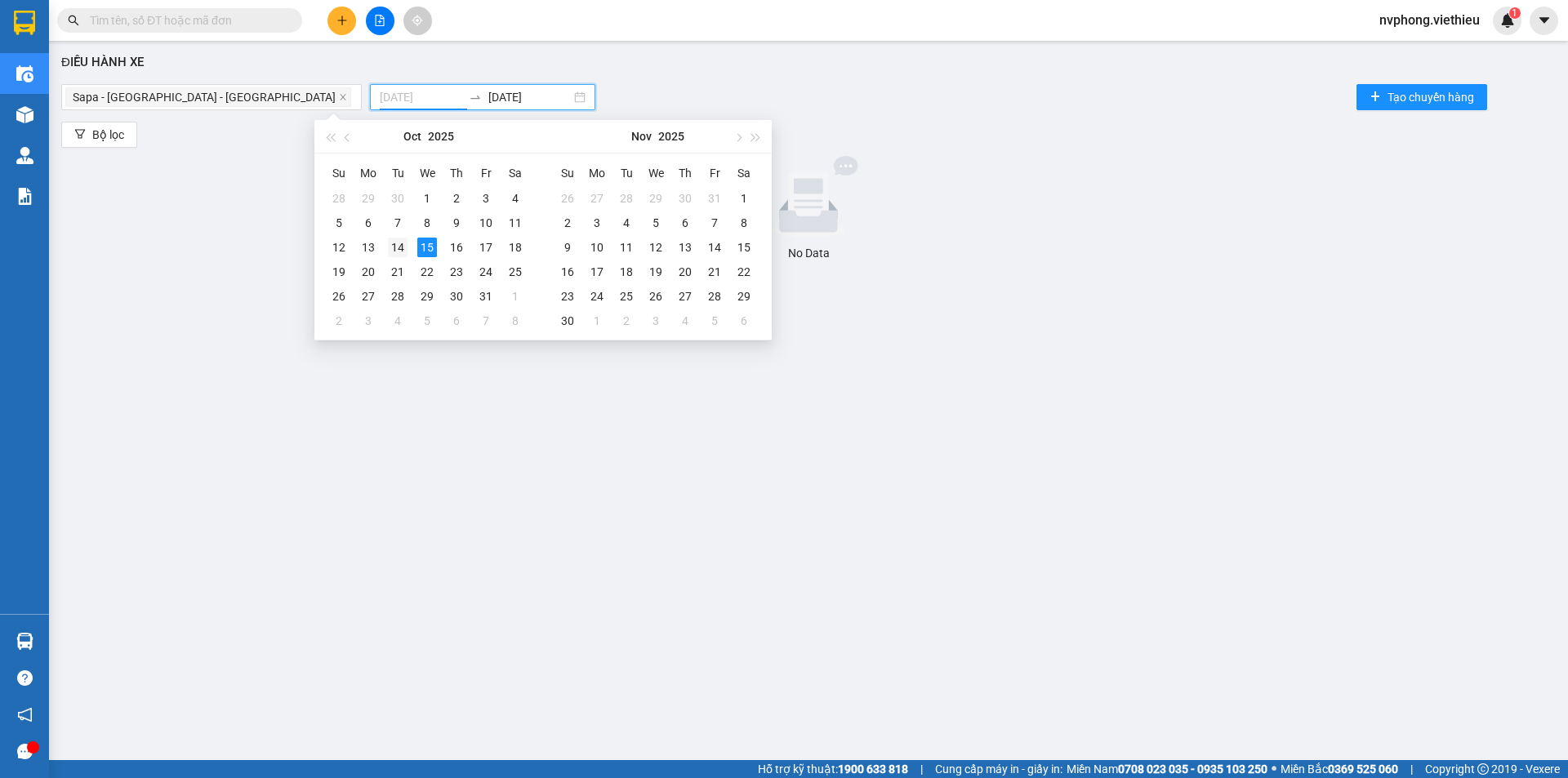
type input "[DATE]"
click at [394, 247] on div "14" at bounding box center [398, 247] width 20 height 20
type input "[DATE]"
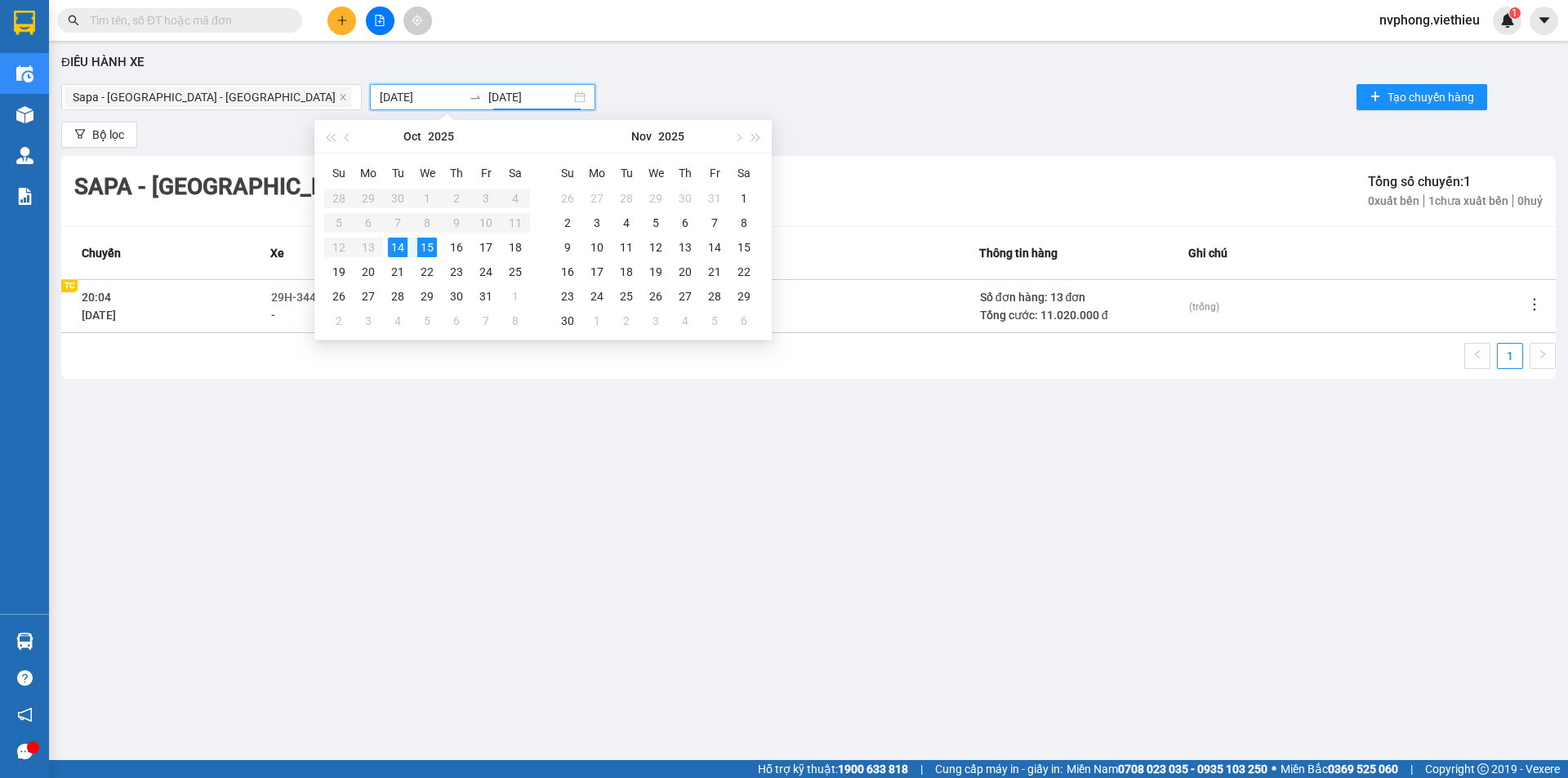
click at [1543, 305] on icon "more" at bounding box center [1534, 305] width 16 height 16
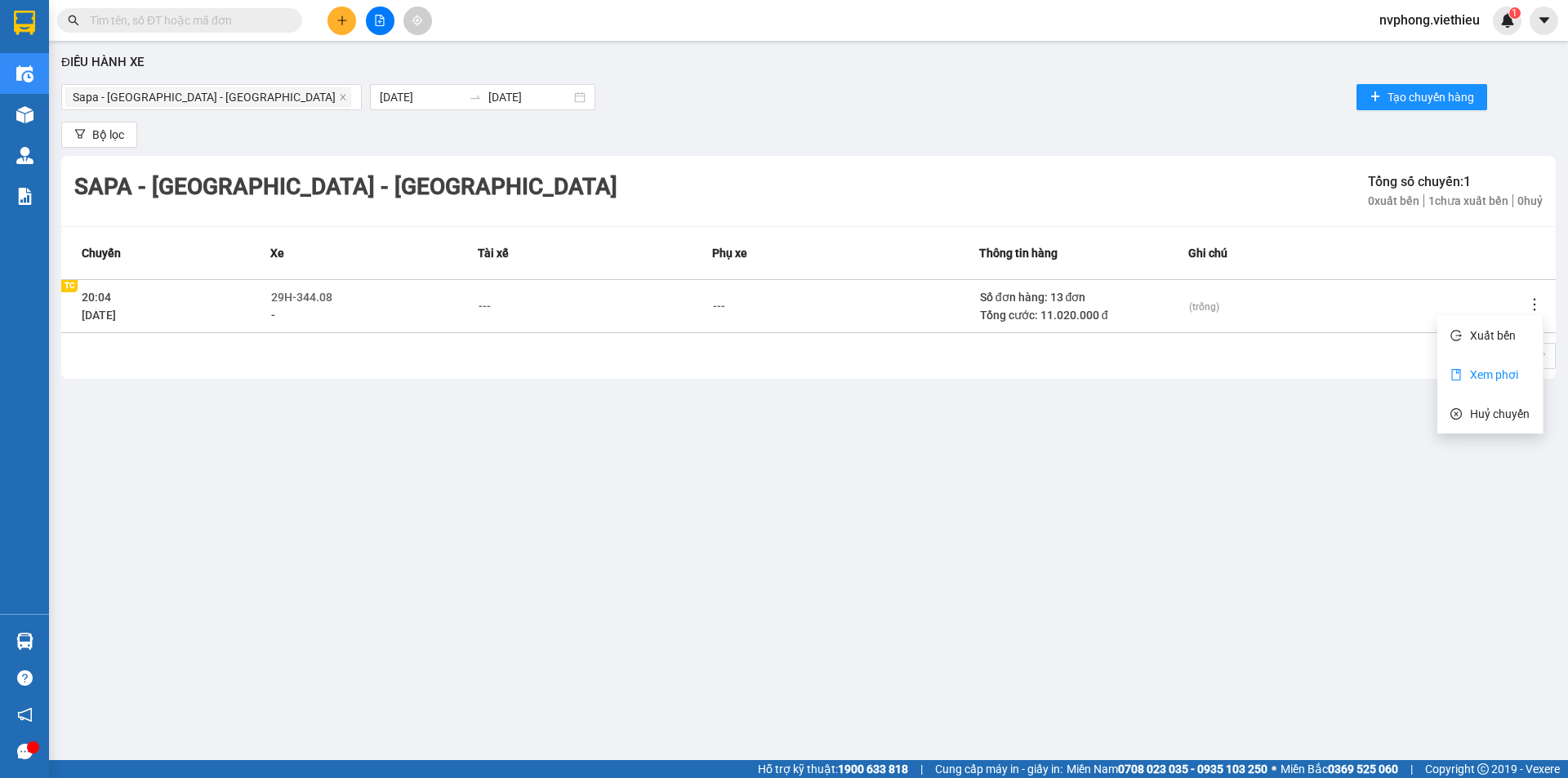
click at [1490, 374] on span "Xem phơi" at bounding box center [1493, 375] width 48 height 13
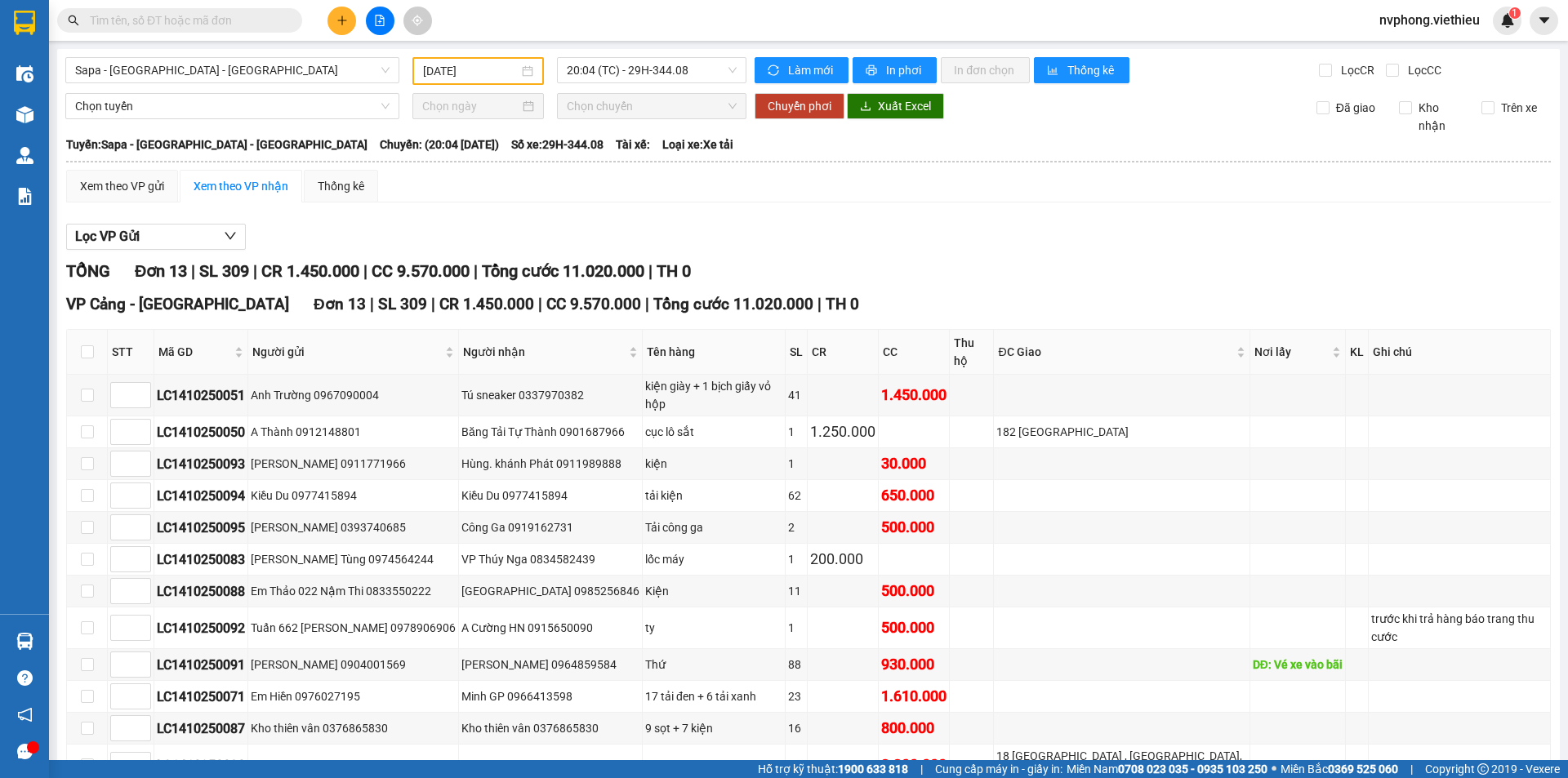
click at [332, 9] on div at bounding box center [380, 20] width 123 height 29
click at [335, 13] on button at bounding box center [341, 20] width 29 height 29
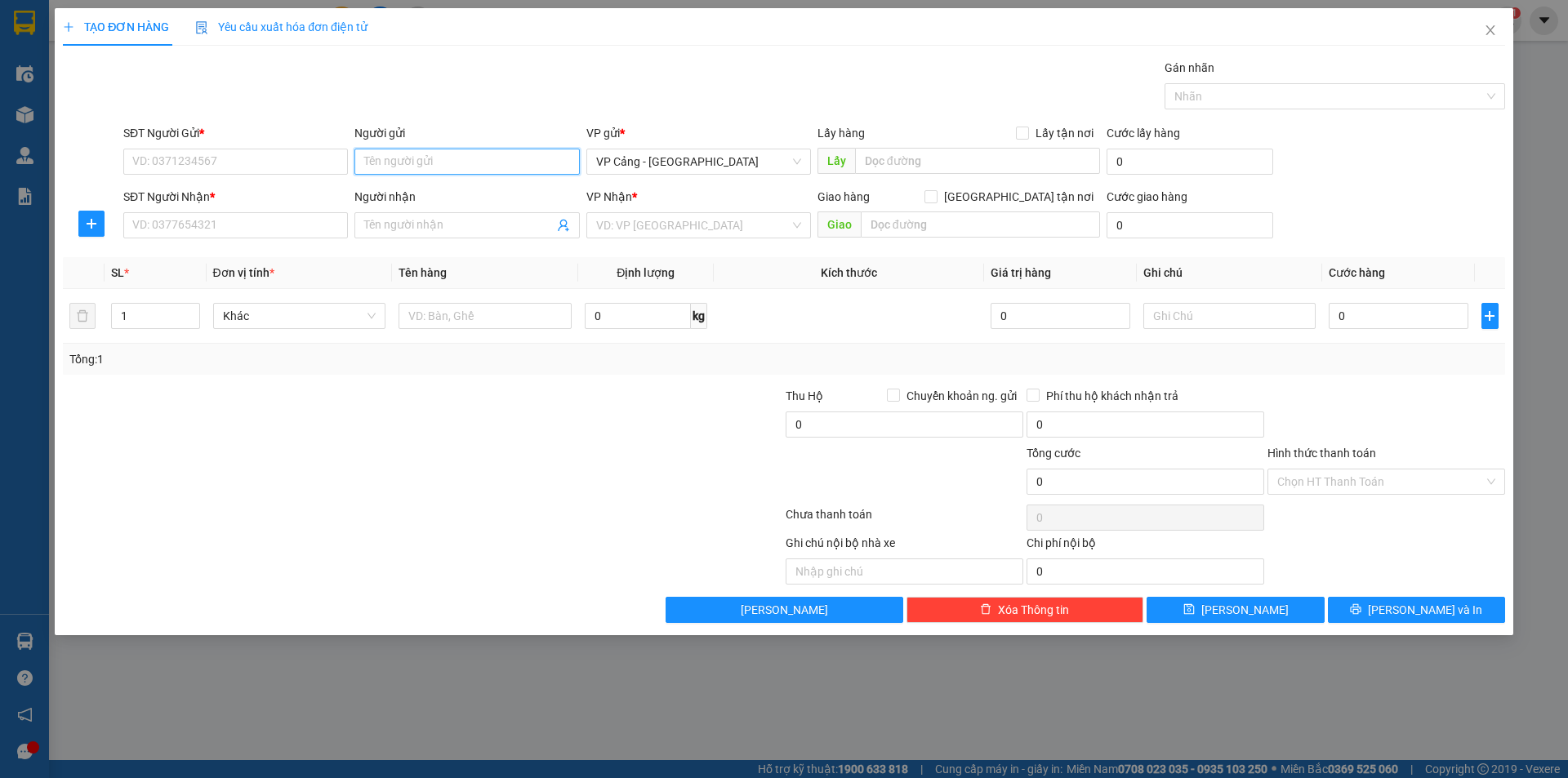
click at [432, 164] on input "Người gửi" at bounding box center [467, 162] width 224 height 26
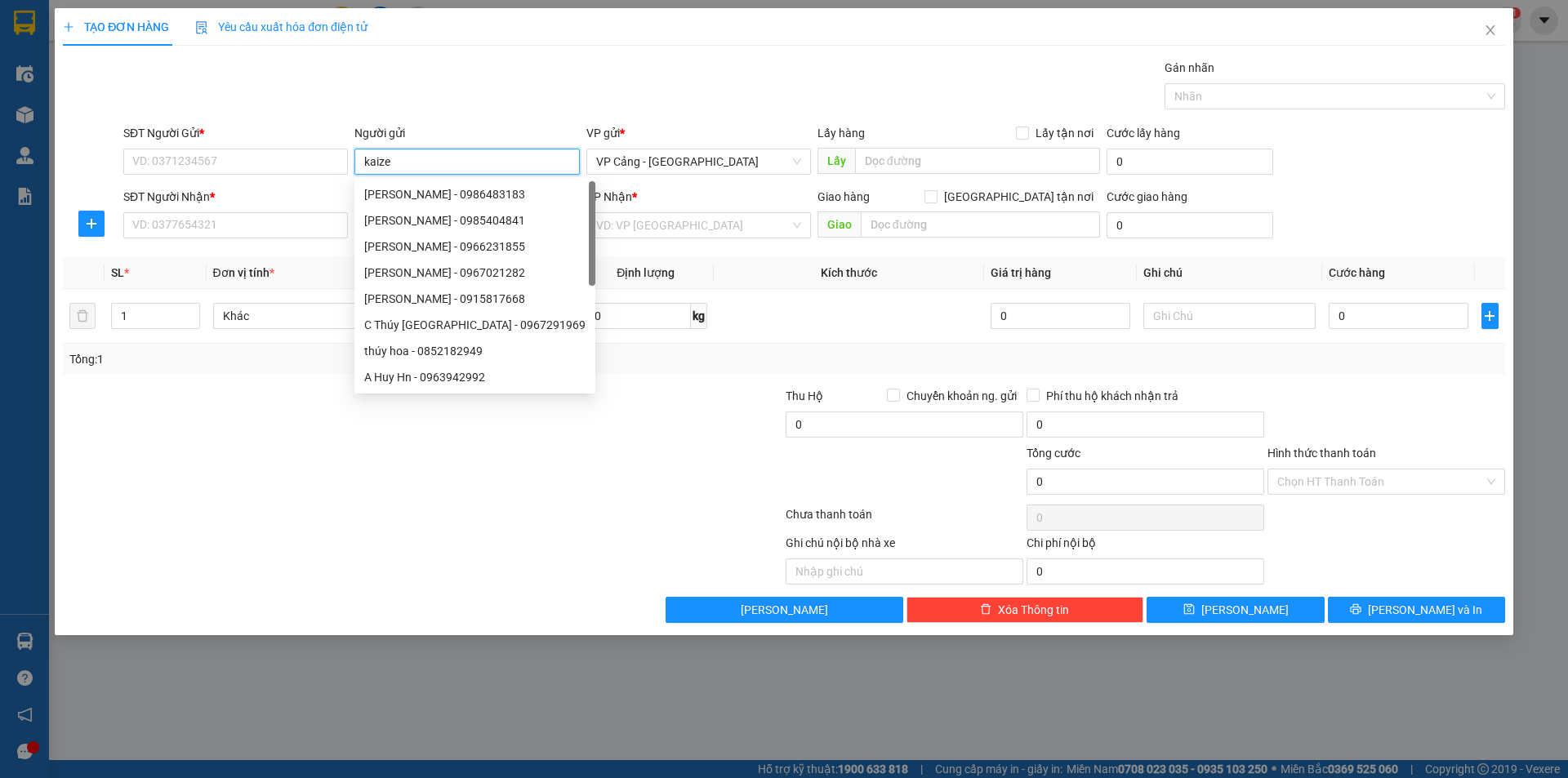
type input "kaizen"
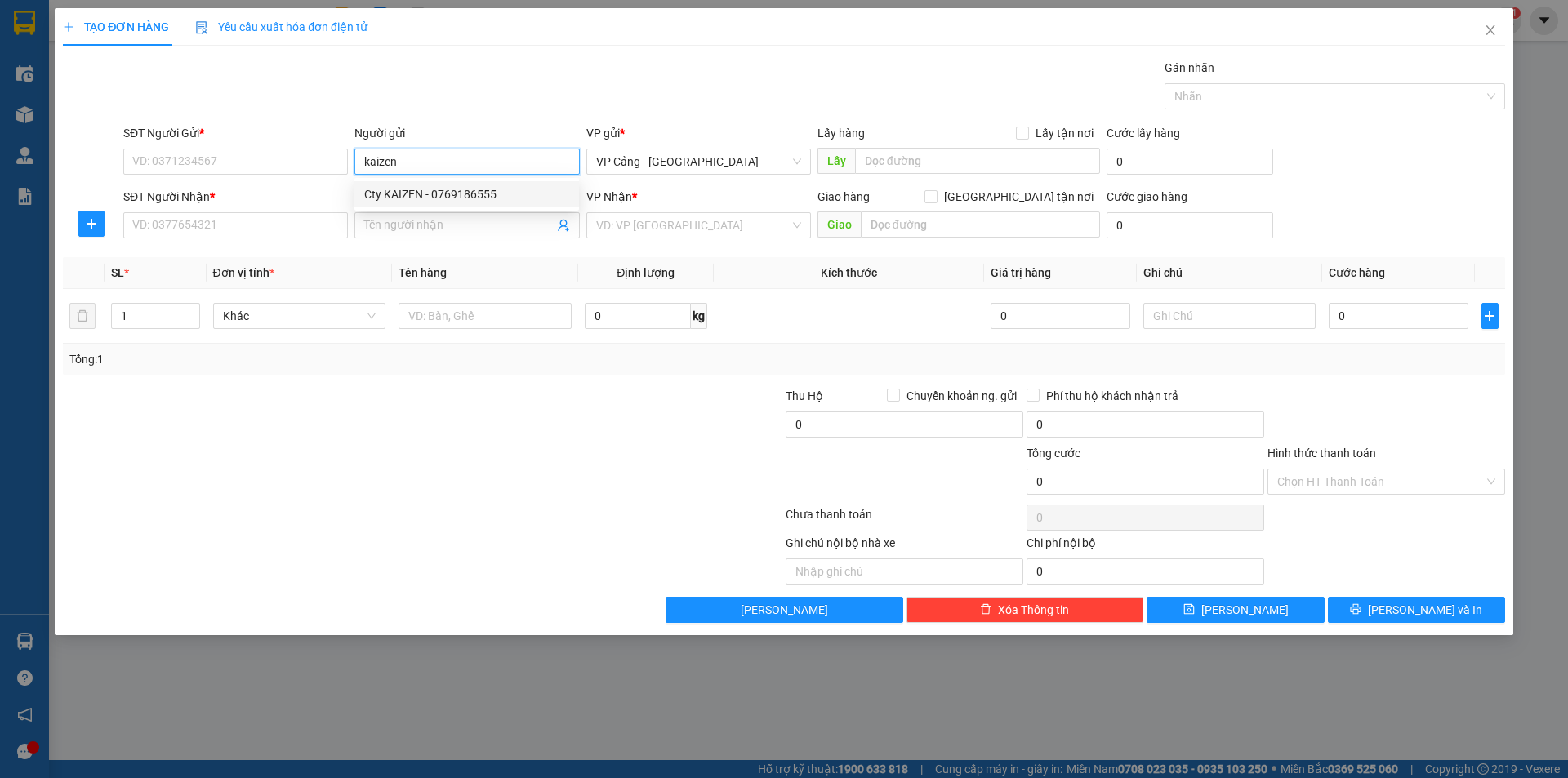
click at [443, 193] on div "Cty KAIZEN - 0769186555" at bounding box center [467, 194] width 205 height 18
type input "0769186555"
type input "Cty KAIZEN"
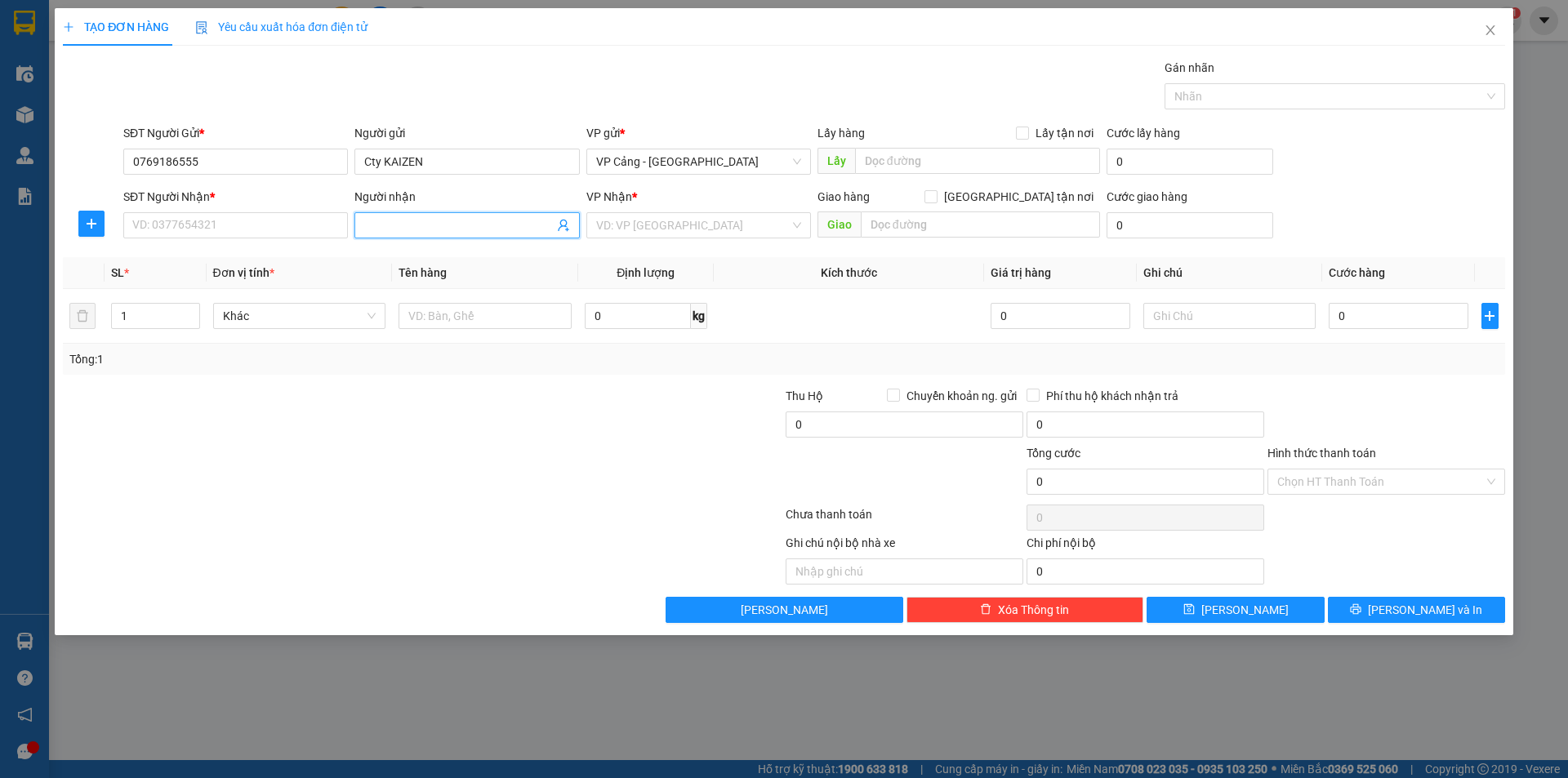
click at [496, 234] on span at bounding box center [467, 225] width 224 height 26
type input "chung châm"
click at [460, 285] on div "[PERSON_NAME] - 0911771966" at bounding box center [467, 284] width 205 height 18
type input "0911771966"
type input "[PERSON_NAME]"
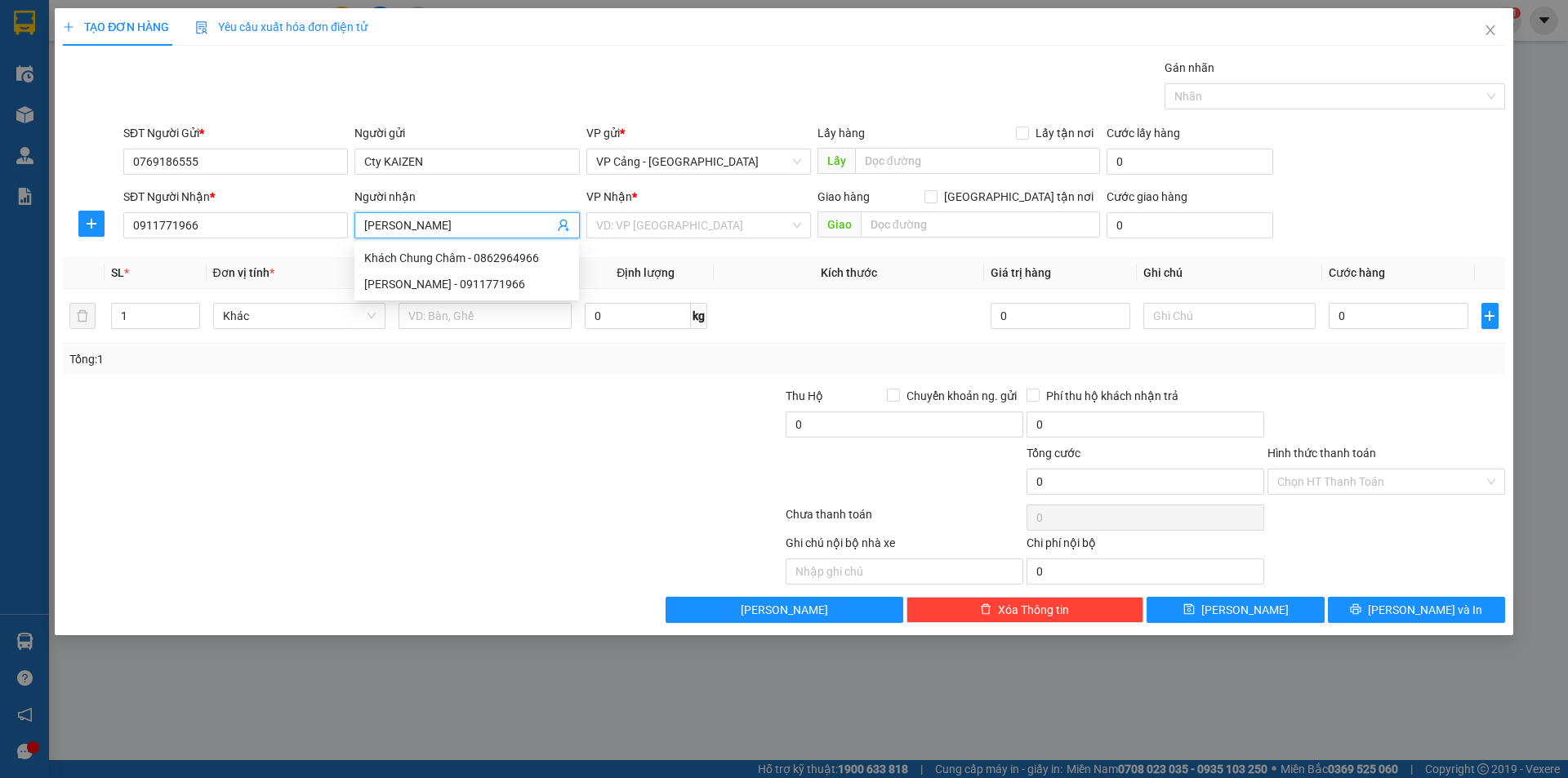
checkbox input "true"
type input "TP-lào cai"
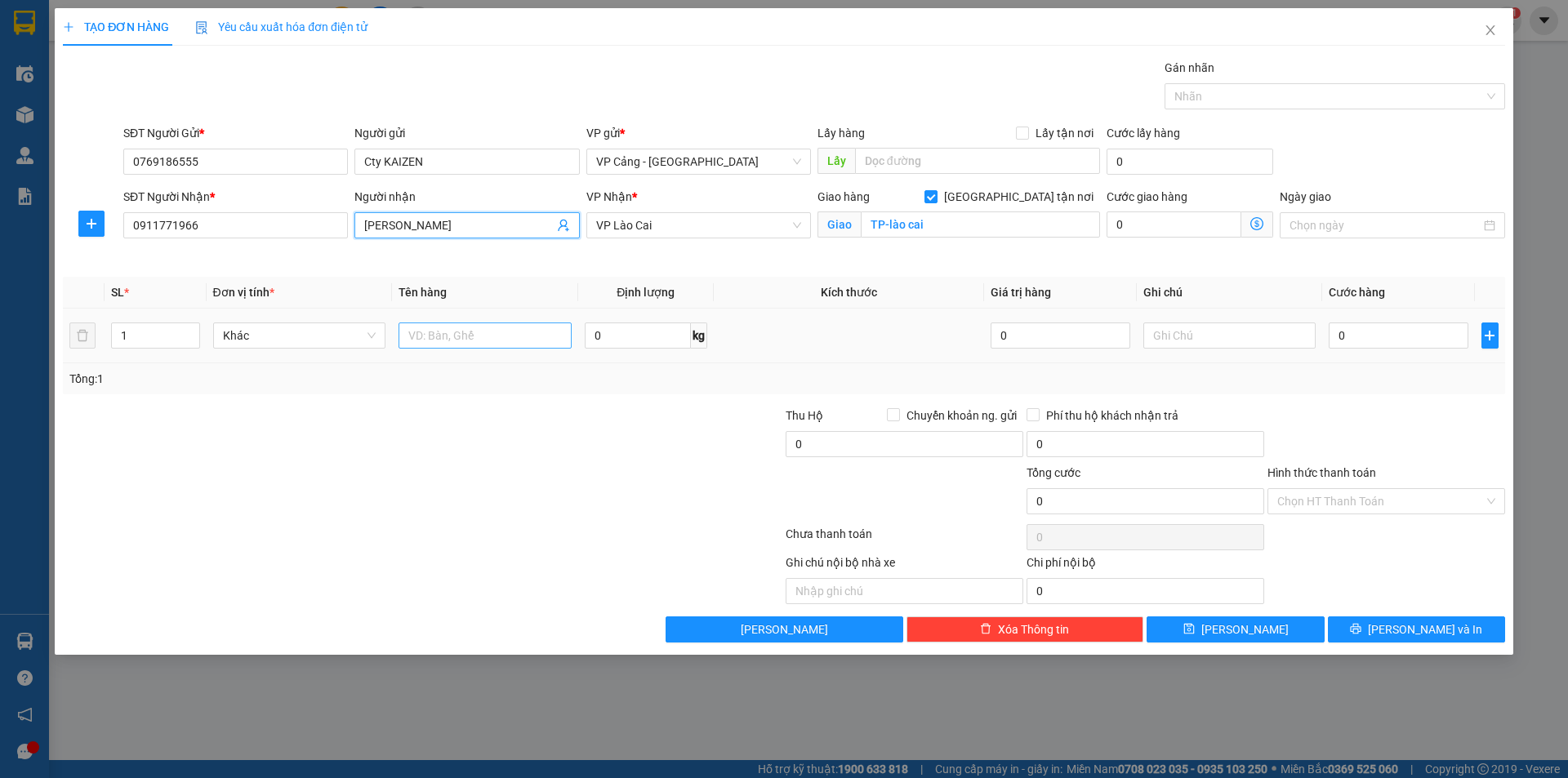
type input "[PERSON_NAME]"
click at [520, 340] on input "text" at bounding box center [485, 336] width 173 height 26
type input "1 kiện"
click at [1362, 334] on input "0" at bounding box center [1399, 336] width 139 height 26
type input "1"
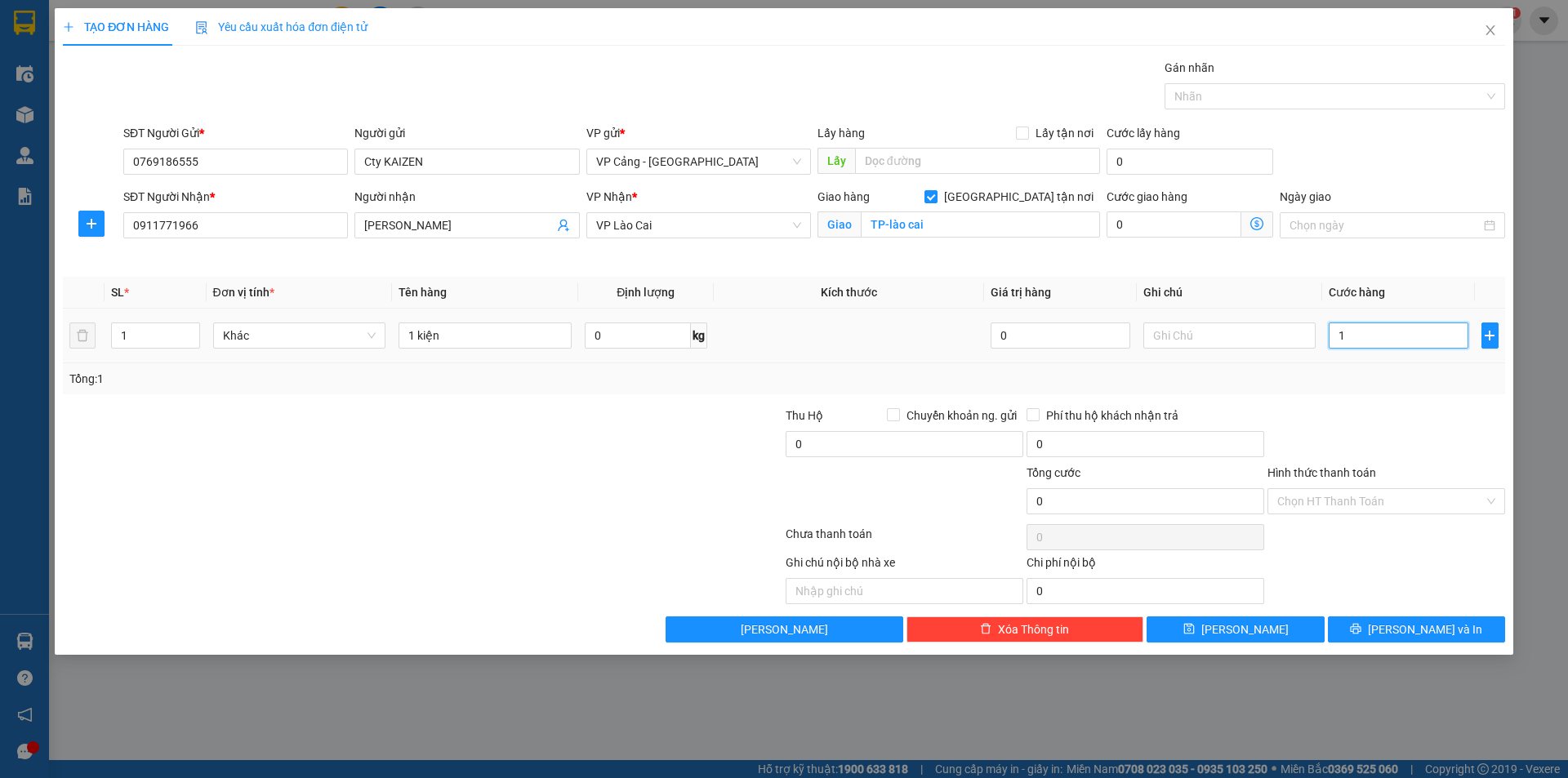
type input "1"
type input "1.000"
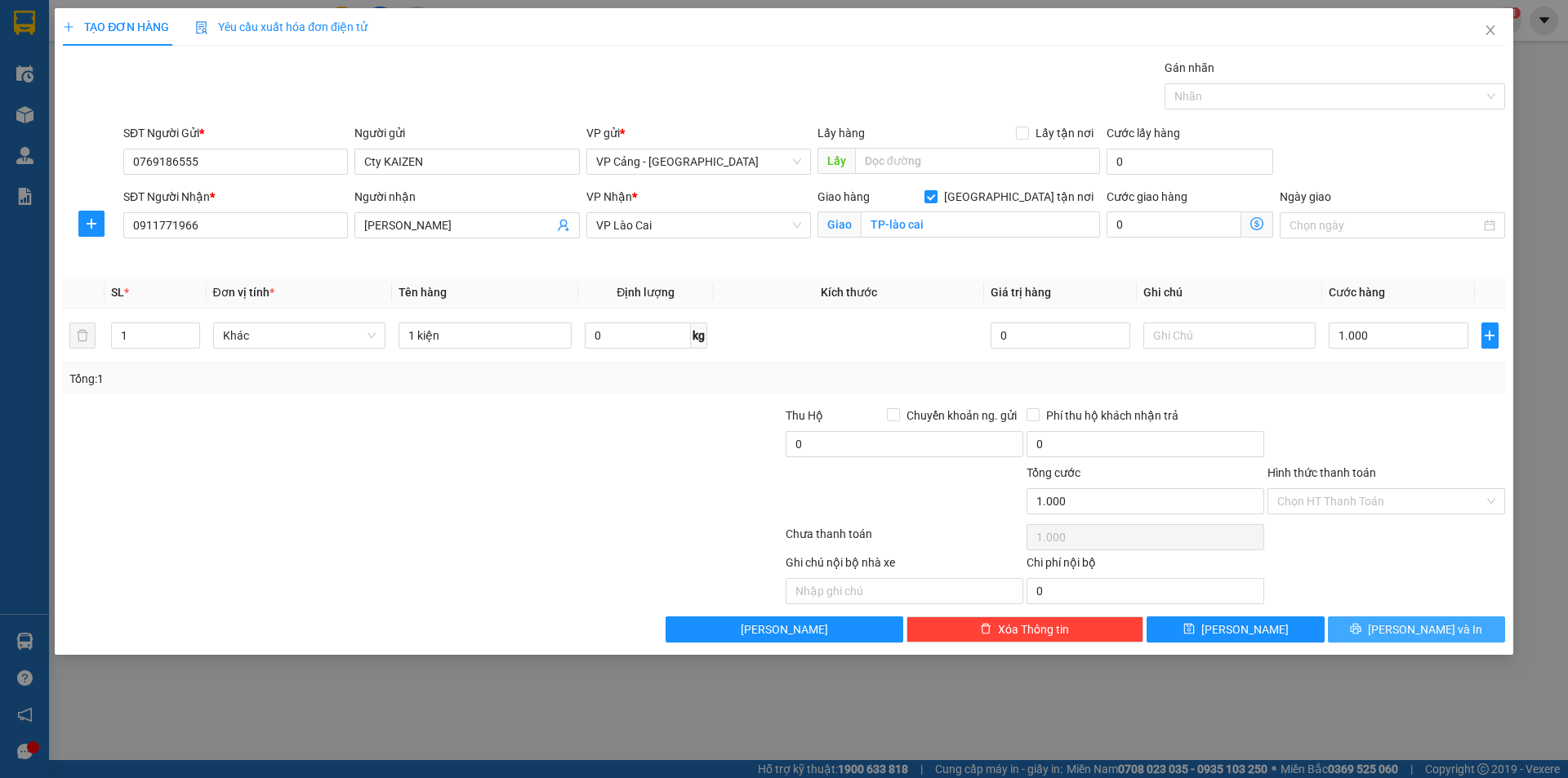
click at [1401, 632] on button "[PERSON_NAME] và In" at bounding box center [1417, 630] width 177 height 26
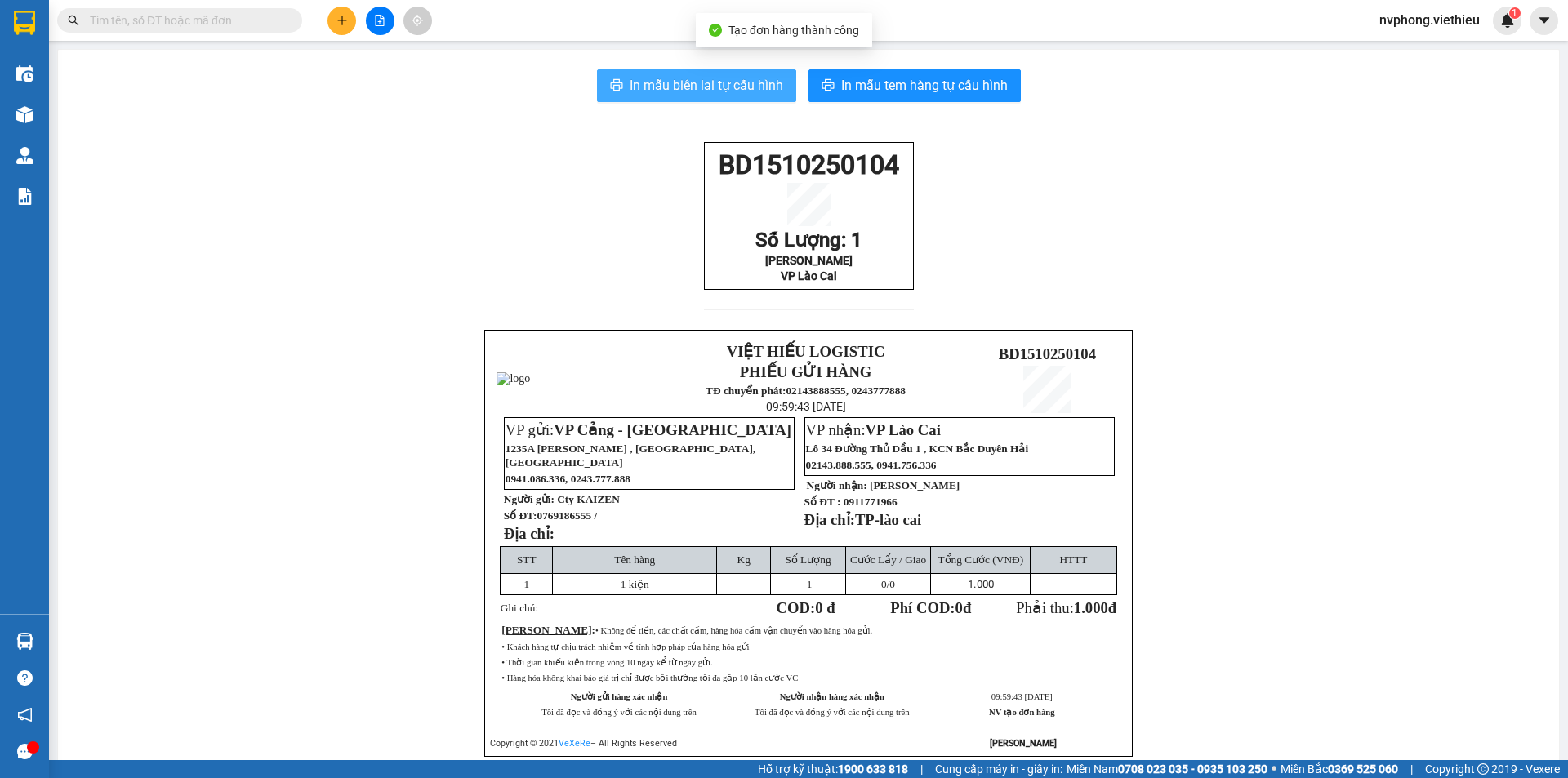
click at [711, 84] on span "In mẫu biên lai tự cấu hình" at bounding box center [707, 85] width 154 height 20
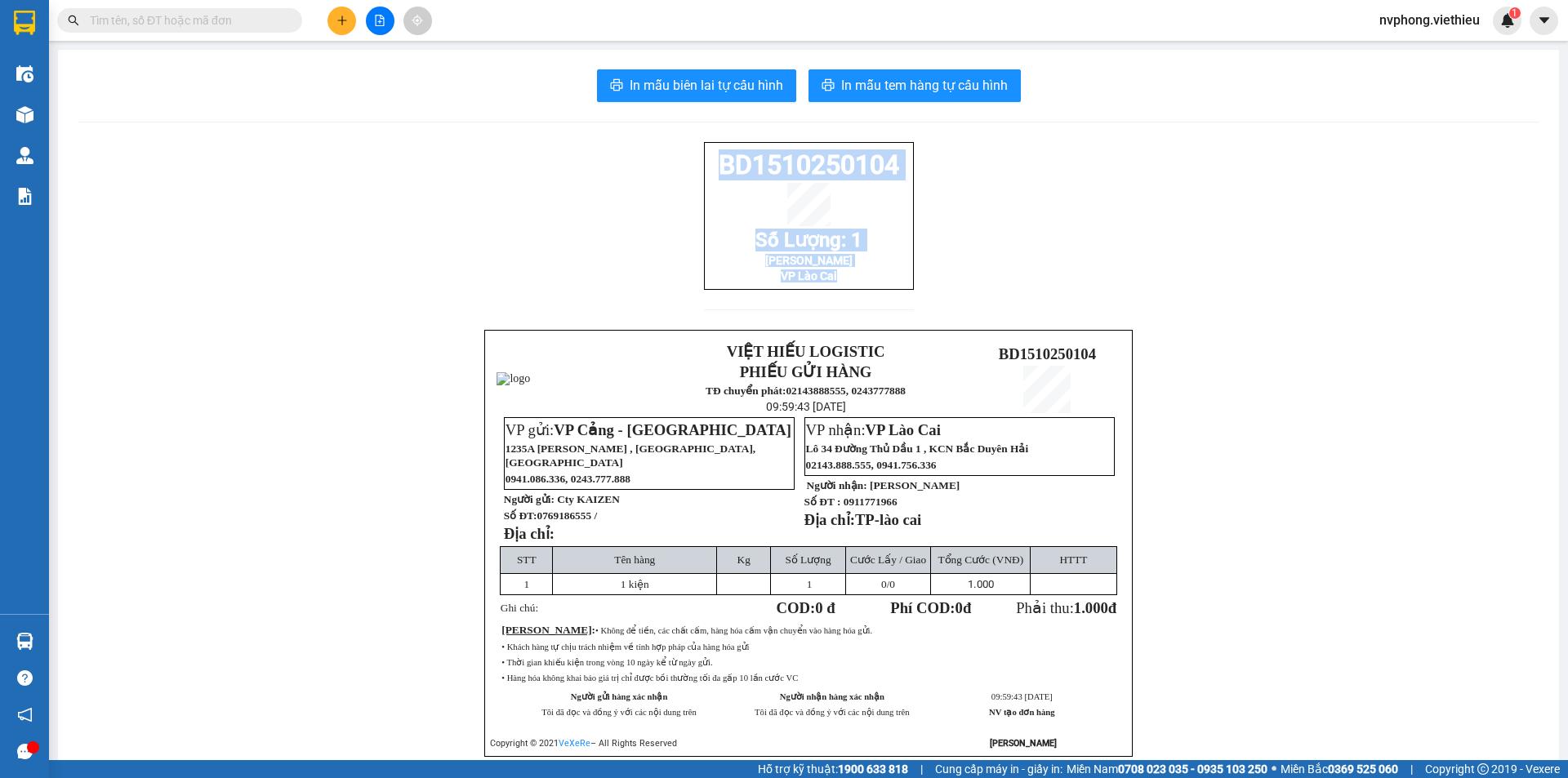
drag, startPoint x: 841, startPoint y: 296, endPoint x: 703, endPoint y: 165, distance: 190.3
click at [704, 165] on div "BD1510250104 Số Lượng: 1 Chung Châm VP Lào Cai" at bounding box center [809, 216] width 210 height 148
copy div "BD1510250104 Số Lượng: 1 Chung Châm VP Lào Cai"
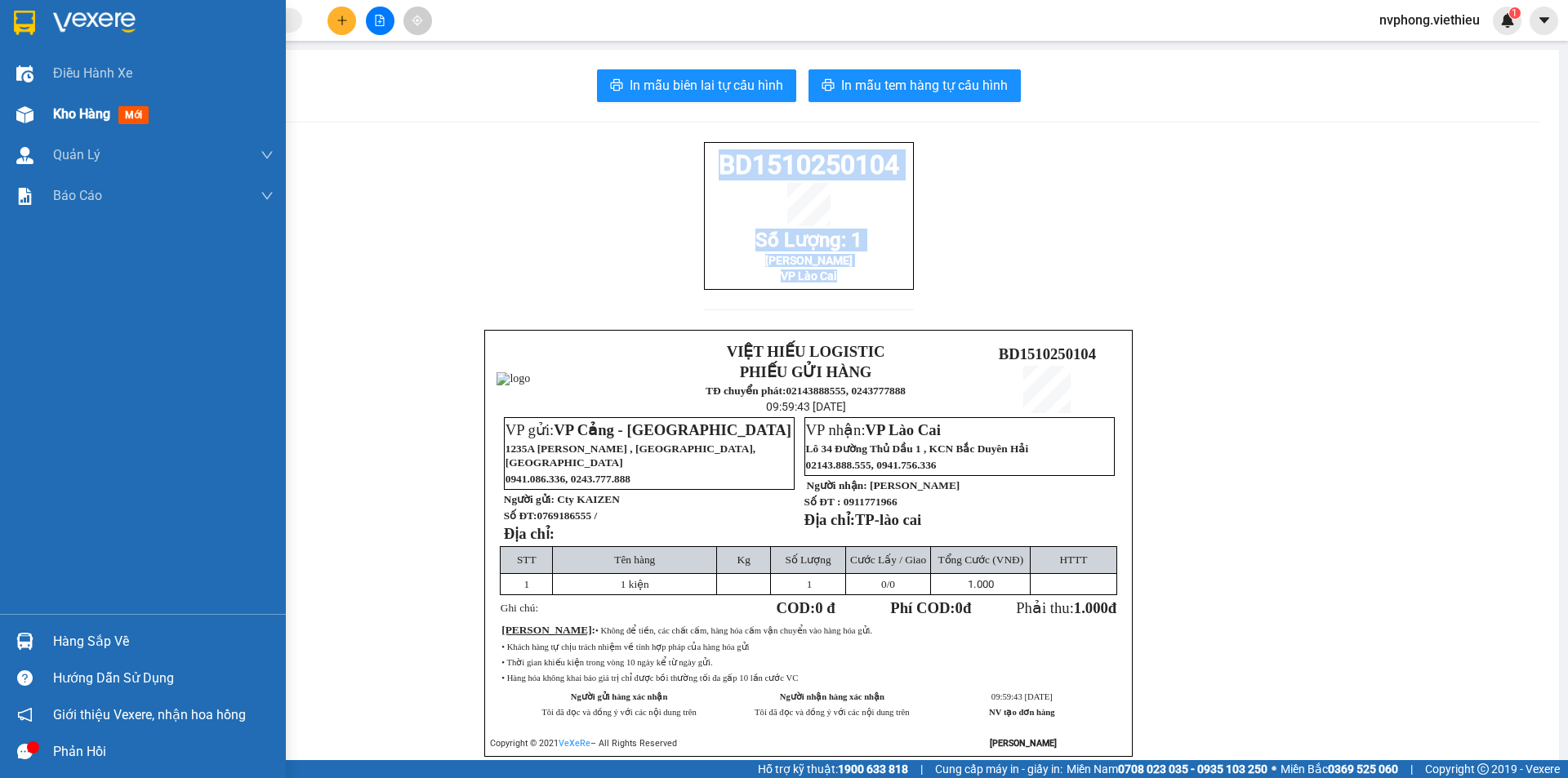
click at [33, 117] on img at bounding box center [25, 115] width 17 height 17
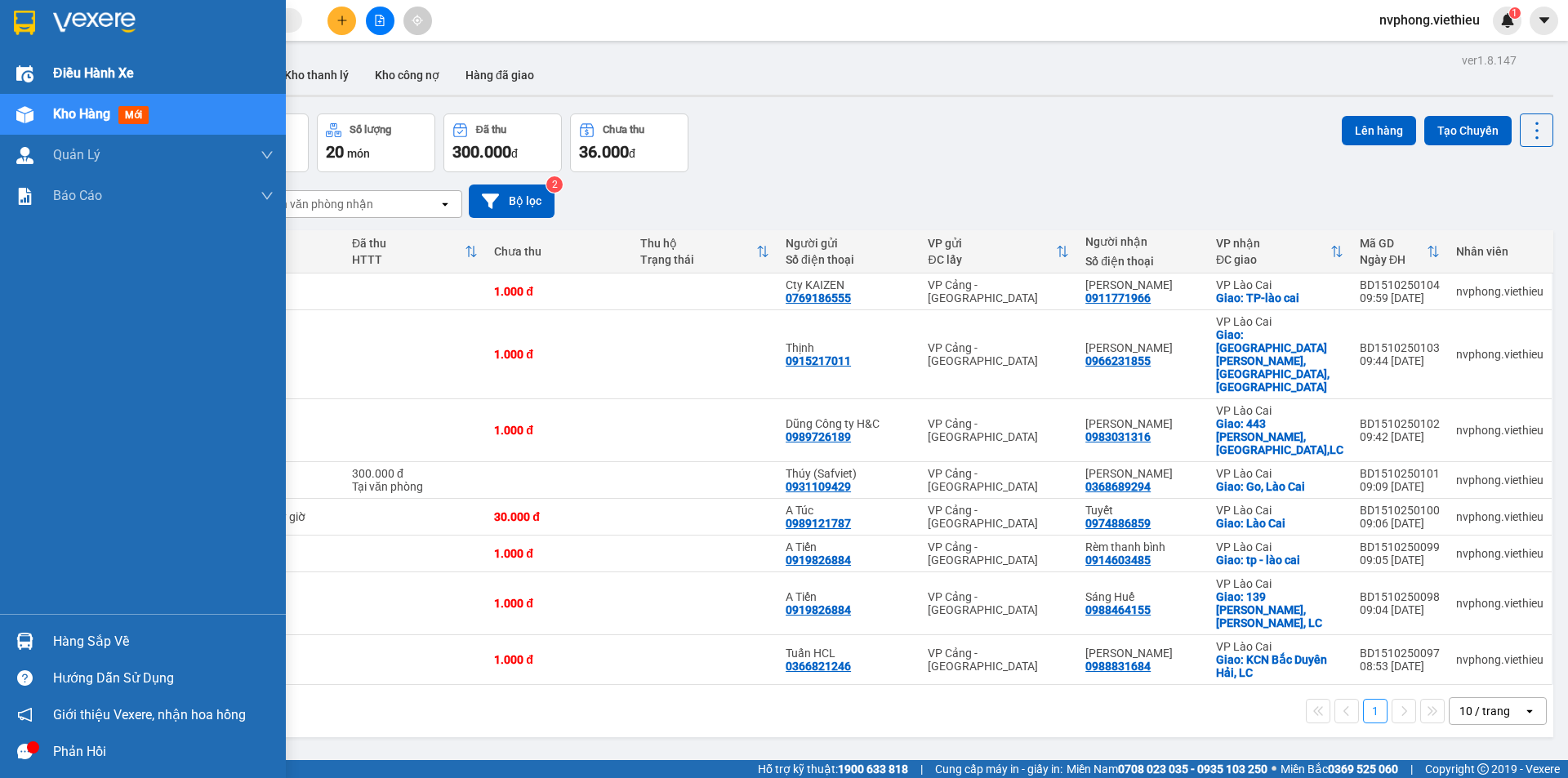
click at [56, 75] on span "Điều hành xe" at bounding box center [93, 73] width 81 height 20
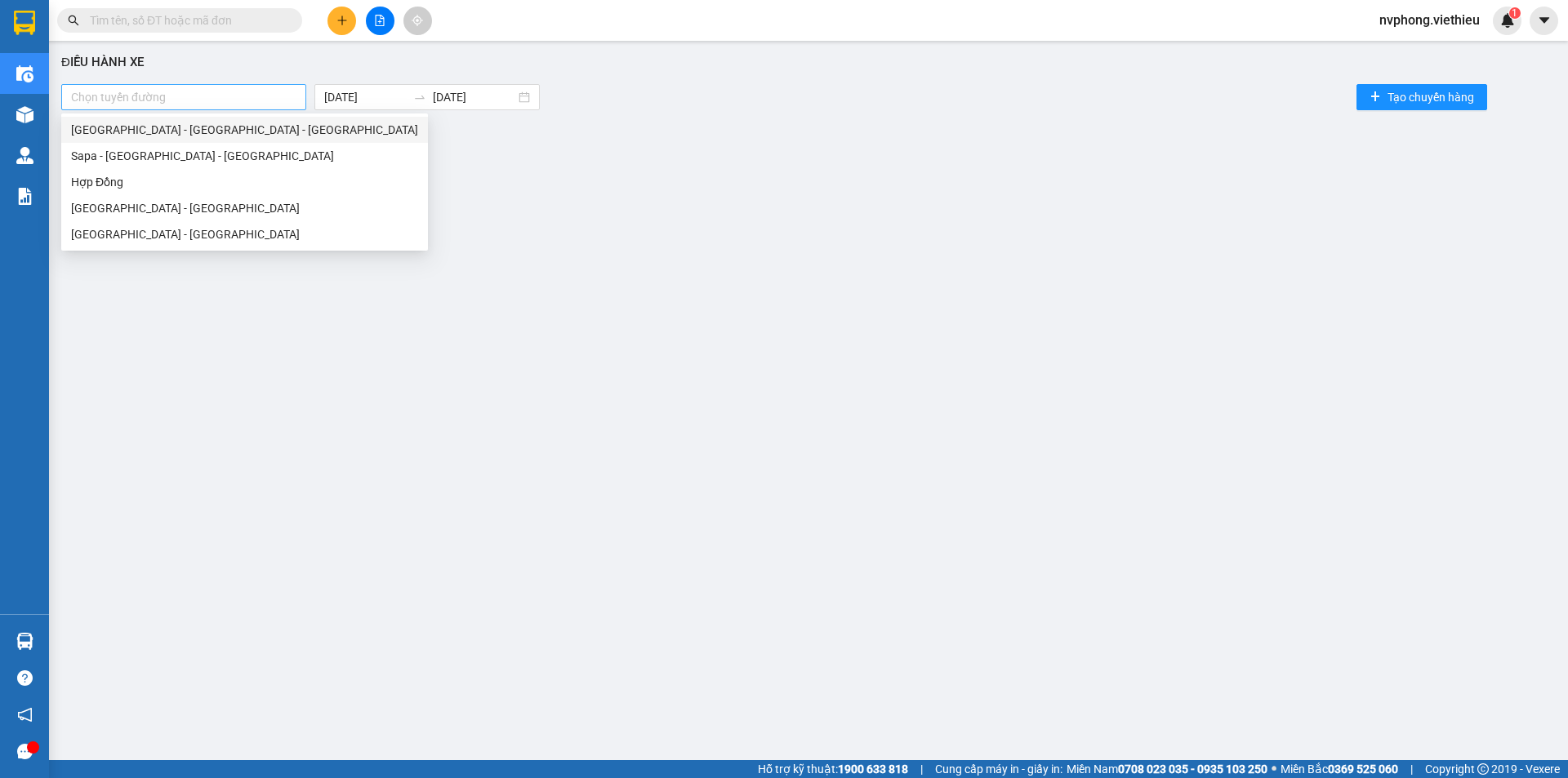
click at [169, 106] on div at bounding box center [183, 97] width 237 height 20
click at [101, 154] on div "Sapa - [GEOGRAPHIC_DATA] - [GEOGRAPHIC_DATA]" at bounding box center [245, 156] width 347 height 18
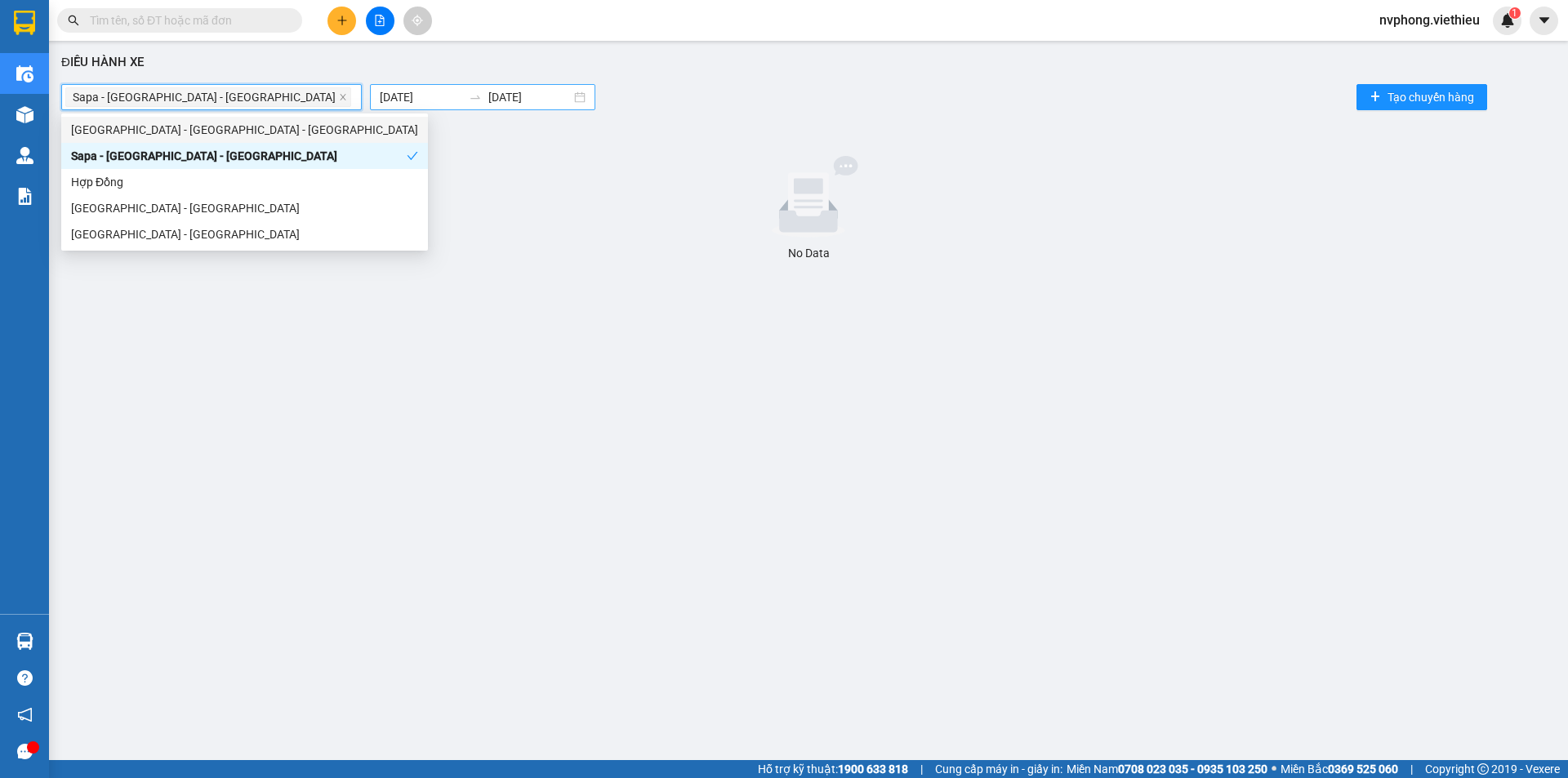
click at [380, 98] on input "[DATE]" at bounding box center [421, 97] width 83 height 18
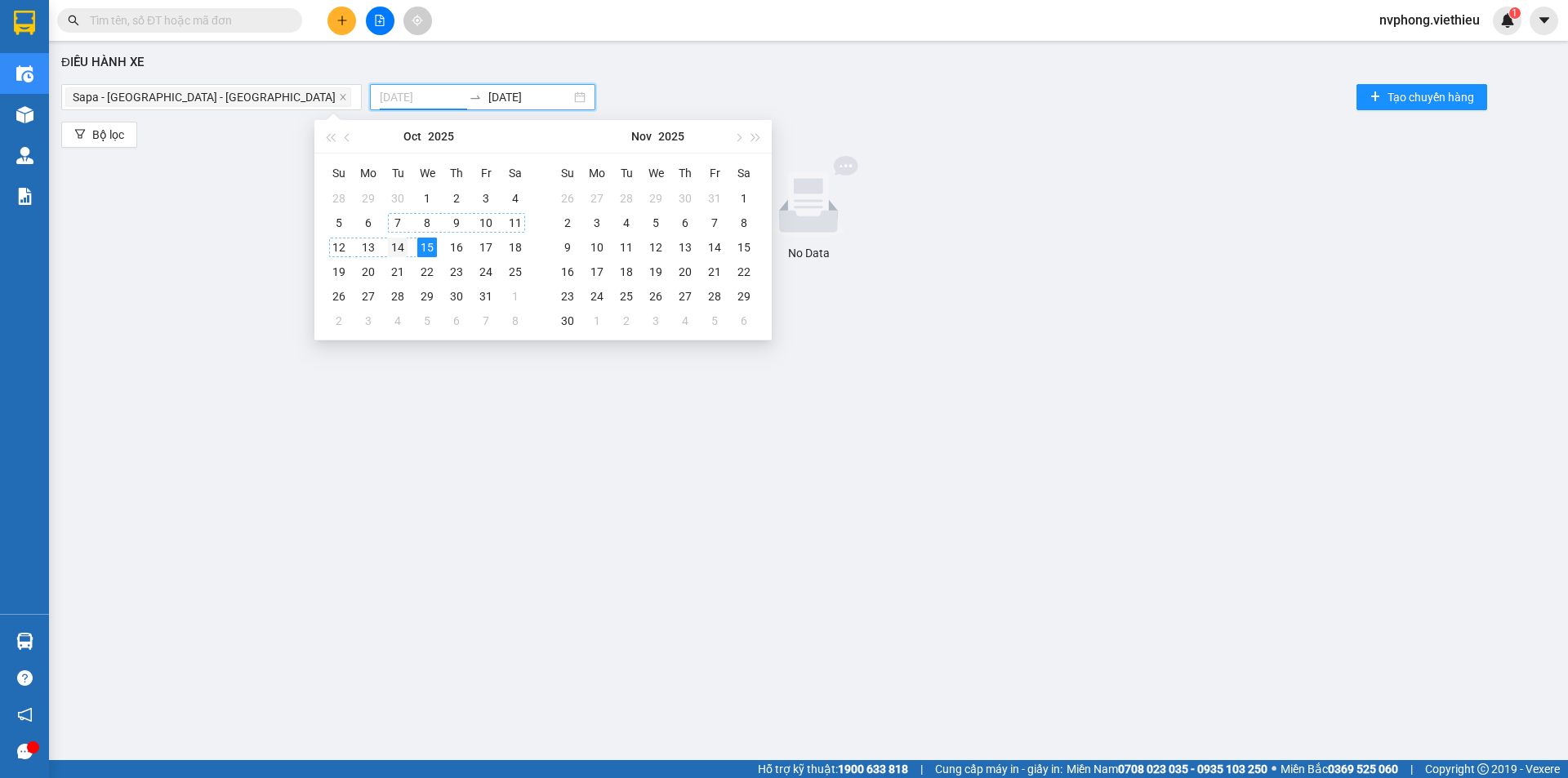
type input "[DATE]"
click at [395, 238] on div "14" at bounding box center [398, 247] width 20 height 20
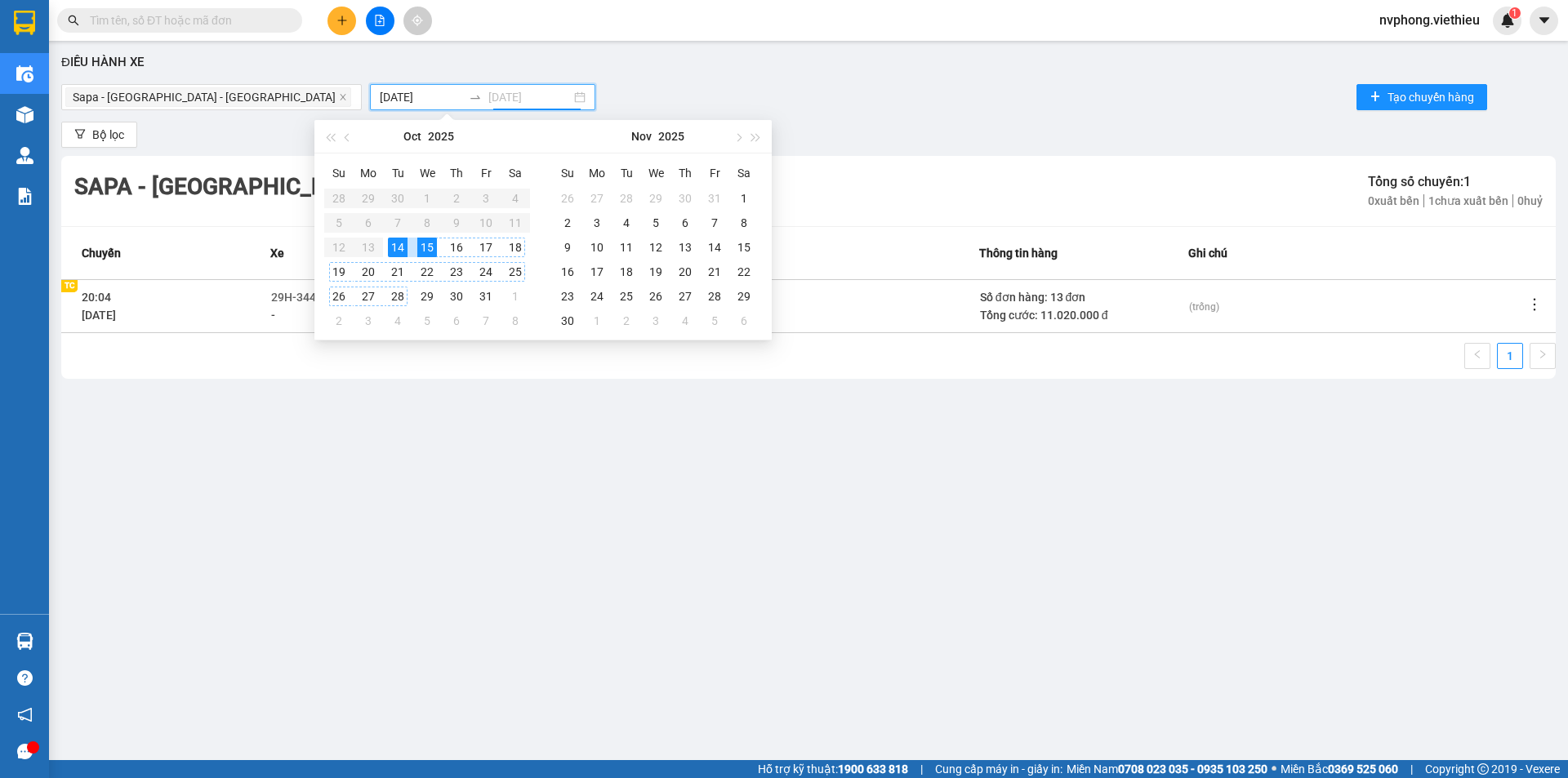
type input "[DATE]"
click at [1537, 301] on icon "more" at bounding box center [1534, 305] width 16 height 16
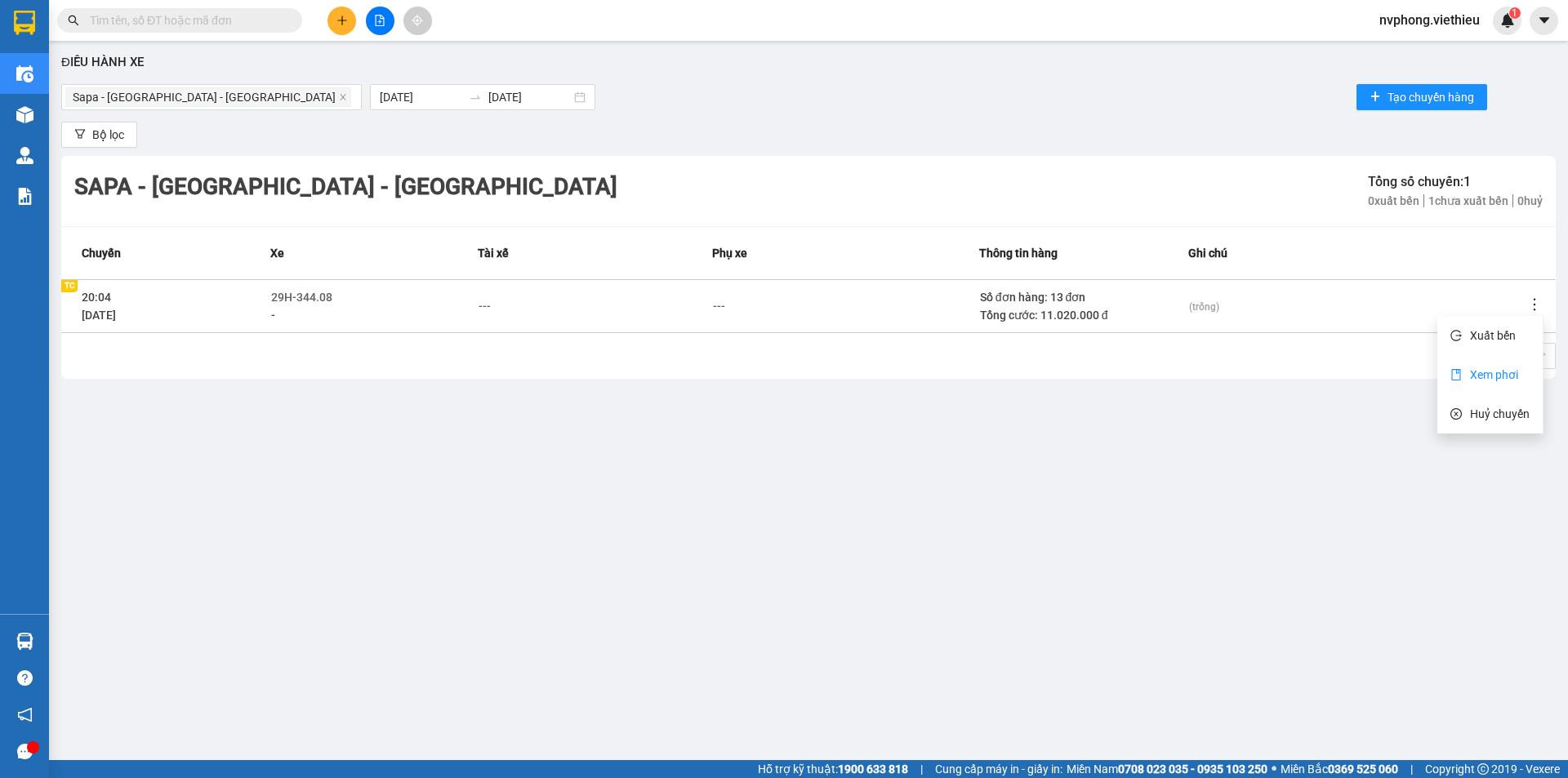
click at [1489, 369] on span "Xem phơi" at bounding box center [1493, 375] width 48 height 13
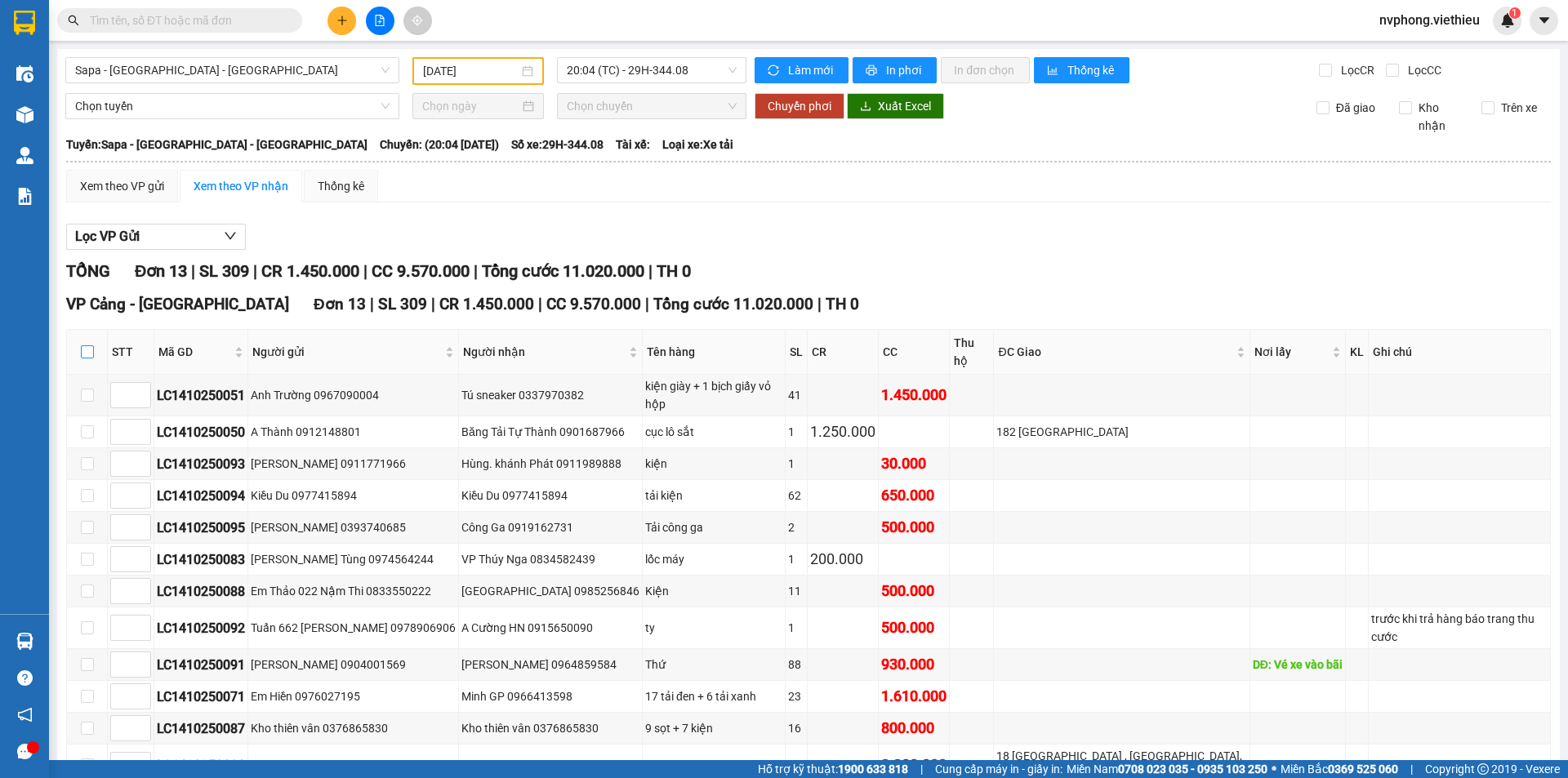
click at [83, 346] on input "checkbox" at bounding box center [88, 352] width 13 height 13
checkbox input "true"
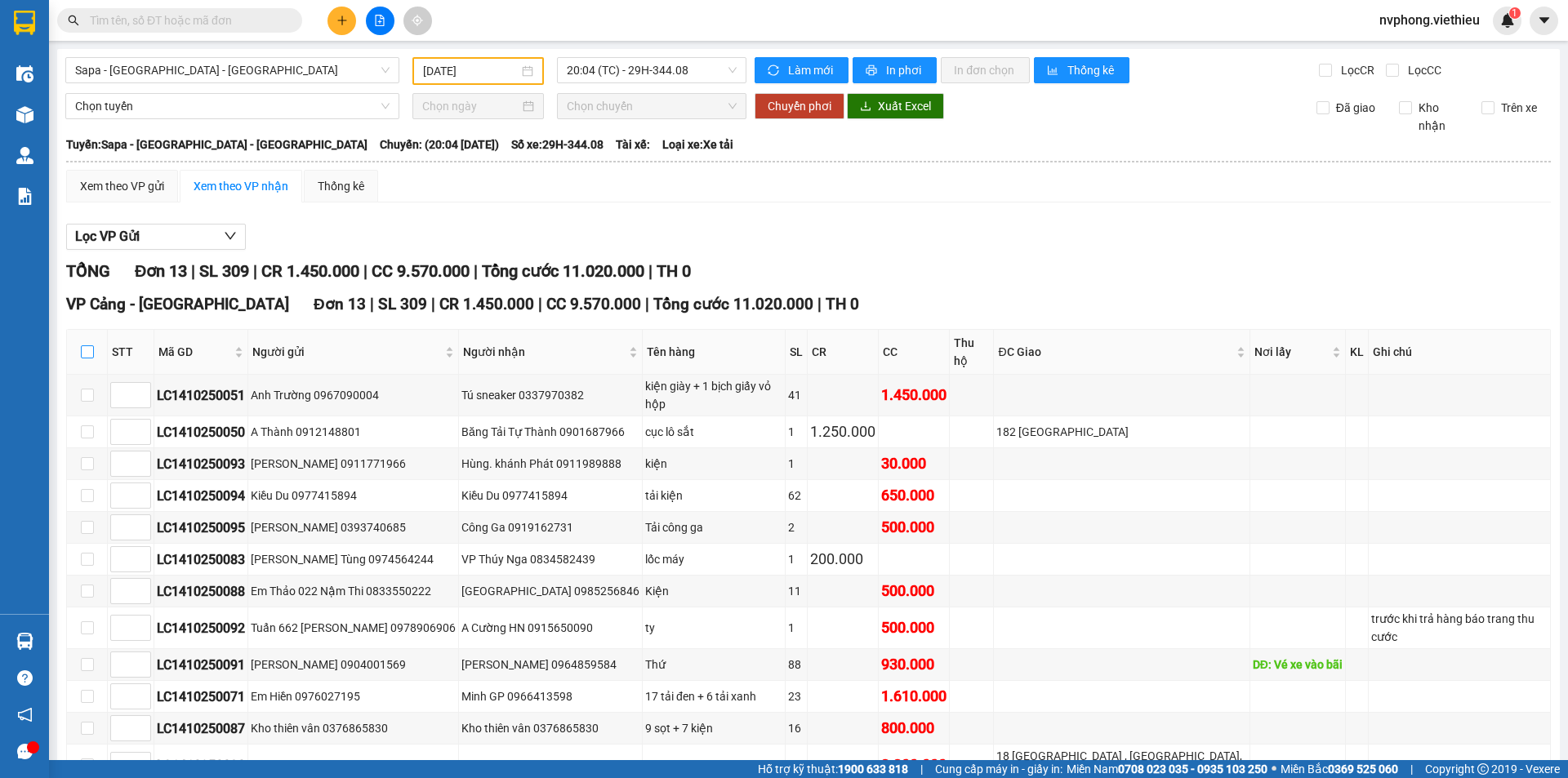
checkbox input "true"
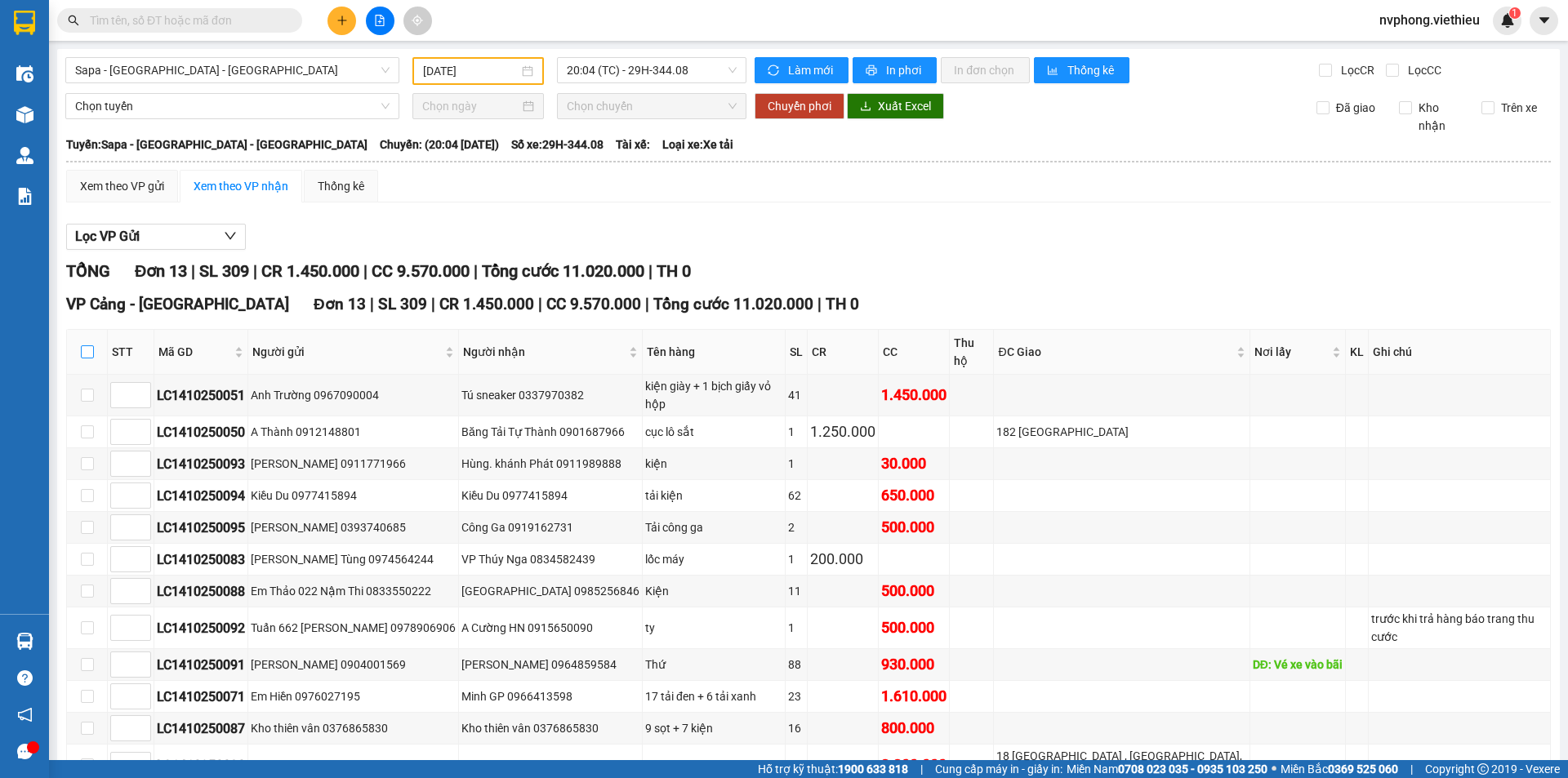
checkbox input "true"
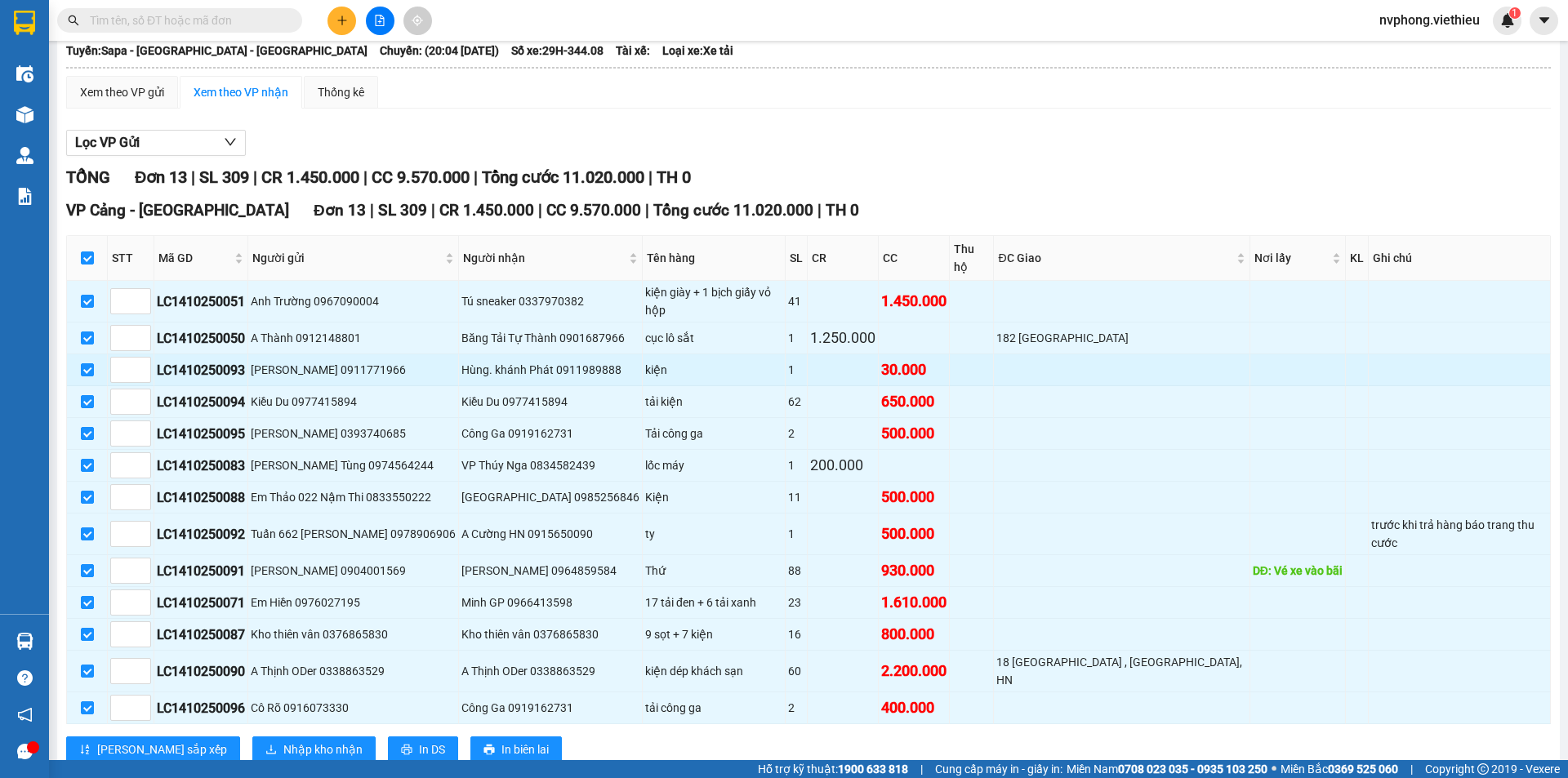
scroll to position [95, 0]
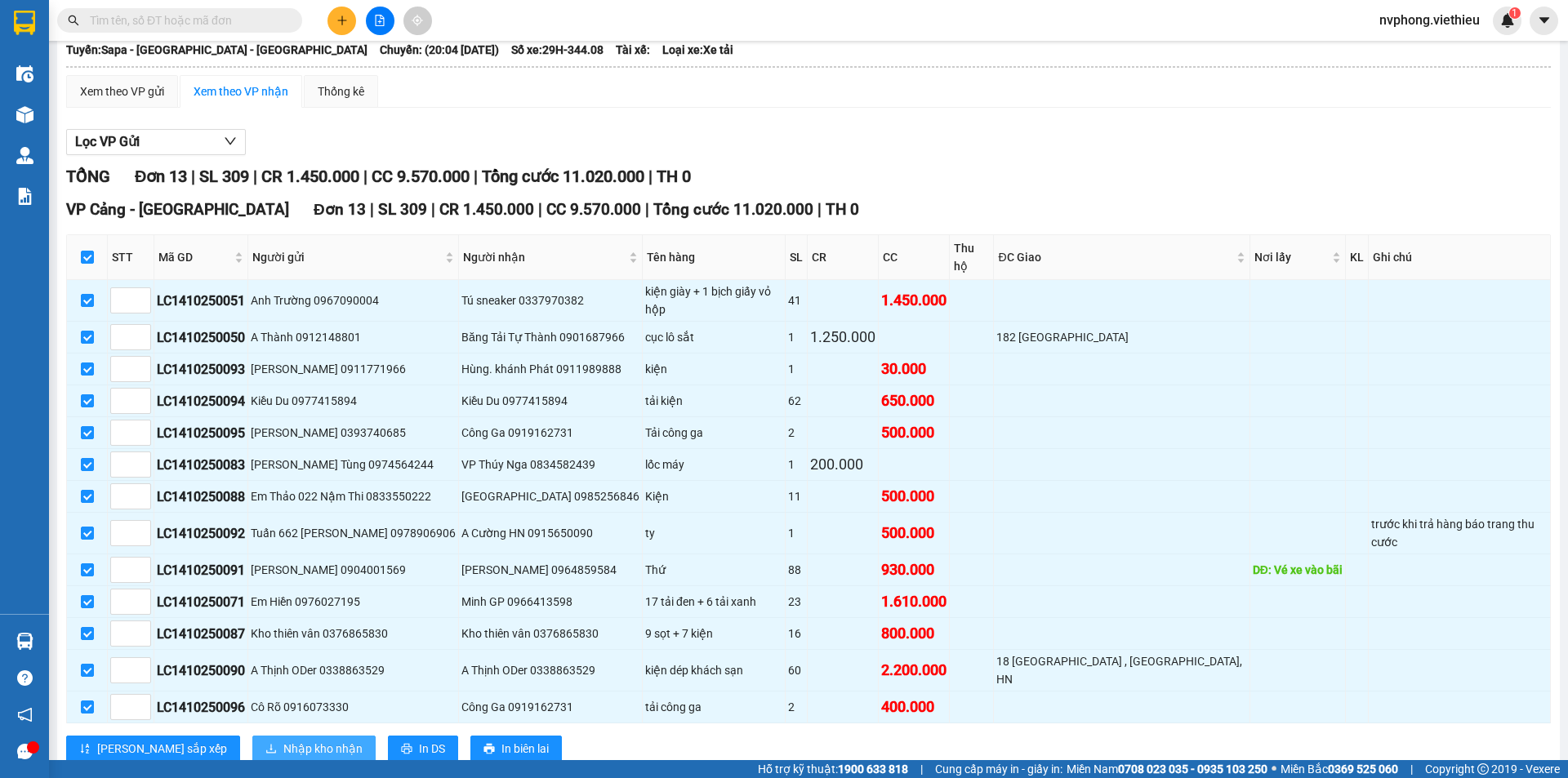
click at [283, 740] on span "Nhập kho nhận" at bounding box center [323, 749] width 79 height 18
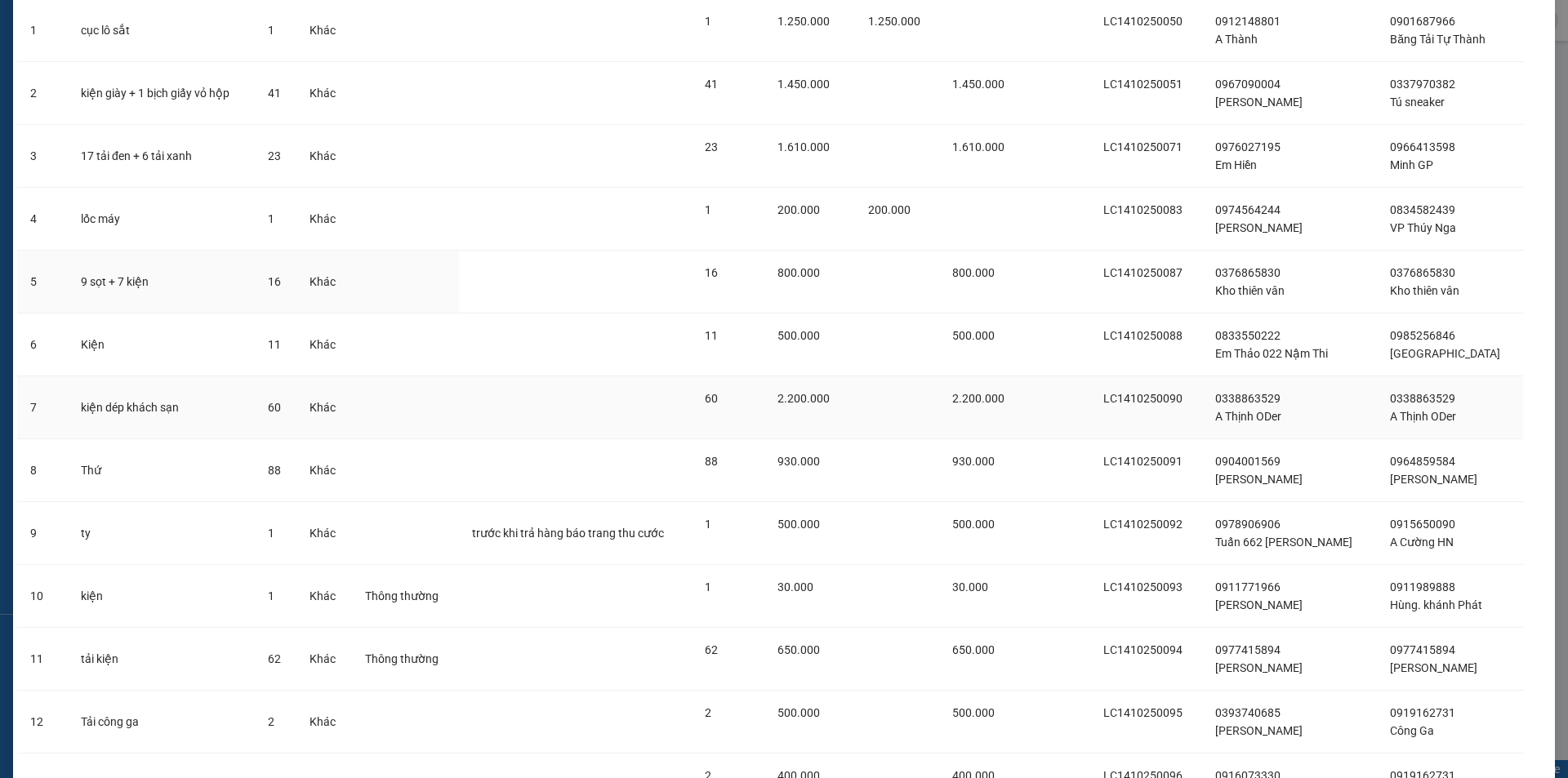
scroll to position [296, 0]
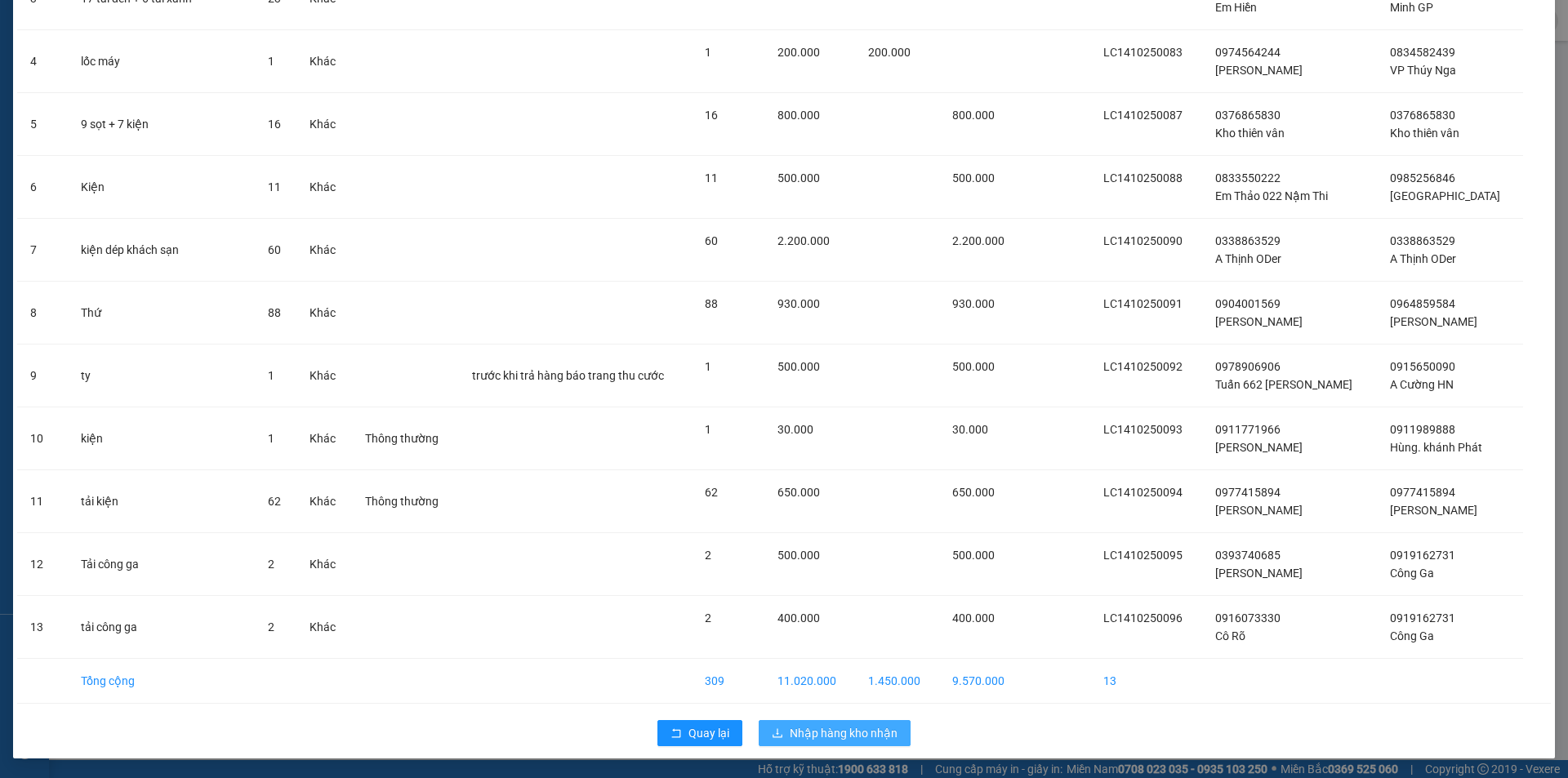
click at [812, 734] on span "Nhập hàng kho nhận" at bounding box center [843, 734] width 108 height 18
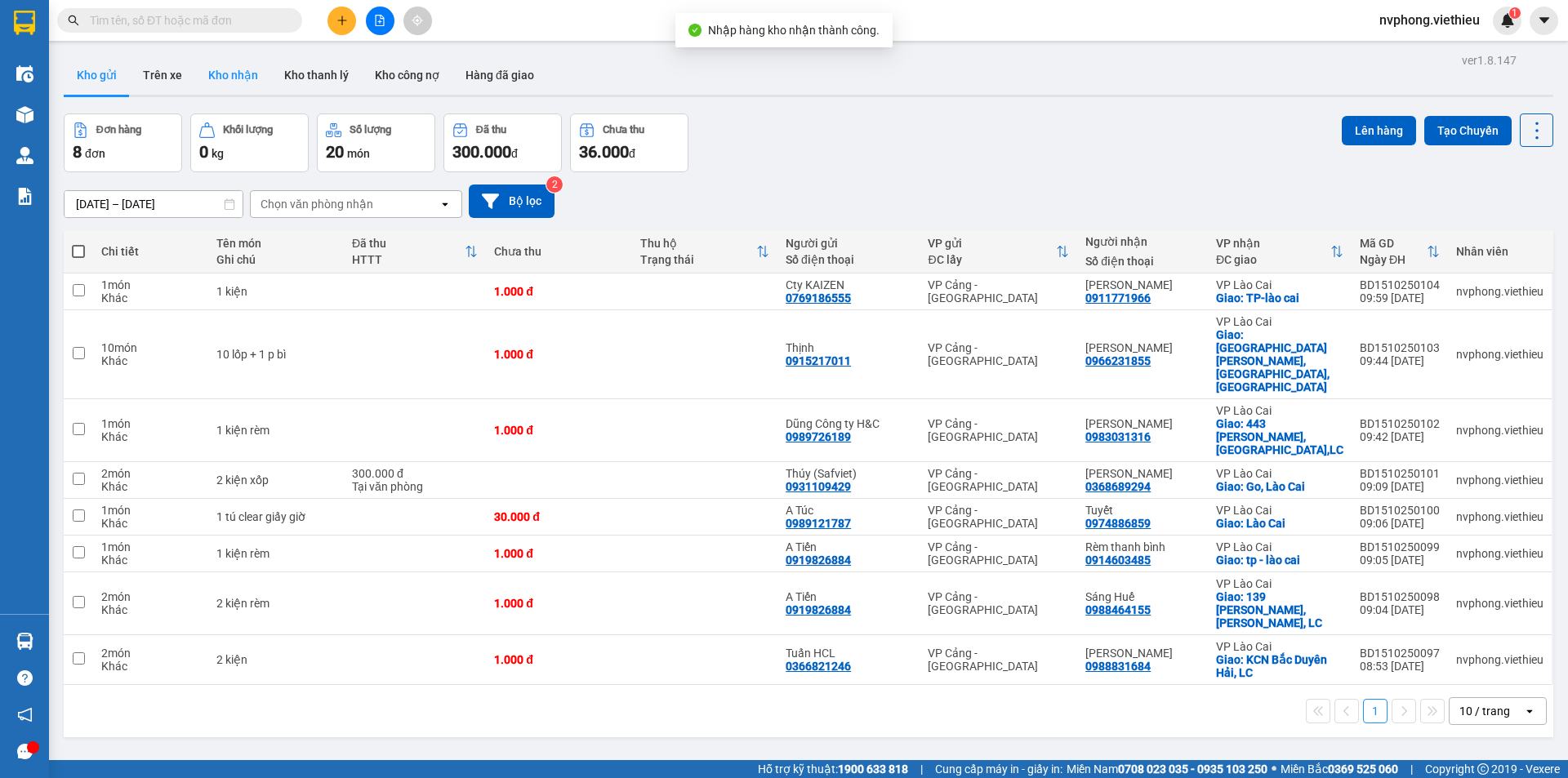
click at [220, 84] on button "Kho nhận" at bounding box center [233, 75] width 76 height 39
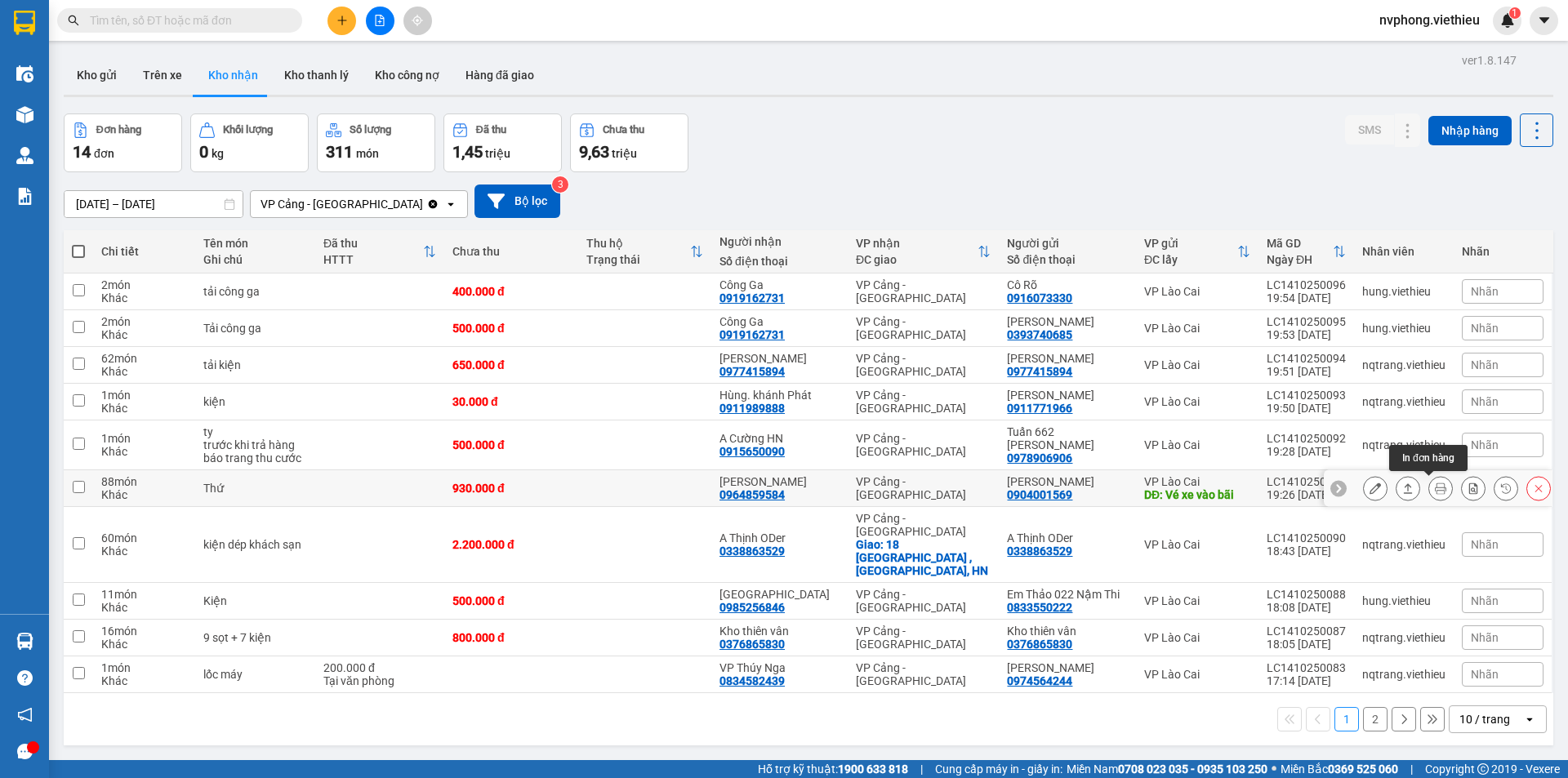
click at [1435, 491] on icon at bounding box center [1440, 488] width 11 height 11
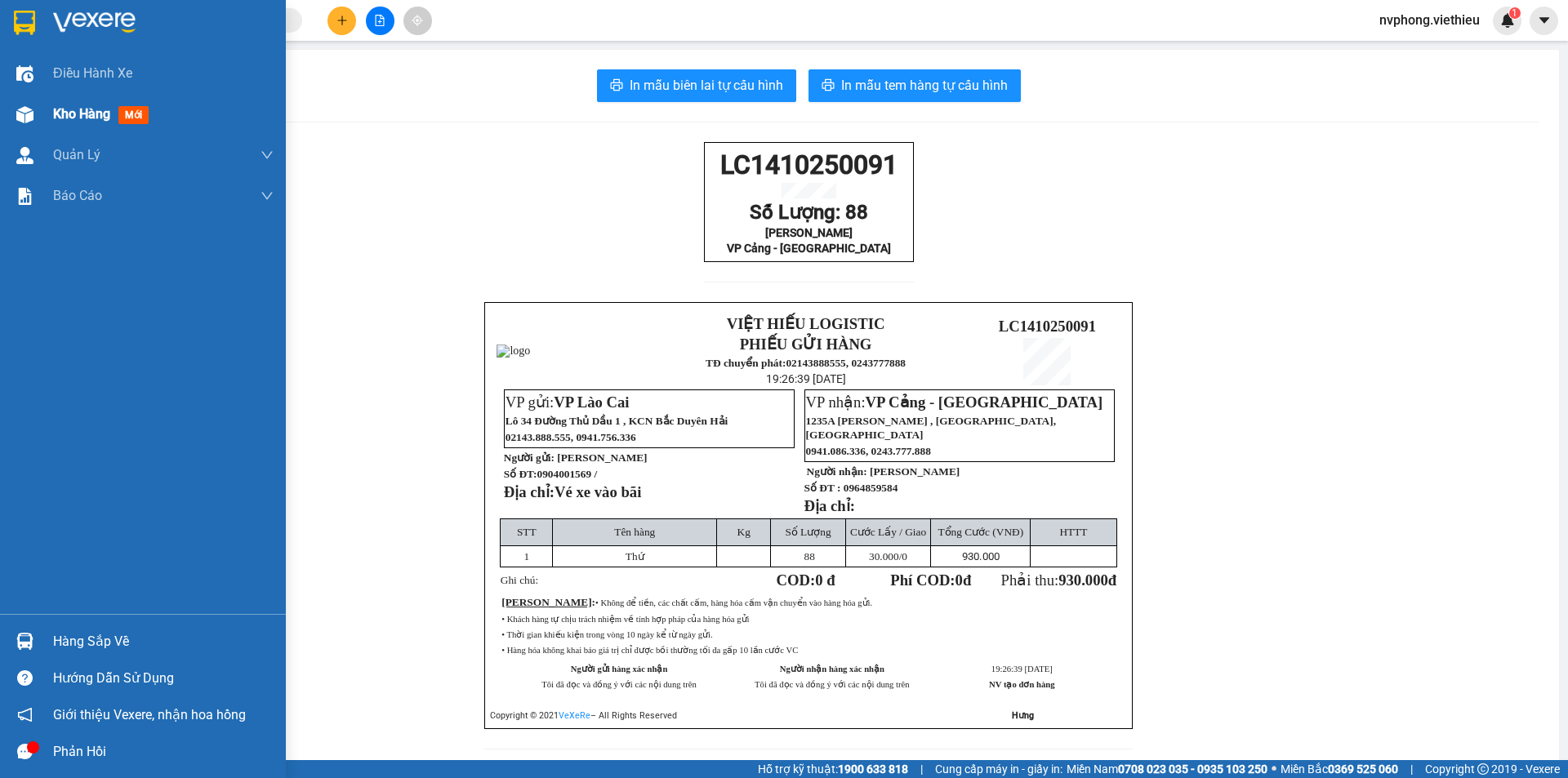
click at [49, 111] on div "Kho hàng mới" at bounding box center [142, 115] width 286 height 41
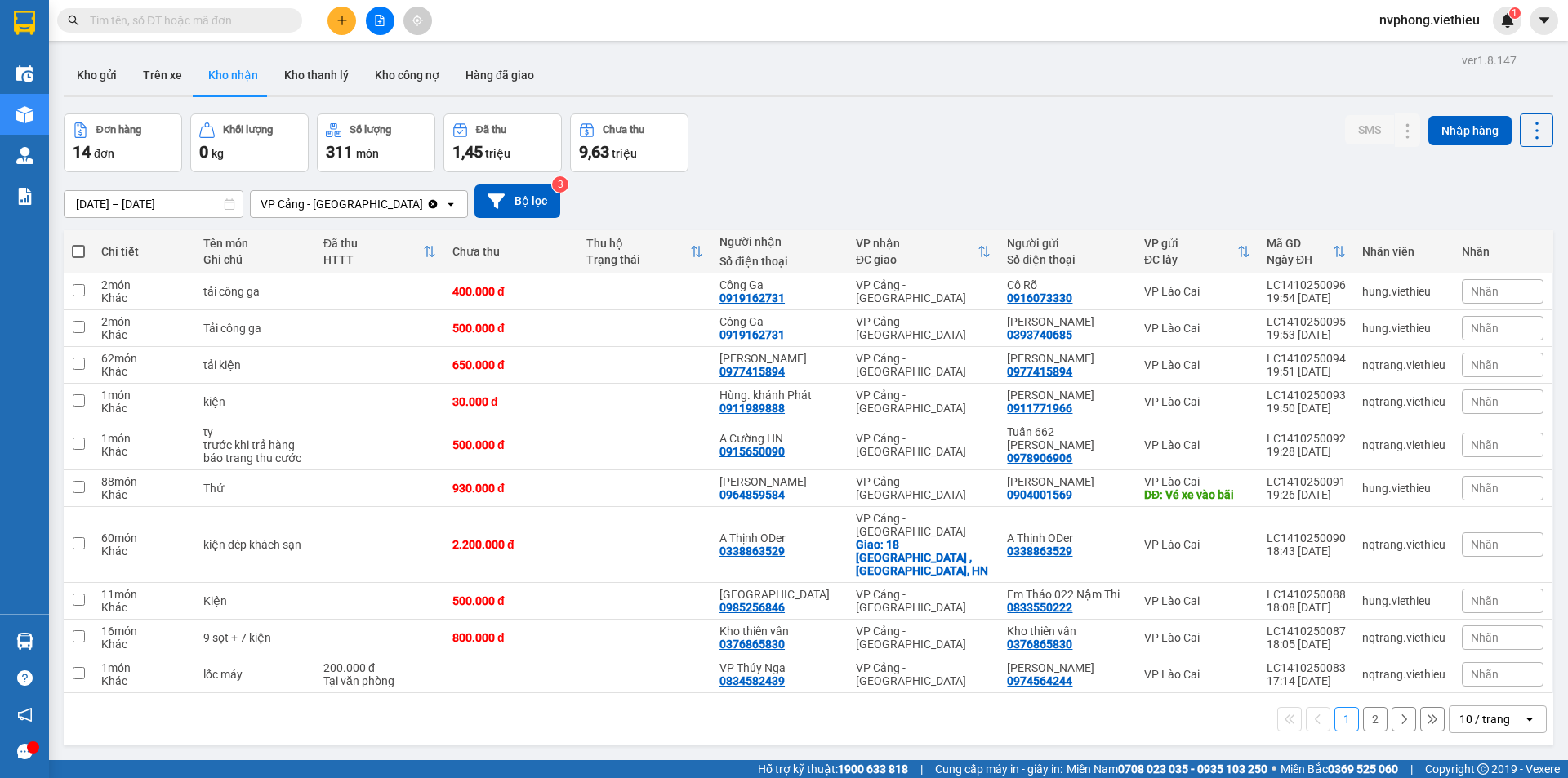
click at [1466, 712] on div "10 / trang" at bounding box center [1484, 720] width 51 height 16
click at [1467, 658] on span "100 / trang" at bounding box center [1479, 658] width 59 height 16
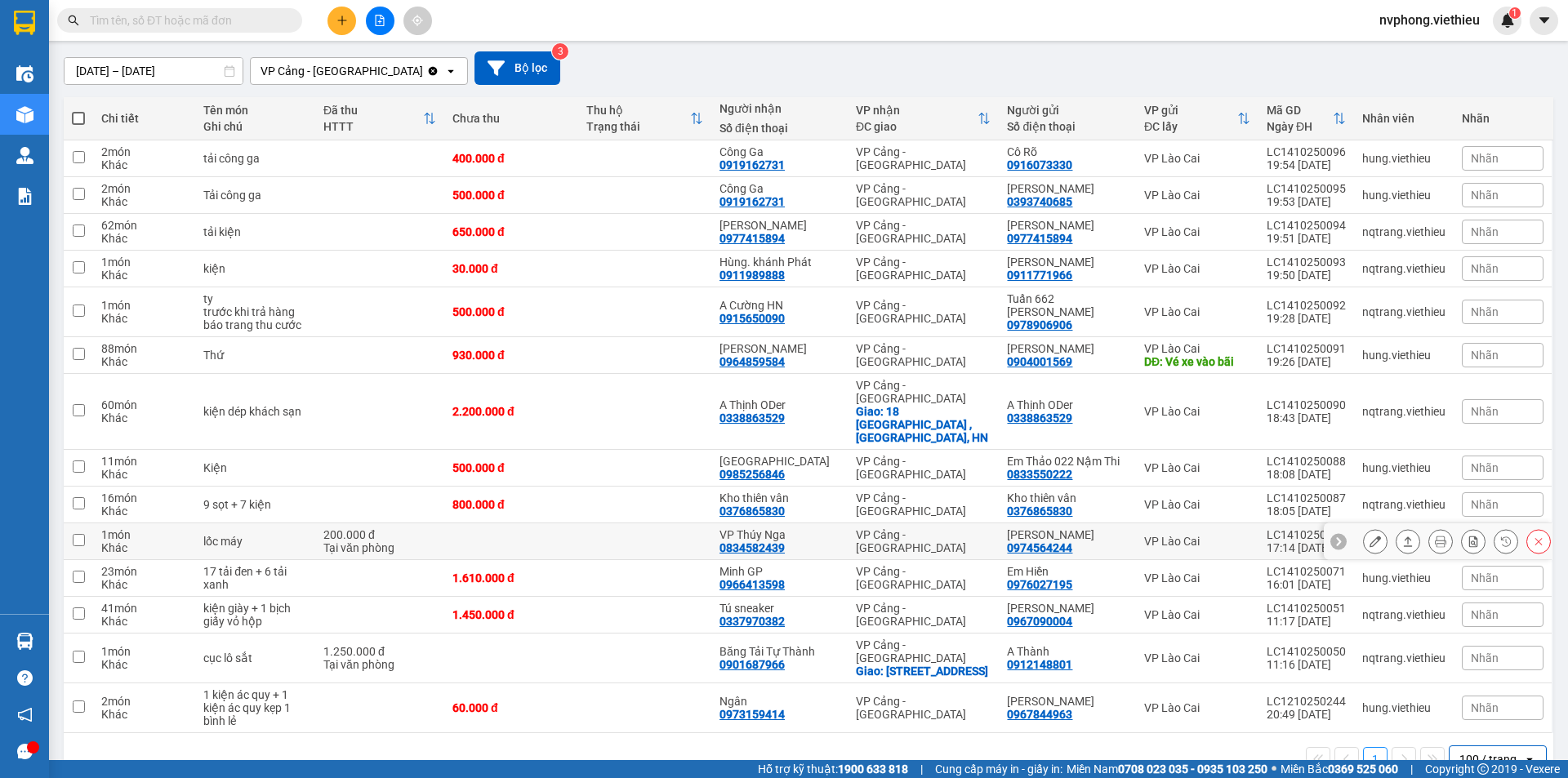
scroll to position [134, 0]
click at [337, 24] on icon "plus" at bounding box center [342, 20] width 11 height 11
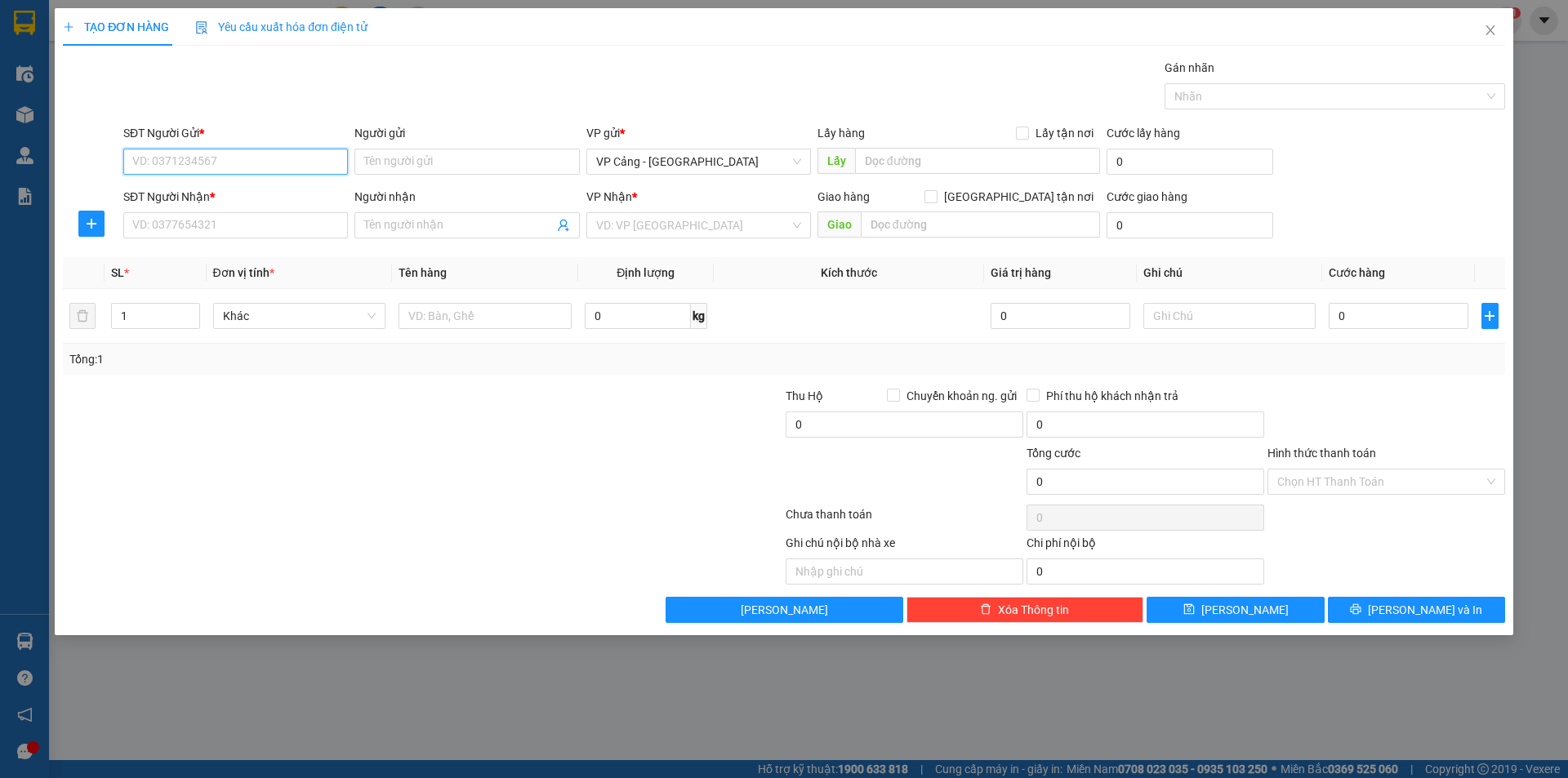
click at [175, 171] on input "SĐT Người Gửi *" at bounding box center [236, 162] width 224 height 26
type input "0368643248"
click at [184, 190] on div "0368643248 - [PERSON_NAME]" at bounding box center [236, 194] width 205 height 18
type input "[PERSON_NAME]"
type input "0368643248"
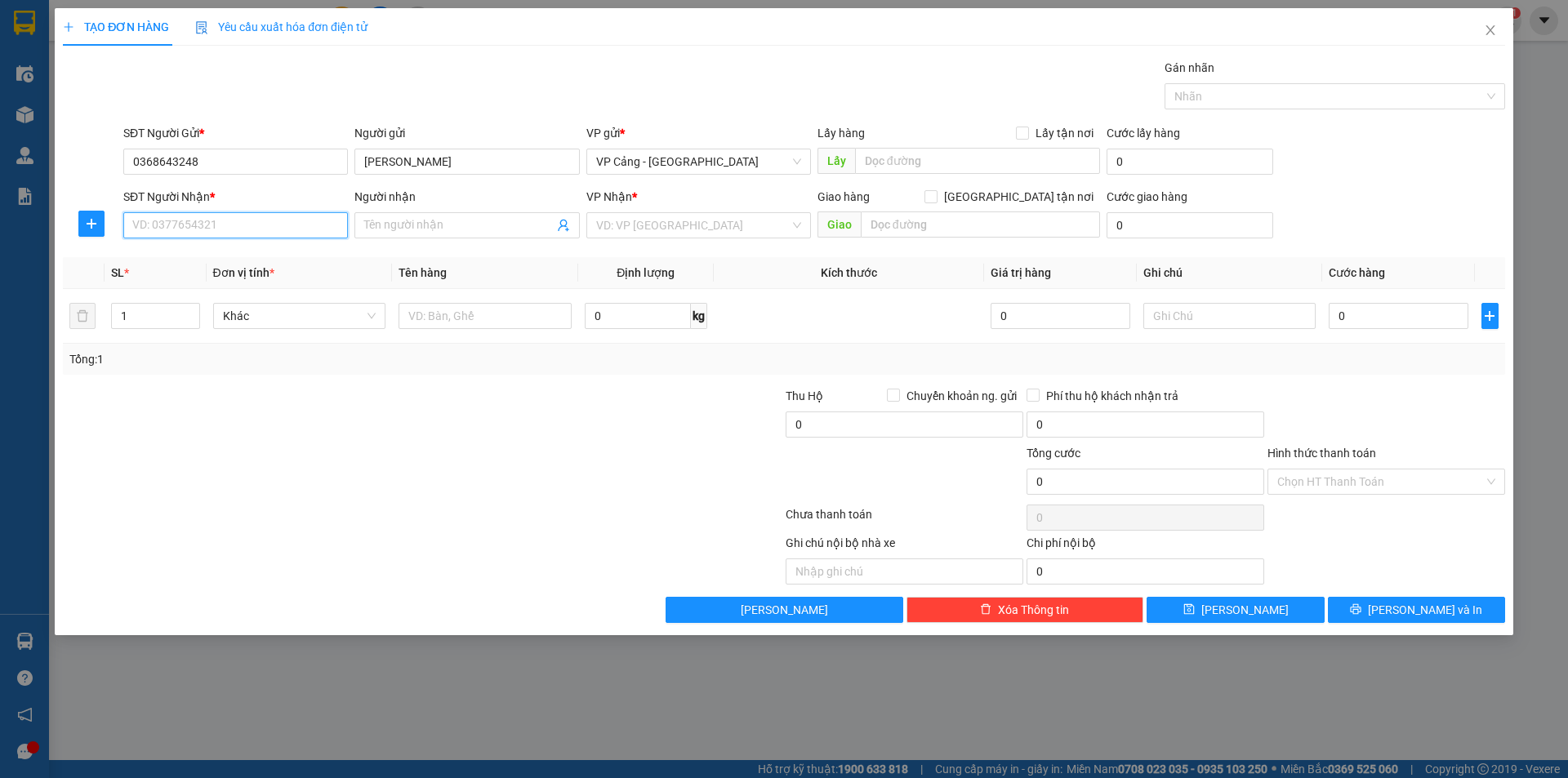
click at [186, 223] on input "SĐT Người Nhận *" at bounding box center [236, 225] width 224 height 26
click at [192, 256] on div "0982888226 - Cô Tuyết Giấy" at bounding box center [236, 258] width 205 height 18
type input "0982888226"
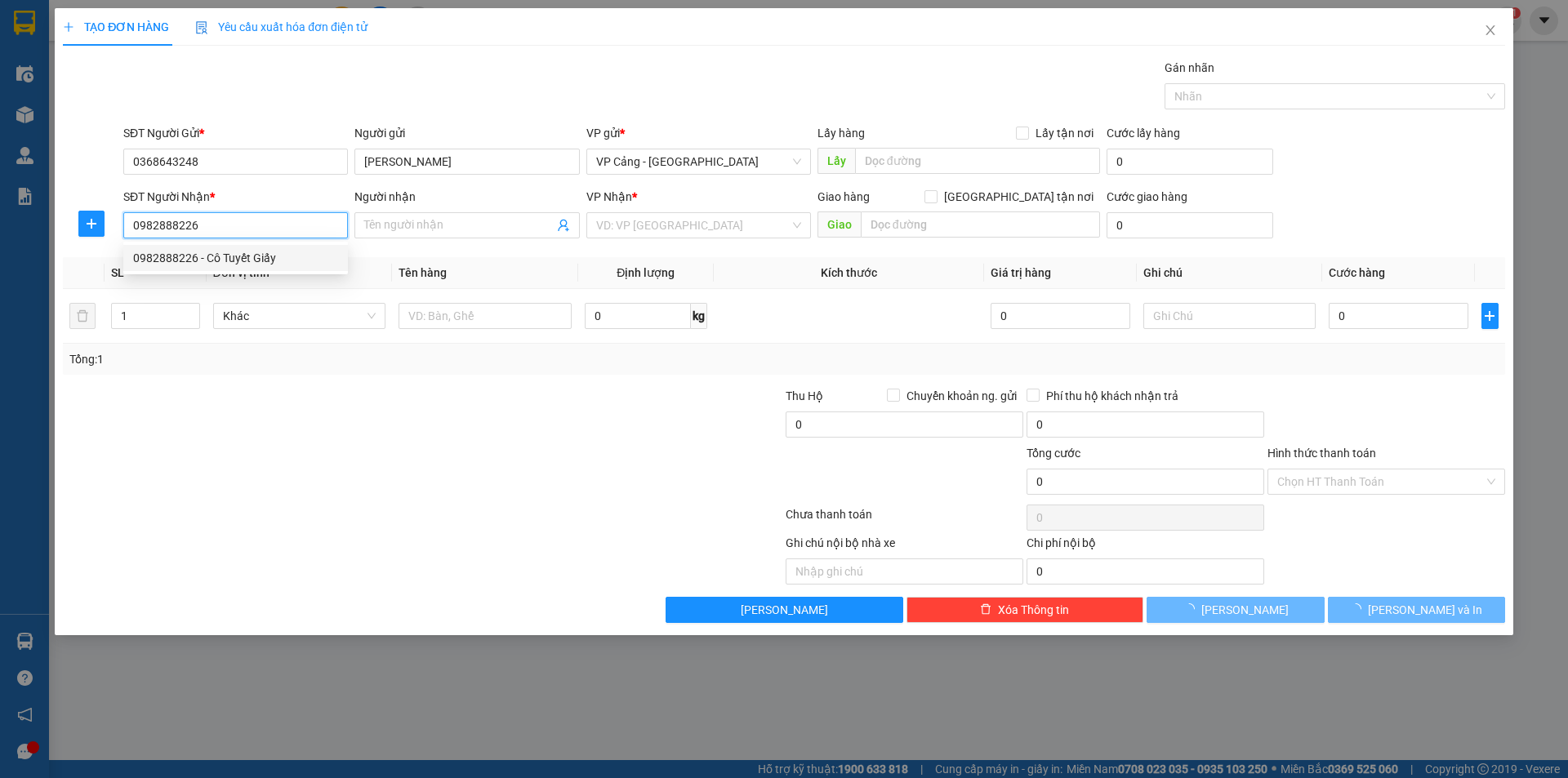
type input "Cô Tuyết Giấy"
checkbox input "true"
type input "205 [PERSON_NAME], Lào Cai"
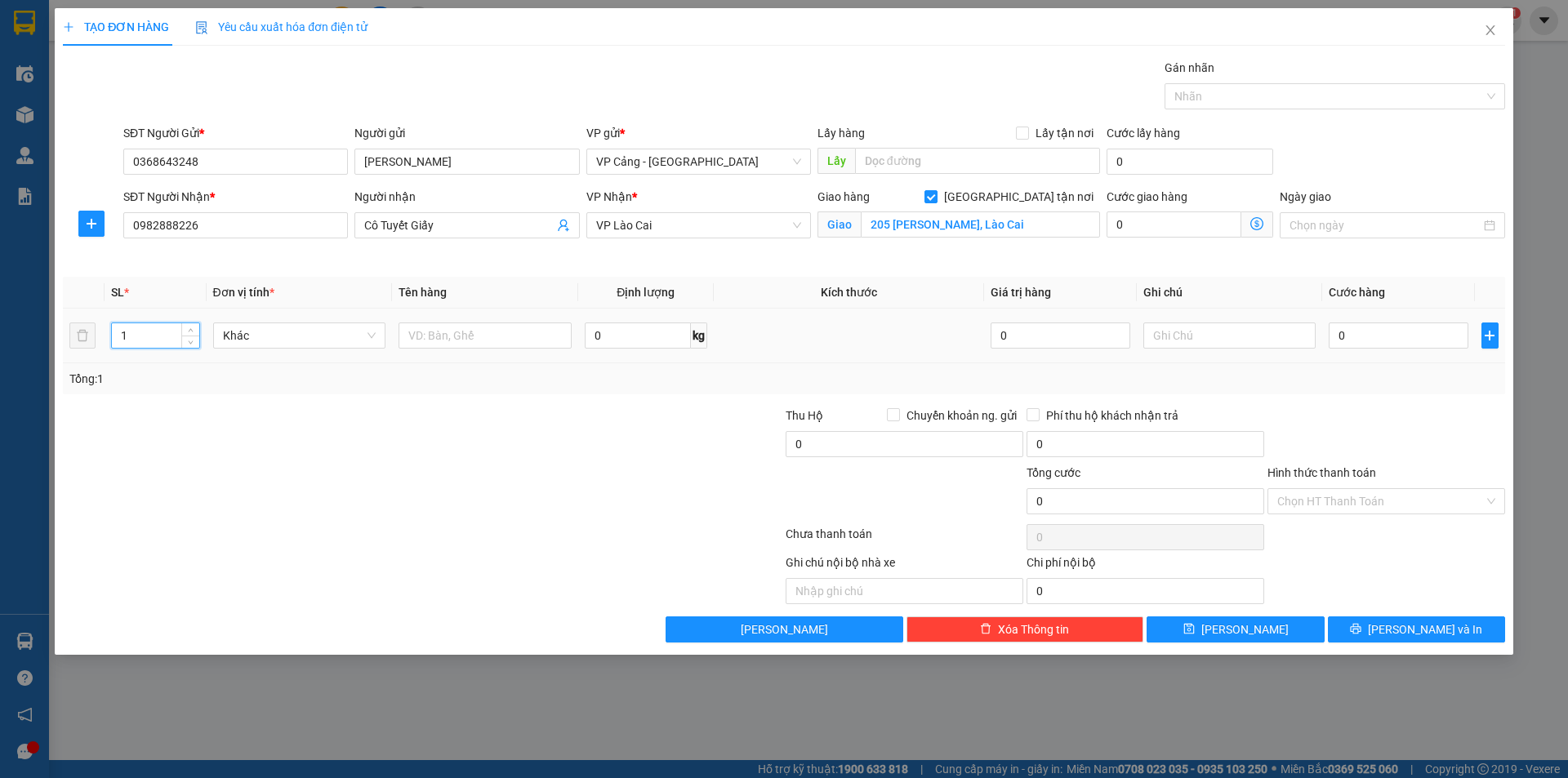
click at [142, 336] on input "1" at bounding box center [156, 336] width 87 height 25
type input "2"
click at [424, 346] on input "text" at bounding box center [485, 336] width 173 height 26
type input "2 bao"
click at [1394, 331] on input "0" at bounding box center [1399, 336] width 139 height 26
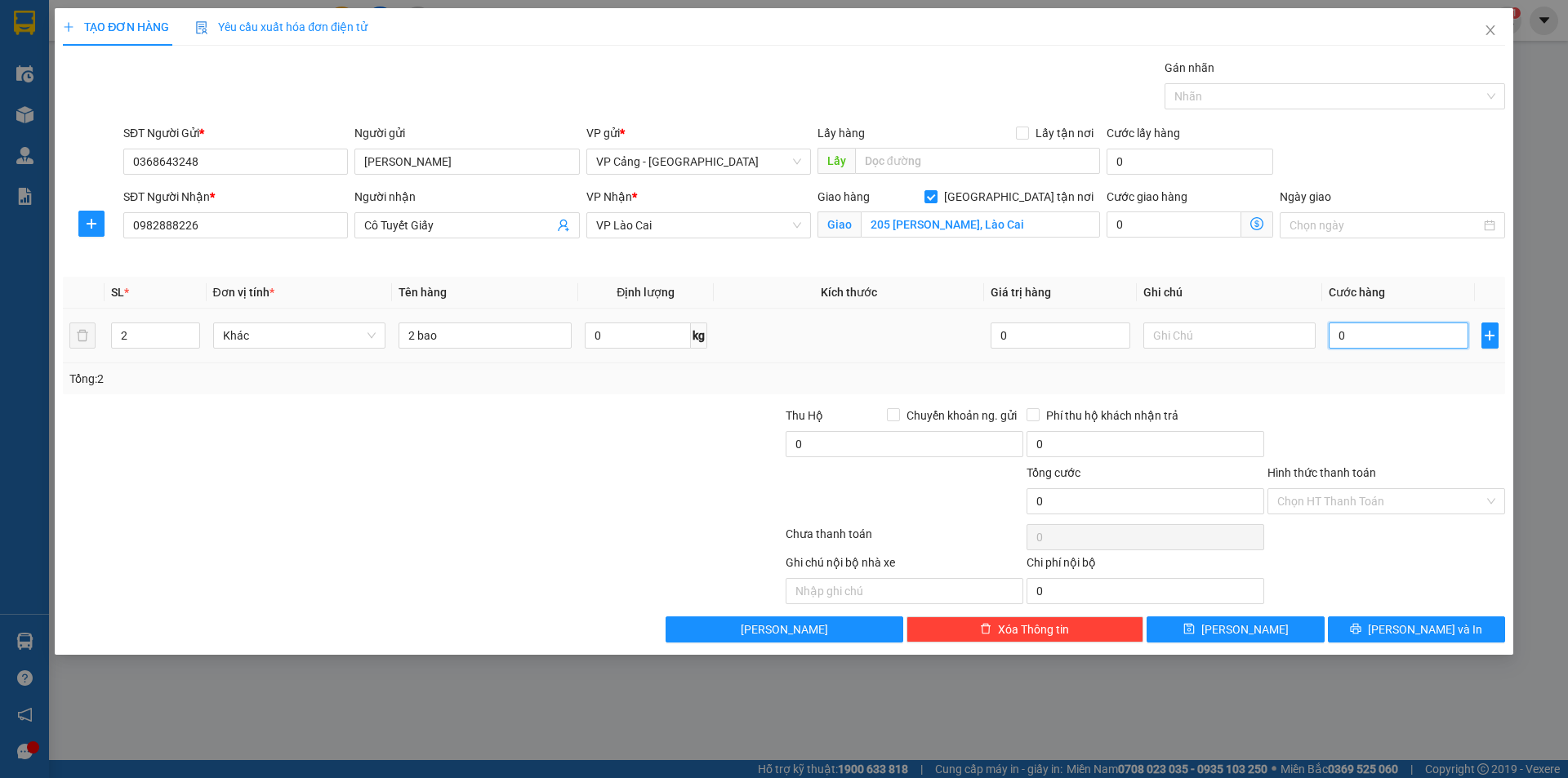
type input "1"
type input "1.000"
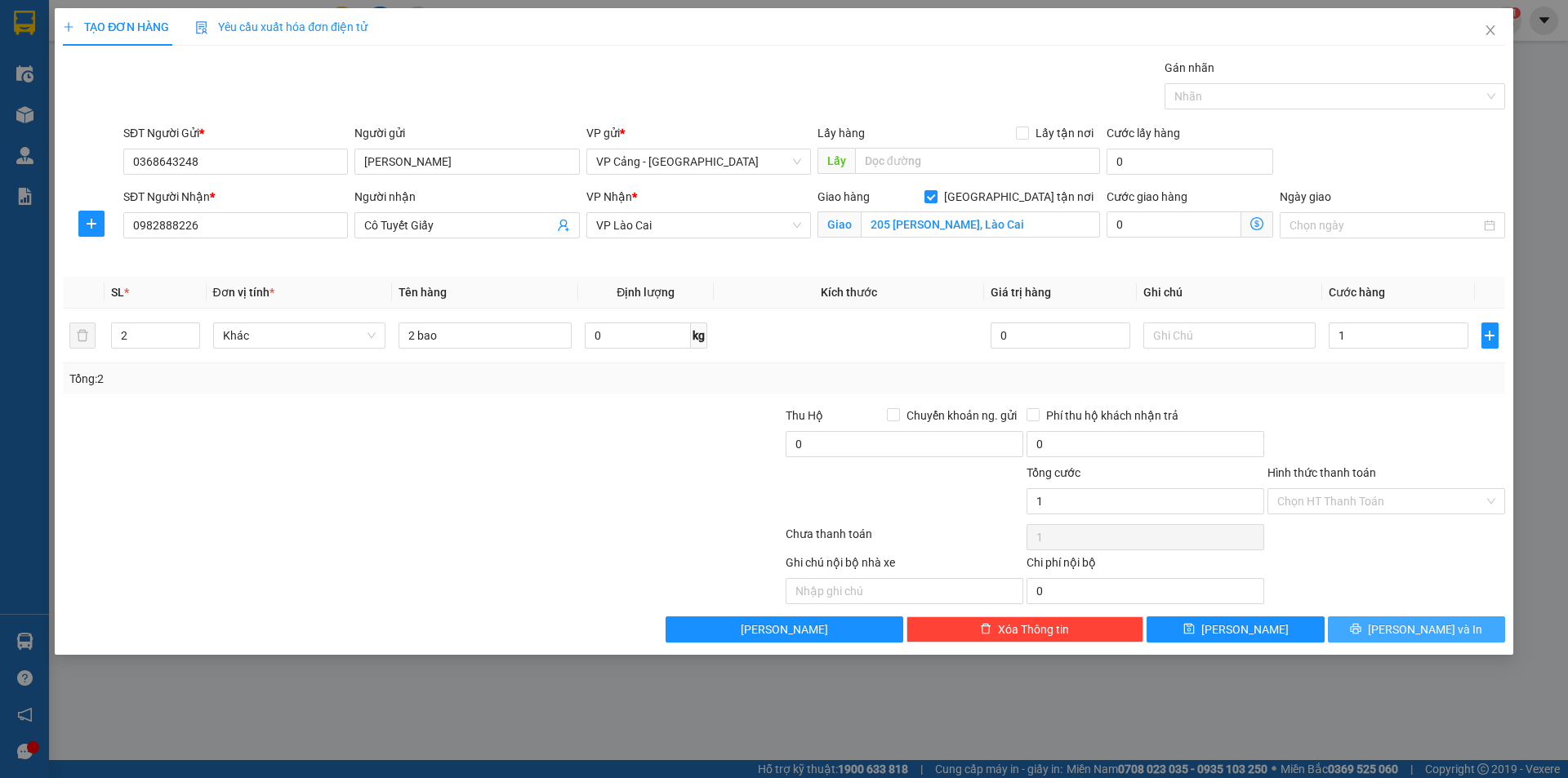
type input "1.000"
click at [1456, 625] on button "[PERSON_NAME] và In" at bounding box center [1417, 630] width 177 height 26
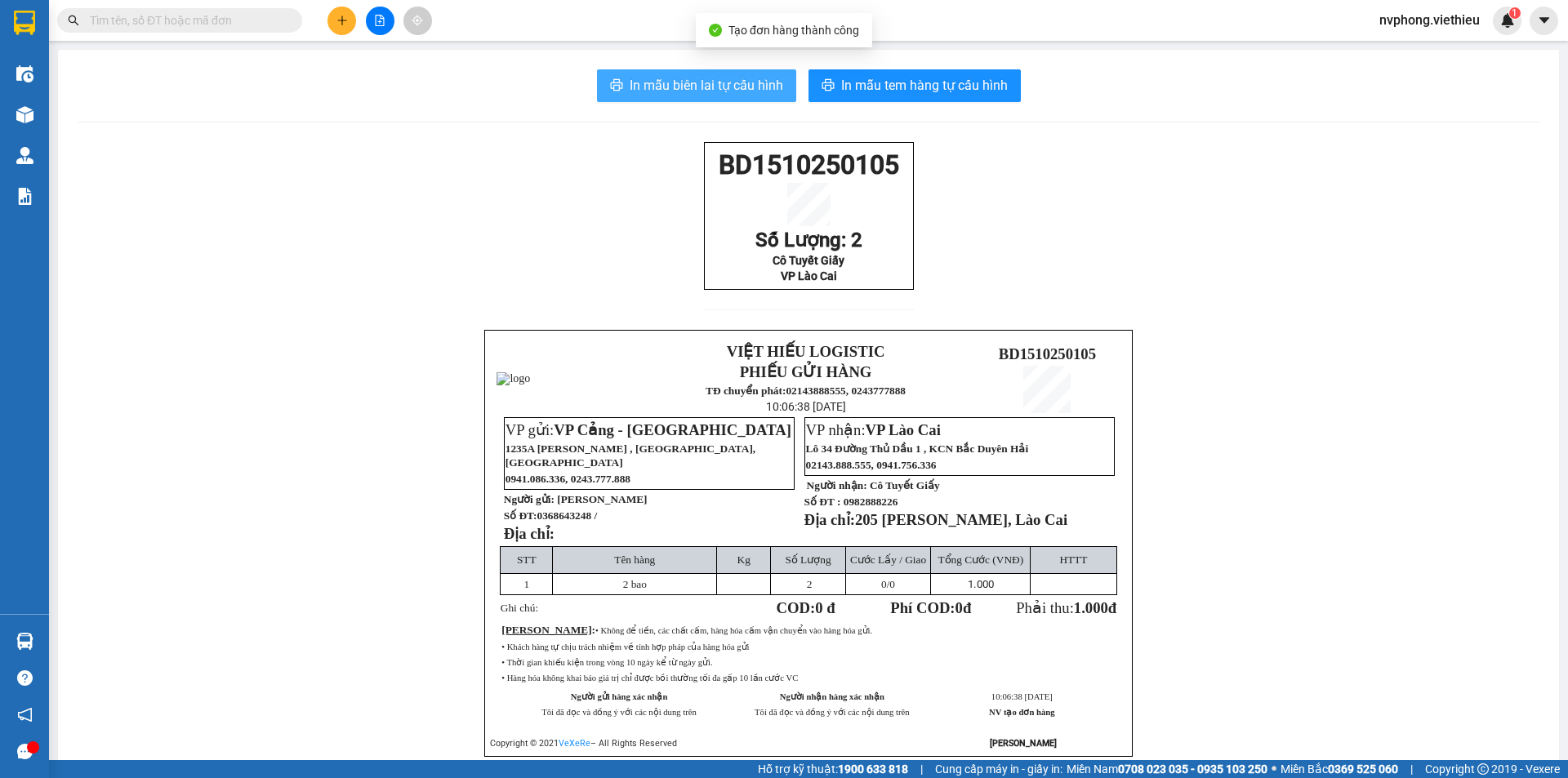
click at [698, 75] on button "In mẫu biên lai tự cấu hình" at bounding box center [696, 86] width 199 height 33
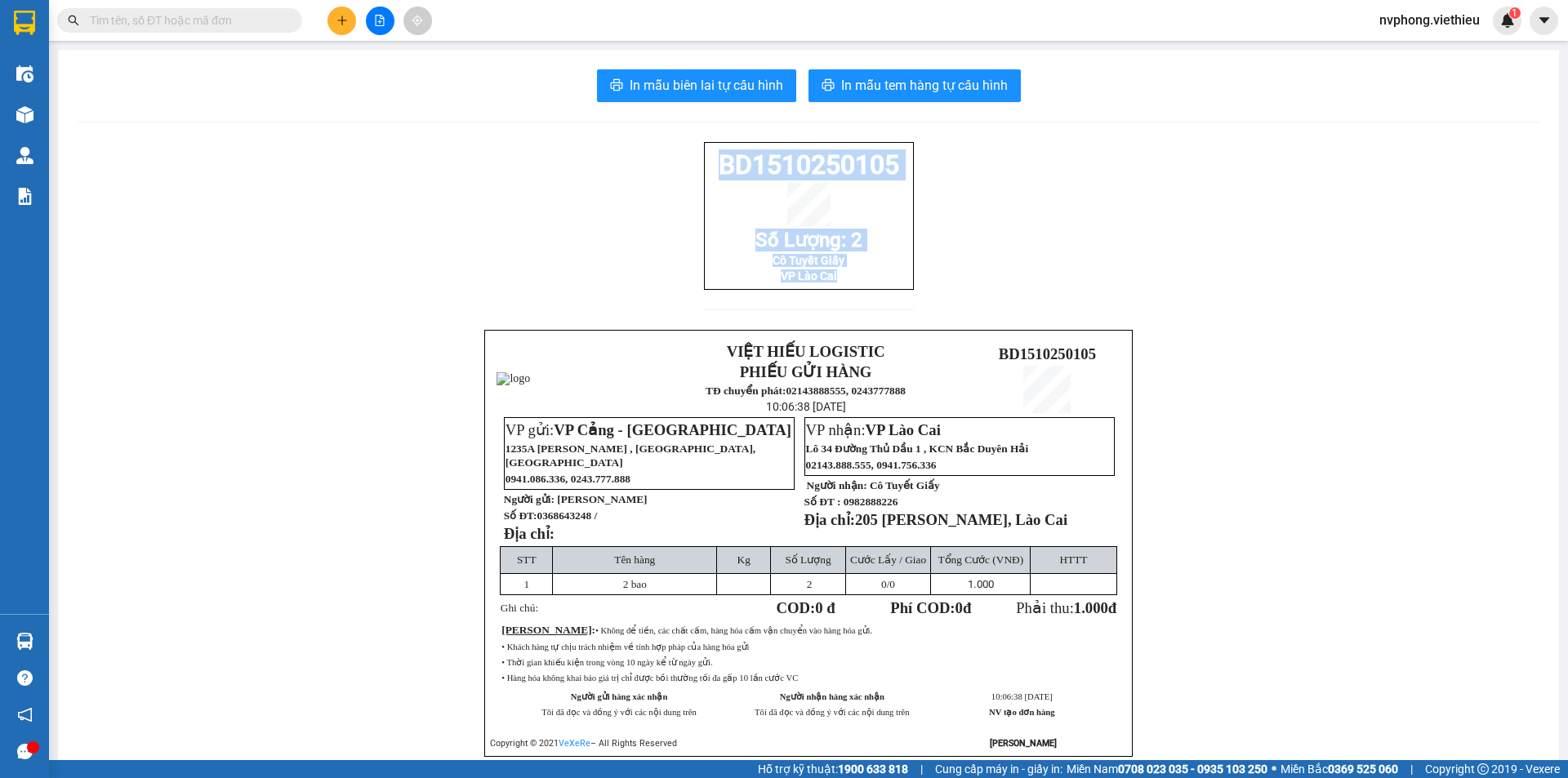
drag, startPoint x: 926, startPoint y: 294, endPoint x: 694, endPoint y: 156, distance: 269.9
click at [694, 156] on div "BD1510250105 Số Lượng: 2 Cô Tuyết Giấy VP Lào Cai VIỆT HIẾU LOGISTIC PHIẾU GỬI …" at bounding box center [808, 470] width 1462 height 655
copy div "BD1510250105 Số Lượng: 2 Cô Tuyết Giấy VP Lào Cai"
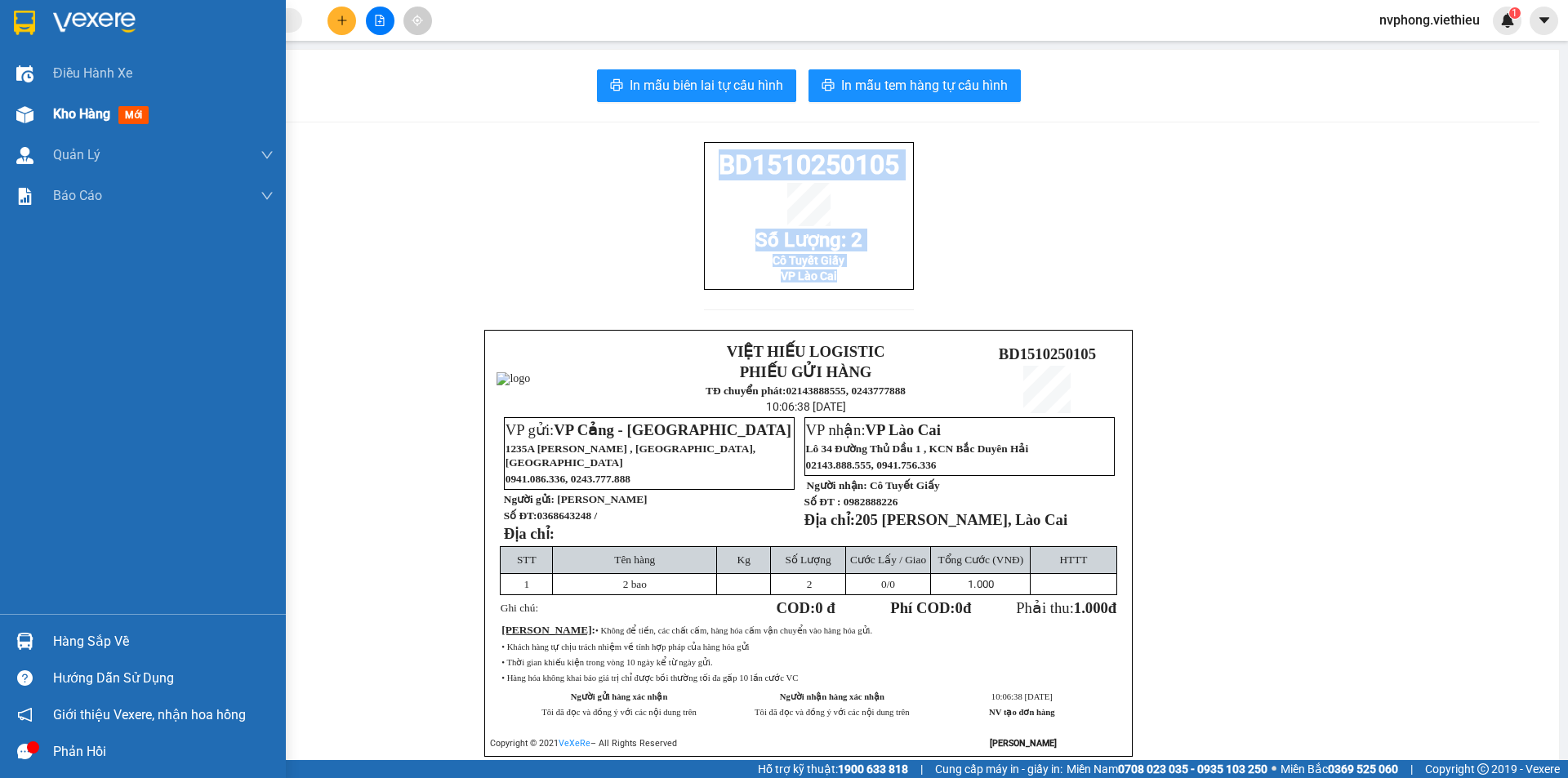
click at [20, 112] on img at bounding box center [25, 115] width 17 height 17
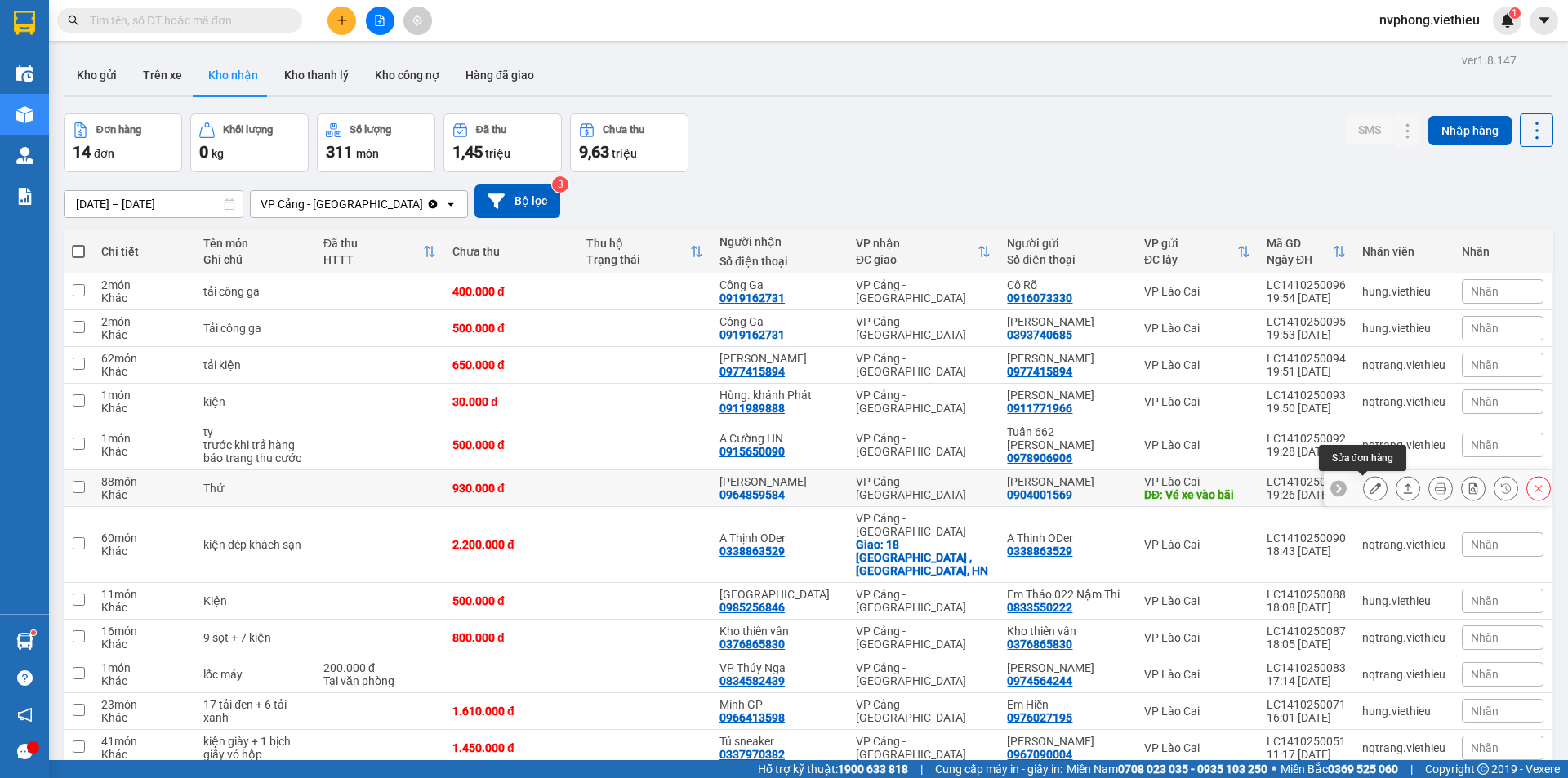
click at [1364, 492] on button at bounding box center [1376, 488] width 23 height 29
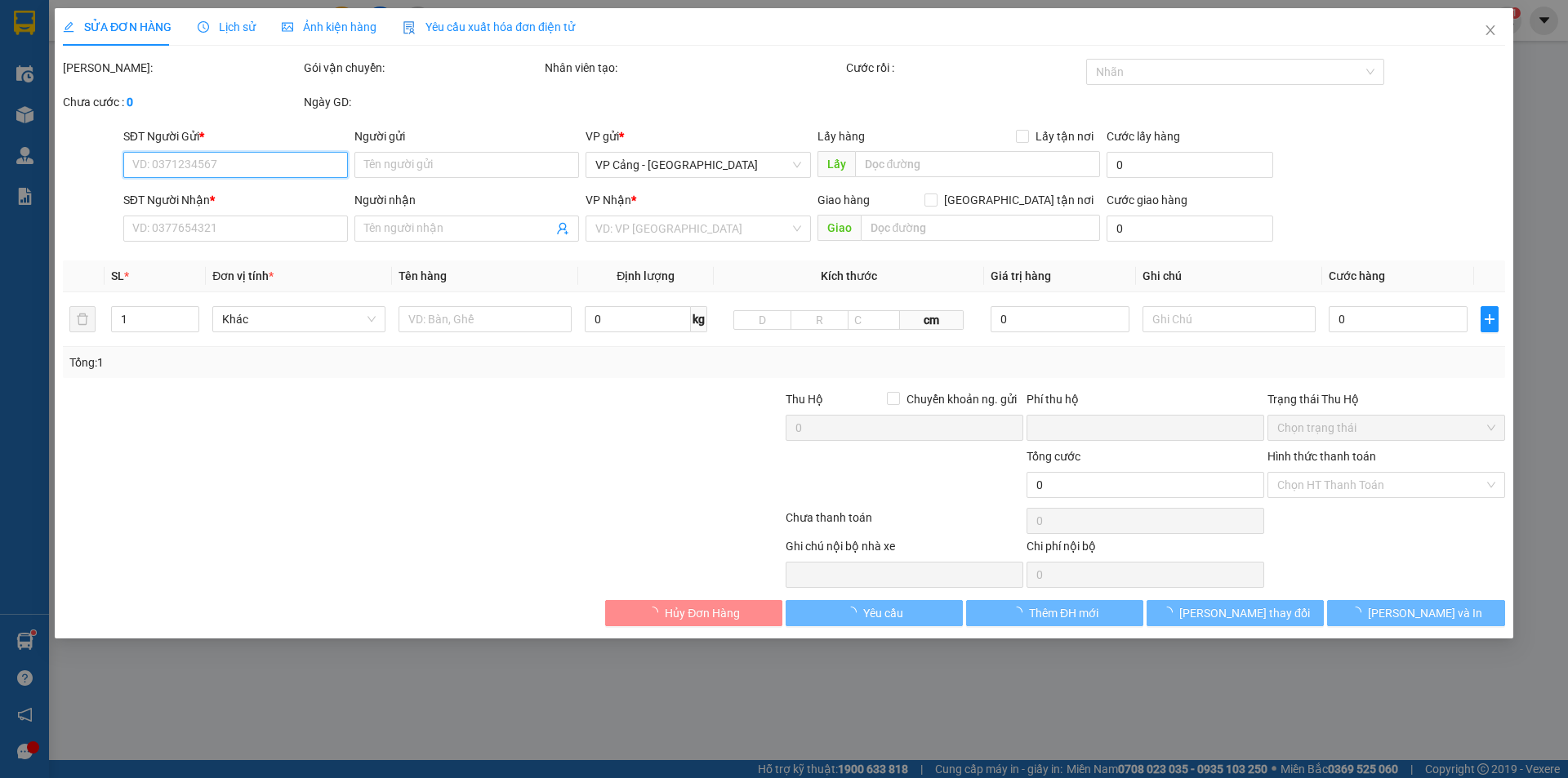
type input "0904001569"
type input "[PERSON_NAME]"
type input "Vé xe vào bãi"
type input "30.000"
type input "0964859584"
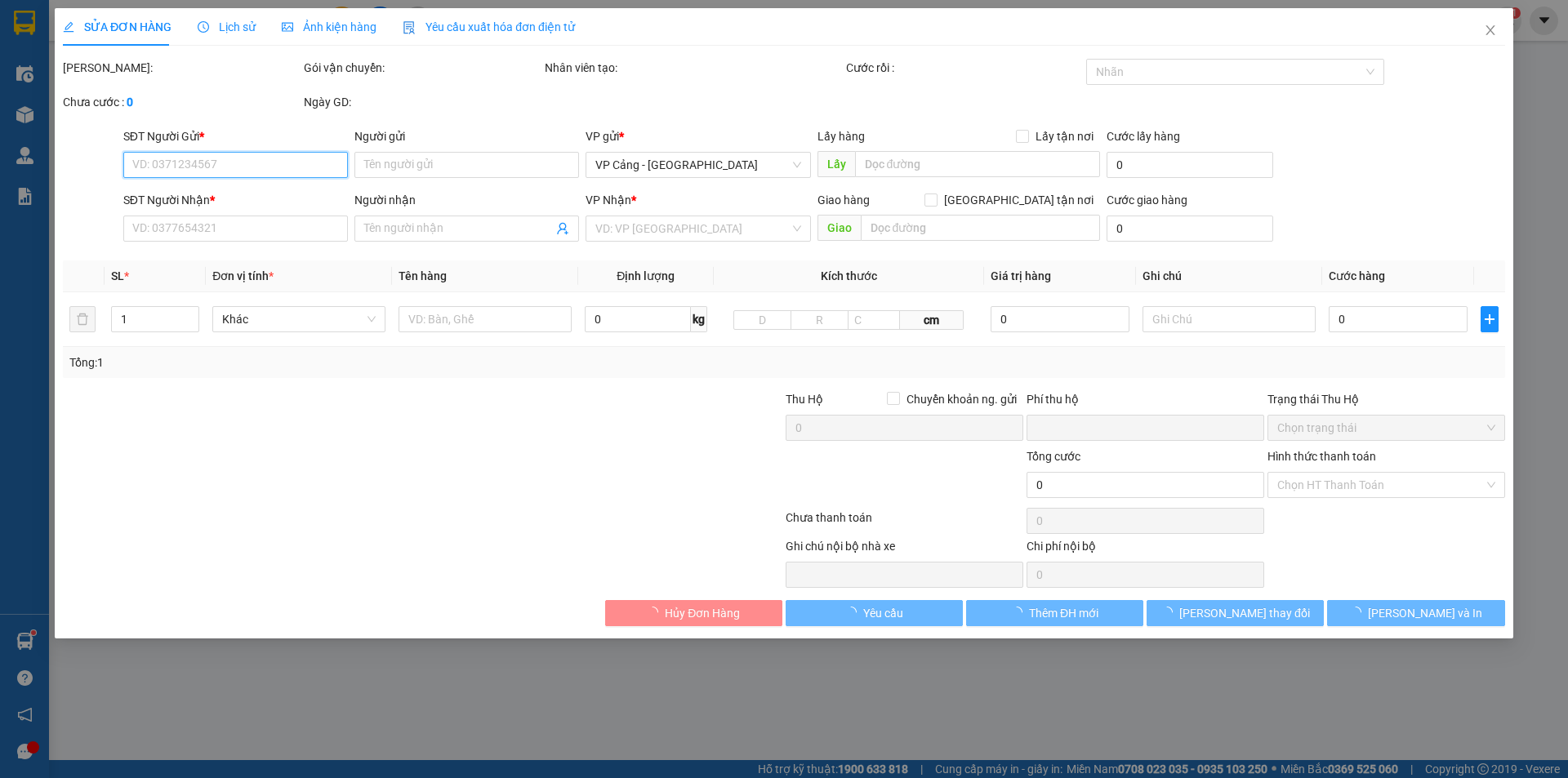
type input "[PERSON_NAME]"
type input "0"
type input "930.000"
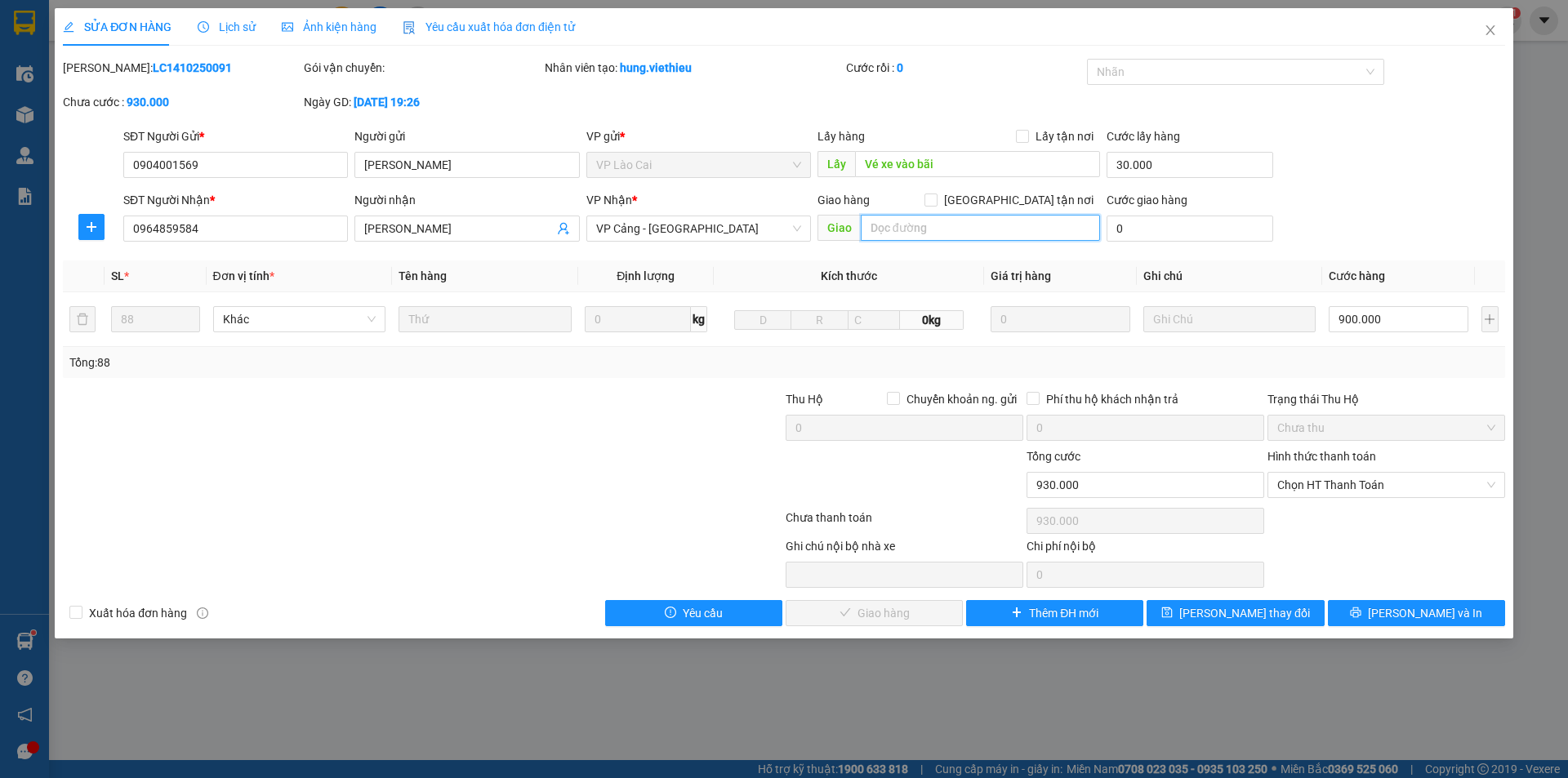
drag, startPoint x: 909, startPoint y: 232, endPoint x: 1053, endPoint y: 213, distance: 145.2
click at [908, 232] on input "text" at bounding box center [980, 228] width 239 height 26
click at [1145, 216] on input "0" at bounding box center [1189, 228] width 166 height 26
type input "3"
type input "930.003"
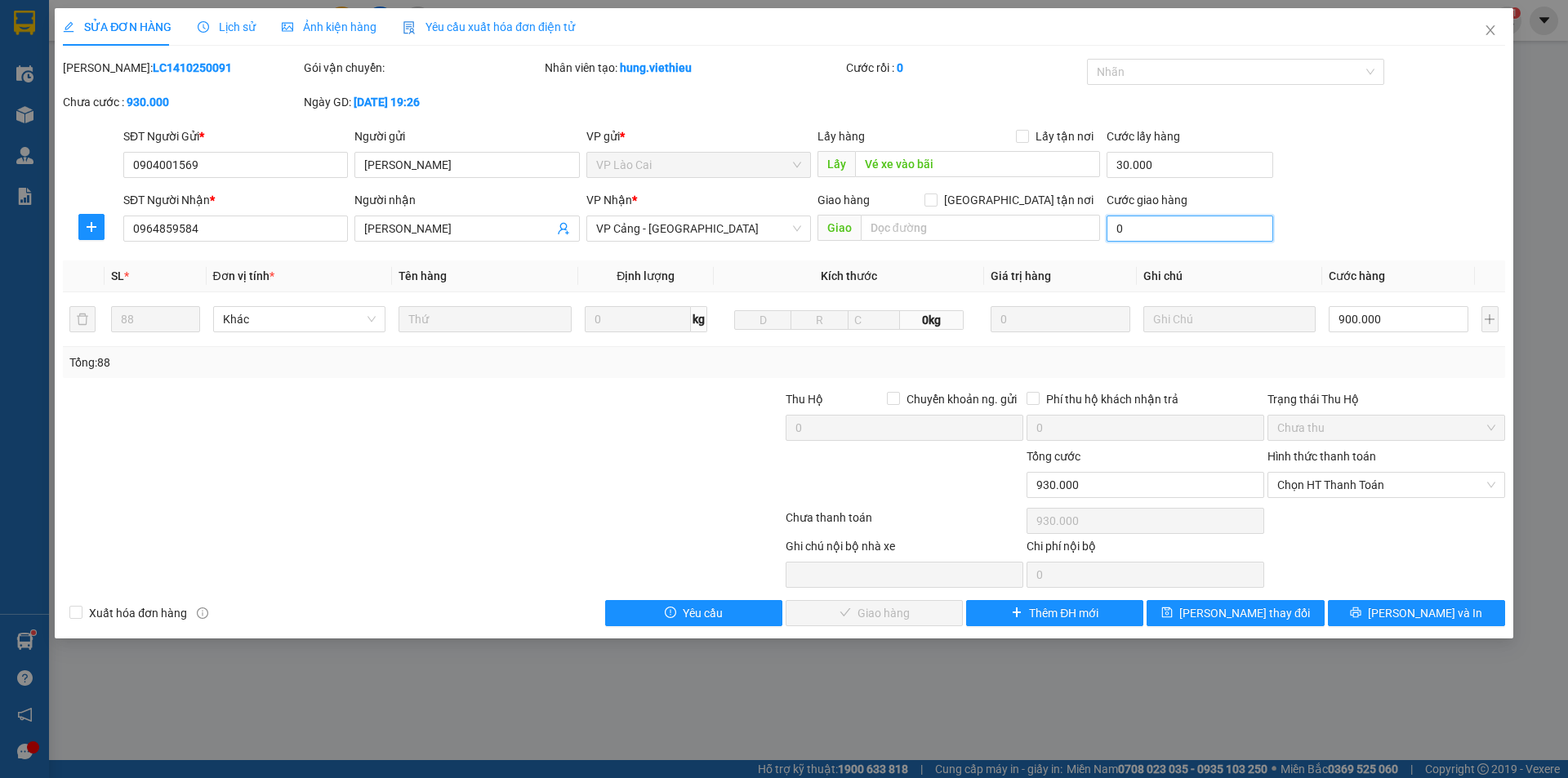
type input "930.003"
type input "35"
type input "930.035"
type input "350"
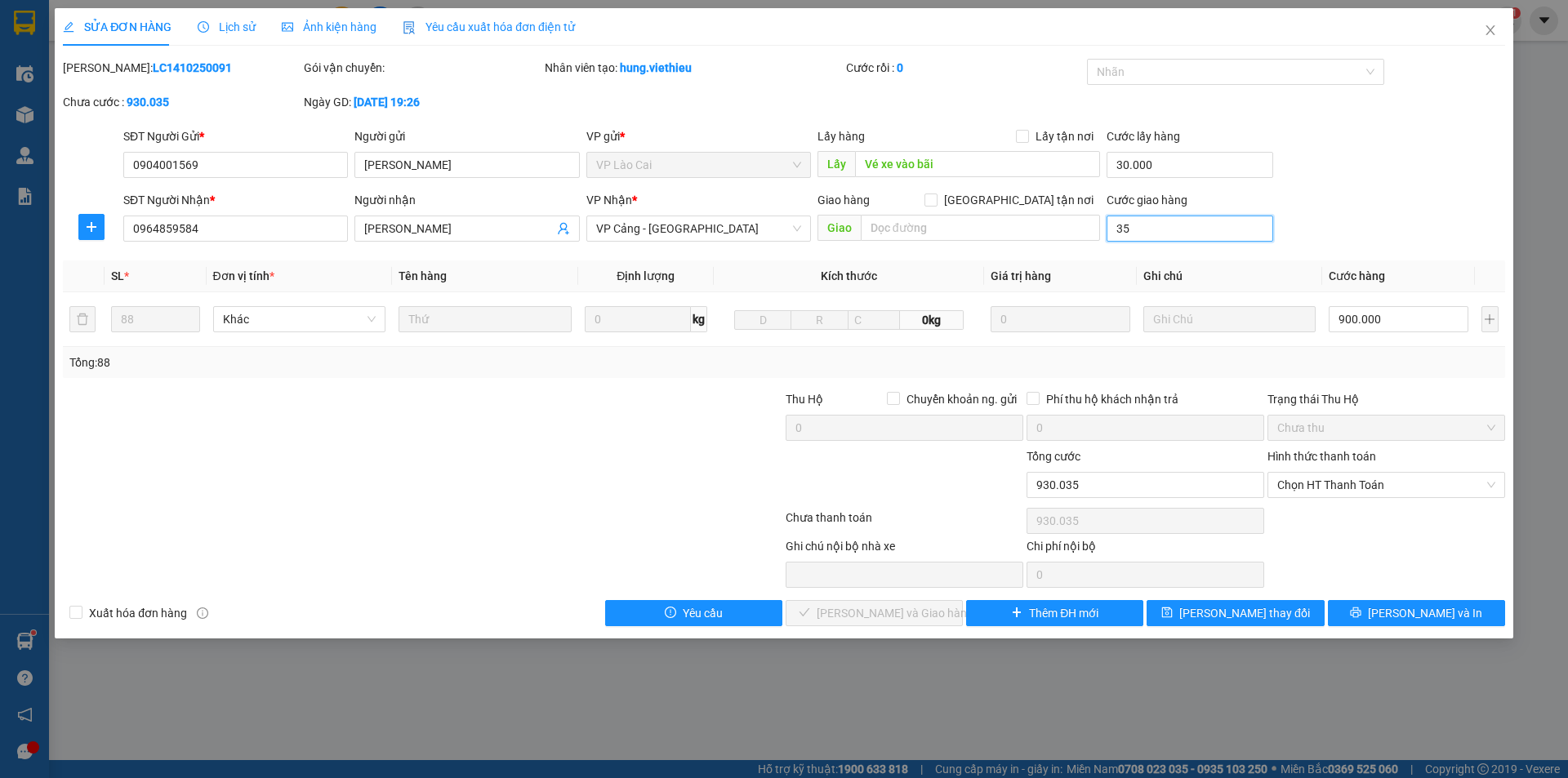
type input "930.350"
type input "350.000"
type input "1.280.000"
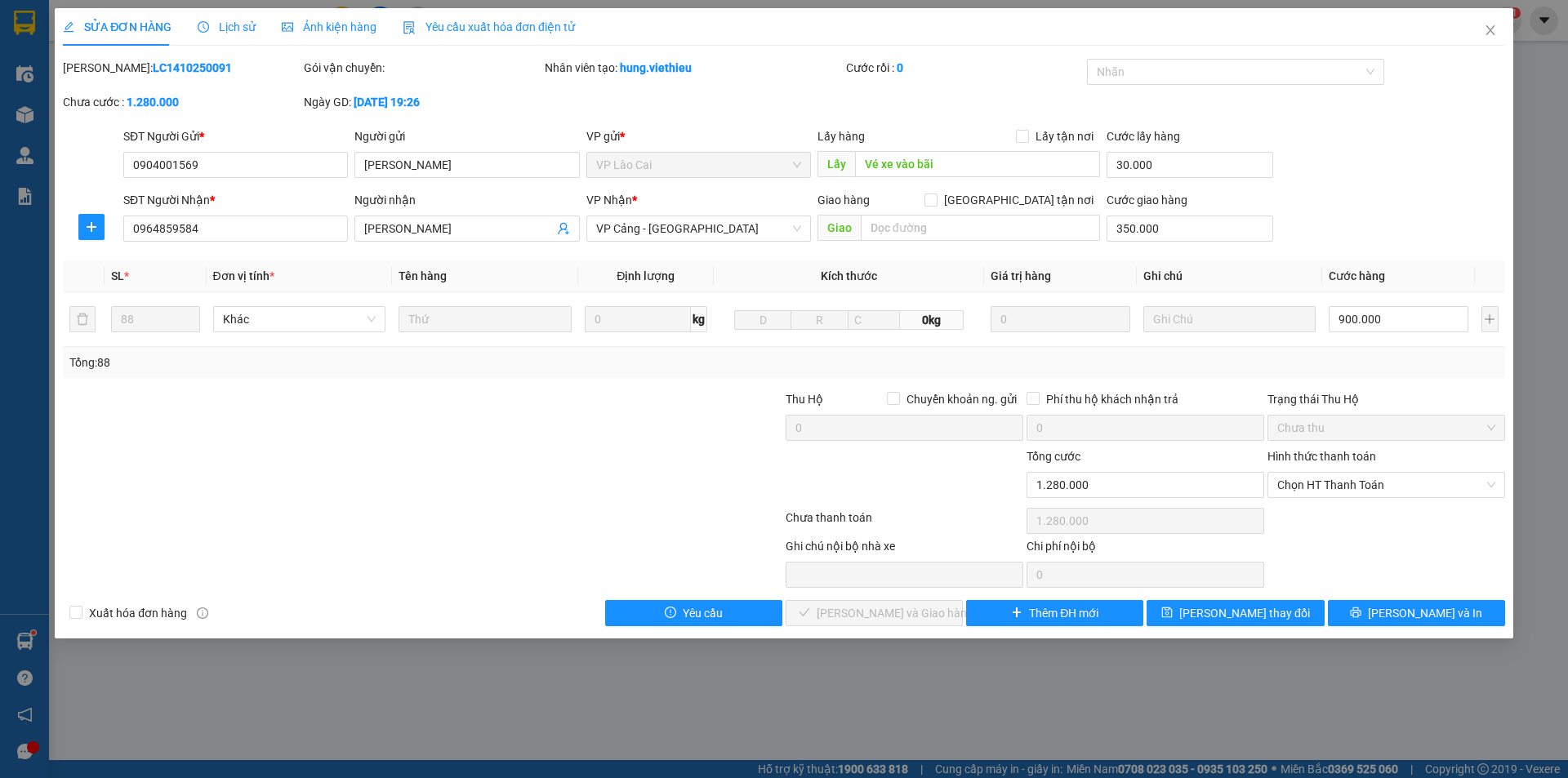
click at [562, 398] on div at bounding box center [663, 419] width 241 height 57
click at [929, 225] on input "text" at bounding box center [980, 228] width 239 height 26
click at [941, 220] on input "lô 2" at bounding box center [980, 228] width 239 height 26
type input "lô 2 dịch vụ 17 kdt tây nam -linh đàm - hoàng mai"
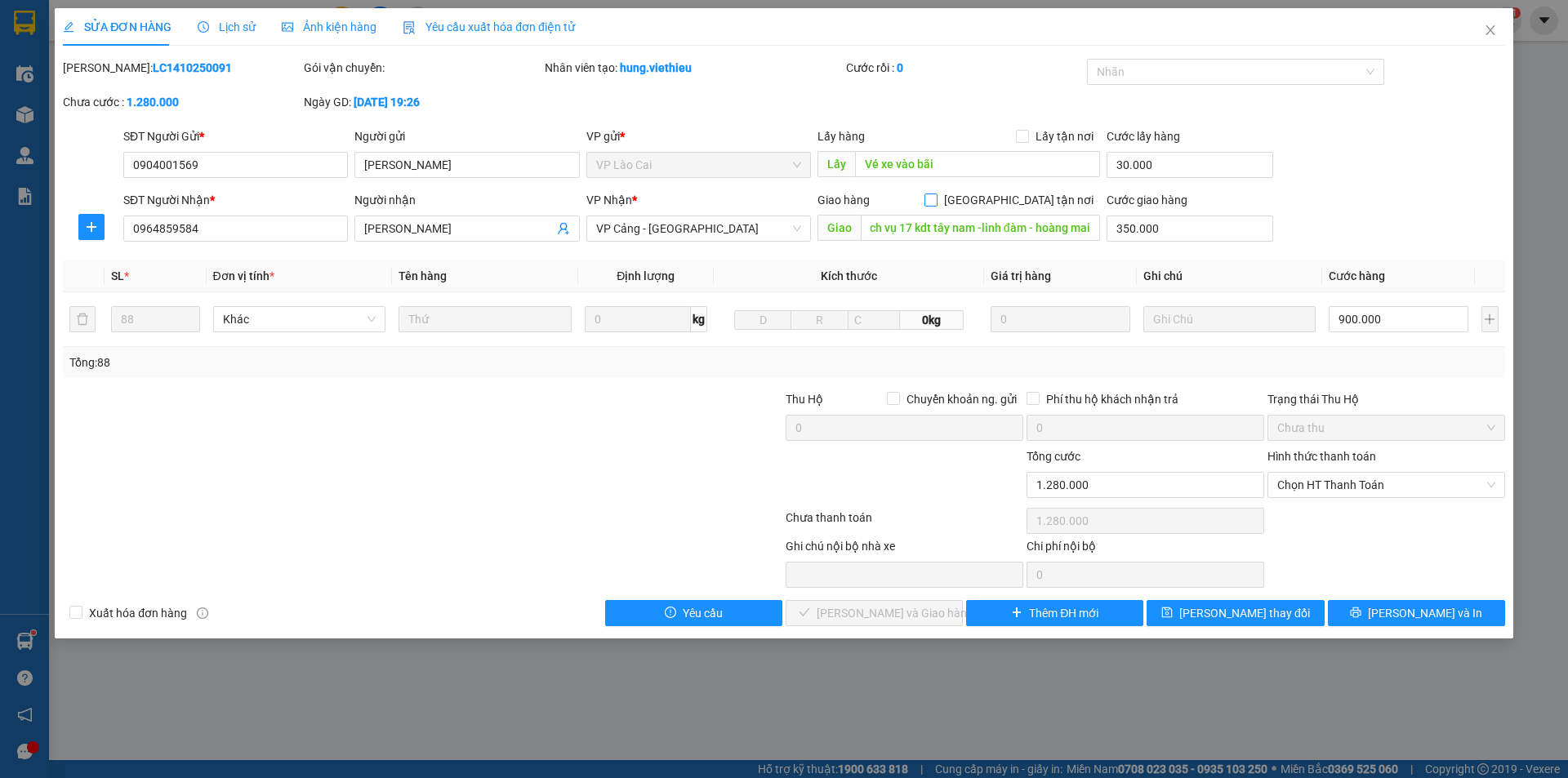
click at [1026, 200] on span "[GEOGRAPHIC_DATA] tận nơi" at bounding box center [1019, 200] width 162 height 18
click at [936, 200] on input "[GEOGRAPHIC_DATA] tận nơi" at bounding box center [930, 199] width 11 height 11
checkbox input "true"
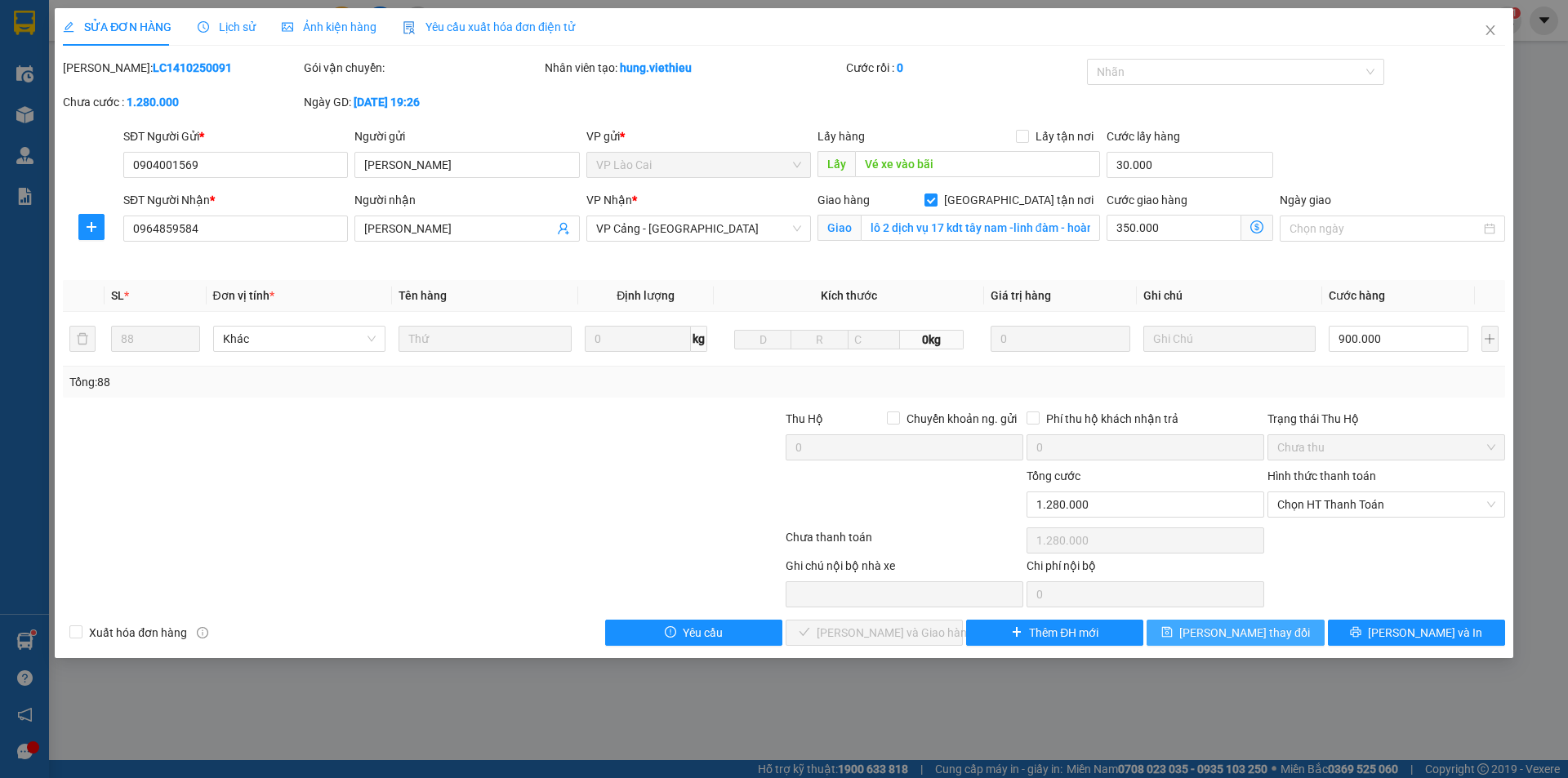
click at [1238, 637] on span "[PERSON_NAME] thay đổi" at bounding box center [1245, 633] width 131 height 18
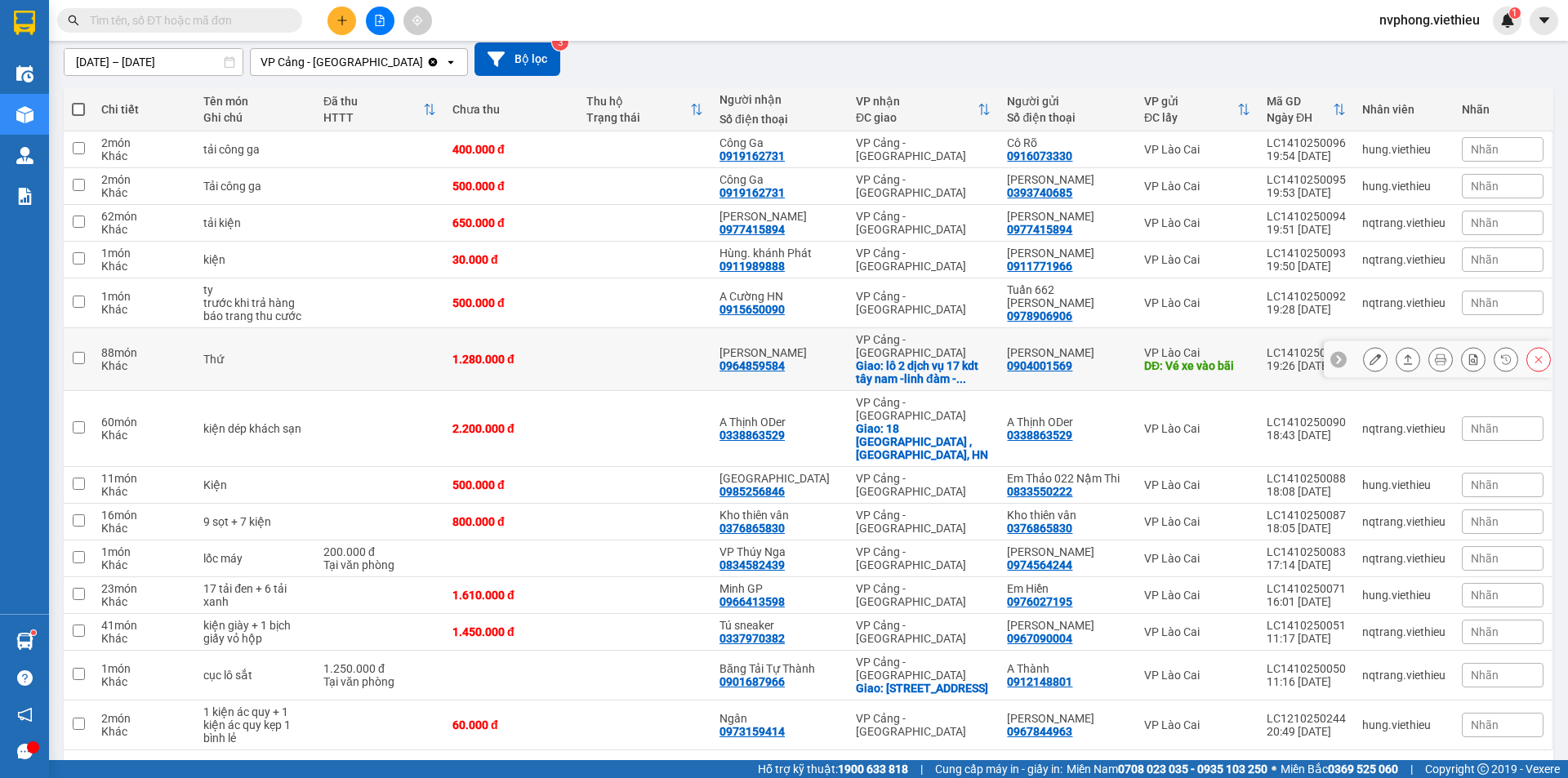
scroll to position [147, 0]
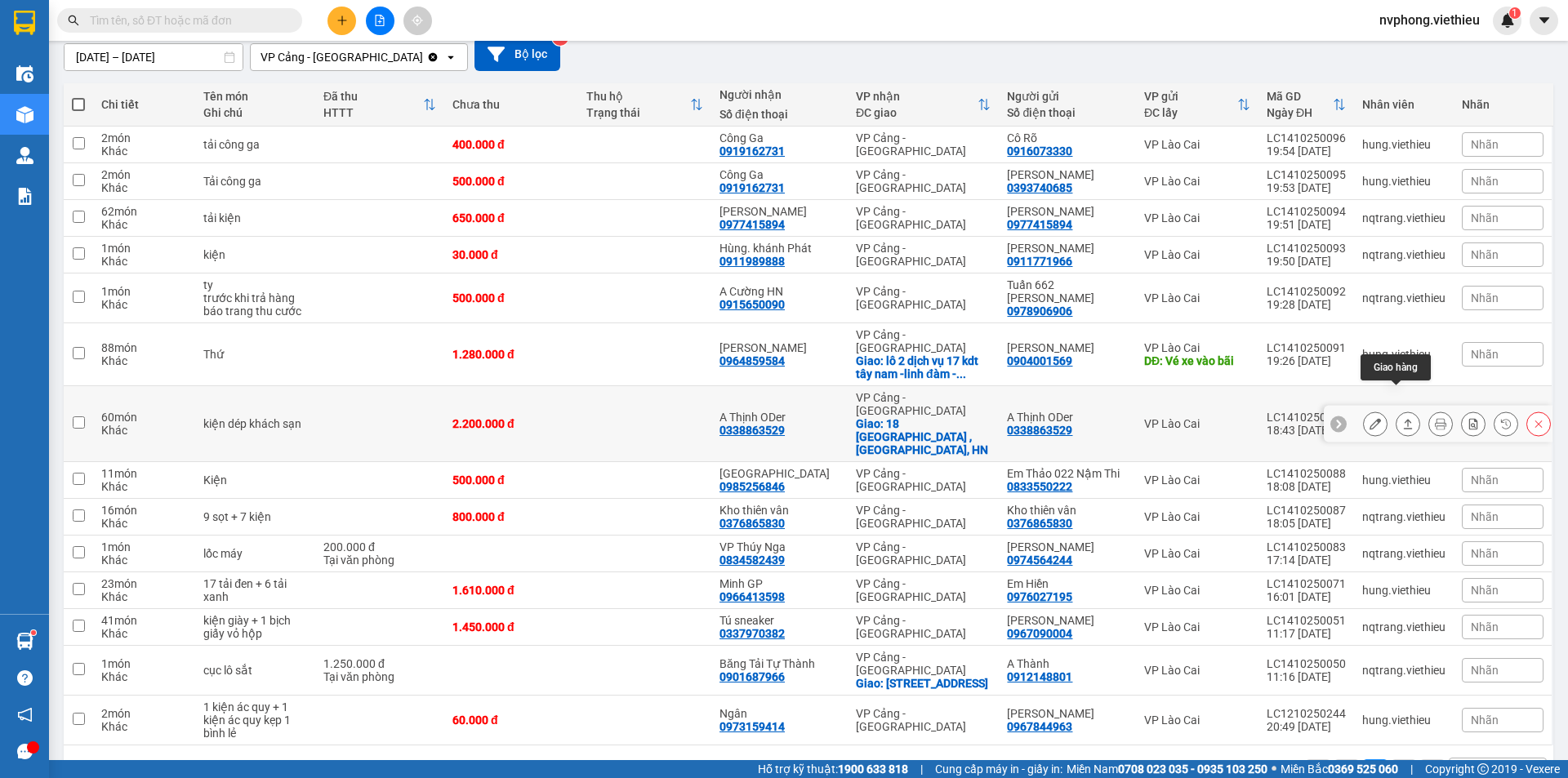
click at [1396, 410] on button at bounding box center [1408, 424] width 23 height 29
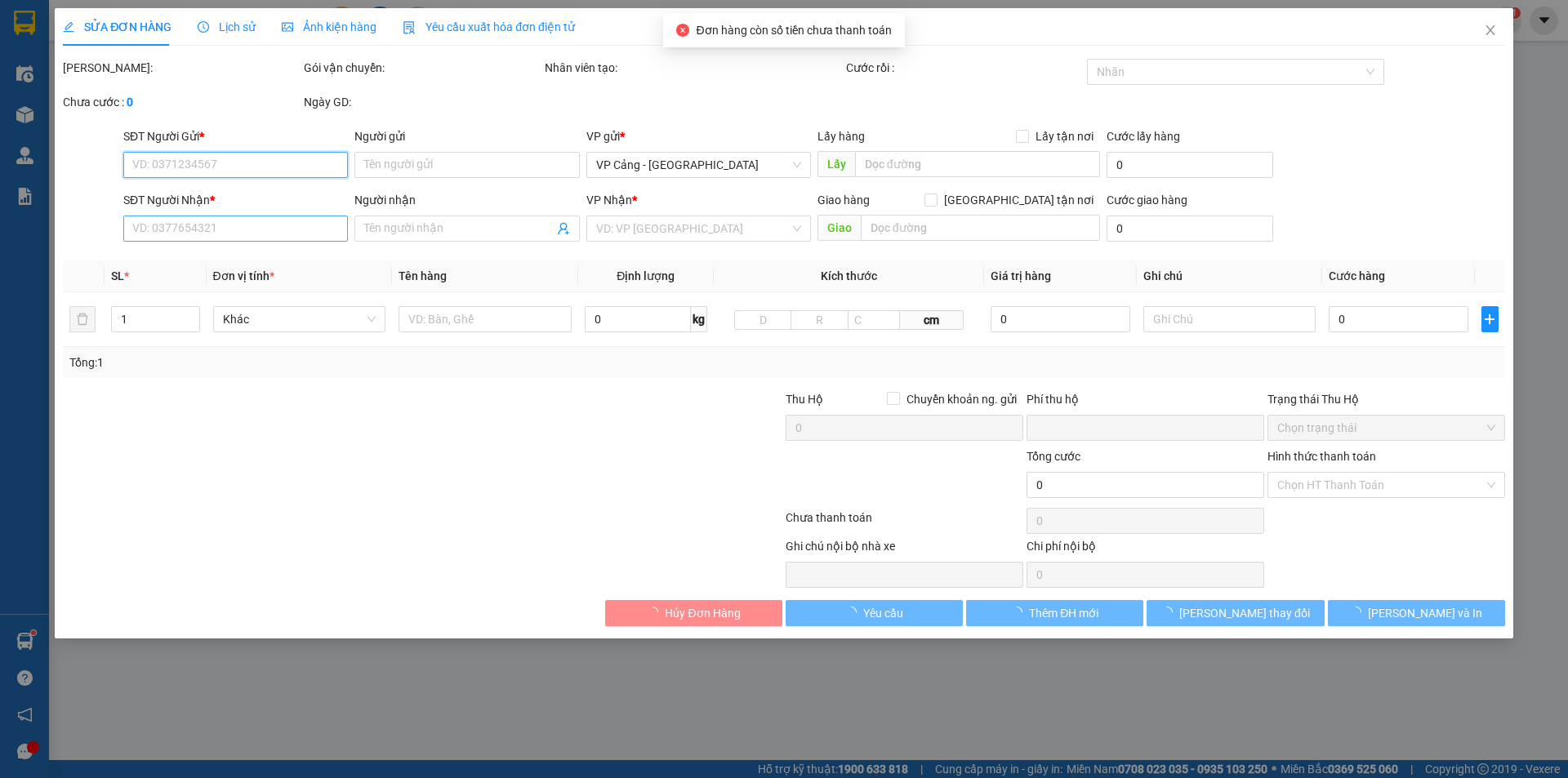
type input "0338863529"
type input "A Thịnh ODer"
type input "0338863529"
type input "A Thịnh ODer"
checkbox input "true"
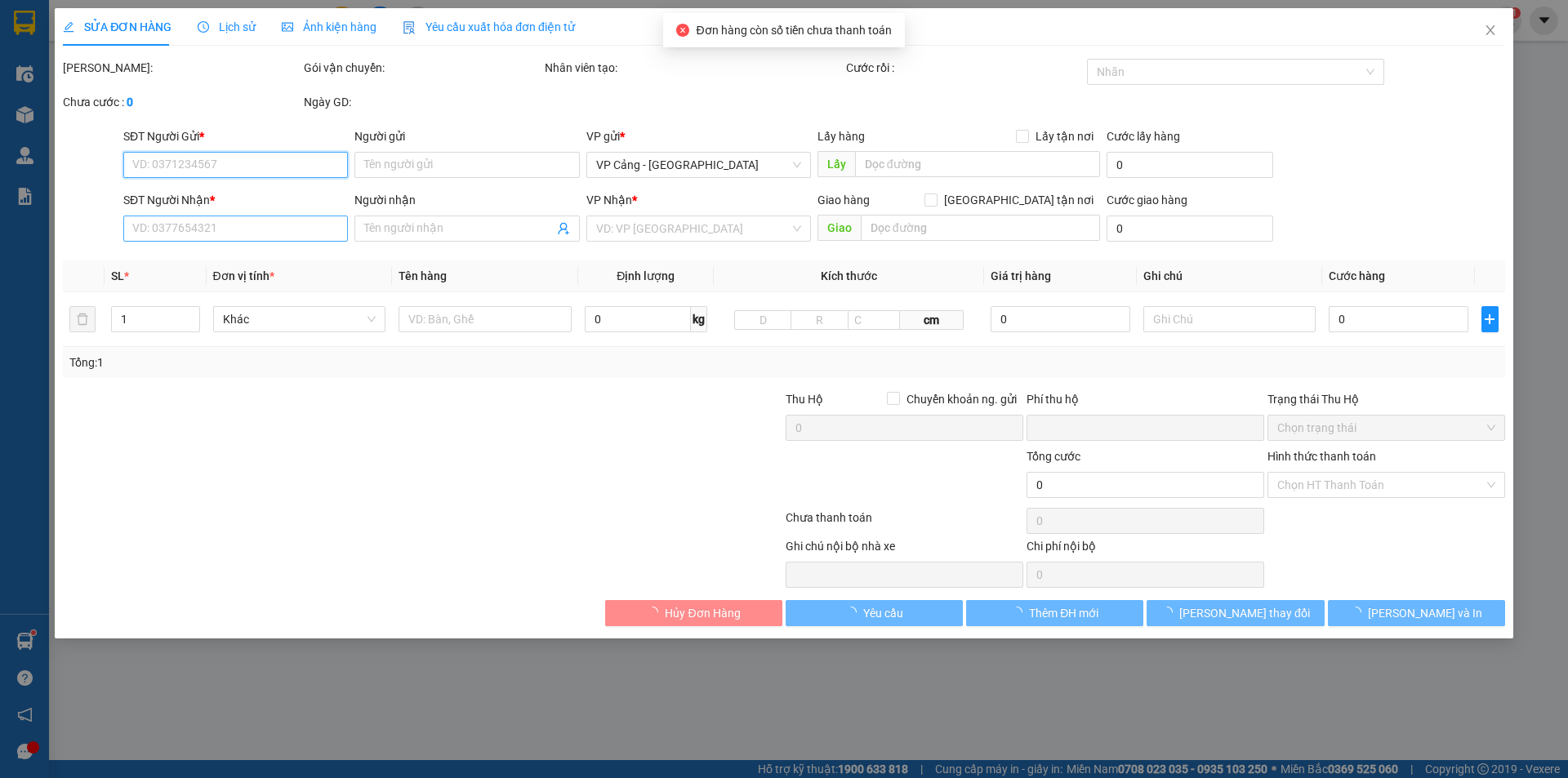
type input "18 [GEOGRAPHIC_DATA] , [GEOGRAPHIC_DATA], HN"
type input "0"
type input "2.200.000"
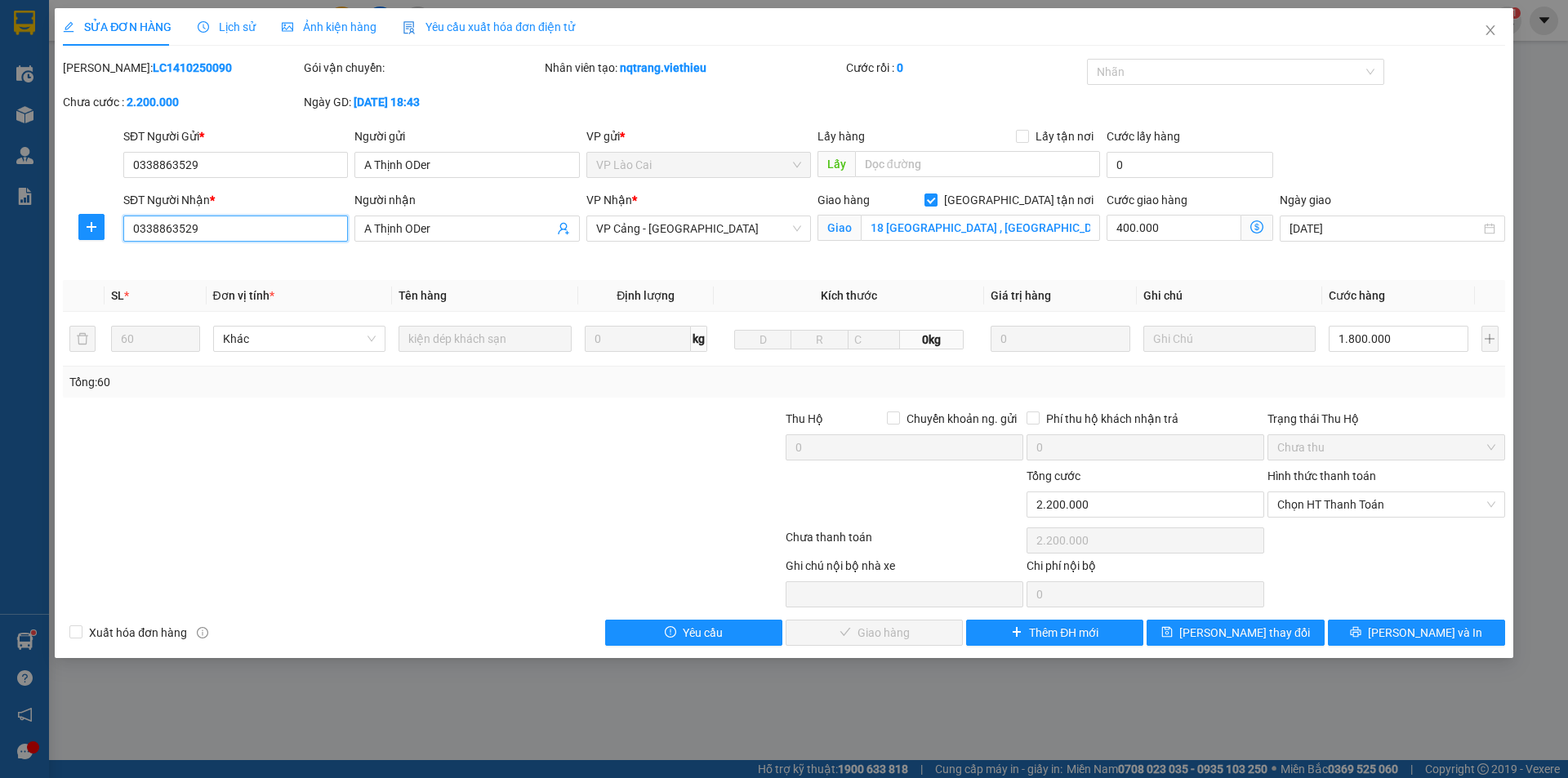
drag, startPoint x: 219, startPoint y: 235, endPoint x: 125, endPoint y: 230, distance: 94.1
click at [125, 230] on input "0338863529" at bounding box center [236, 228] width 224 height 26
type input "0378368809"
click at [436, 228] on input "A Thịnh ODer" at bounding box center [459, 228] width 188 height 18
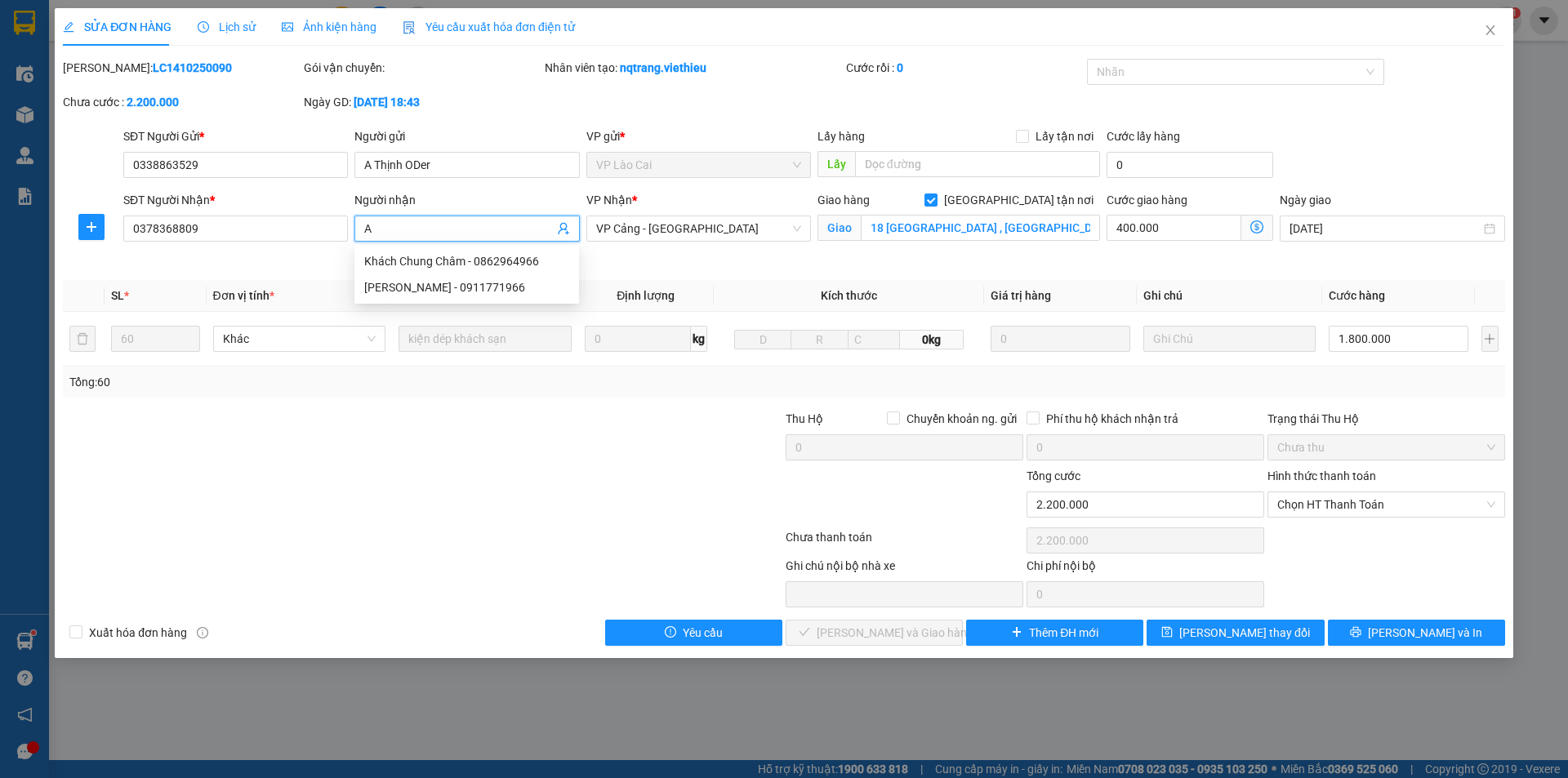
type input "A"
type input "k"
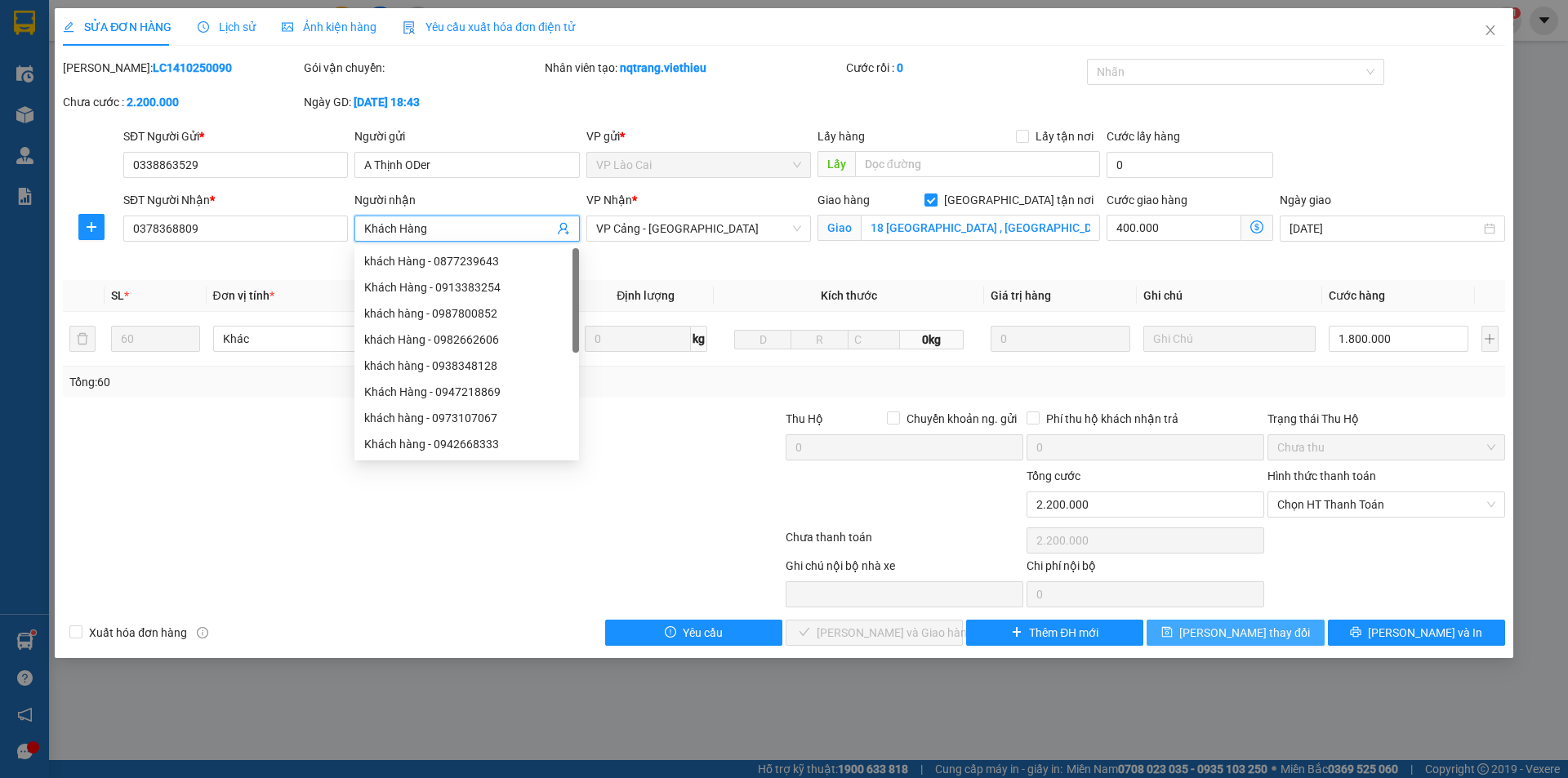
type input "Khách Hàng"
click at [1246, 625] on span "[PERSON_NAME] thay đổi" at bounding box center [1245, 633] width 131 height 18
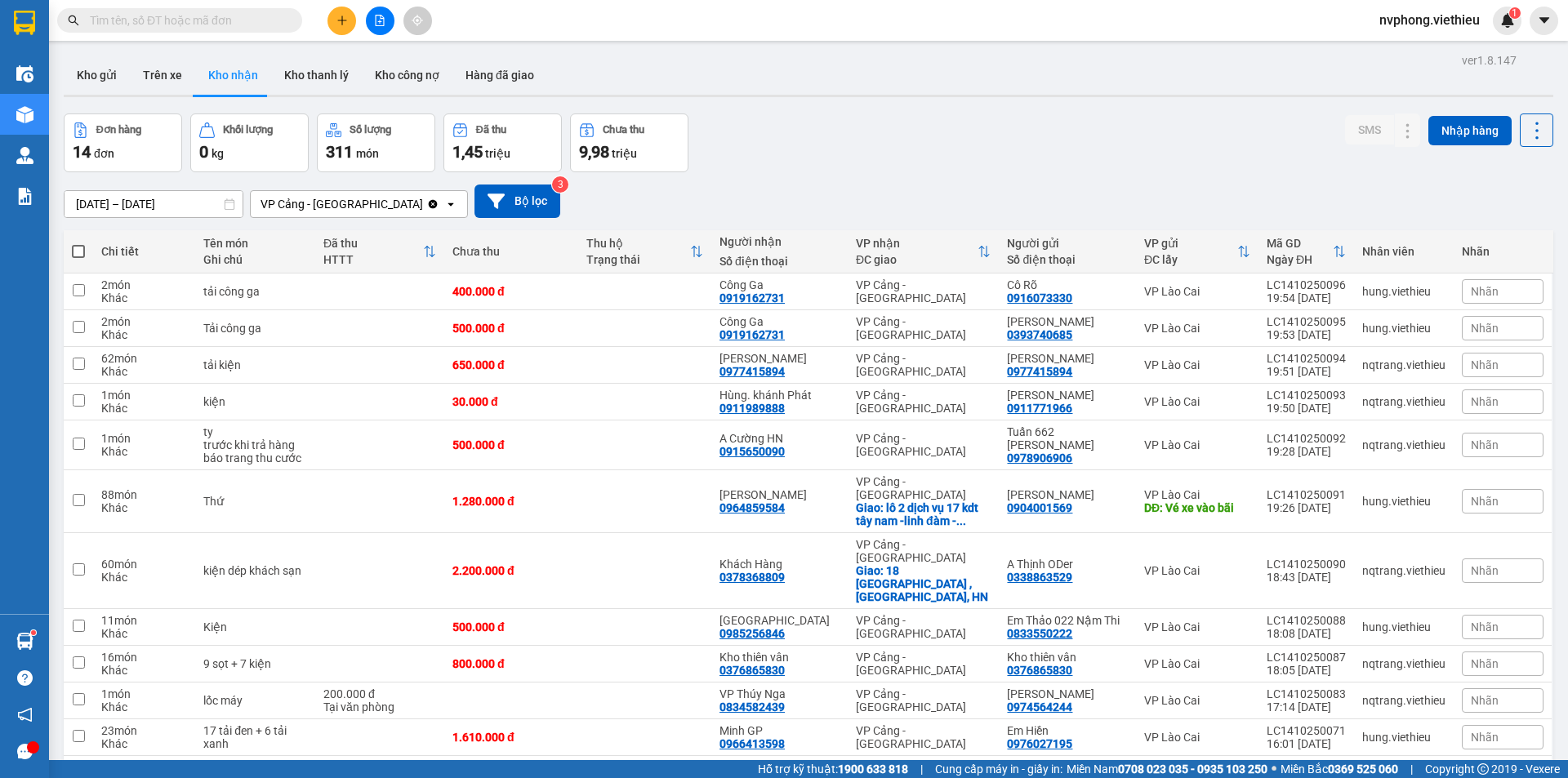
click at [131, 20] on input "text" at bounding box center [186, 20] width 192 height 18
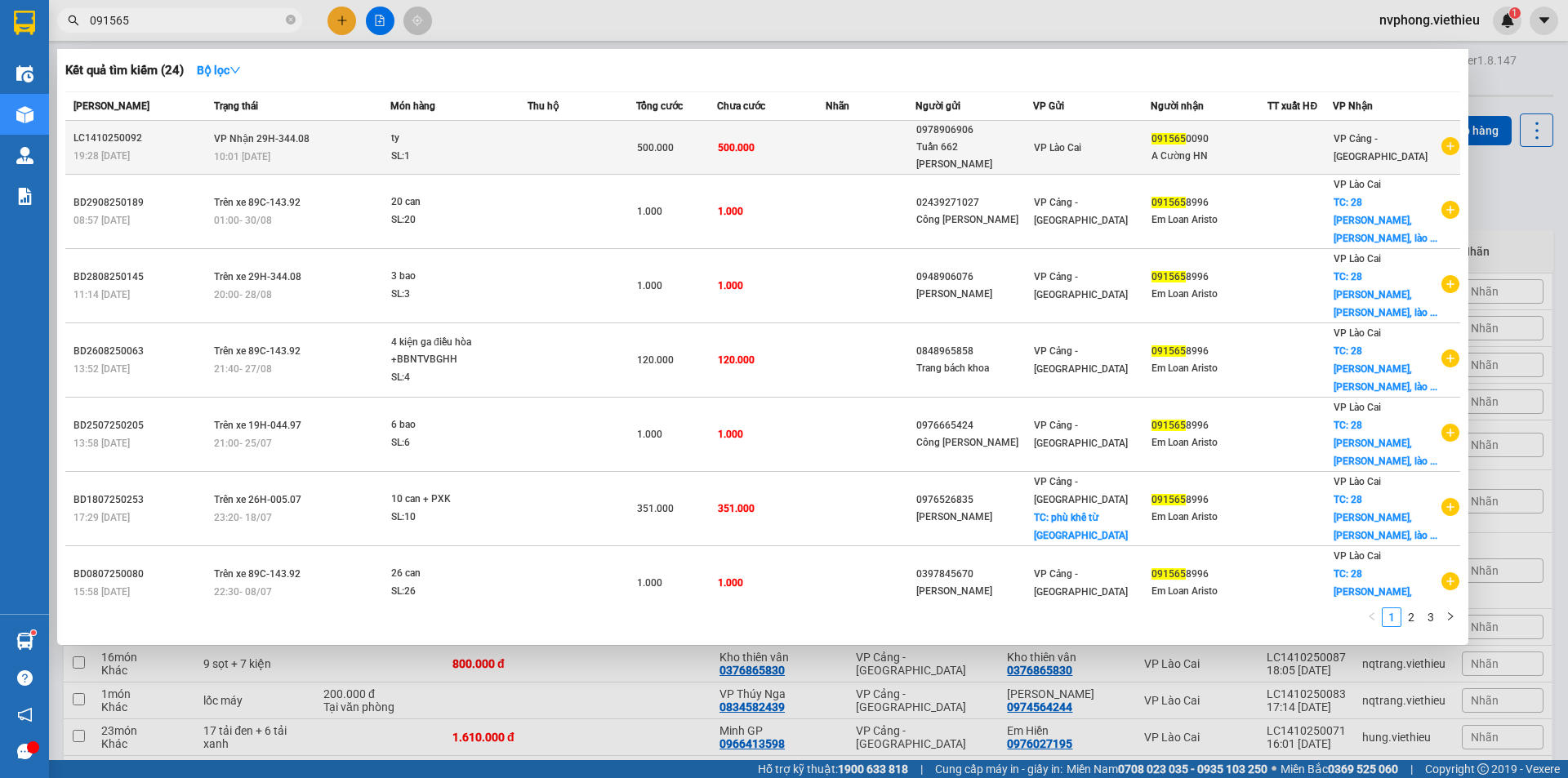
type input "091565"
click at [1098, 139] on div "VP Lào Cai" at bounding box center [1092, 148] width 116 height 18
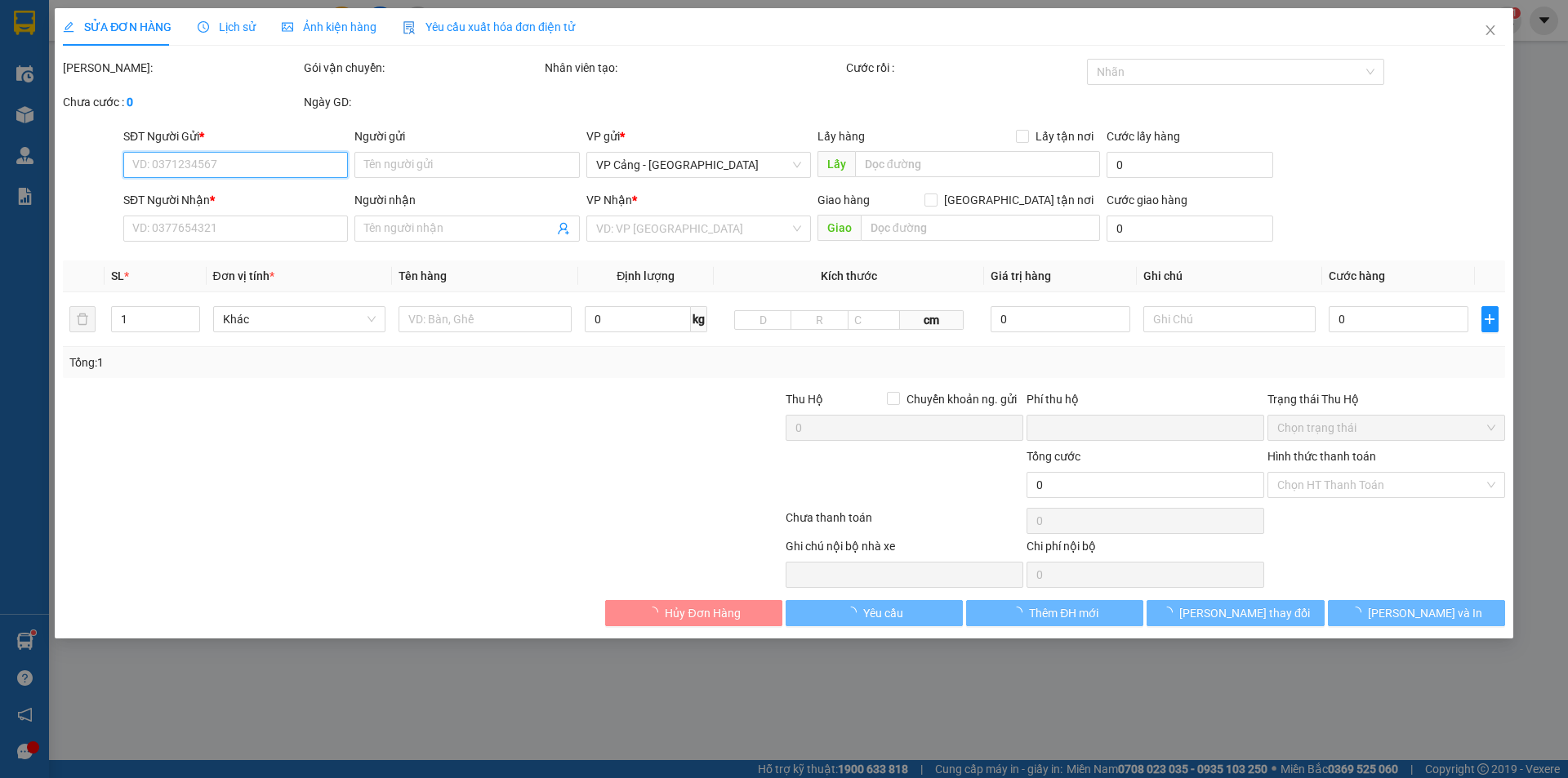
type input "0978906906"
type input "Tuấn 662 [PERSON_NAME]"
type input "0915650090"
type input "A Cường HN"
type input "0"
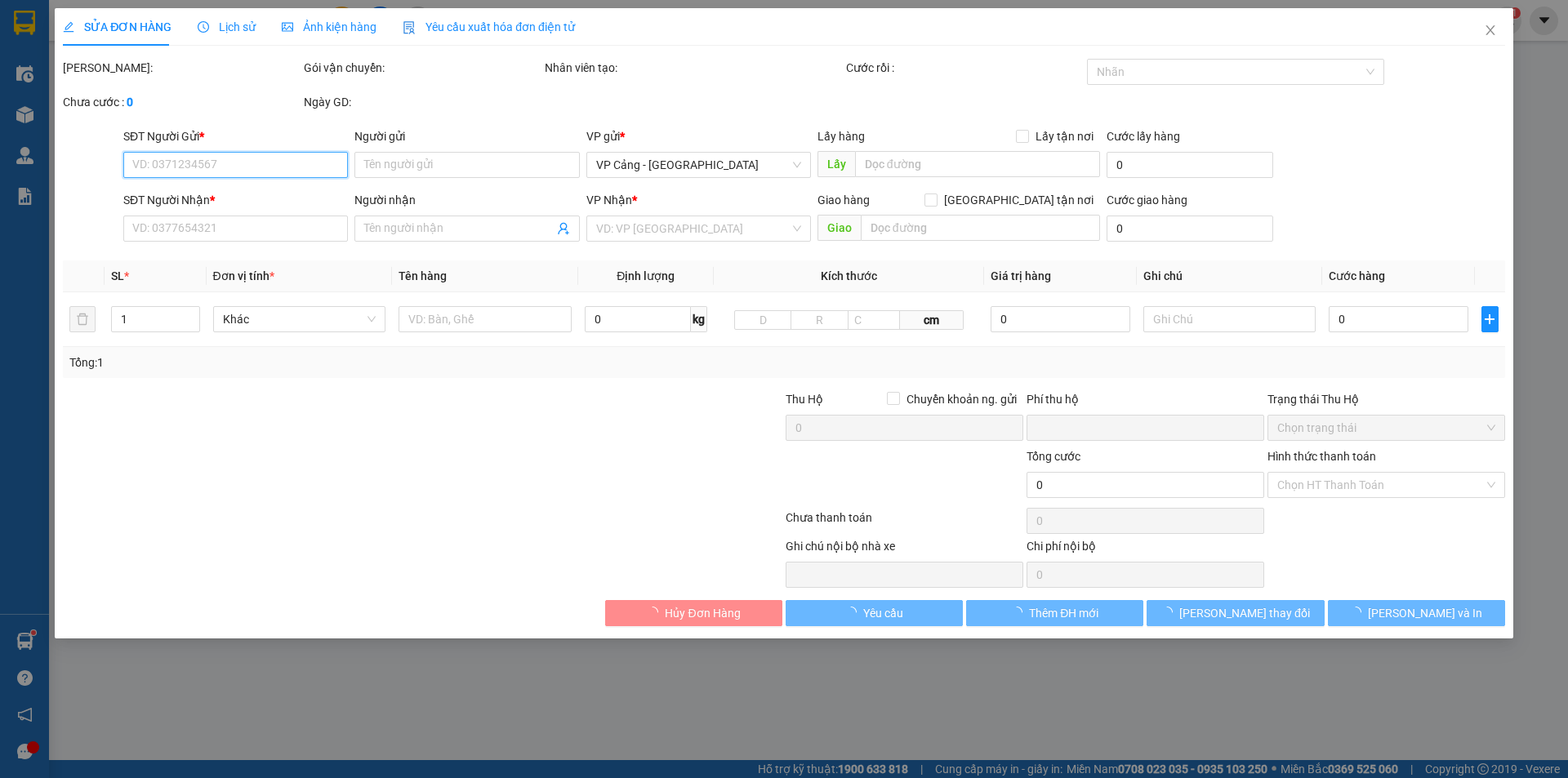
type input "500.000"
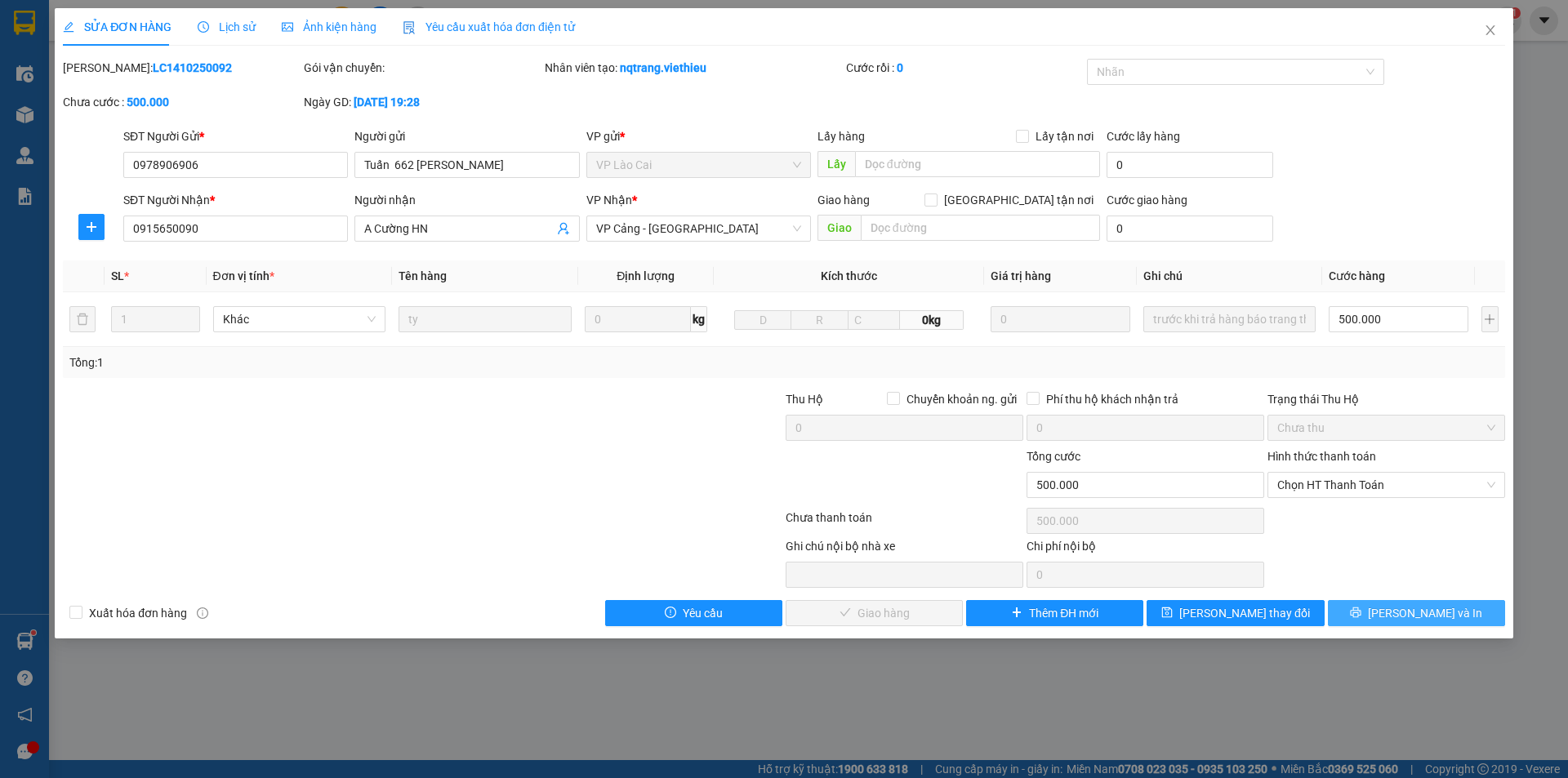
click at [1434, 613] on span "[PERSON_NAME] và In" at bounding box center [1426, 613] width 115 height 18
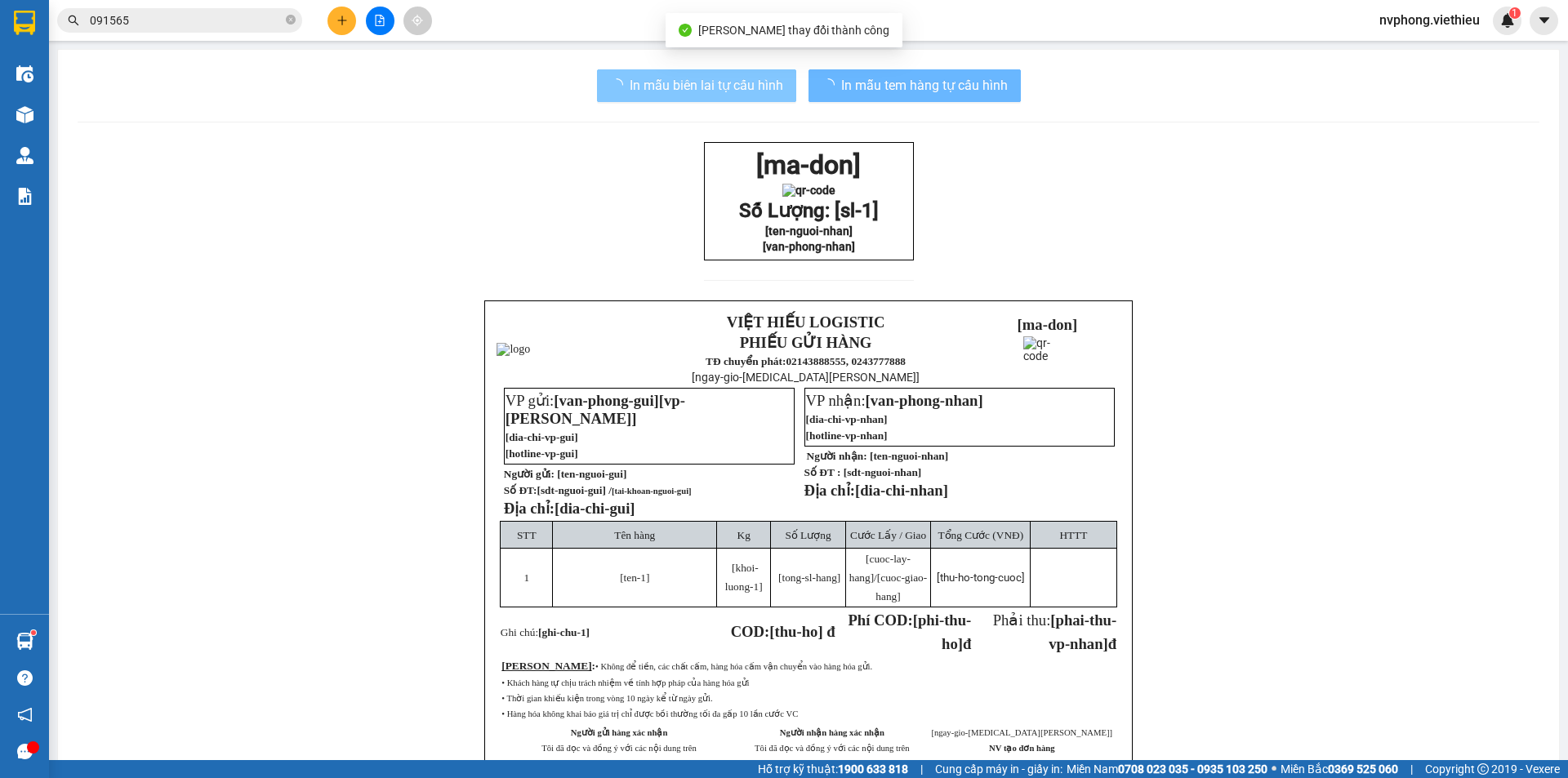
click at [685, 91] on span "In mẫu biên lai tự cấu hình" at bounding box center [707, 85] width 154 height 20
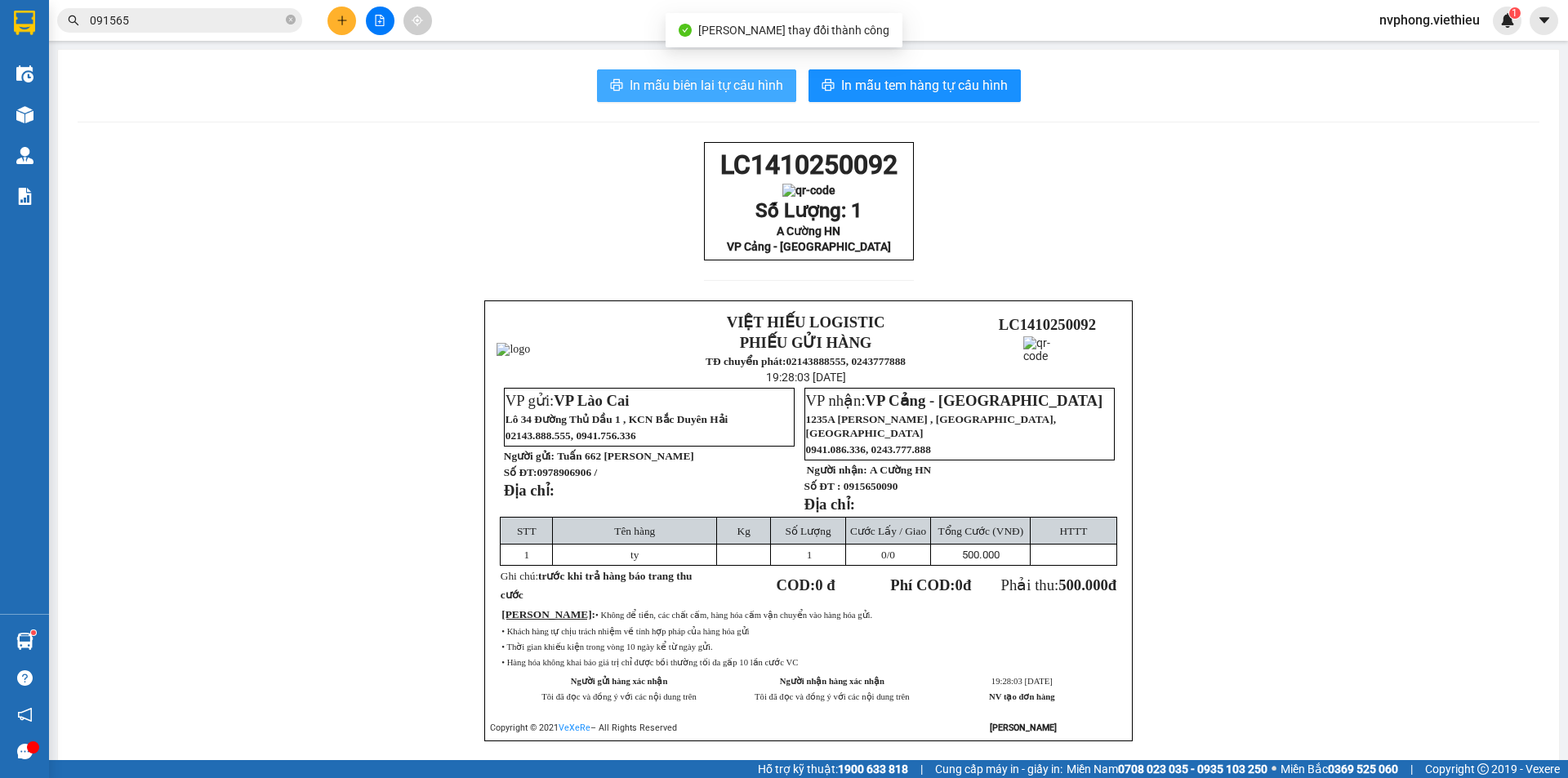
click at [630, 80] on span "In mẫu biên lai tự cấu hình" at bounding box center [707, 85] width 154 height 20
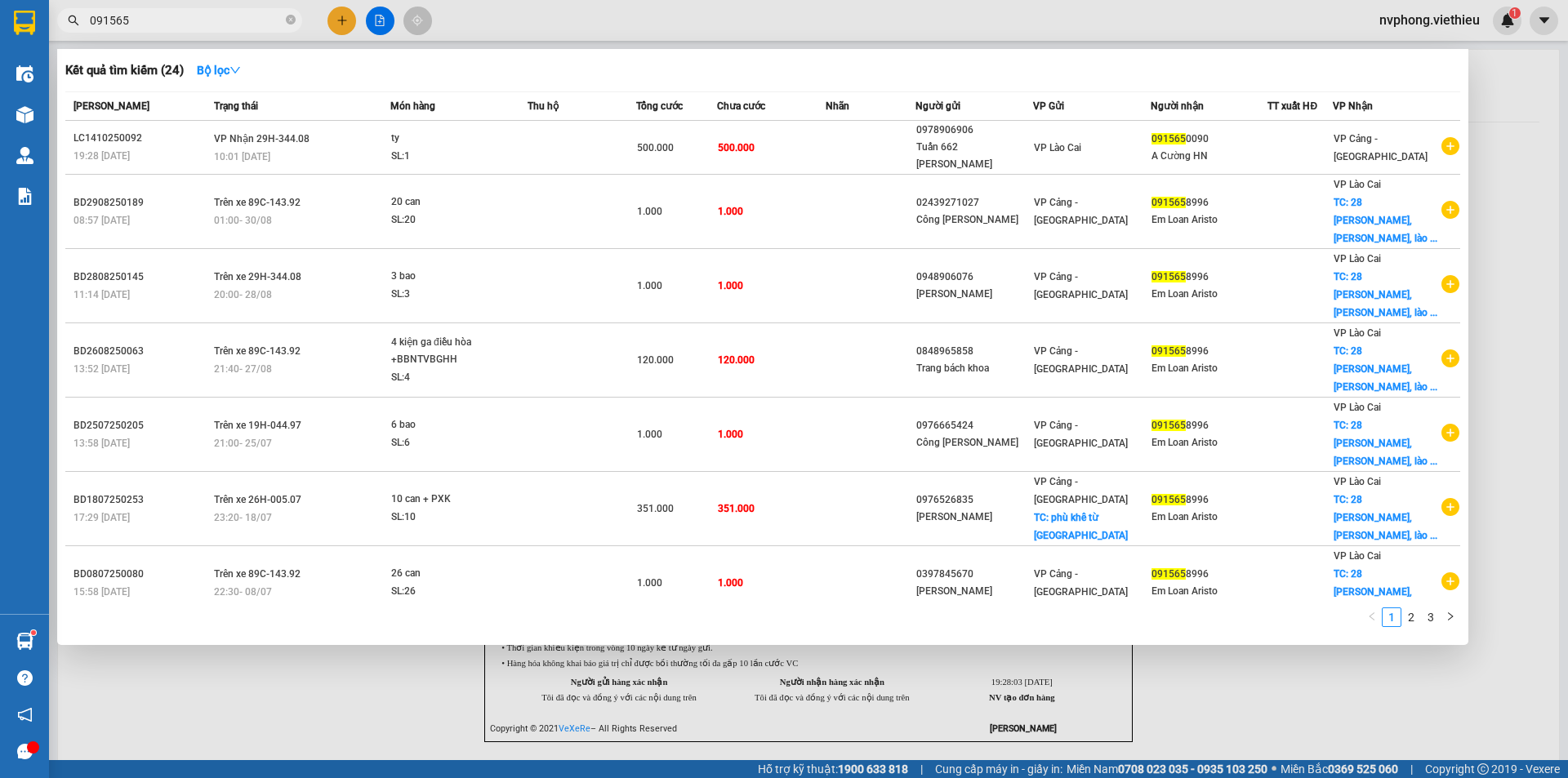
drag, startPoint x: 195, startPoint y: 17, endPoint x: 88, endPoint y: 15, distance: 107.0
click at [88, 15] on span "091565" at bounding box center [179, 20] width 245 height 25
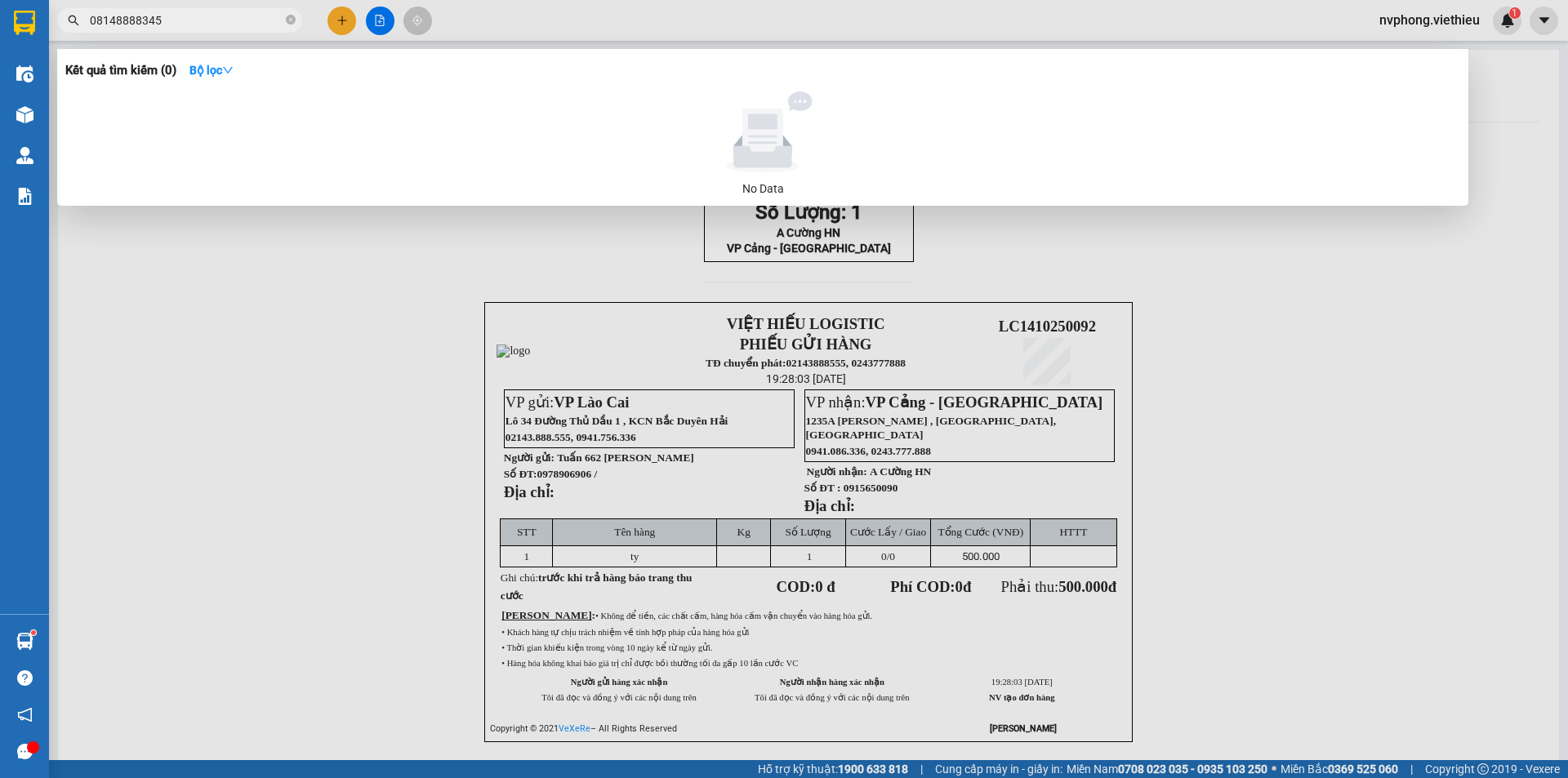
click at [136, 25] on input "08148888345" at bounding box center [186, 20] width 192 height 18
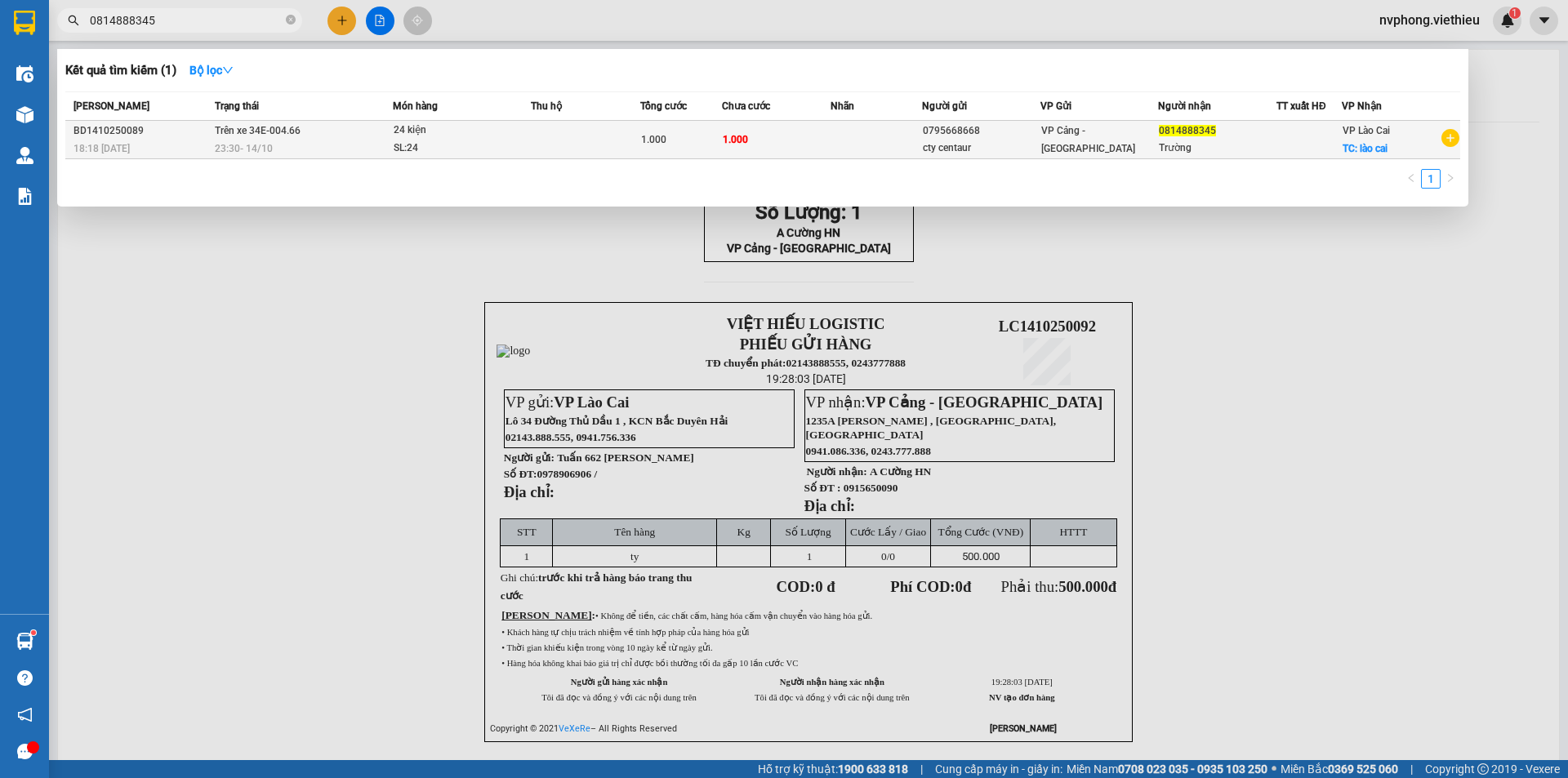
type input "0814888345"
click at [967, 145] on div "cty centaur" at bounding box center [981, 148] width 117 height 17
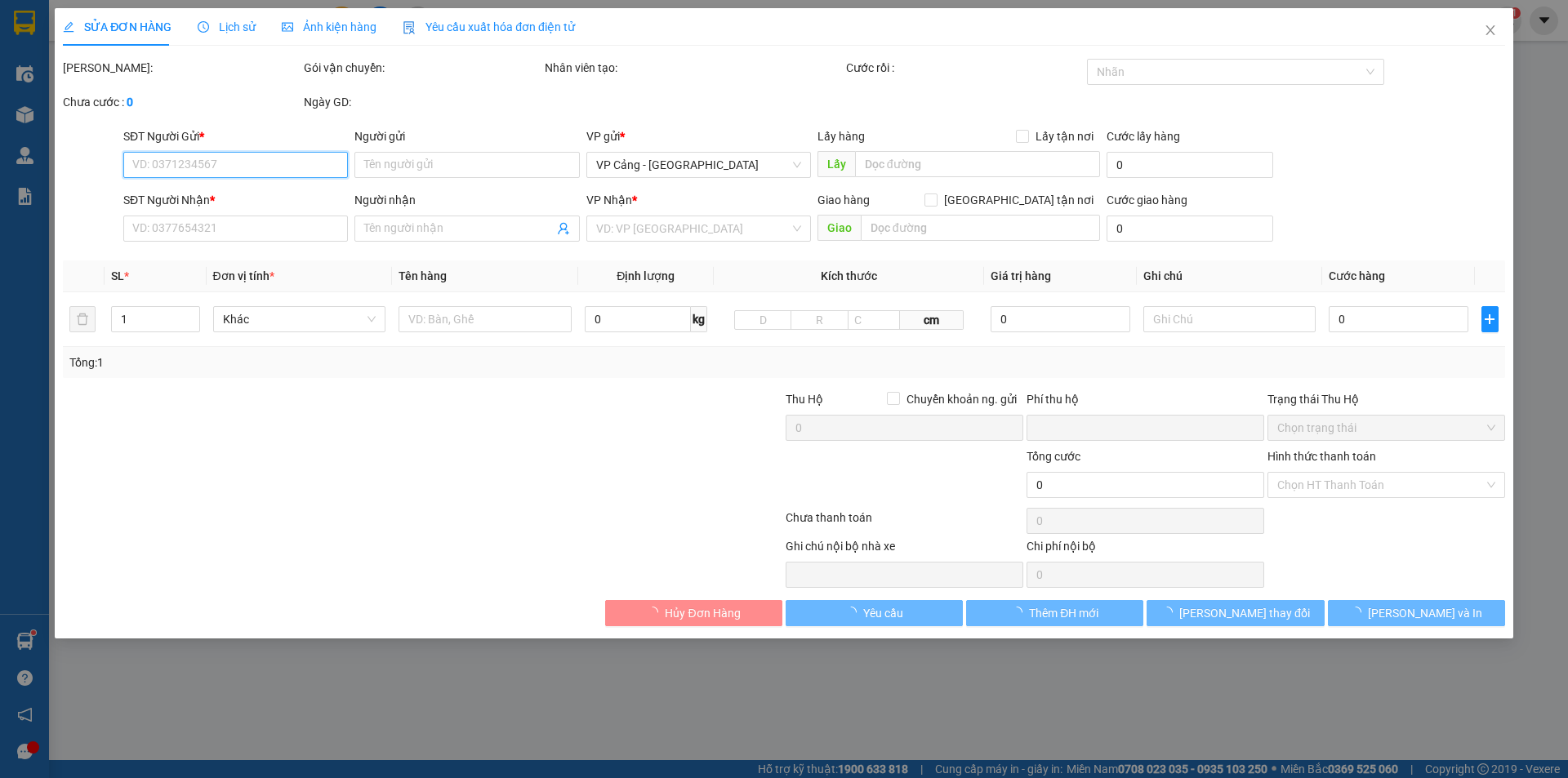
type input "0795668668"
type input "cty centaur"
type input "0814888345"
type input "Trường"
checkbox input "true"
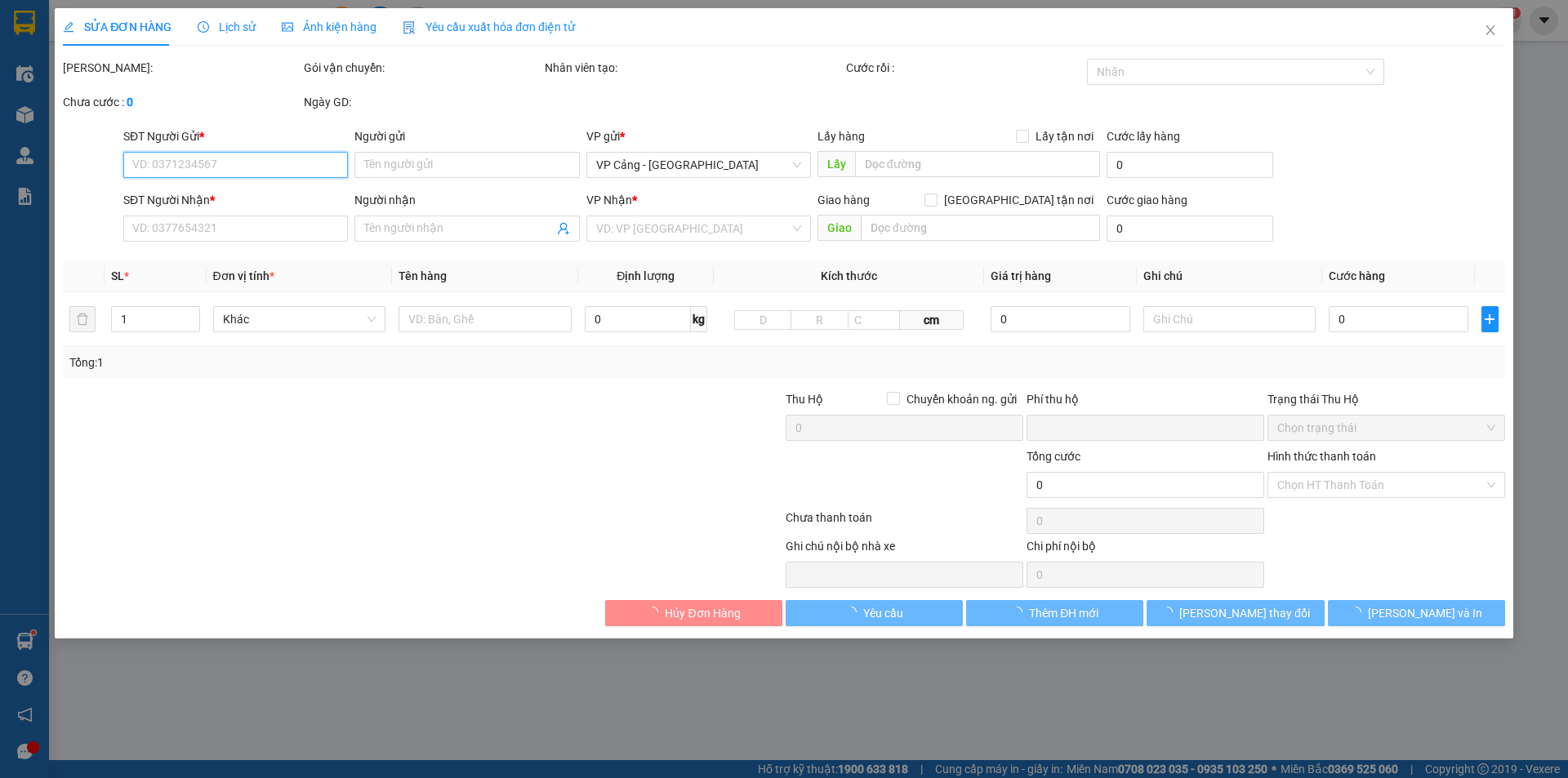
type input "lào cai"
type input "0"
type input "1.000"
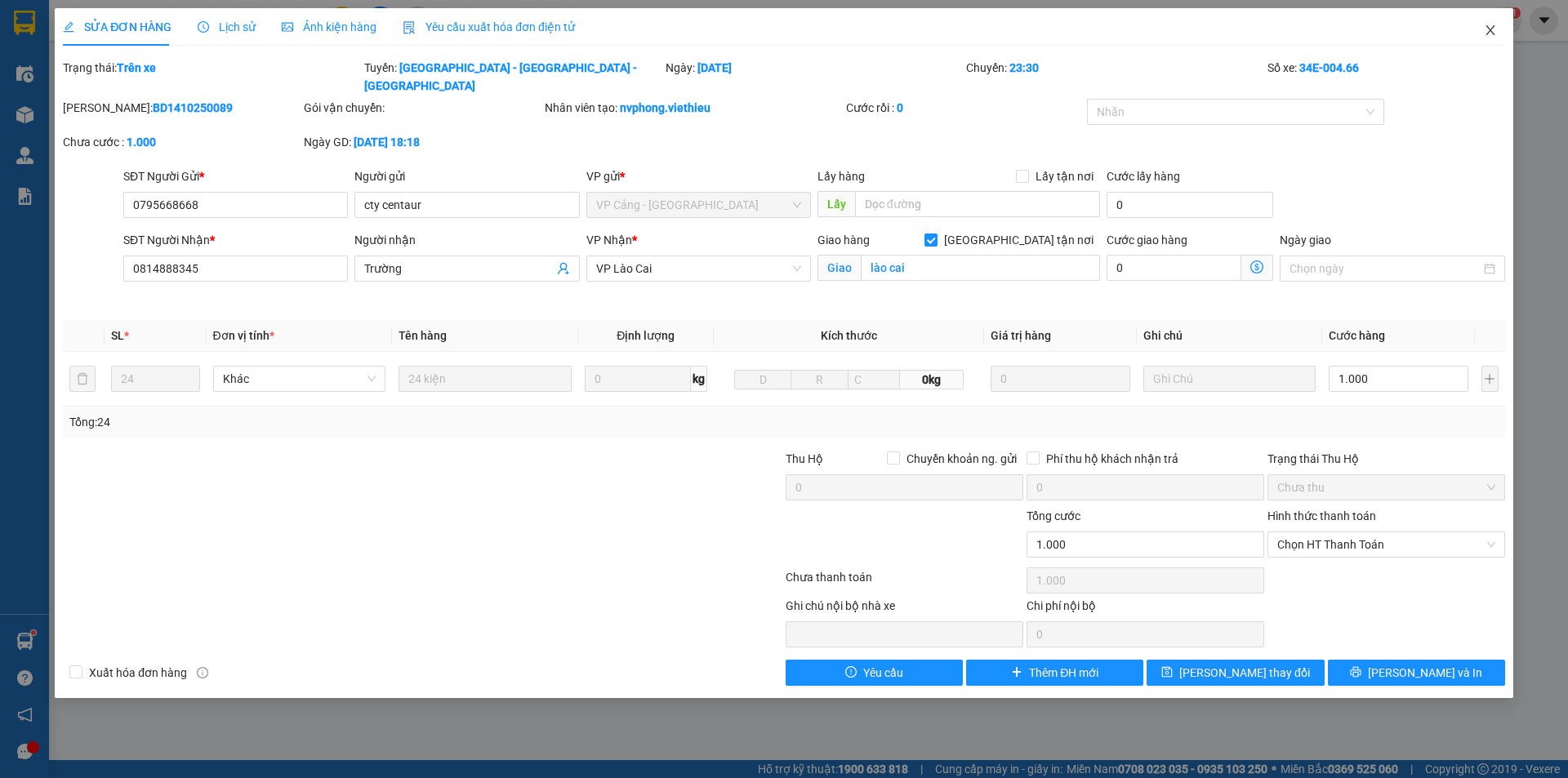
click at [1495, 25] on icon "close" at bounding box center [1490, 30] width 13 height 13
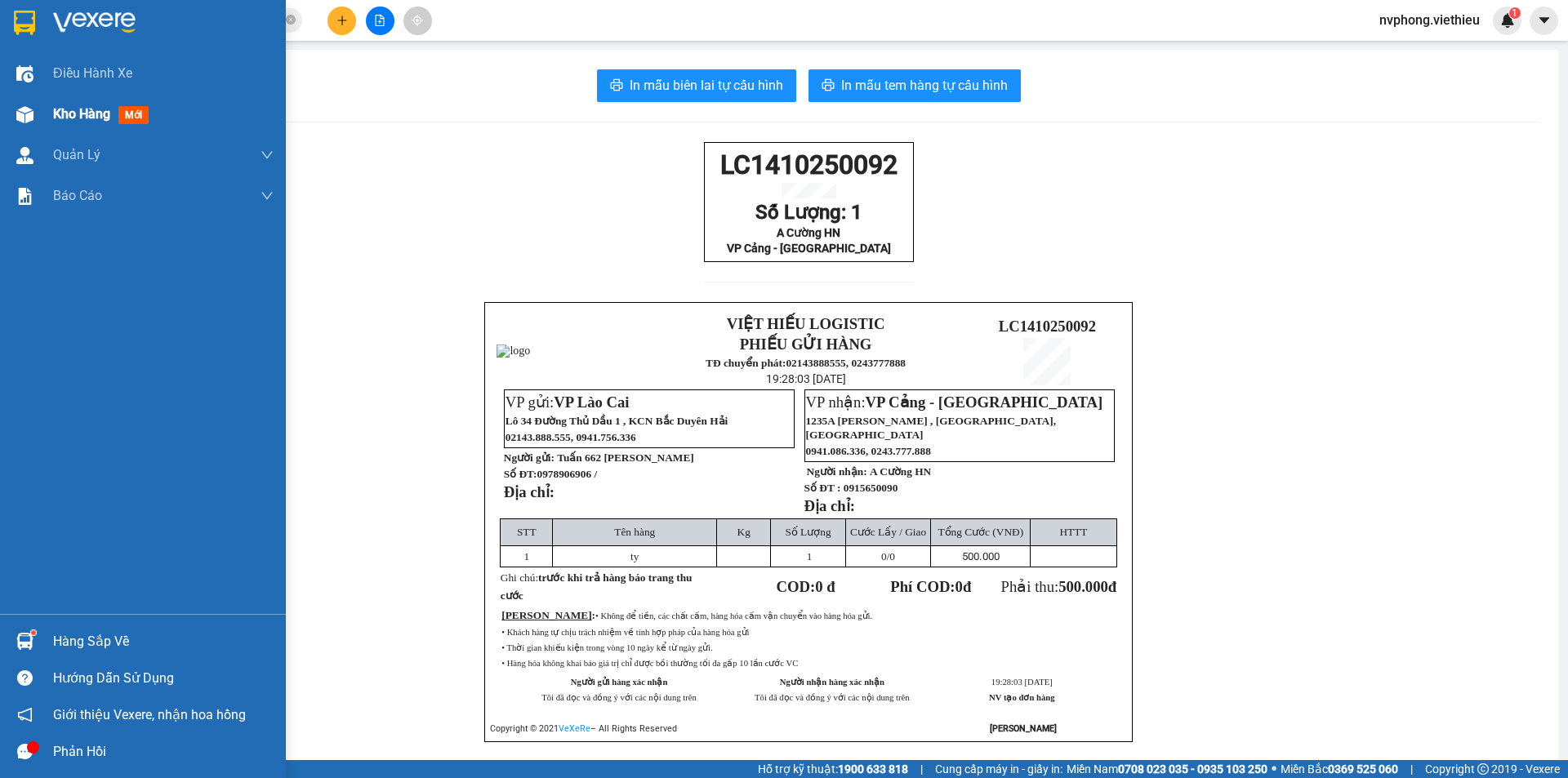
click at [47, 121] on div "Kho hàng mới" at bounding box center [142, 115] width 286 height 41
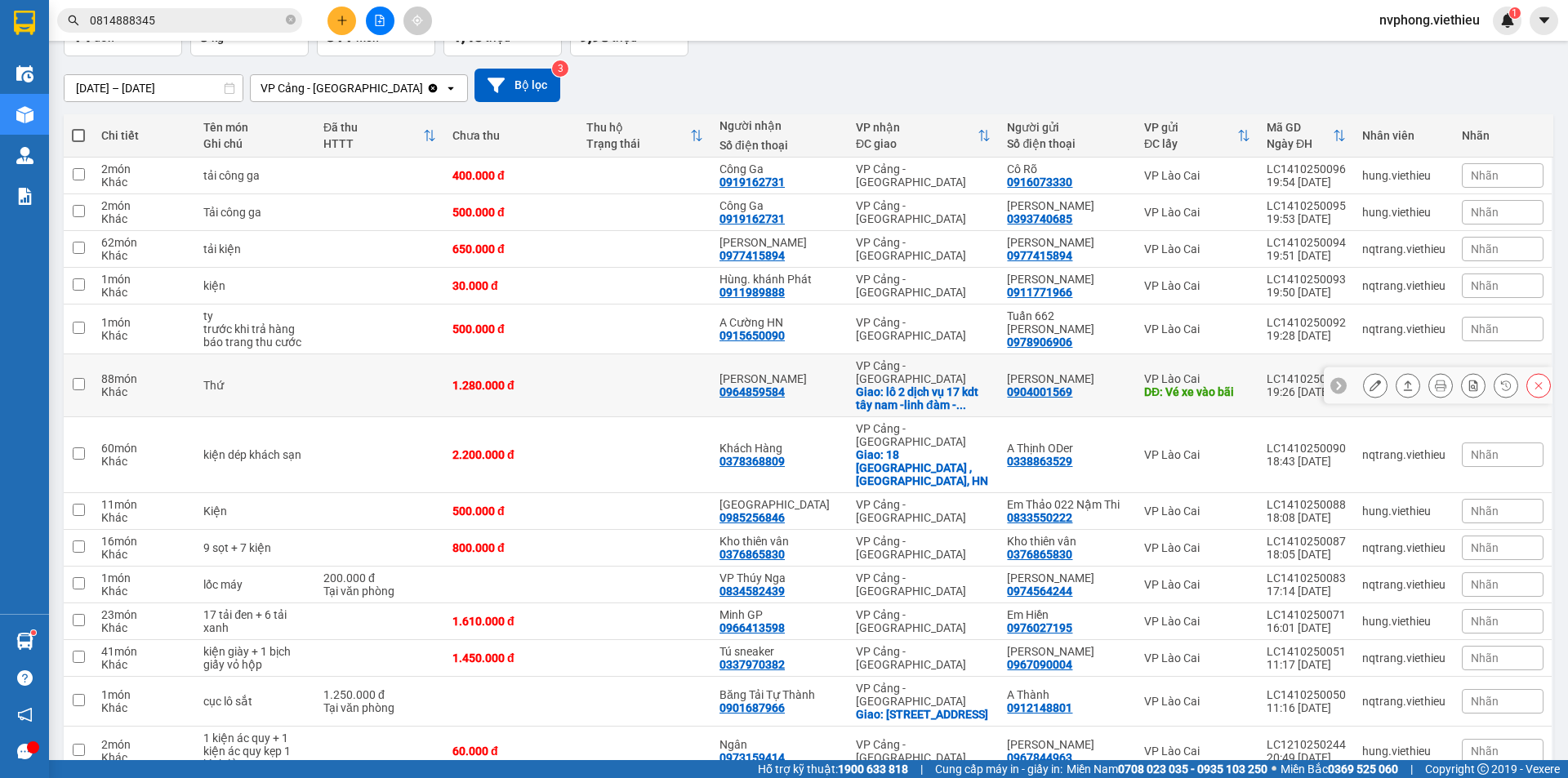
scroll to position [147, 0]
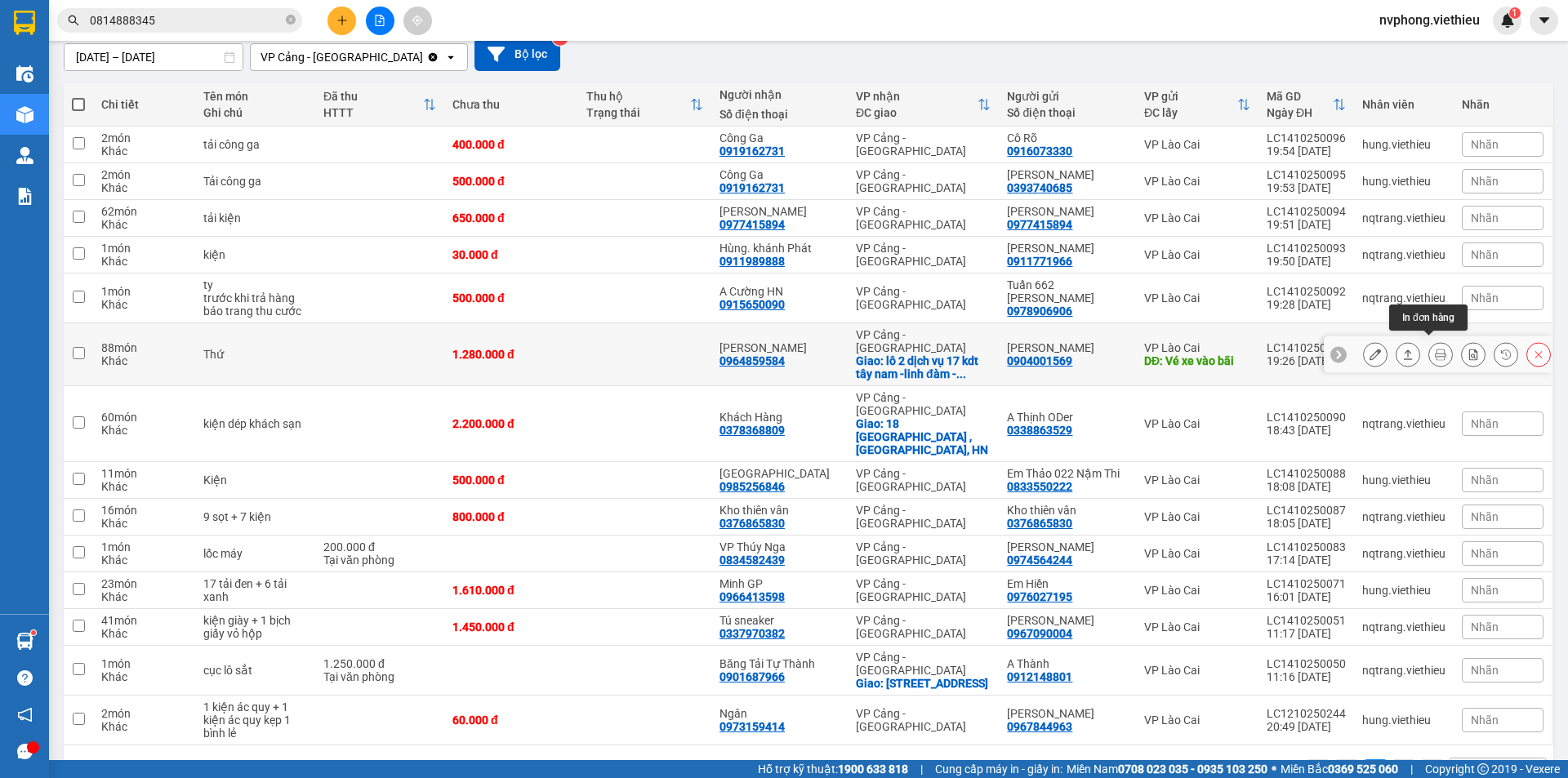
click at [1435, 352] on icon at bounding box center [1440, 355] width 11 height 11
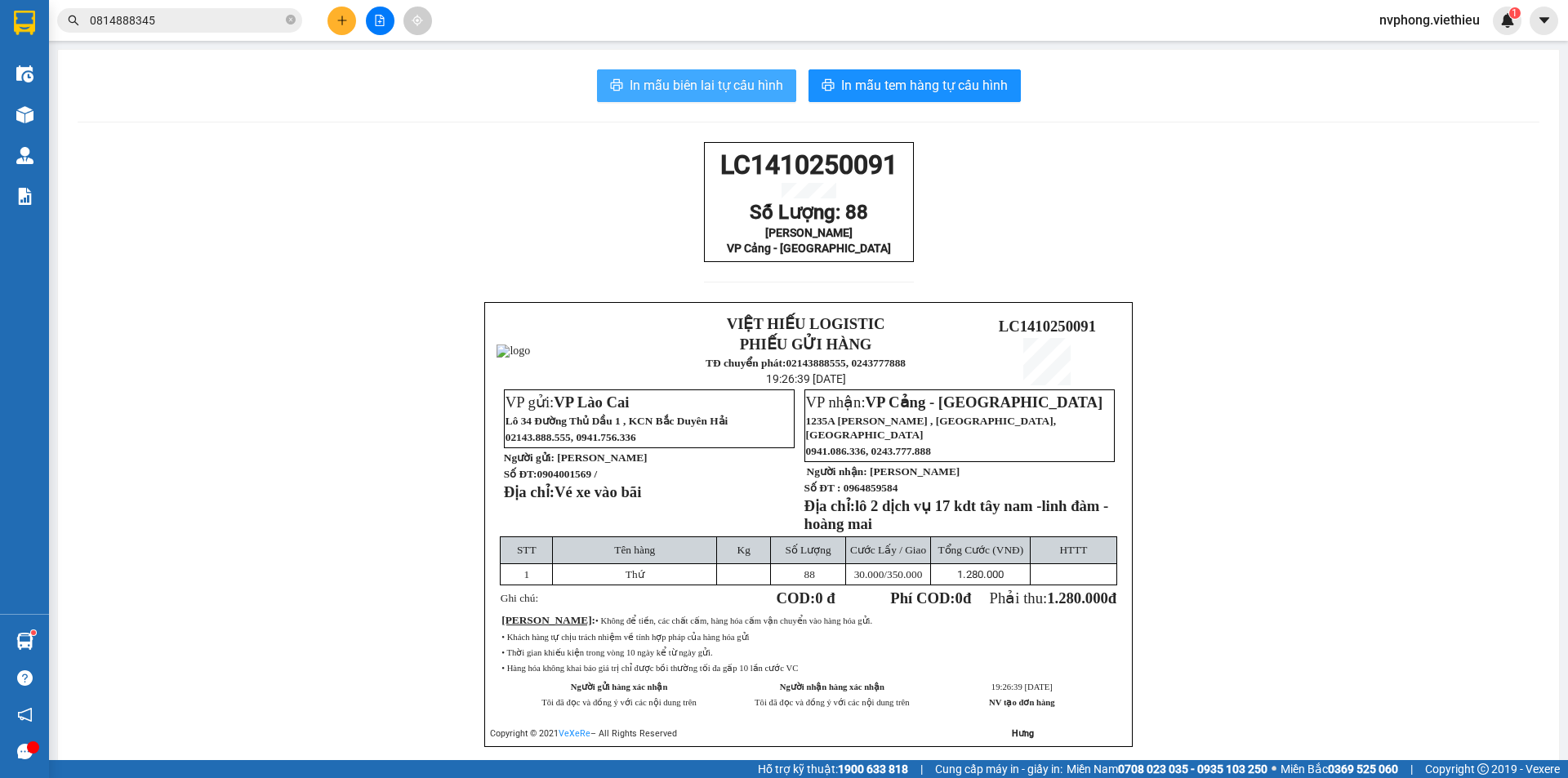
click at [712, 80] on span "In mẫu biên lai tự cấu hình" at bounding box center [707, 85] width 154 height 20
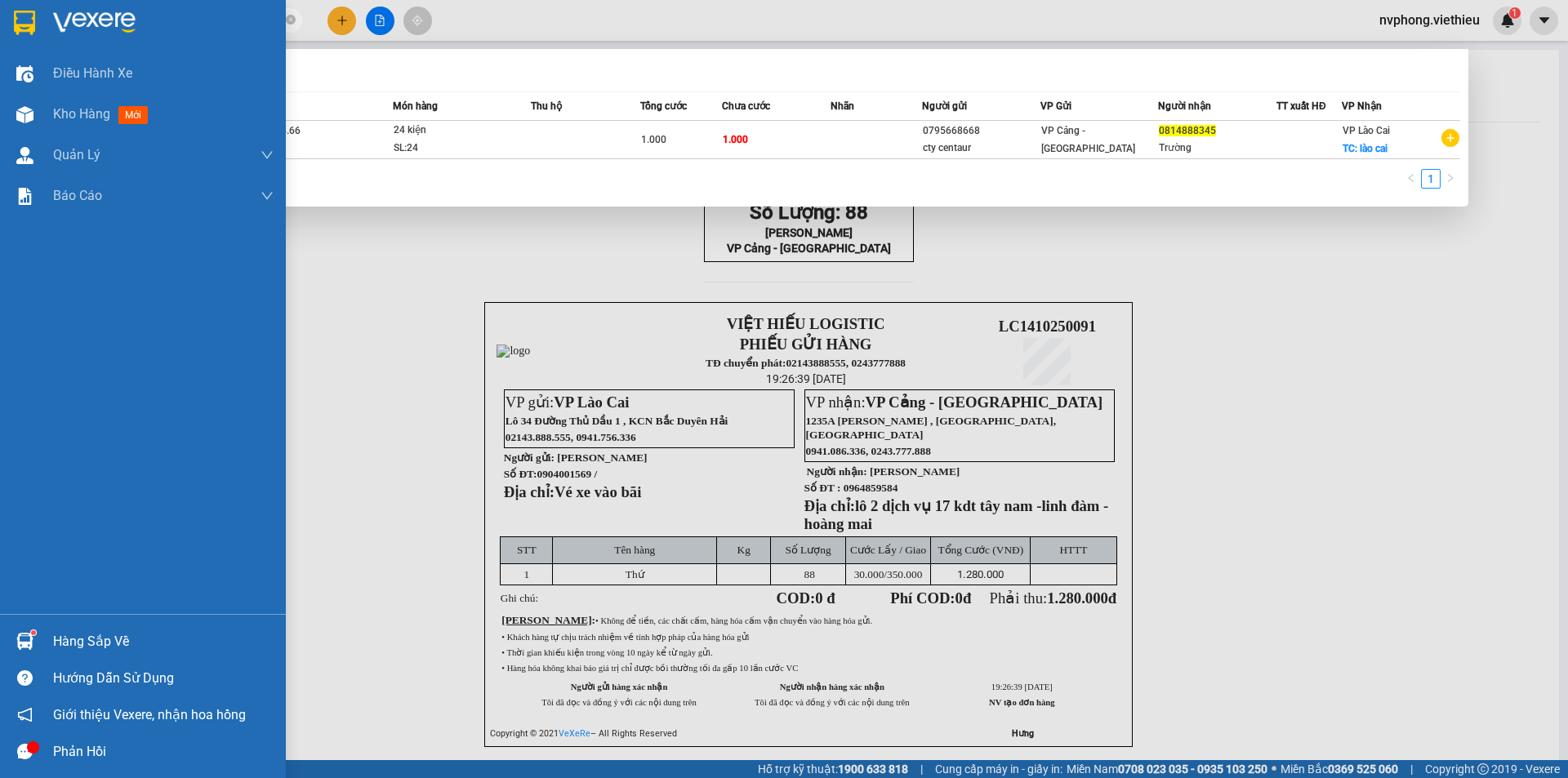
drag, startPoint x: 166, startPoint y: 20, endPoint x: 0, endPoint y: 13, distance: 166.1
click at [0, 13] on section "Kết quả tìm kiếm ( 1 ) Bộ lọc Mã ĐH Trạng thái Món hàng Thu hộ Tổng cước Chưa c…" at bounding box center [784, 389] width 1568 height 778
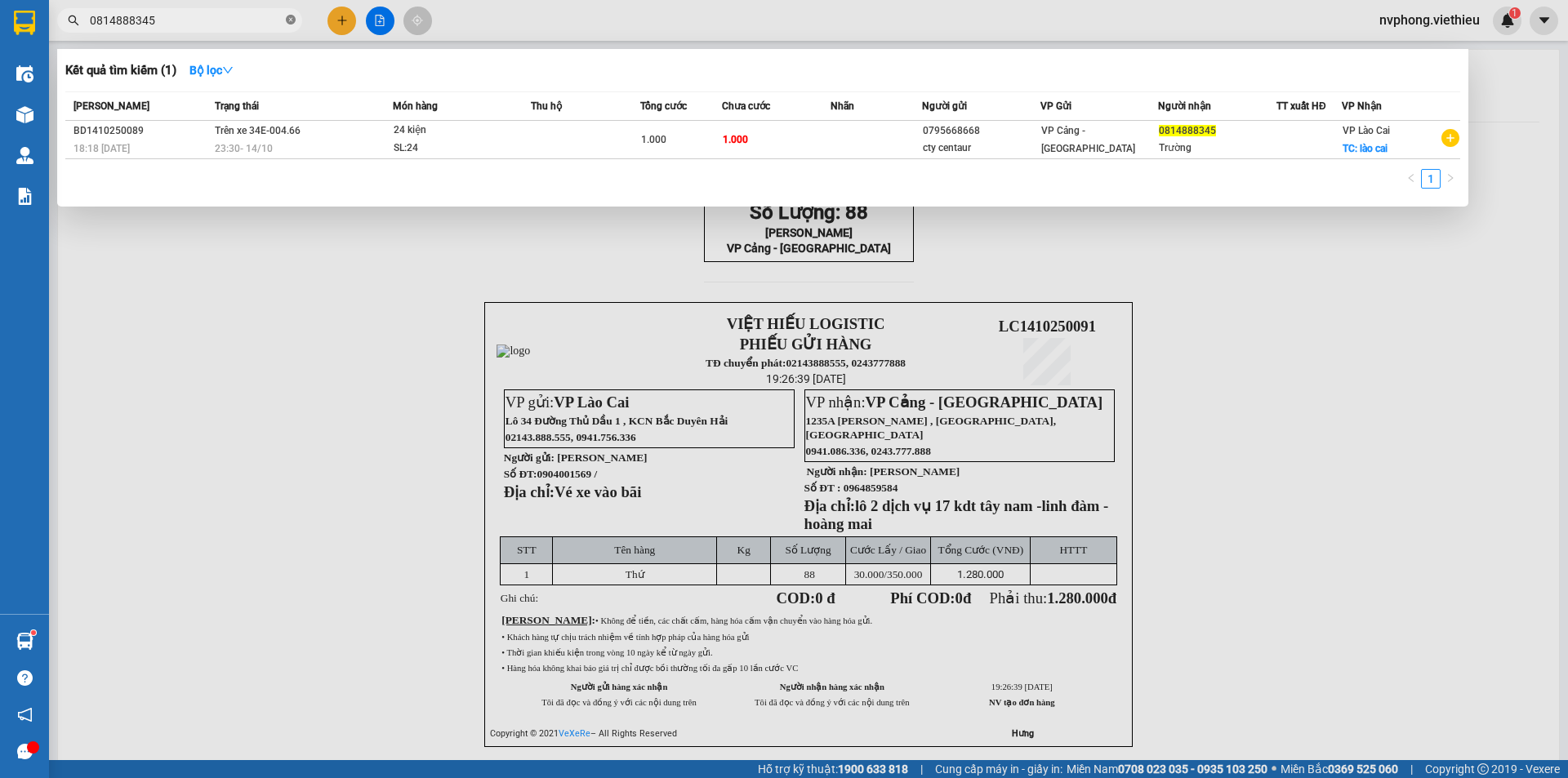
click at [292, 19] on icon "close-circle" at bounding box center [291, 20] width 10 height 10
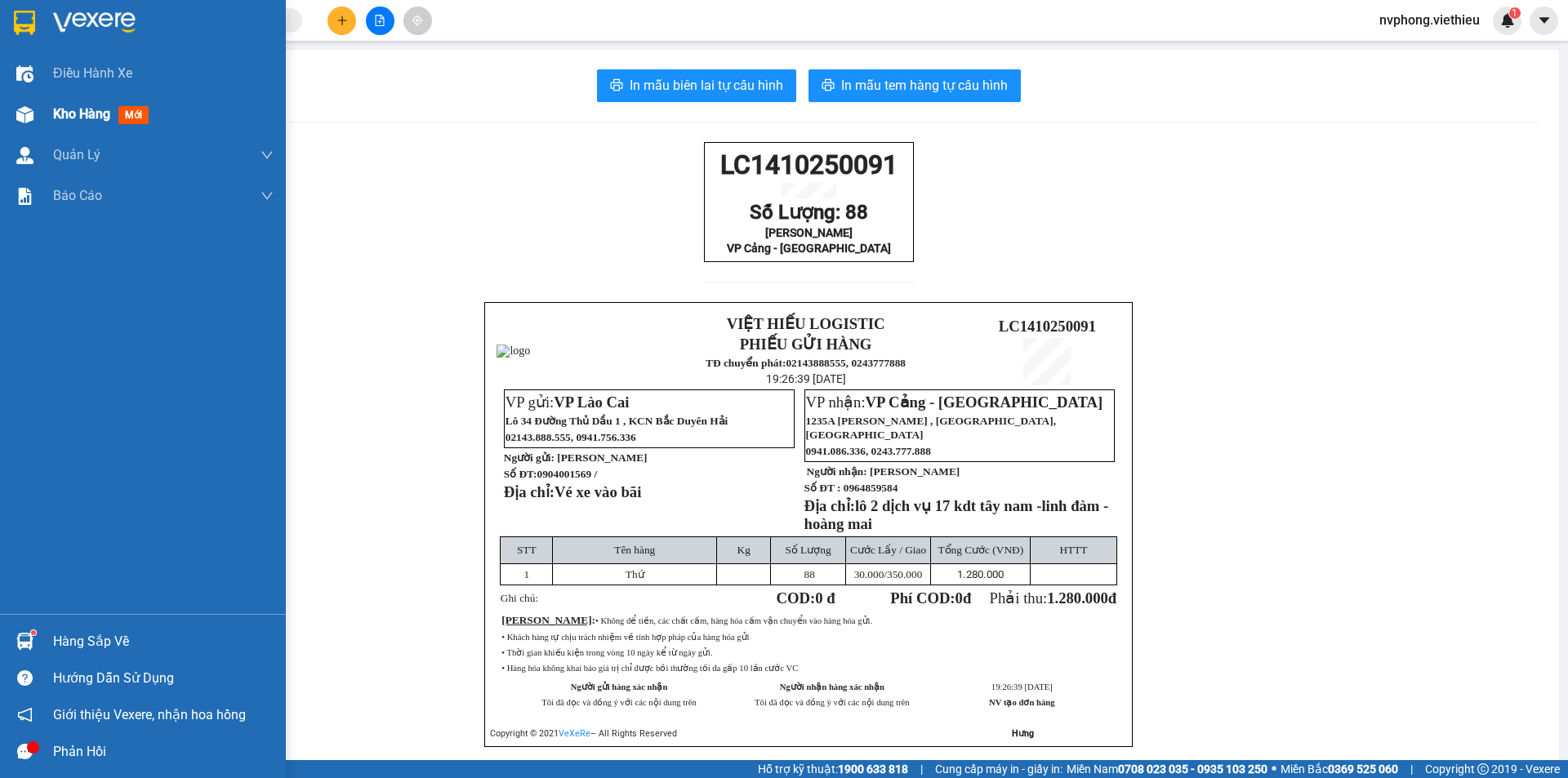
click at [41, 111] on div "Kho hàng mới" at bounding box center [142, 115] width 286 height 41
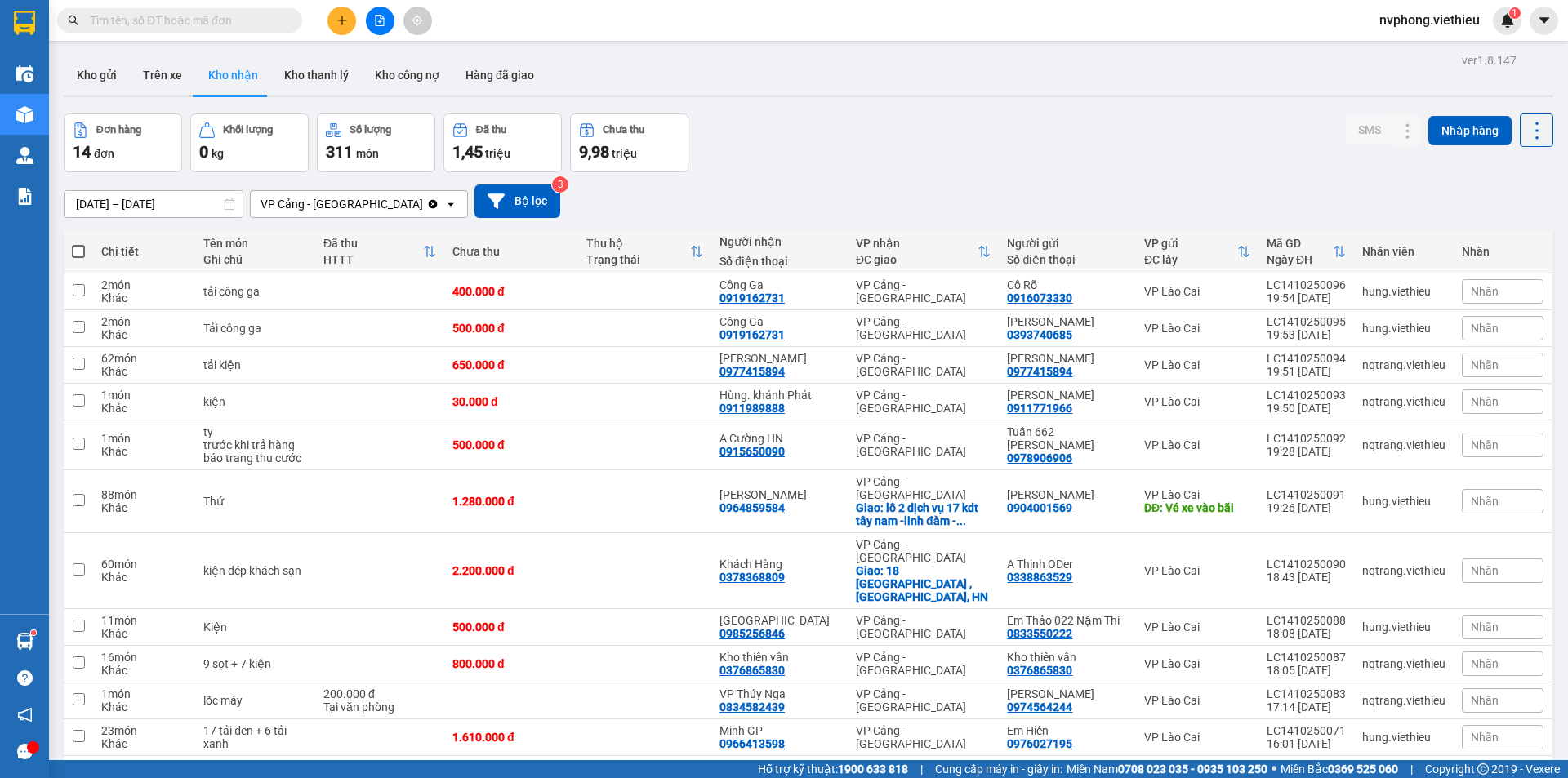
click at [193, 26] on input "text" at bounding box center [186, 20] width 192 height 18
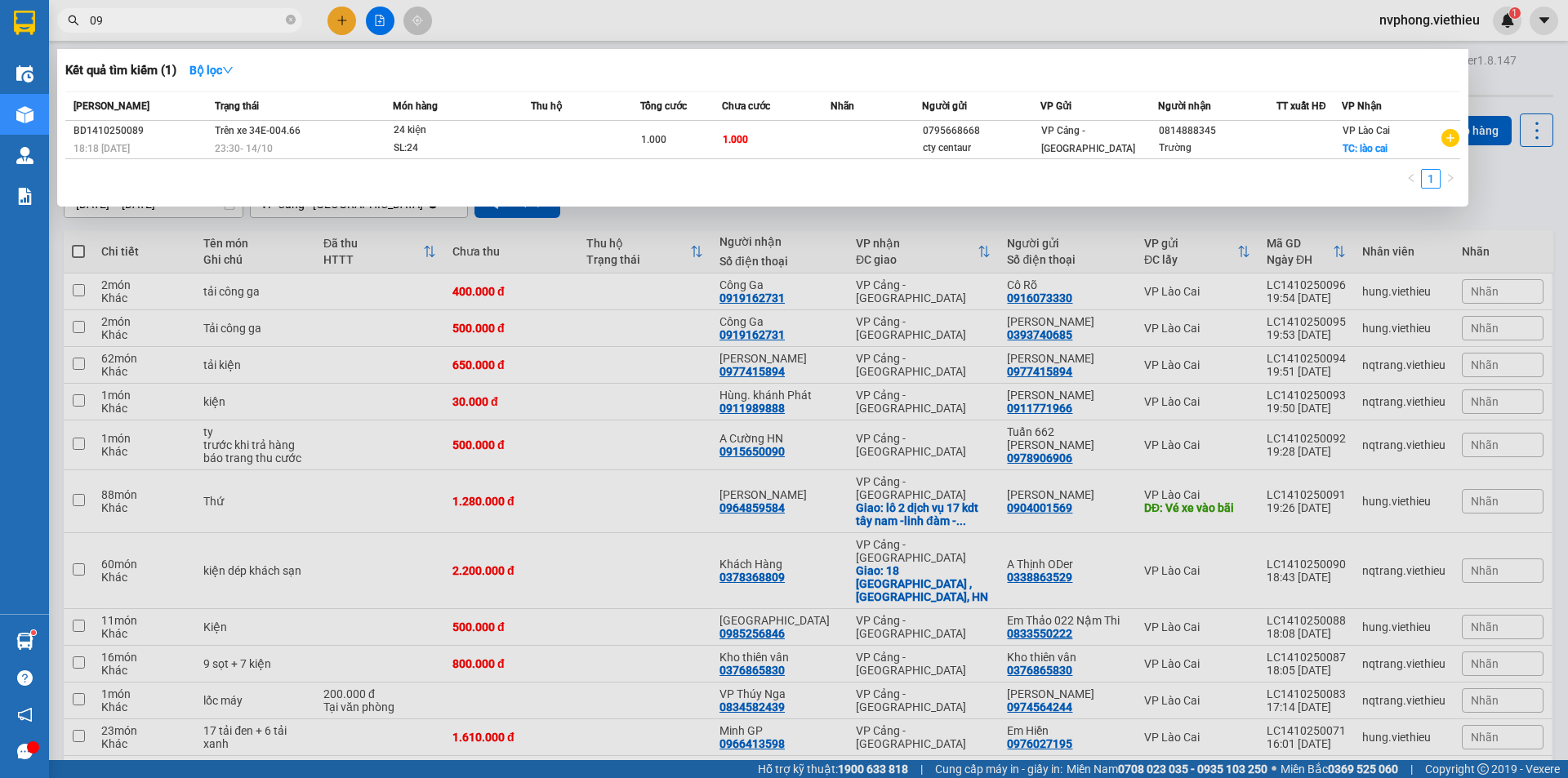
type input "09"
click at [951, 685] on div at bounding box center [784, 389] width 1568 height 778
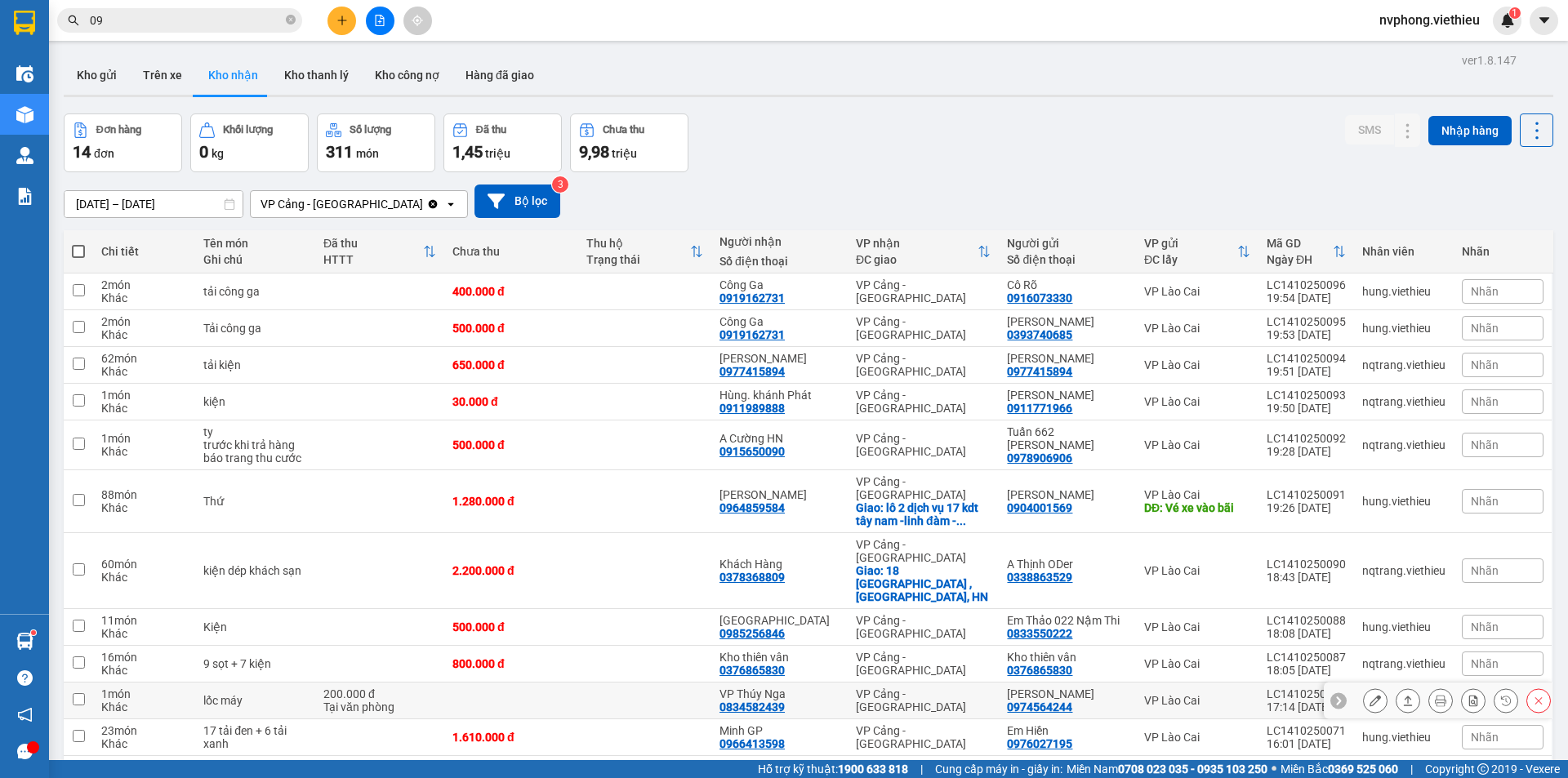
click at [903, 683] on td "VP Cảng - [GEOGRAPHIC_DATA]" at bounding box center [923, 701] width 151 height 37
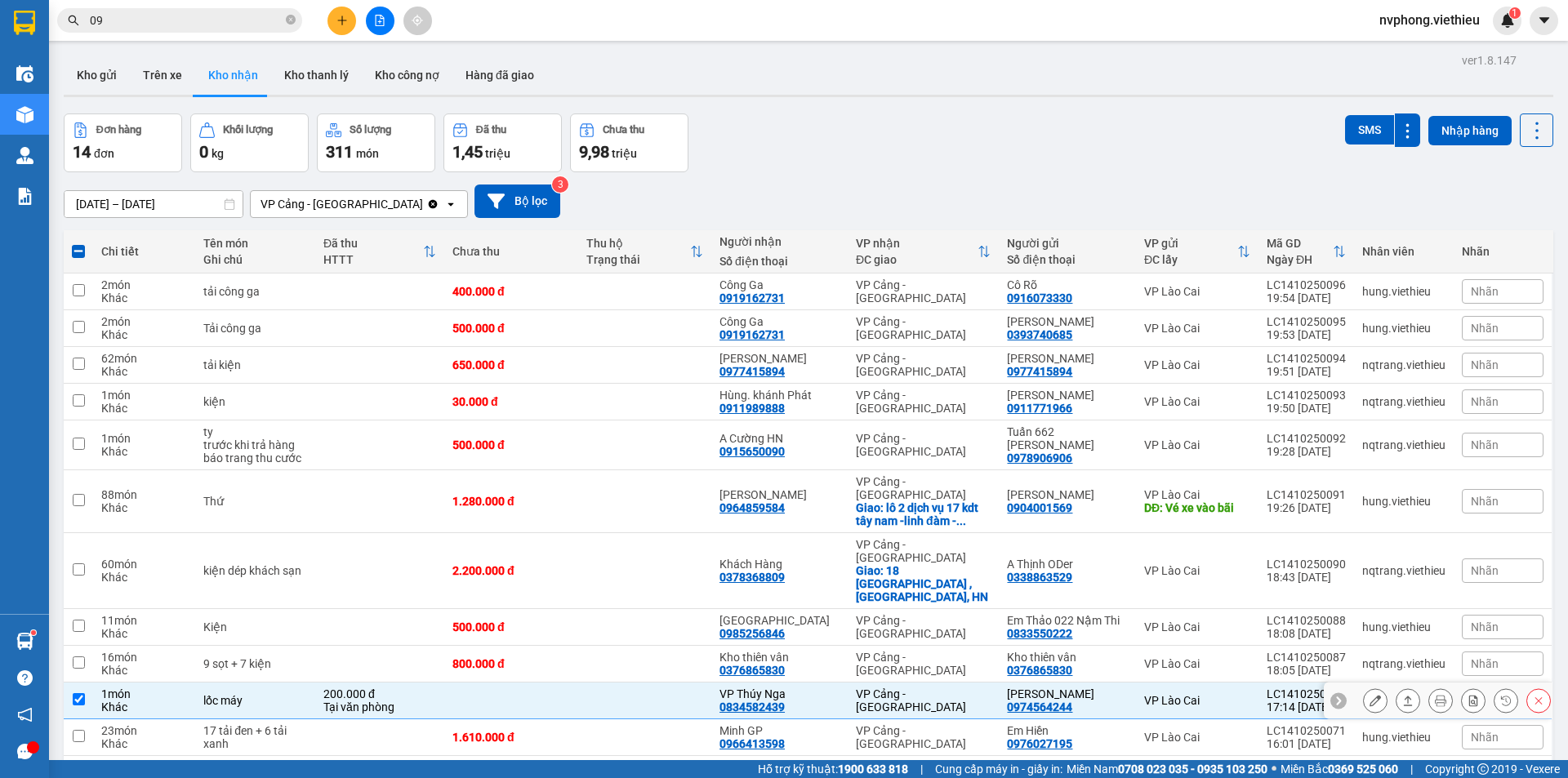
click at [999, 683] on td "[PERSON_NAME] Tùng 0974564244" at bounding box center [1067, 701] width 137 height 37
checkbox input "false"
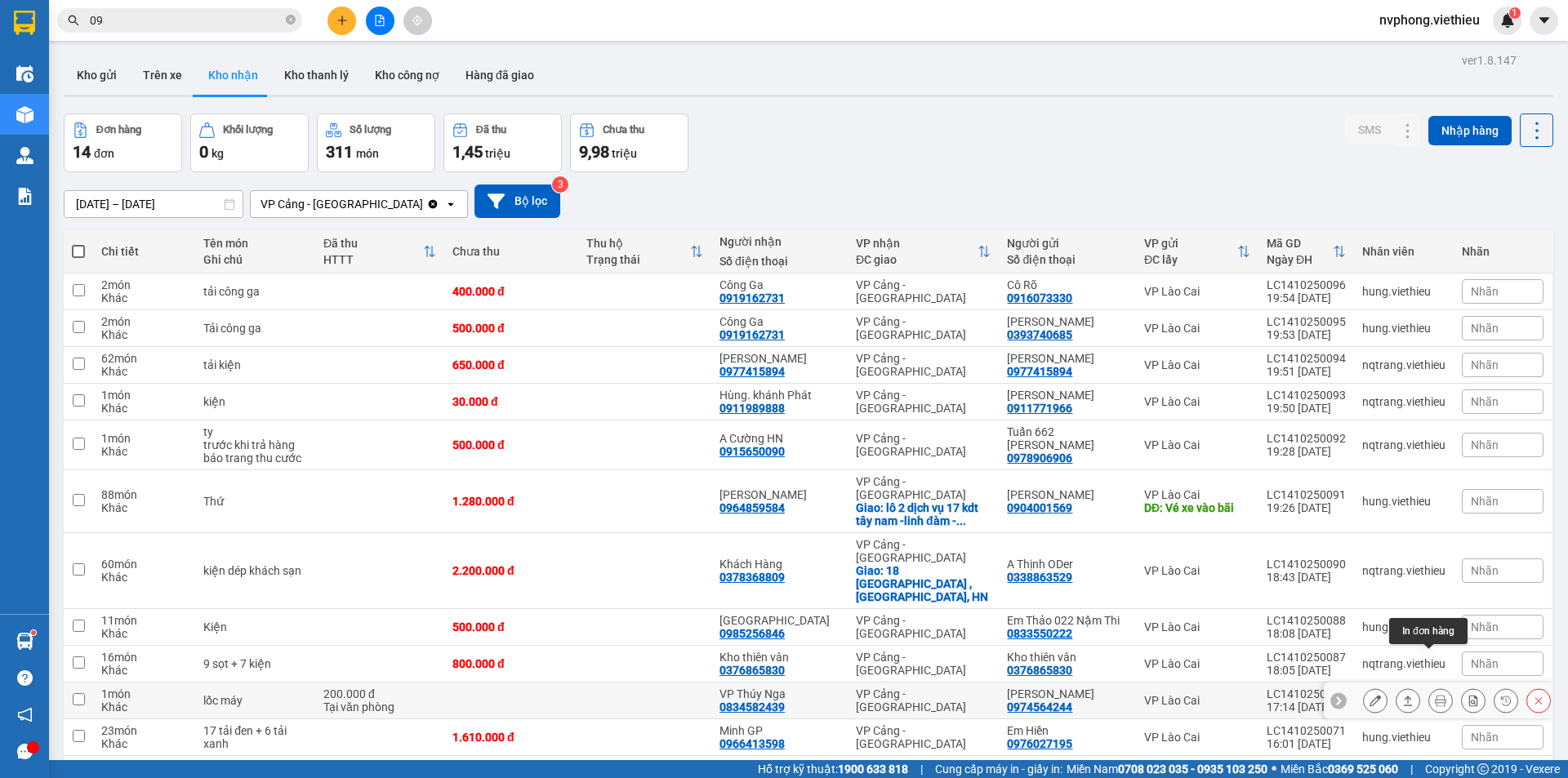
click at [1435, 695] on icon at bounding box center [1440, 701] width 11 height 11
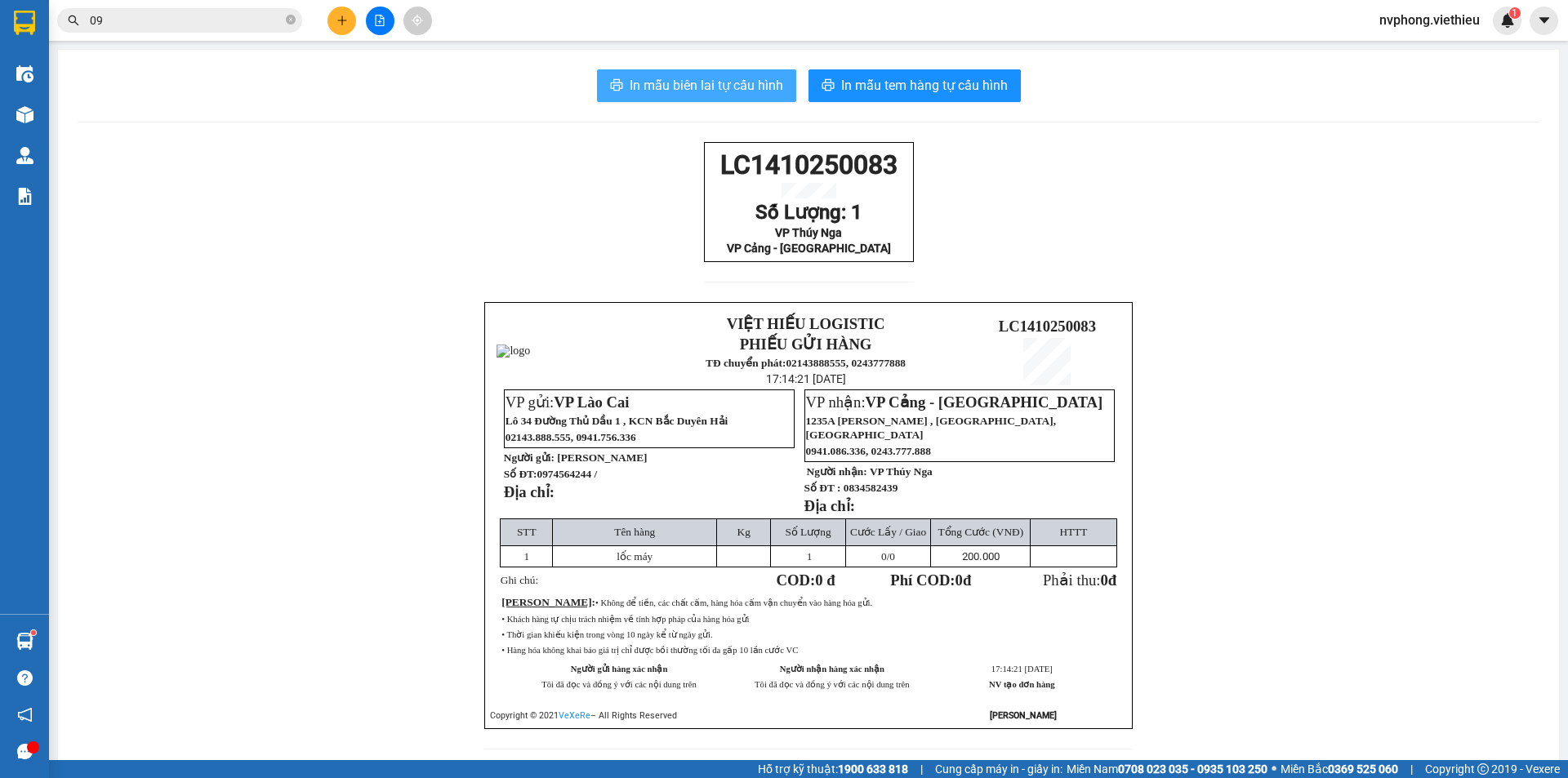
click at [671, 85] on span "In mẫu biên lai tự cấu hình" at bounding box center [707, 85] width 154 height 20
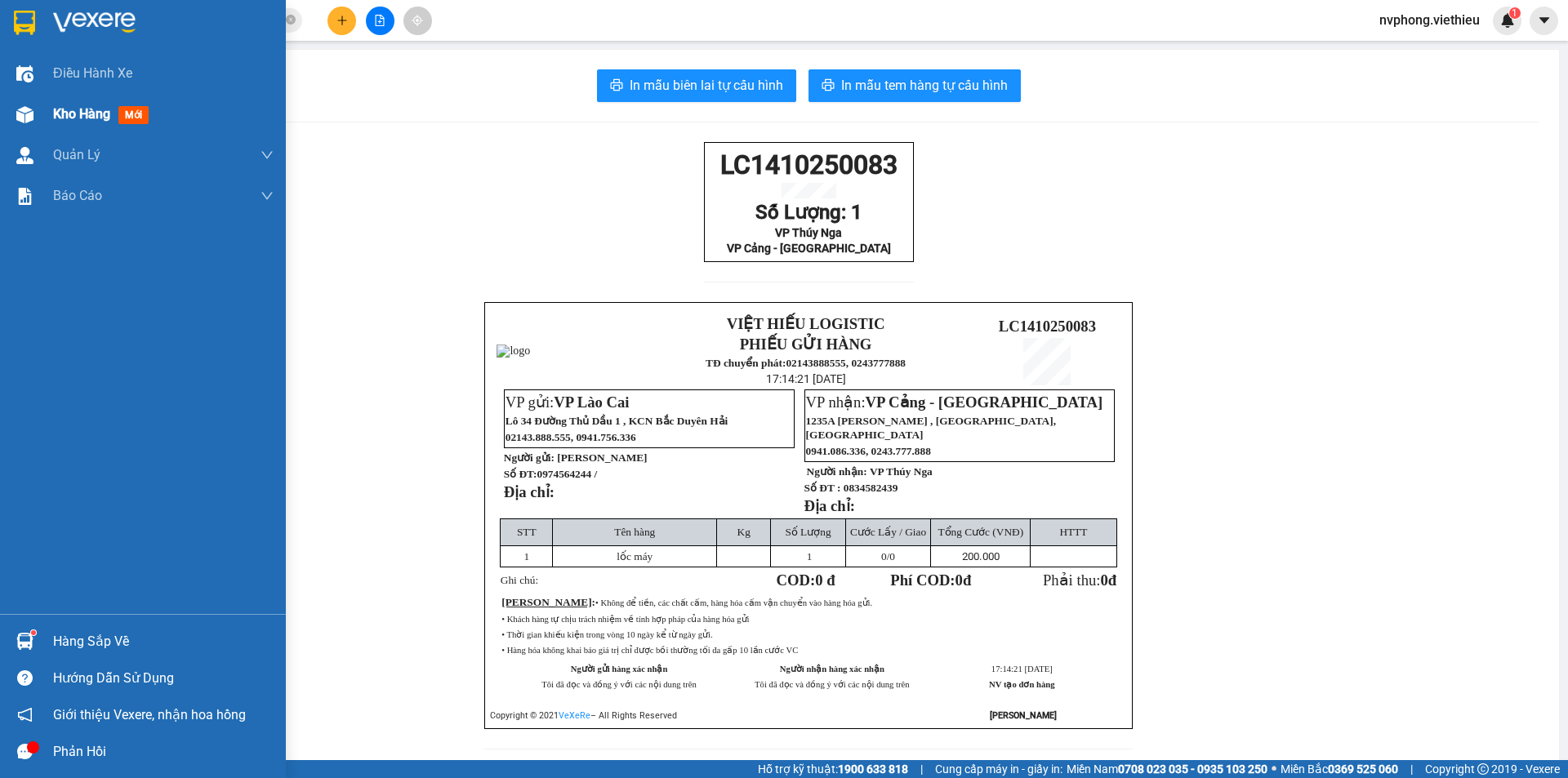
click at [56, 117] on span "Kho hàng" at bounding box center [82, 114] width 57 height 16
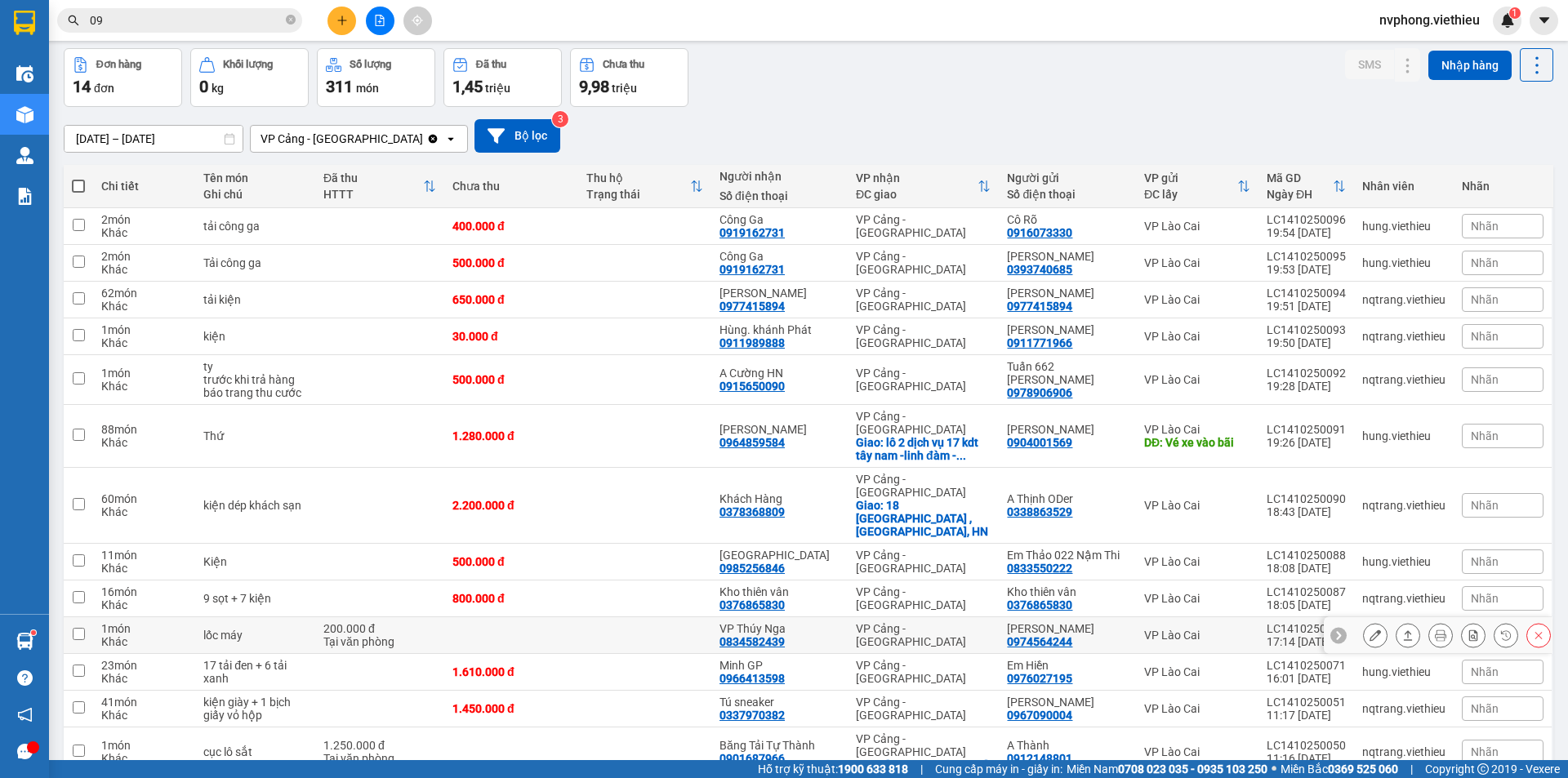
scroll to position [147, 0]
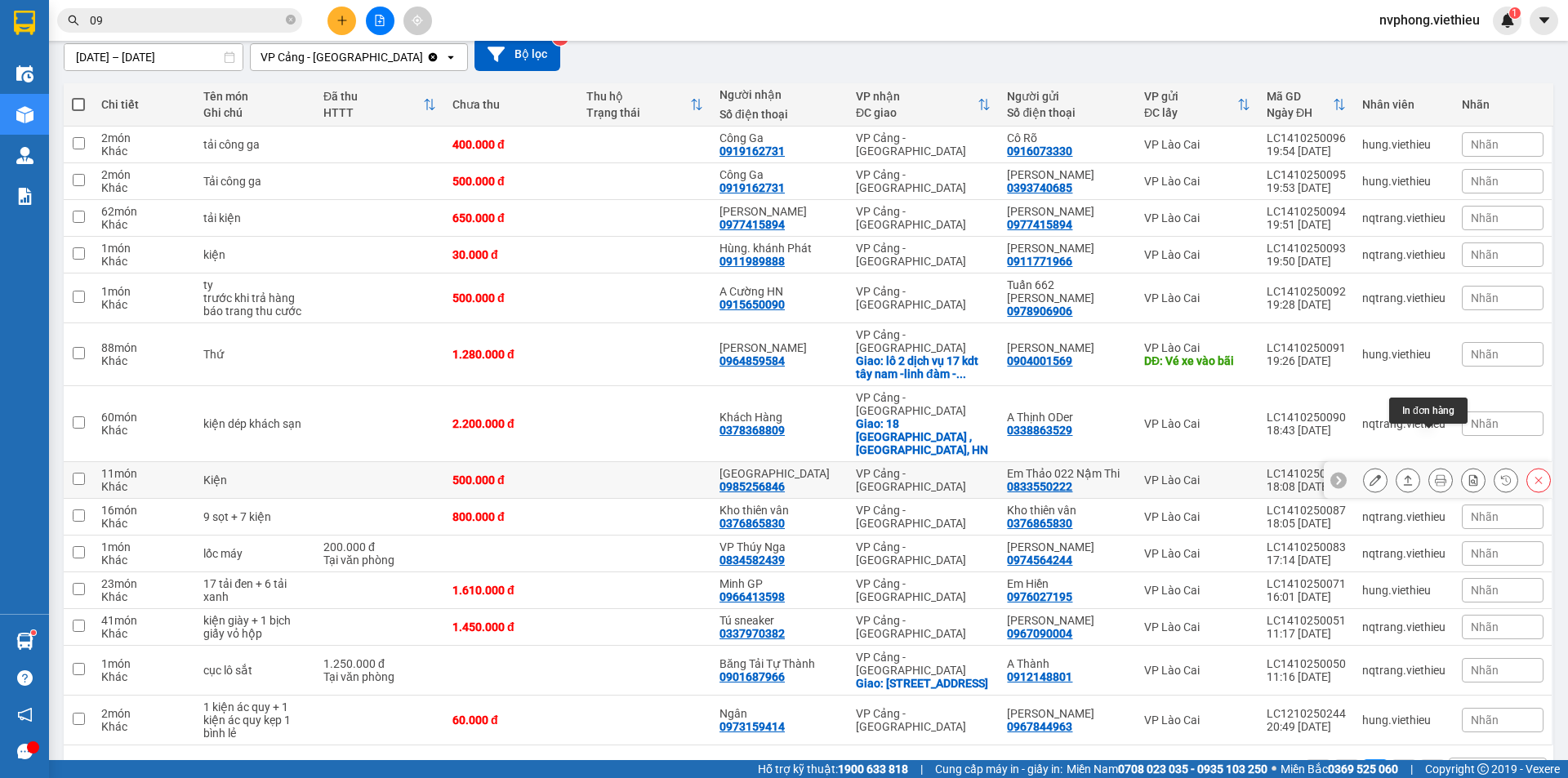
click at [1429, 466] on button at bounding box center [1440, 480] width 23 height 29
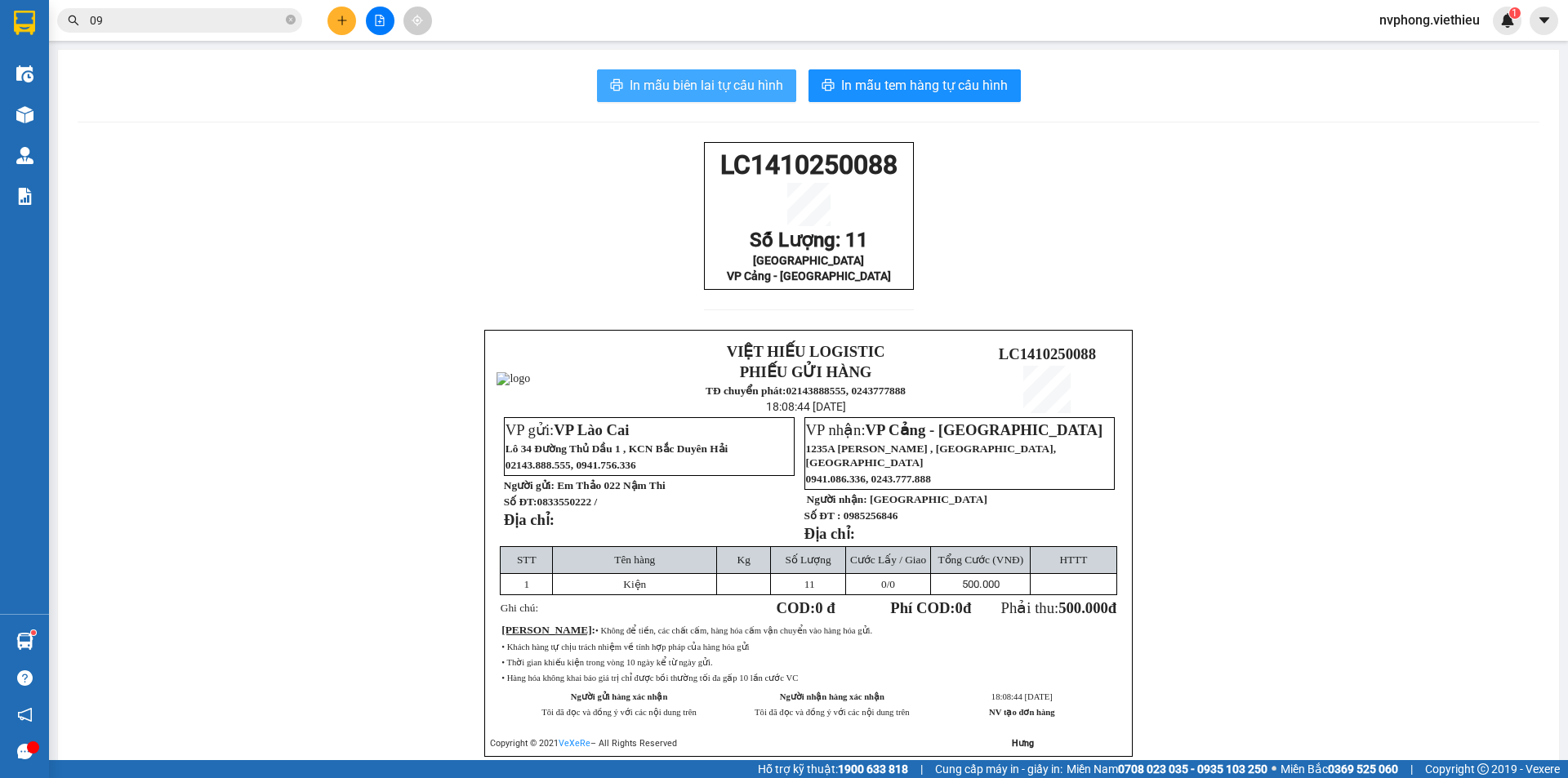
click at [721, 84] on span "In mẫu biên lai tự cấu hình" at bounding box center [707, 85] width 154 height 20
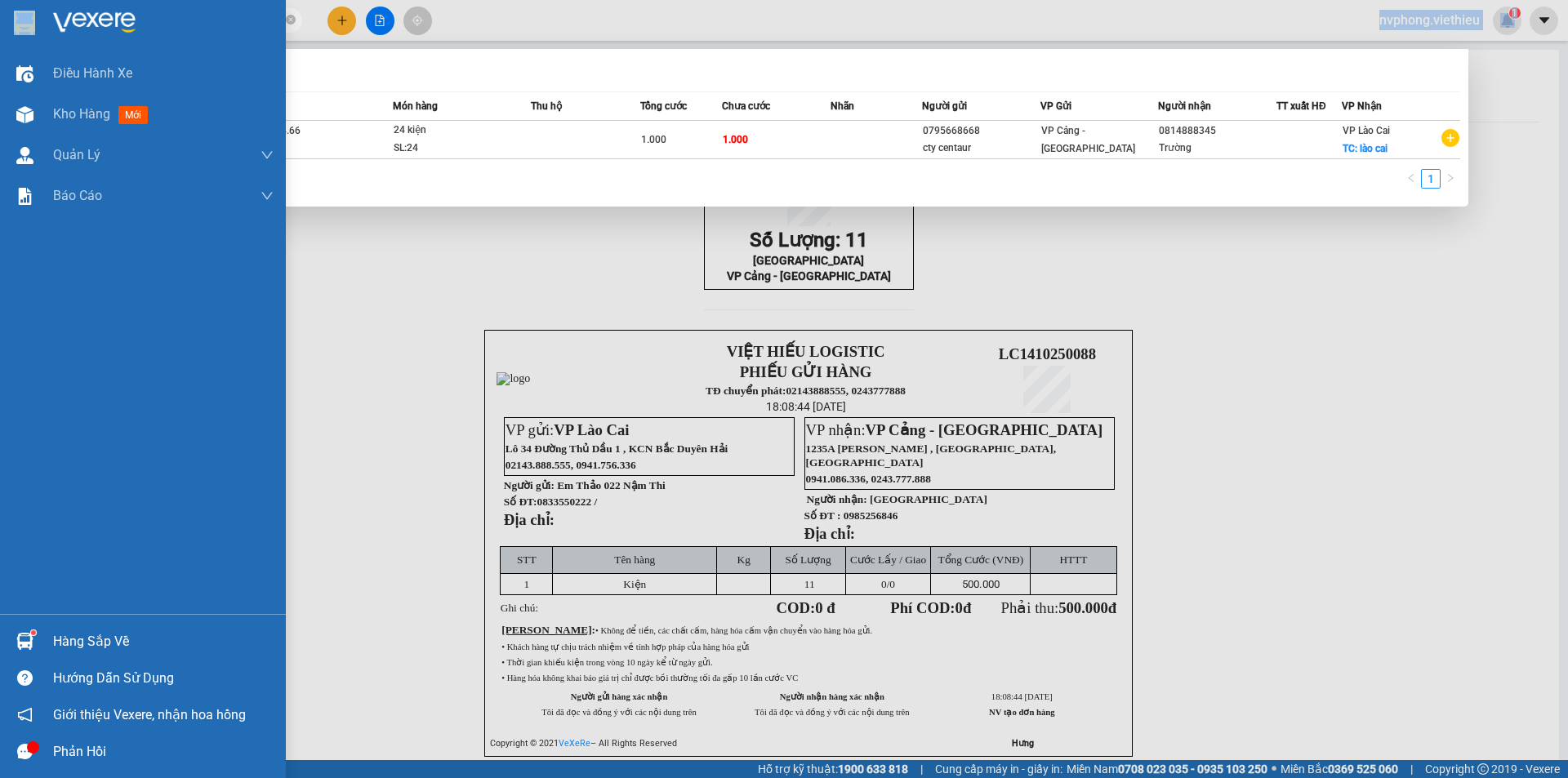
drag, startPoint x: 188, startPoint y: 9, endPoint x: 0, endPoint y: 15, distance: 188.1
click at [0, 15] on section "Kết quả tìm kiếm ( 1 ) Bộ lọc Mã ĐH Trạng thái Món hàng Thu hộ Tổng cước Chưa c…" at bounding box center [784, 389] width 1568 height 778
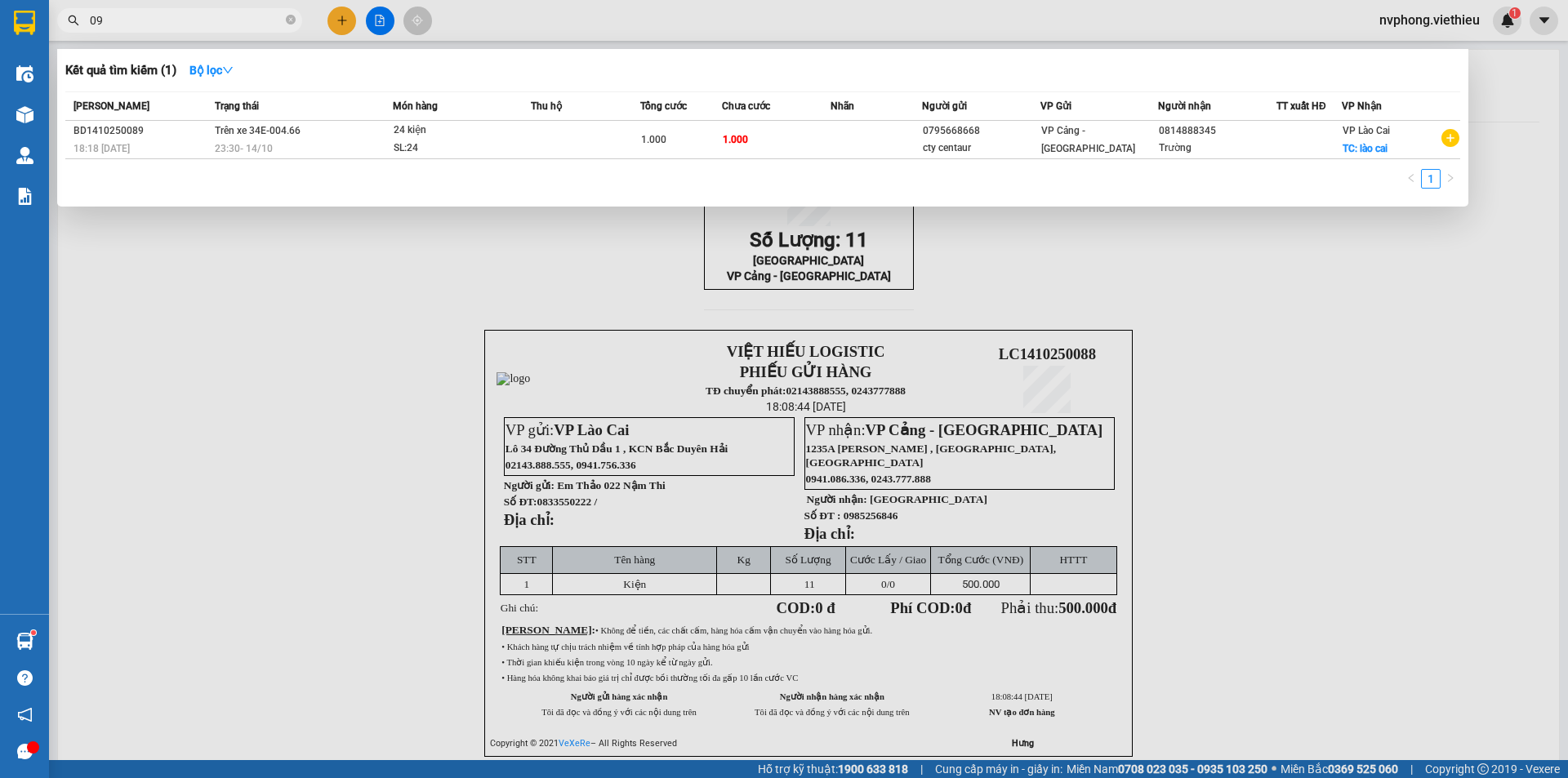
click at [462, 260] on div at bounding box center [784, 389] width 1568 height 778
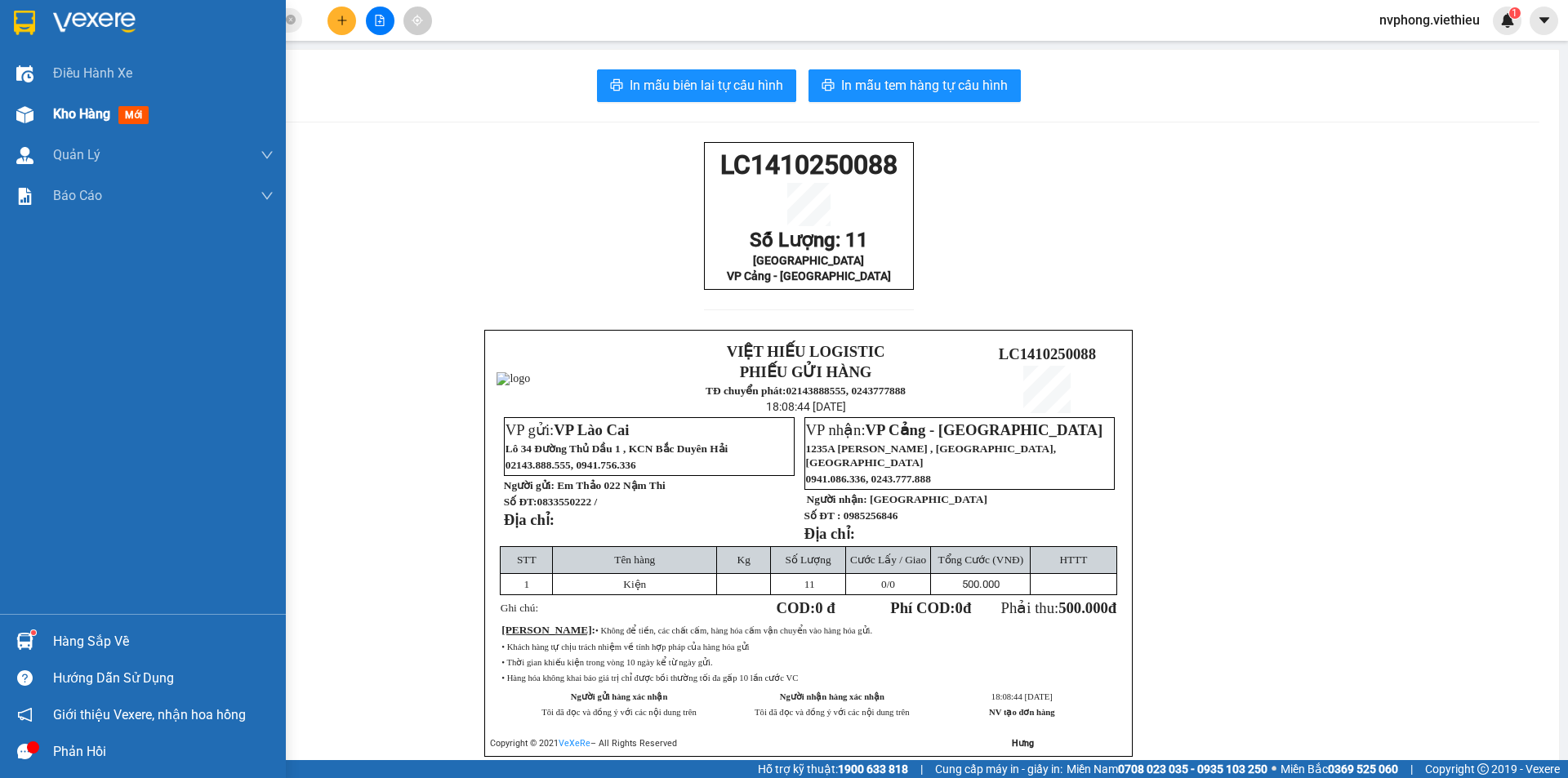
click at [95, 116] on span "Kho hàng" at bounding box center [82, 114] width 57 height 16
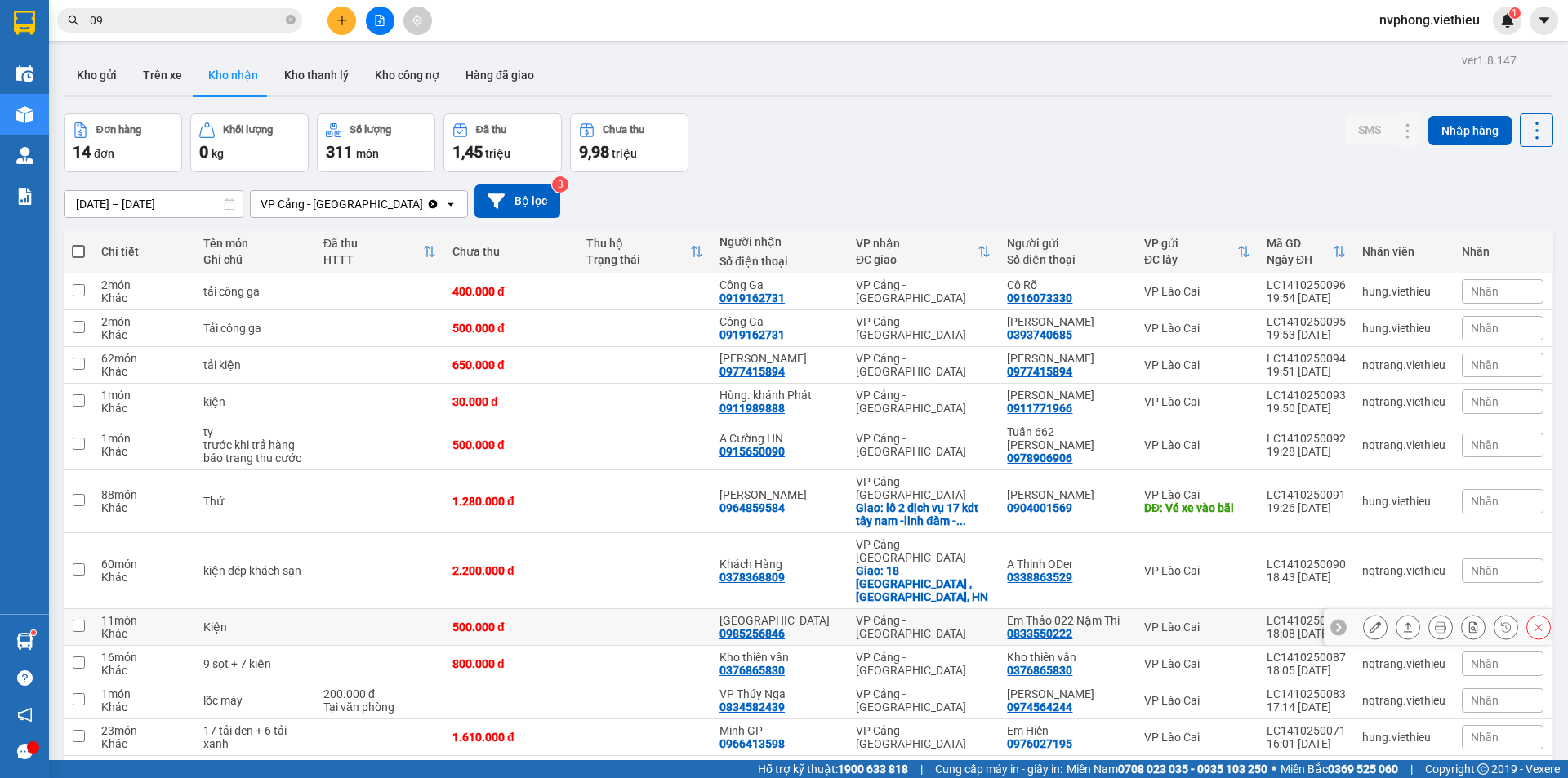
scroll to position [82, 0]
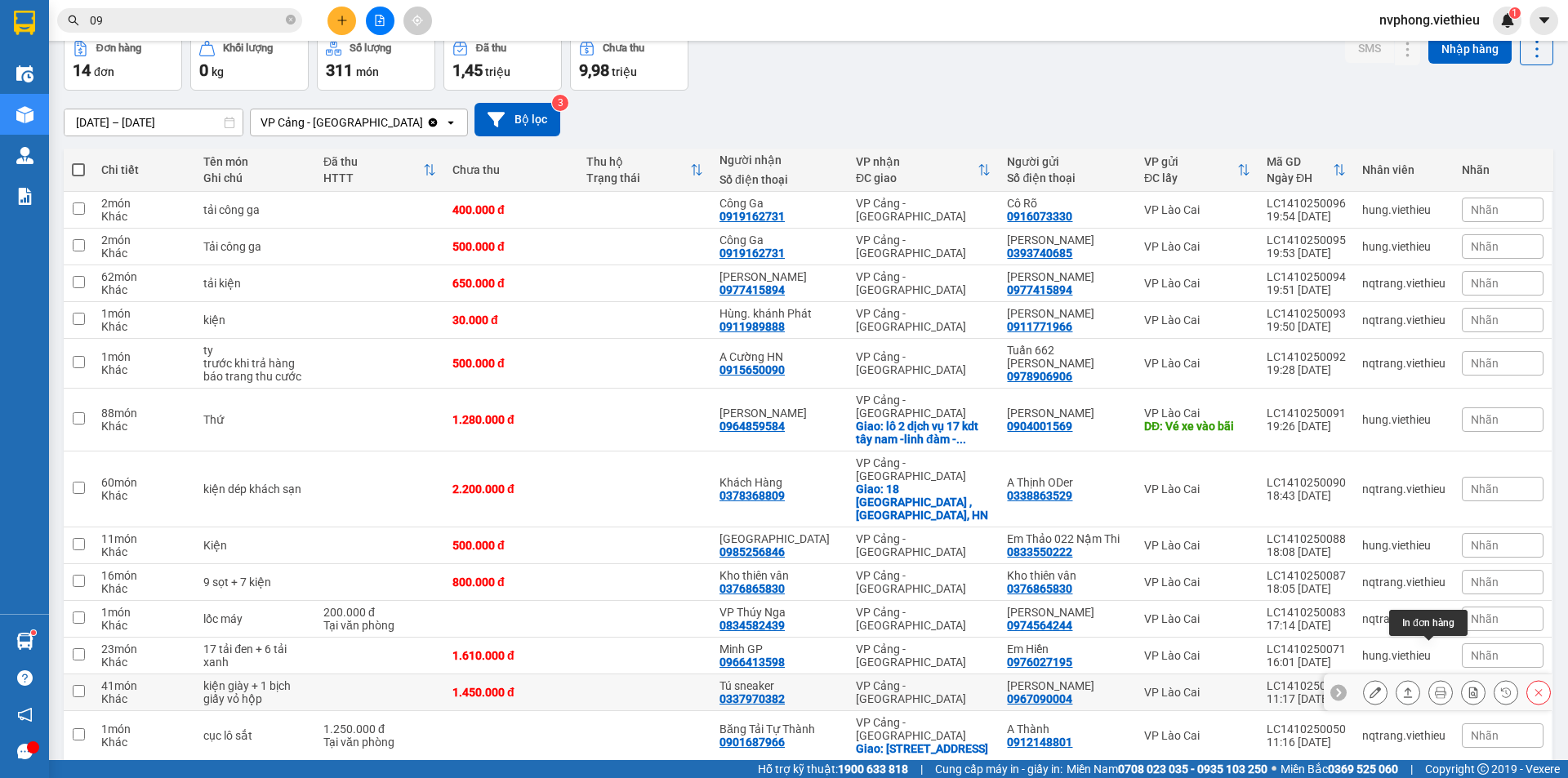
click at [1435, 687] on icon at bounding box center [1440, 693] width 11 height 11
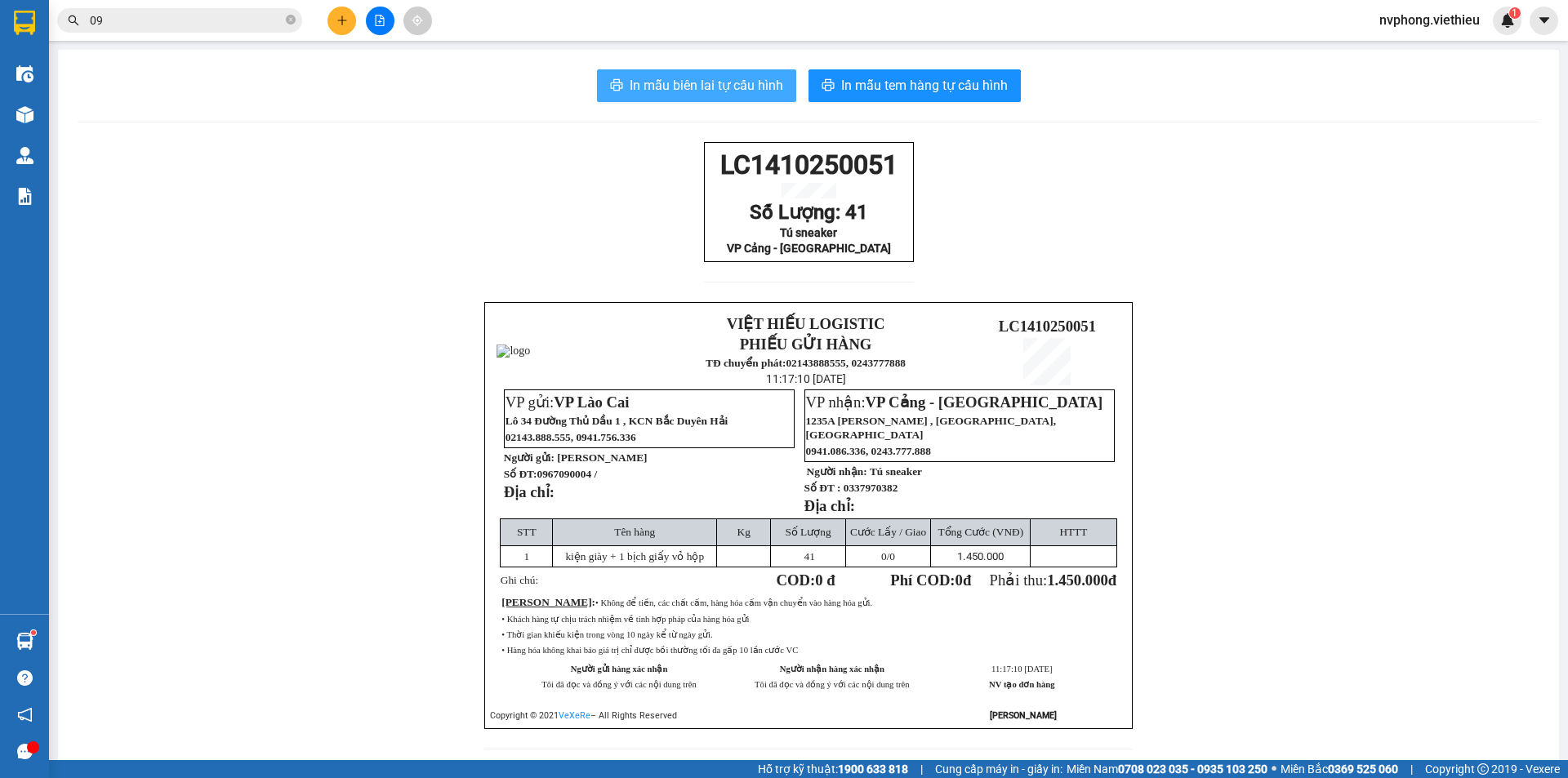
click at [710, 86] on span "In mẫu biên lai tự cấu hình" at bounding box center [707, 85] width 154 height 20
click at [338, 20] on icon "plus" at bounding box center [342, 20] width 11 height 11
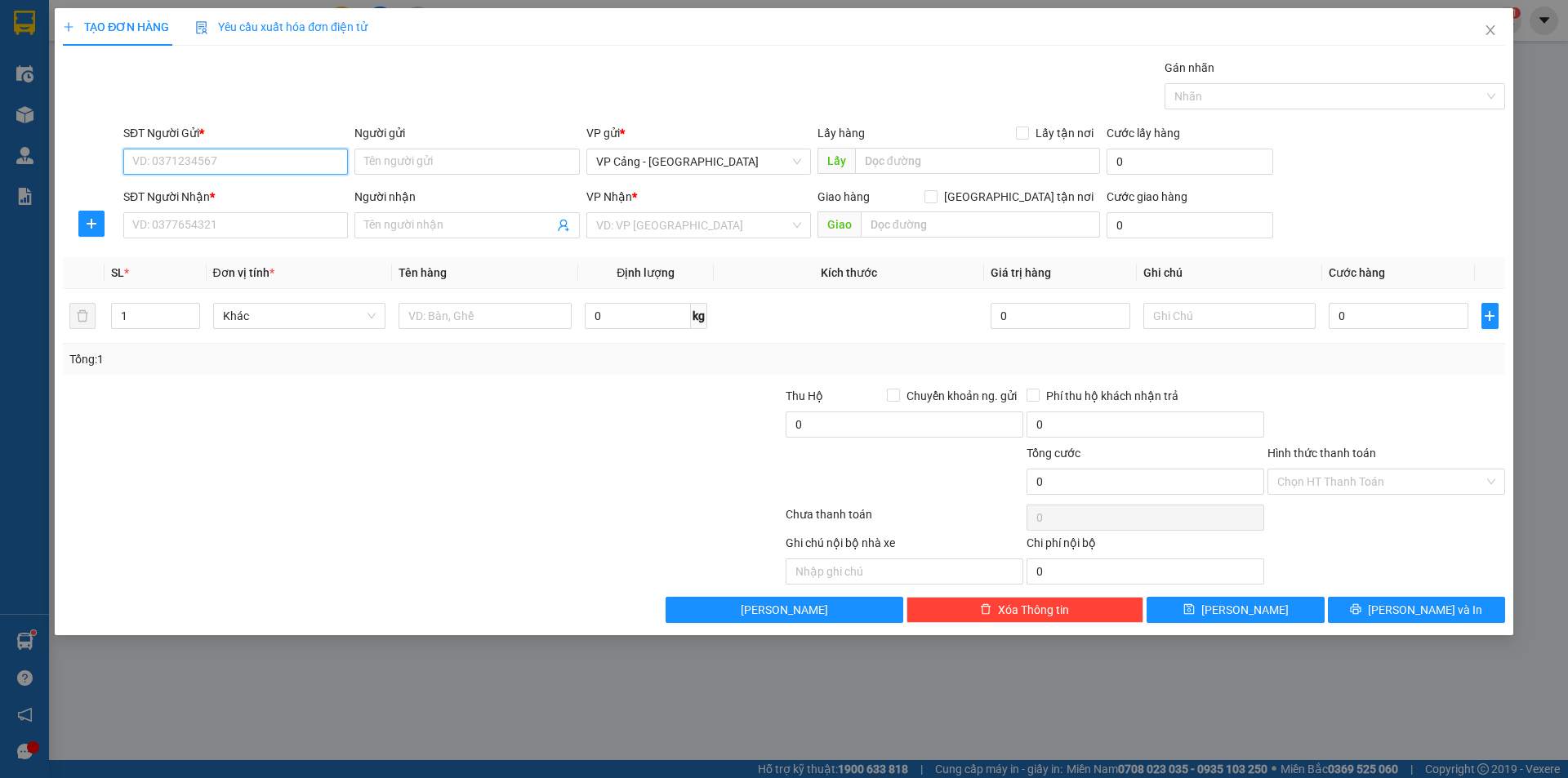
click at [291, 154] on input "SĐT Người Gửi *" at bounding box center [236, 162] width 224 height 26
click at [317, 158] on input "SĐT Người Gửi *" at bounding box center [236, 162] width 224 height 26
click at [308, 161] on input "SĐT Người Gửi *" at bounding box center [236, 162] width 224 height 26
type input "0395568688"
click at [504, 167] on input "Người gửi" at bounding box center [467, 162] width 224 height 26
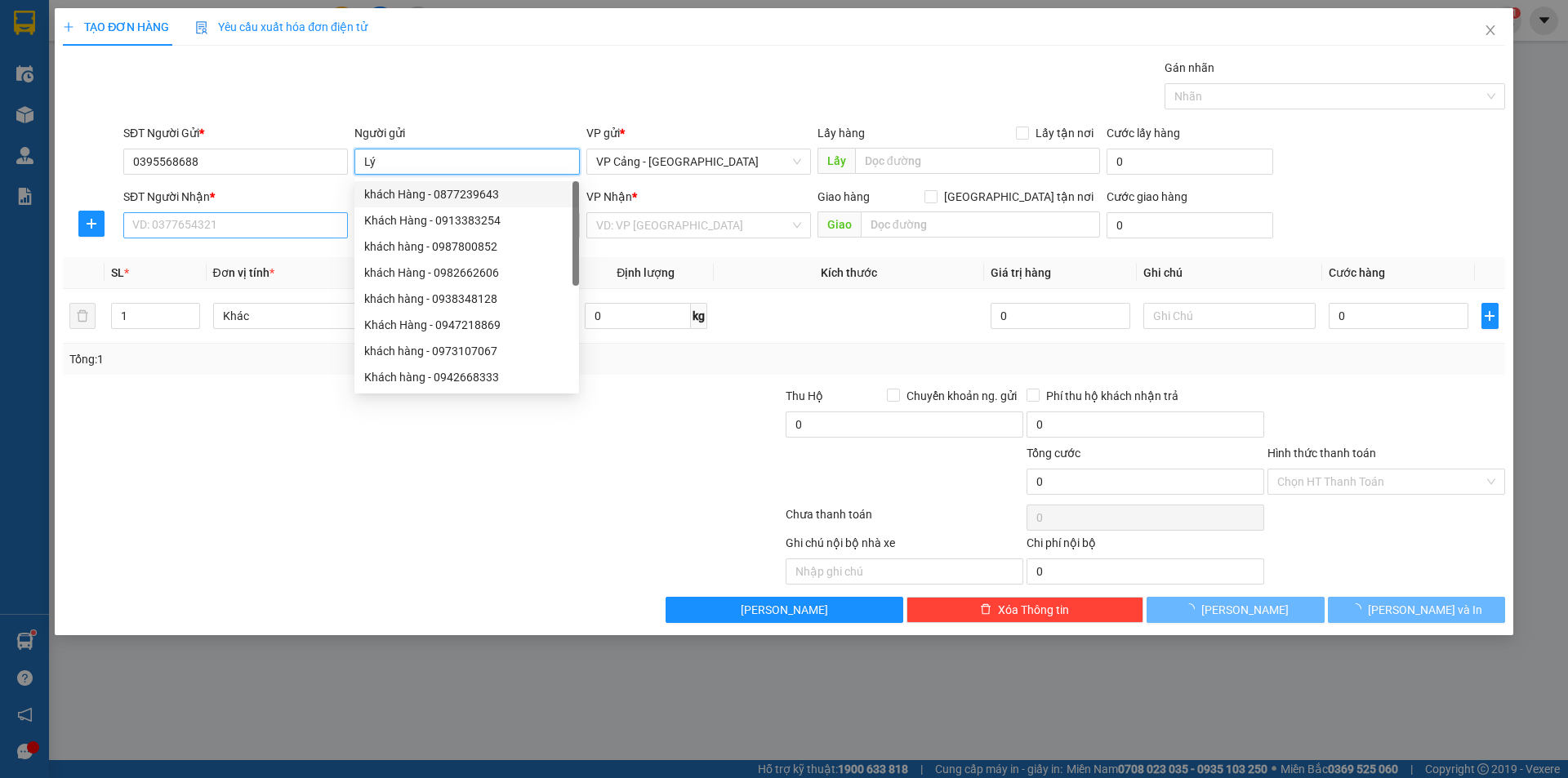
type input "Lý"
click at [222, 217] on input "SĐT Người Nhận *" at bounding box center [236, 225] width 224 height 26
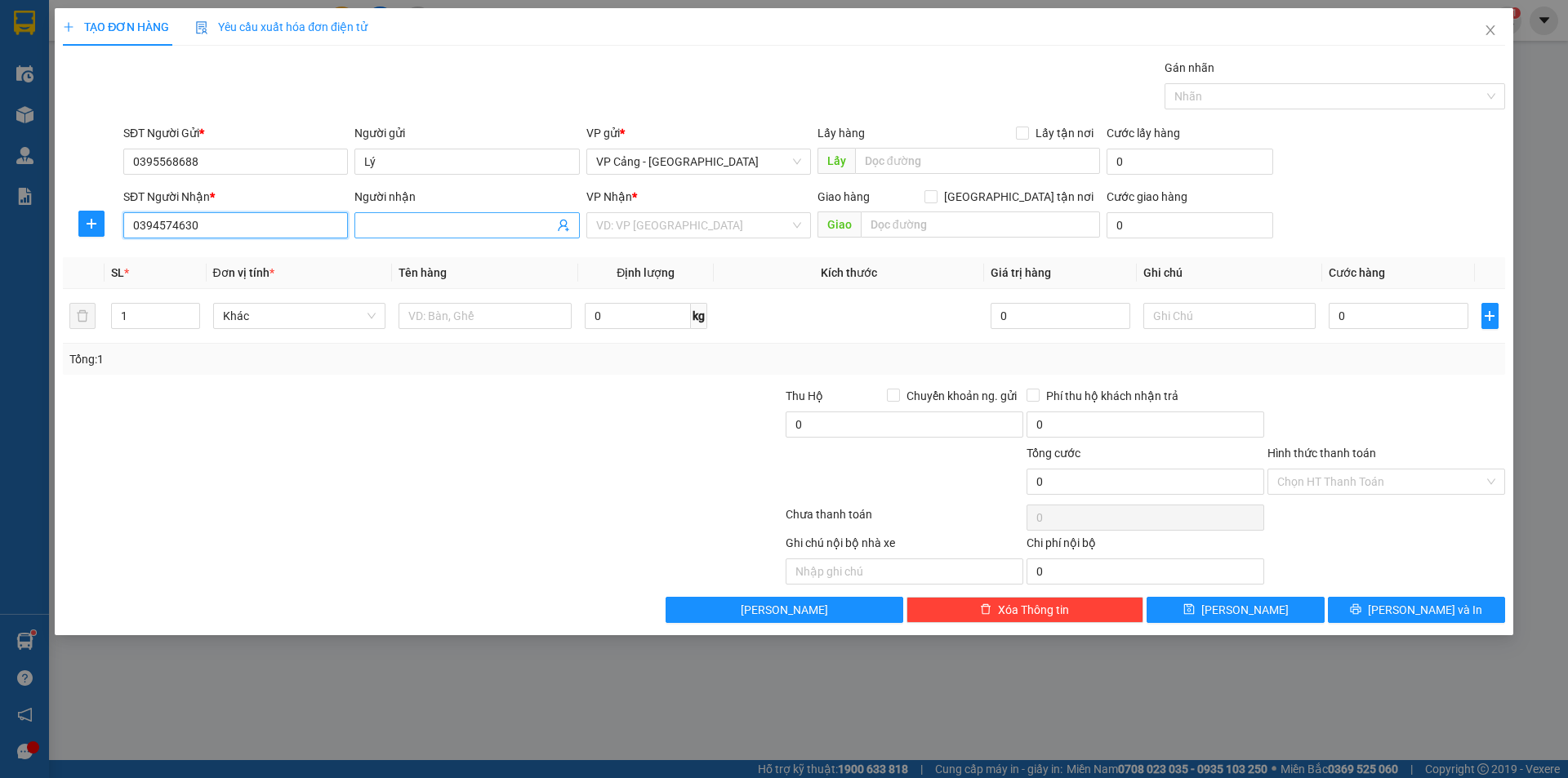
type input "0394574630"
click at [395, 237] on span at bounding box center [467, 225] width 224 height 26
type input "[PERSON_NAME]"
click at [742, 228] on input "search" at bounding box center [693, 225] width 193 height 25
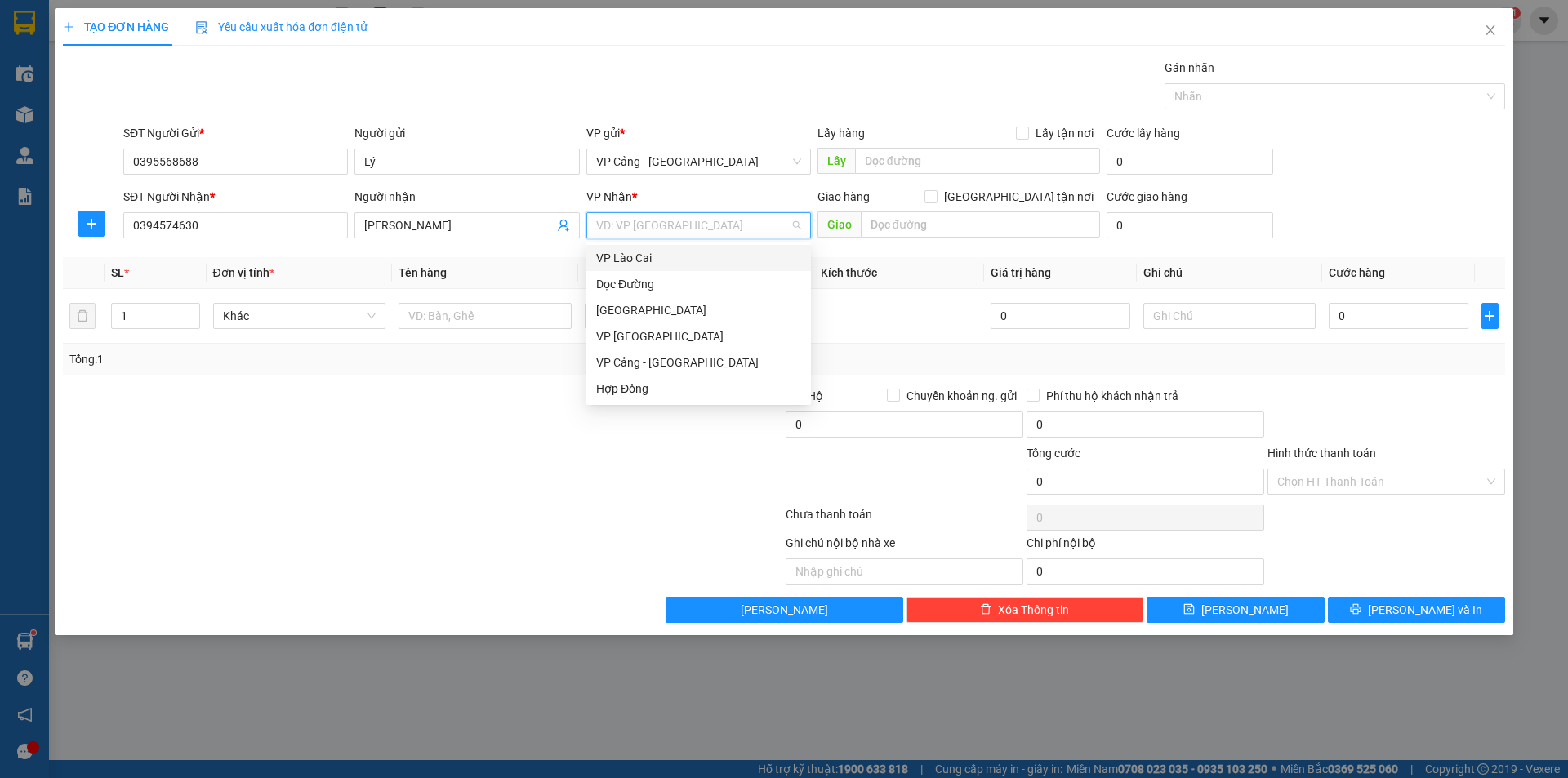
drag, startPoint x: 674, startPoint y: 261, endPoint x: 817, endPoint y: 237, distance: 145.0
click at [679, 260] on div "VP Lào Cai" at bounding box center [698, 258] width 205 height 18
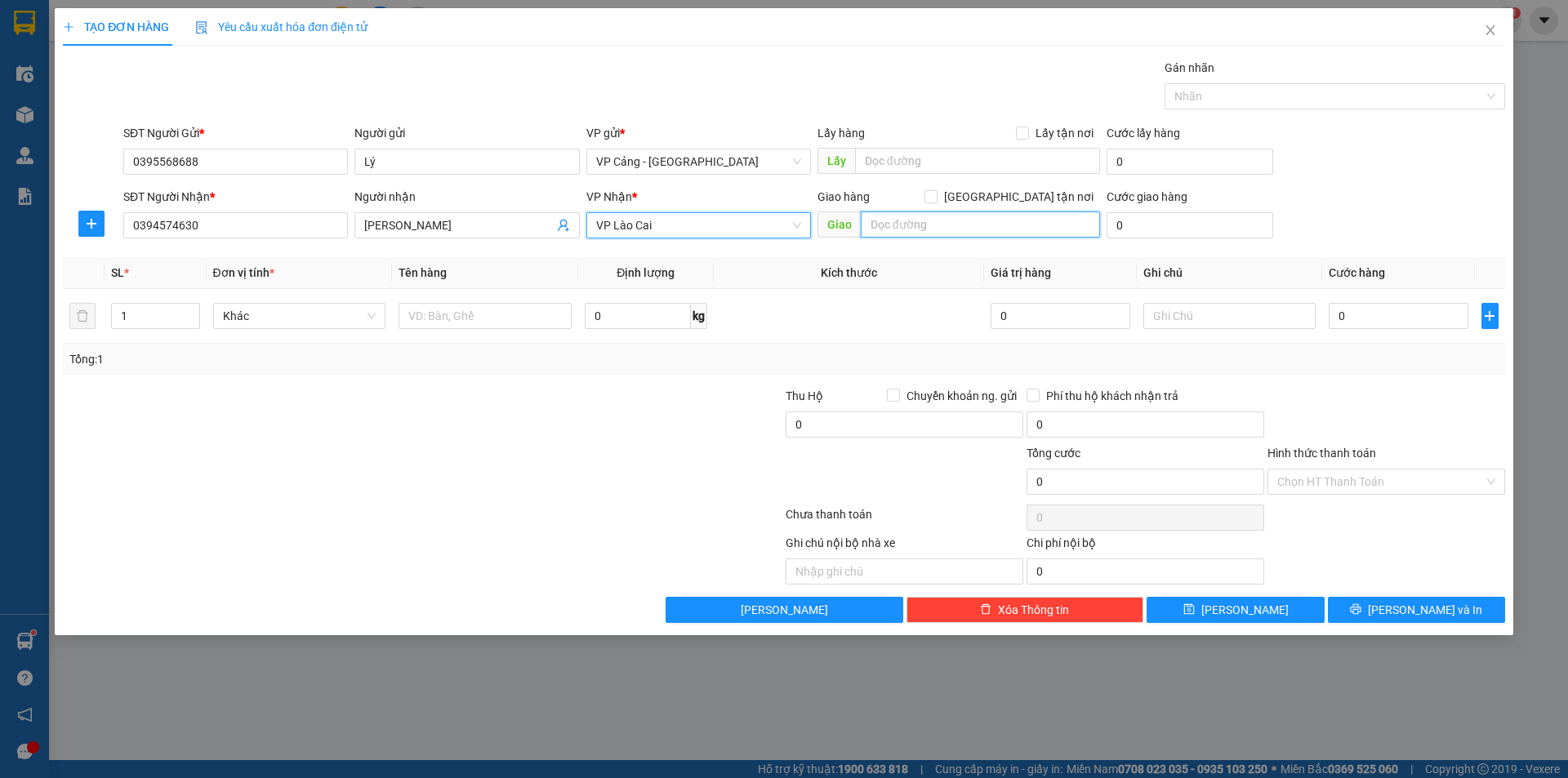
click at [903, 224] on input "text" at bounding box center [980, 224] width 239 height 26
type input "Lào Cai"
click at [1055, 201] on span "[GEOGRAPHIC_DATA] tận nơi" at bounding box center [1019, 197] width 162 height 18
click at [936, 201] on input "[GEOGRAPHIC_DATA] tận nơi" at bounding box center [930, 196] width 11 height 11
checkbox input "true"
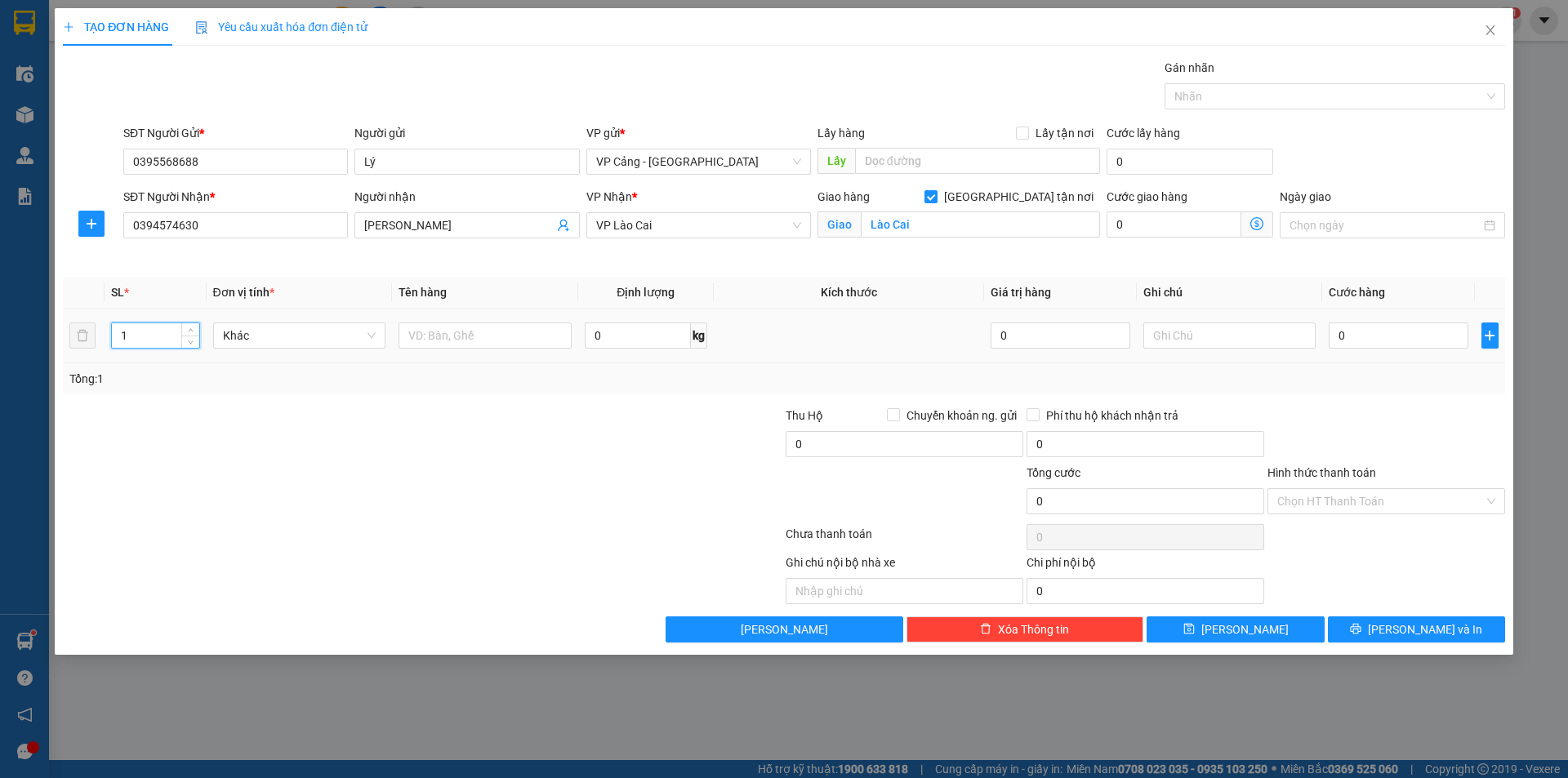
click at [166, 341] on input "1" at bounding box center [156, 336] width 87 height 25
drag, startPoint x: 155, startPoint y: 341, endPoint x: 135, endPoint y: 342, distance: 20.0
click at [135, 342] on input "1" at bounding box center [156, 336] width 87 height 25
click at [523, 333] on input "text" at bounding box center [485, 336] width 173 height 26
type input "1 kiện"
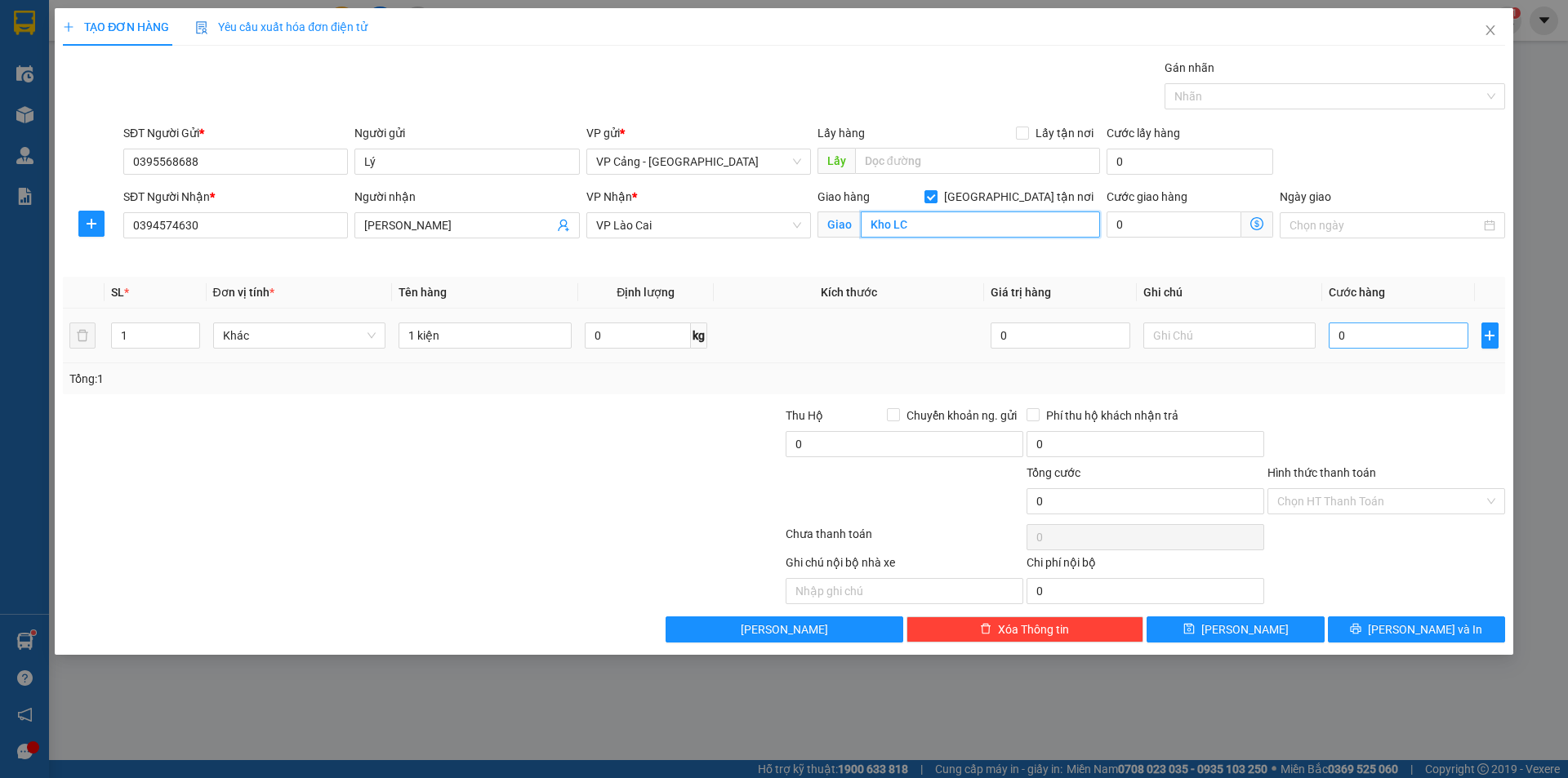
type input "Kho LC"
click at [1403, 337] on input "0" at bounding box center [1399, 336] width 139 height 26
type input "1"
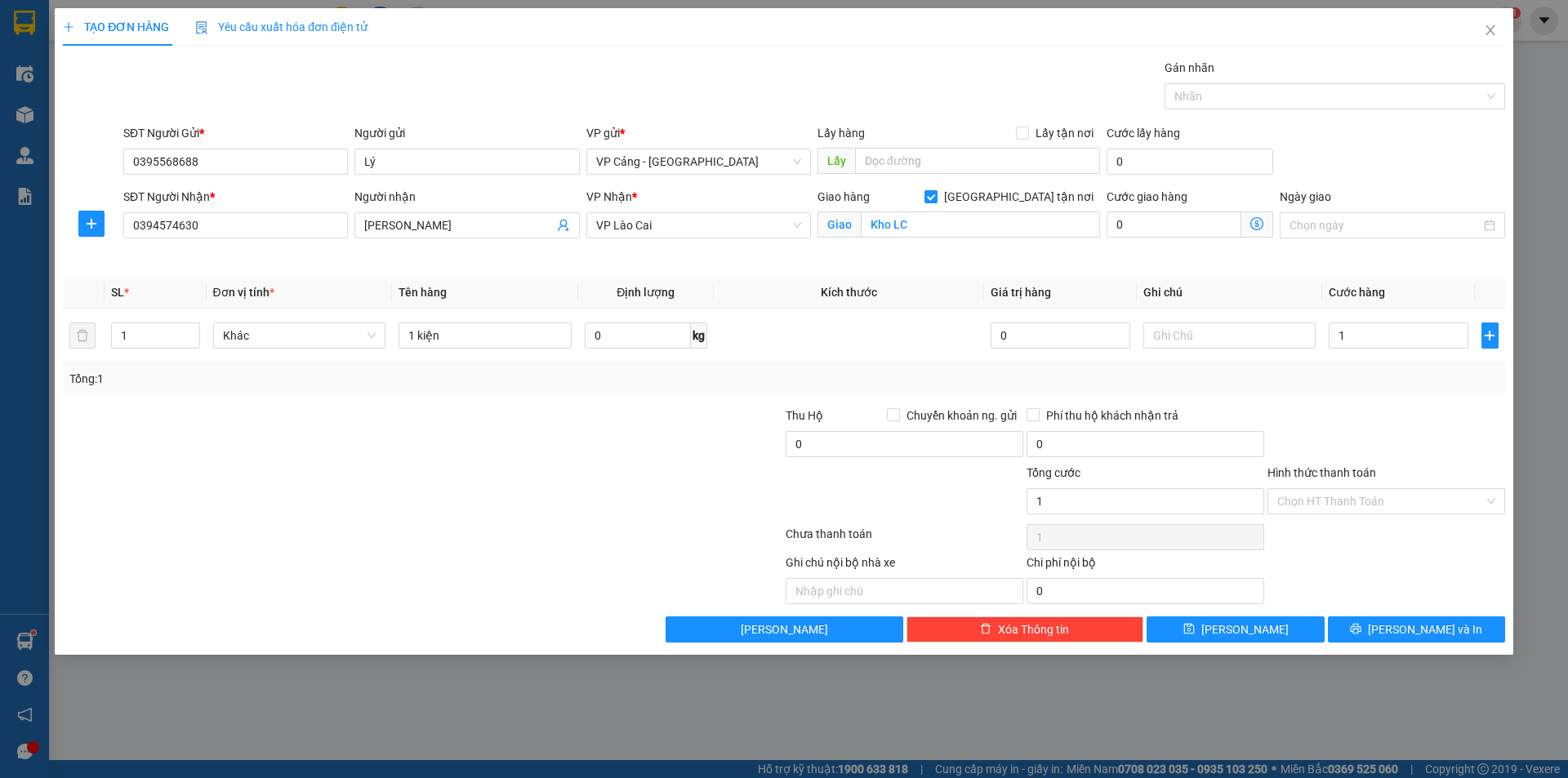
type input "1.000"
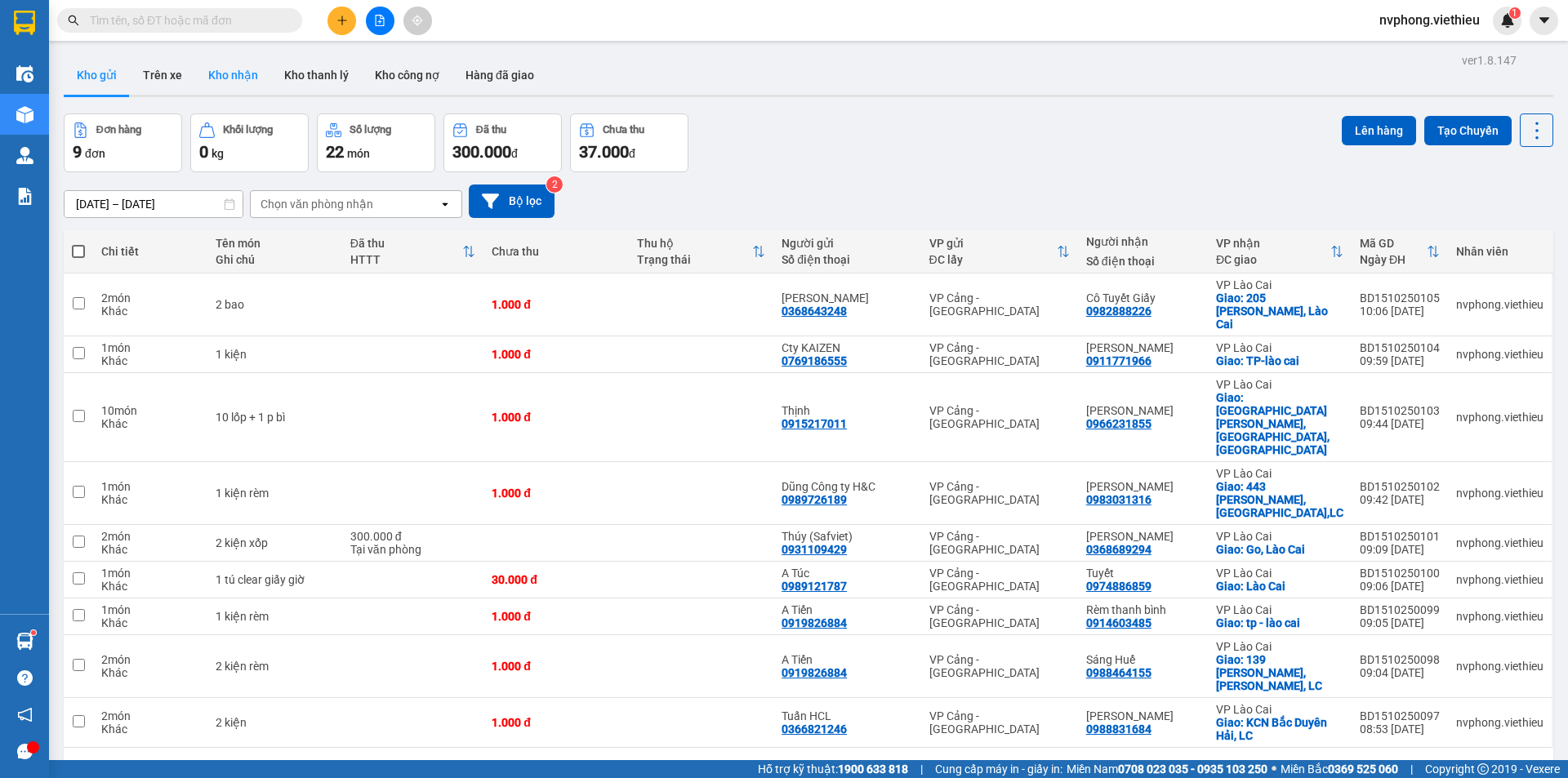
click at [220, 72] on button "Kho nhận" at bounding box center [233, 75] width 76 height 39
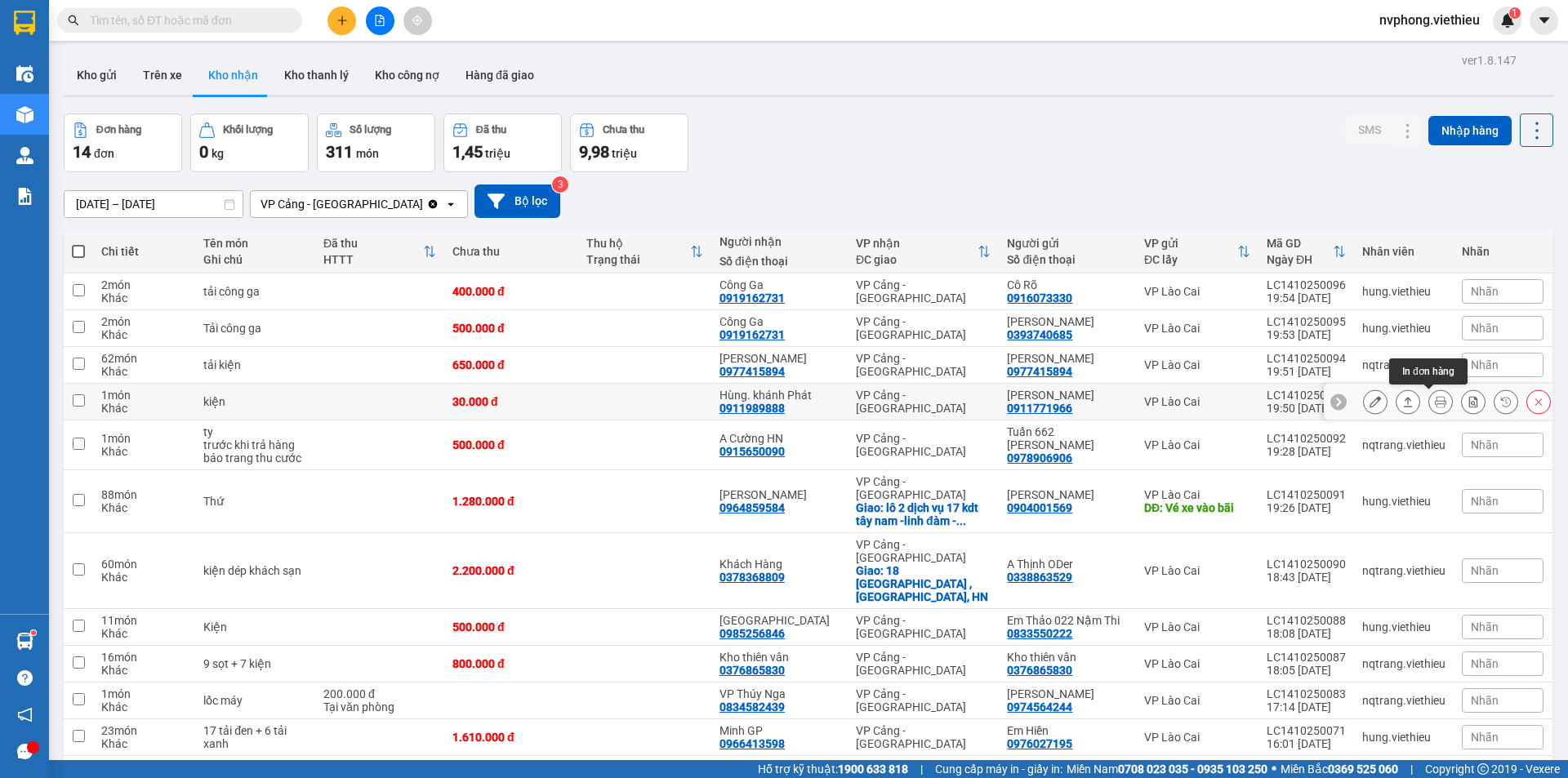
click at [1435, 406] on icon at bounding box center [1440, 402] width 11 height 11
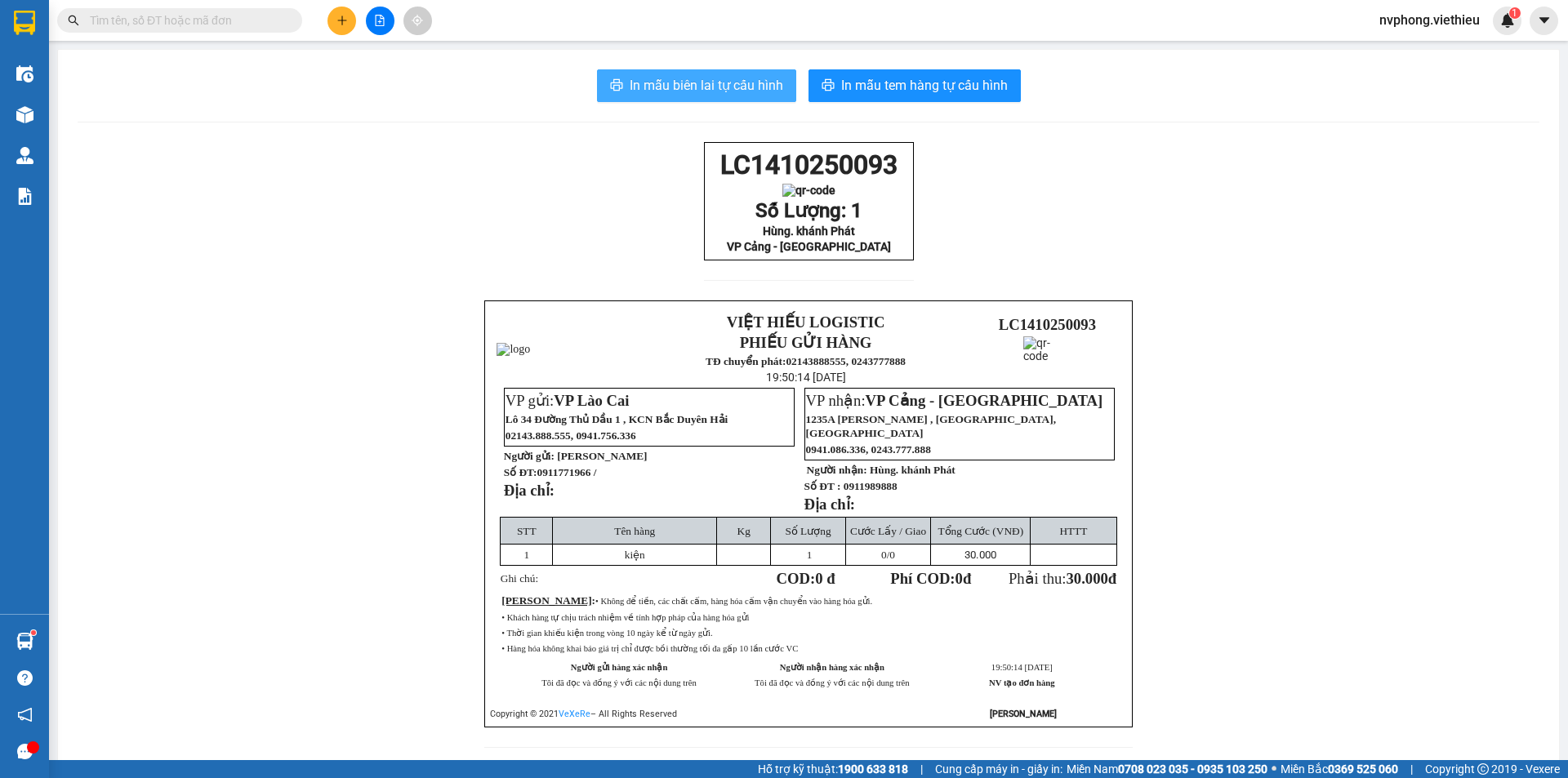
click at [711, 82] on span "In mẫu biên lai tự cấu hình" at bounding box center [707, 85] width 154 height 20
